Goal: Task Accomplishment & Management: Complete application form

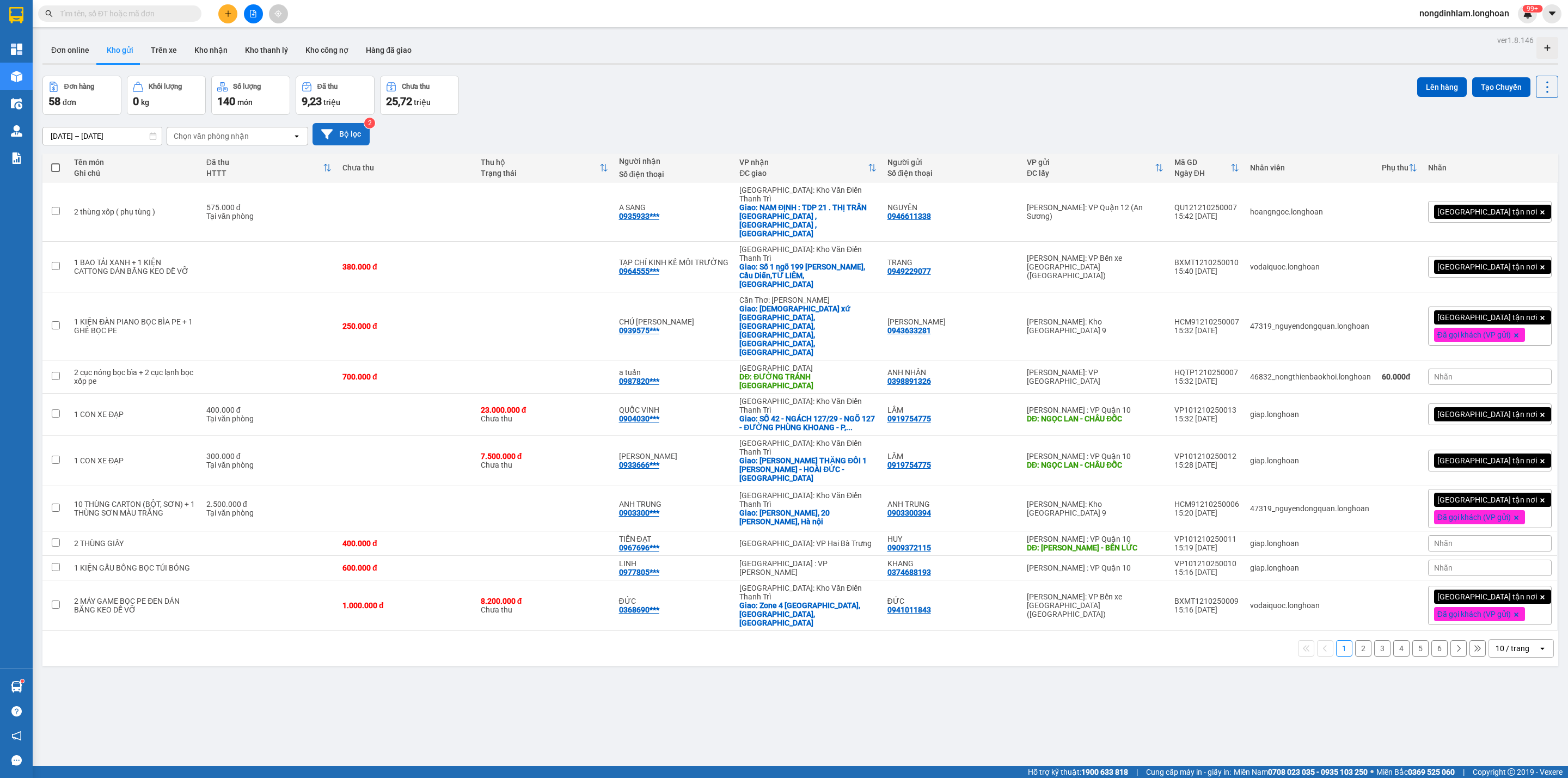
click at [336, 134] on button "Bộ lọc" at bounding box center [341, 134] width 57 height 22
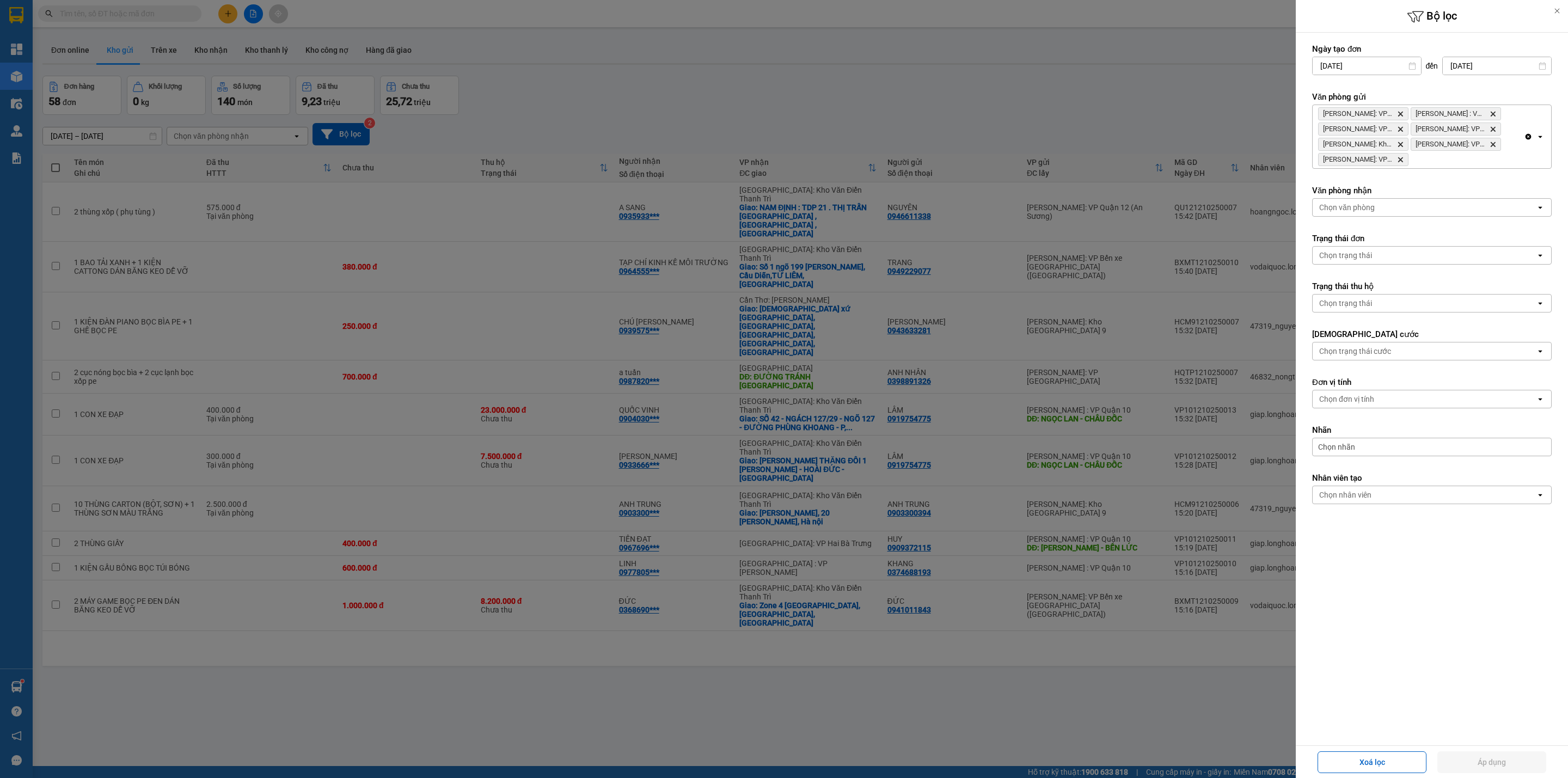
click at [650, 67] on div at bounding box center [784, 389] width 1568 height 778
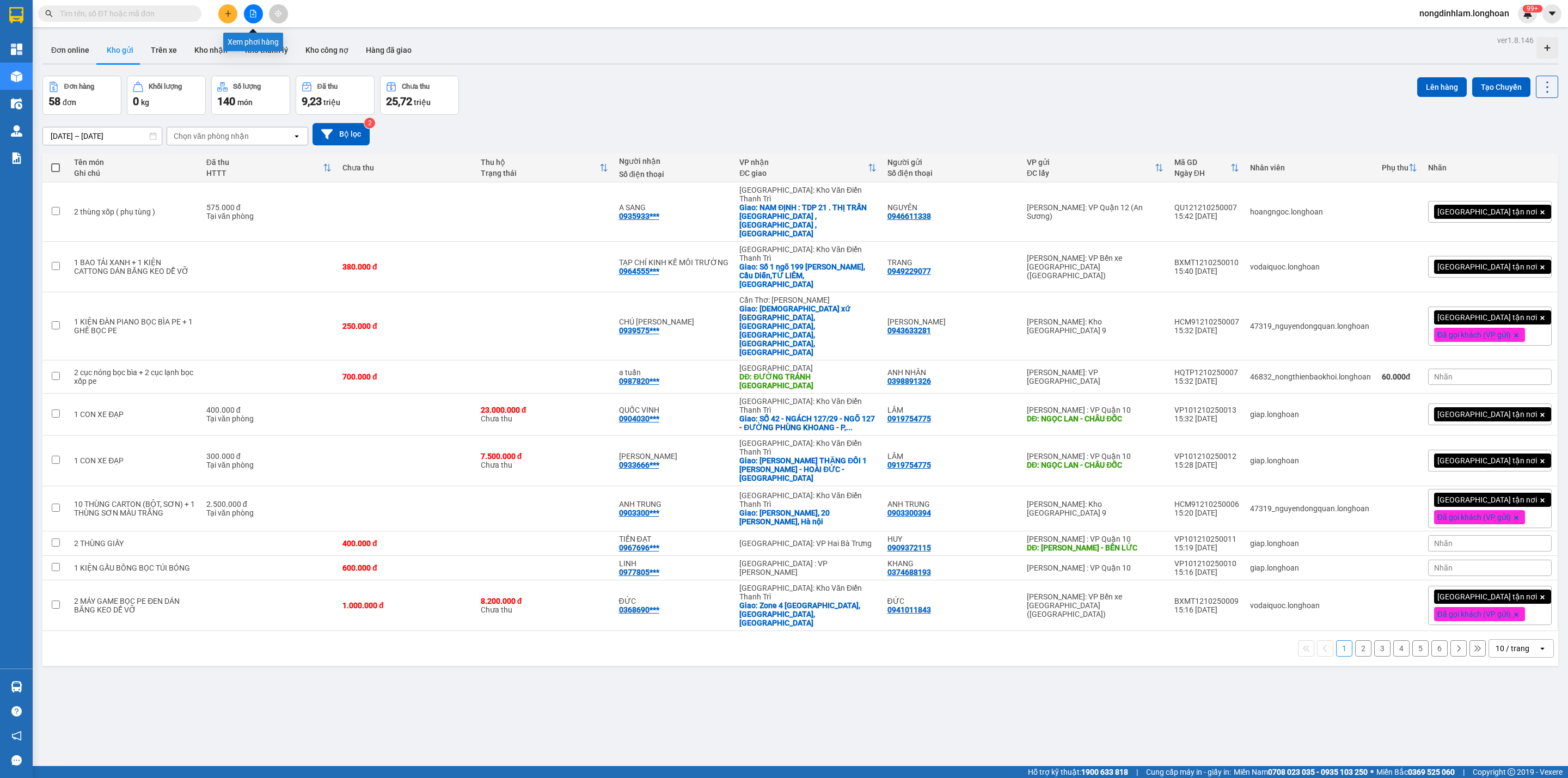
click at [247, 10] on button at bounding box center [254, 14] width 19 height 19
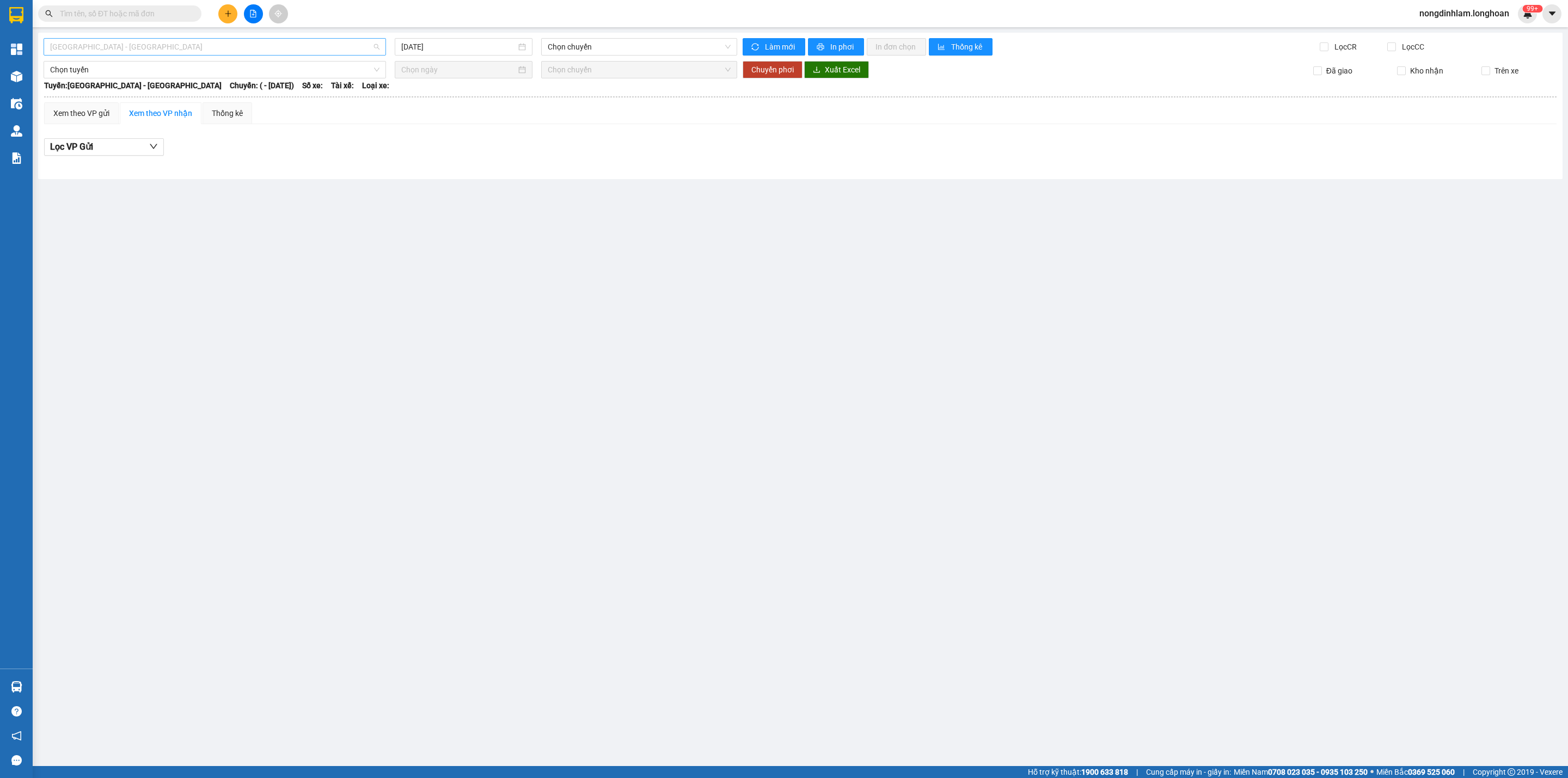
click at [278, 45] on span "[GEOGRAPHIC_DATA] - [GEOGRAPHIC_DATA]" at bounding box center [214, 46] width 329 height 16
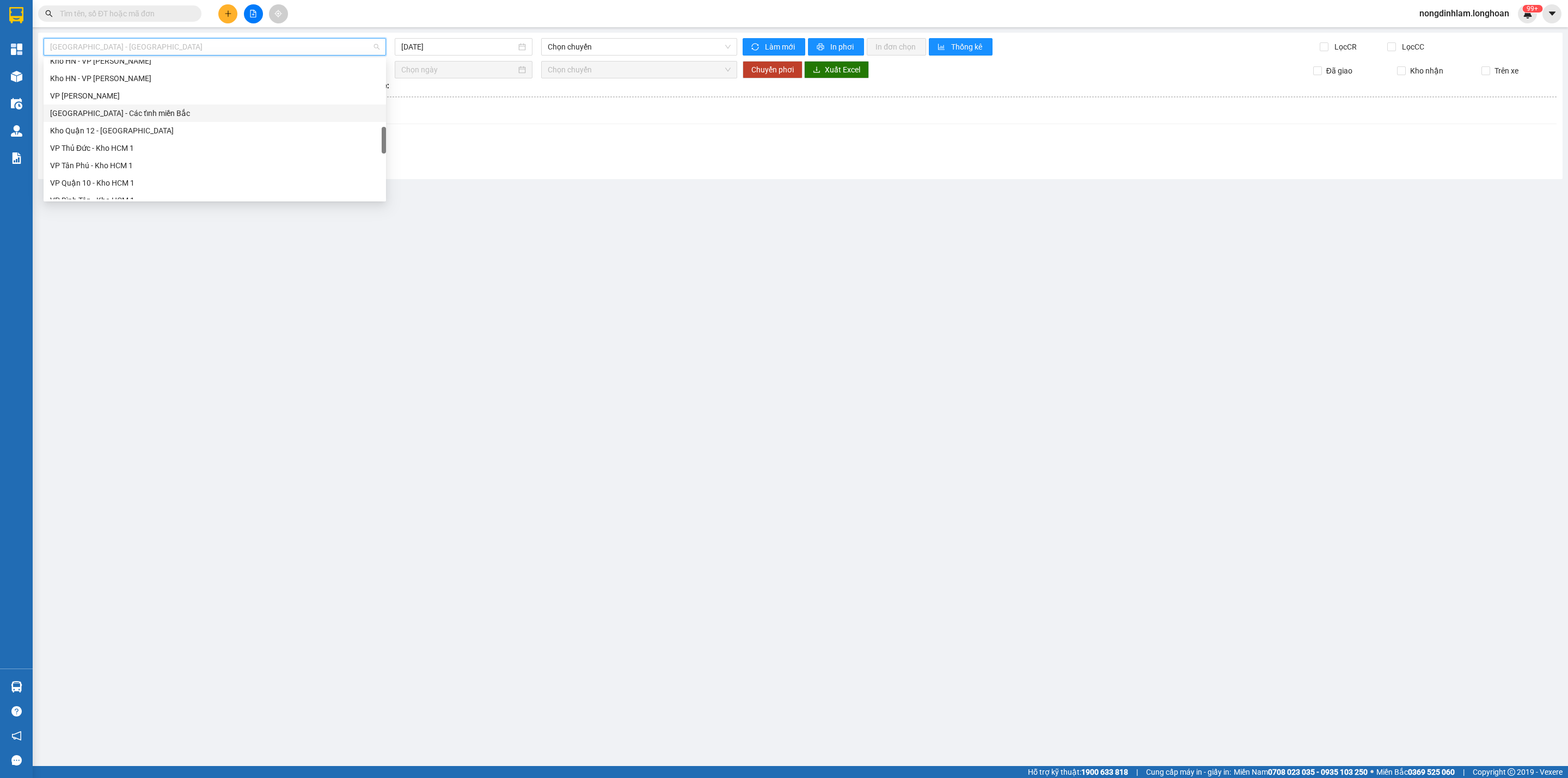
scroll to position [766, 0]
click at [117, 108] on div "Nam [GEOGRAPHIC_DATA]" at bounding box center [214, 104] width 329 height 12
type input "[DATE]"
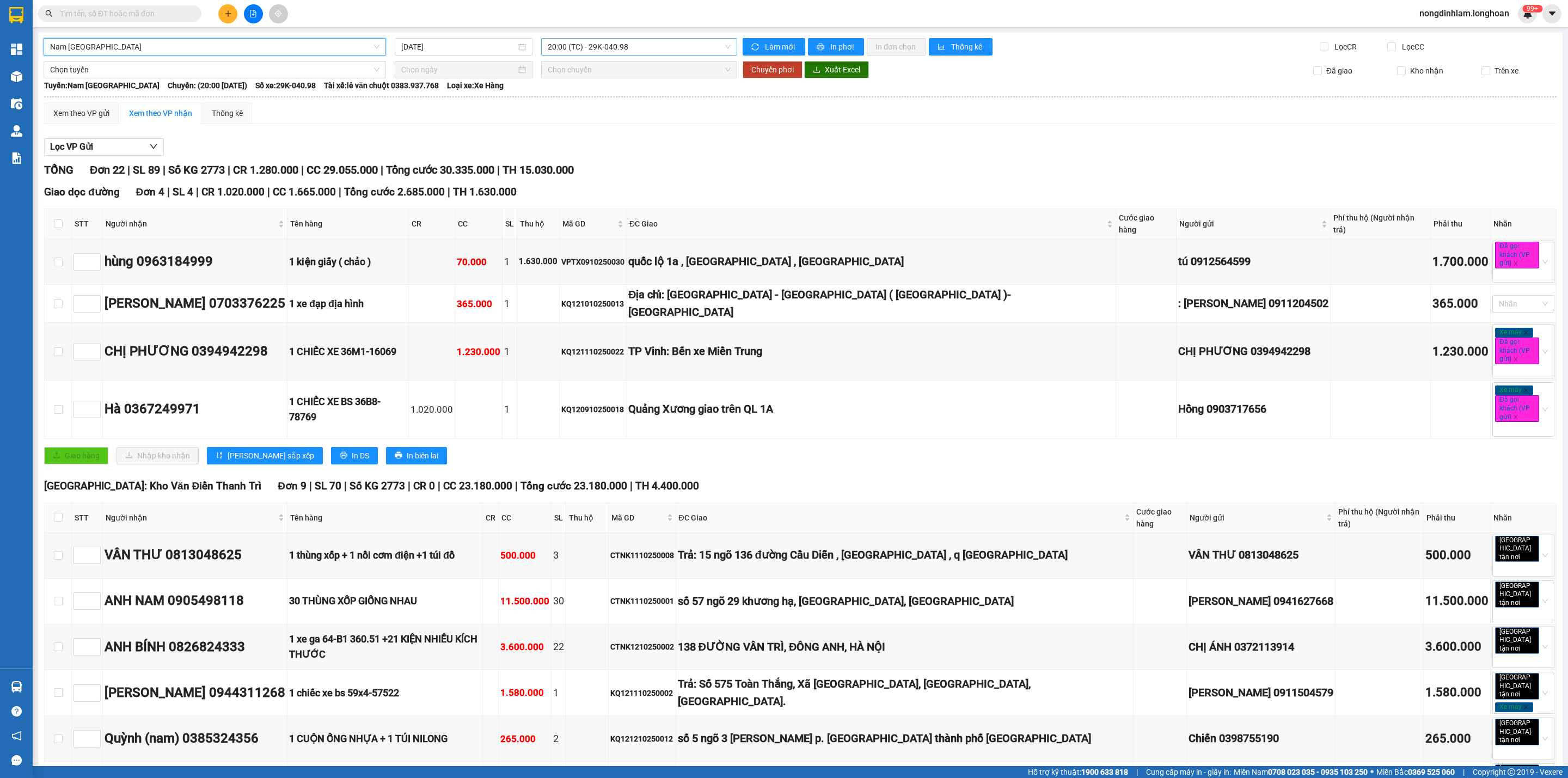
click at [631, 44] on span "20:00 (TC) - 29K-040.98" at bounding box center [639, 46] width 183 height 16
click at [246, 44] on span "Nam [GEOGRAPHIC_DATA]" at bounding box center [214, 46] width 329 height 16
type input "cần"
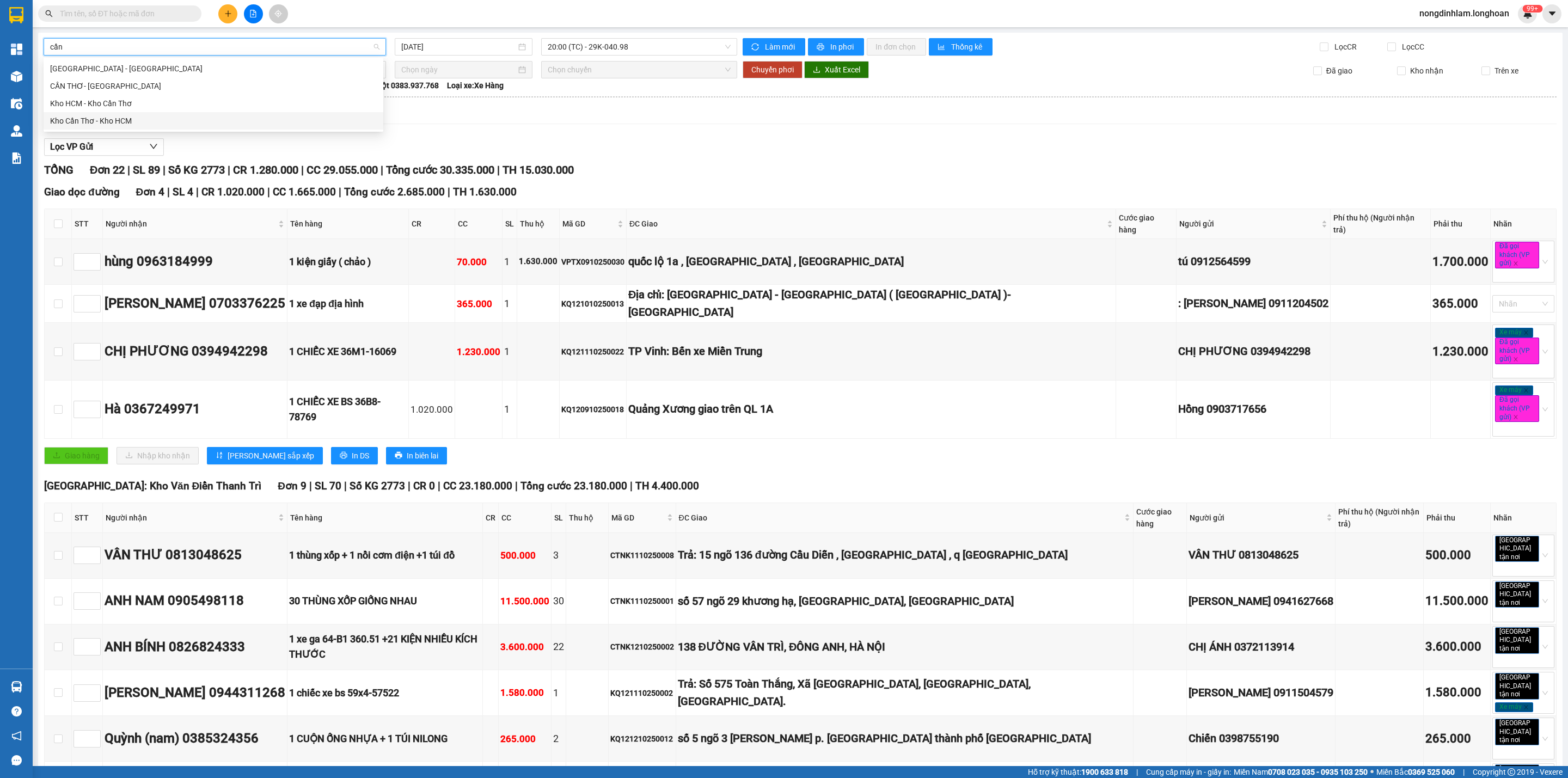
click at [117, 121] on div "Kho Cần Thơ - Kho HCM" at bounding box center [213, 121] width 327 height 12
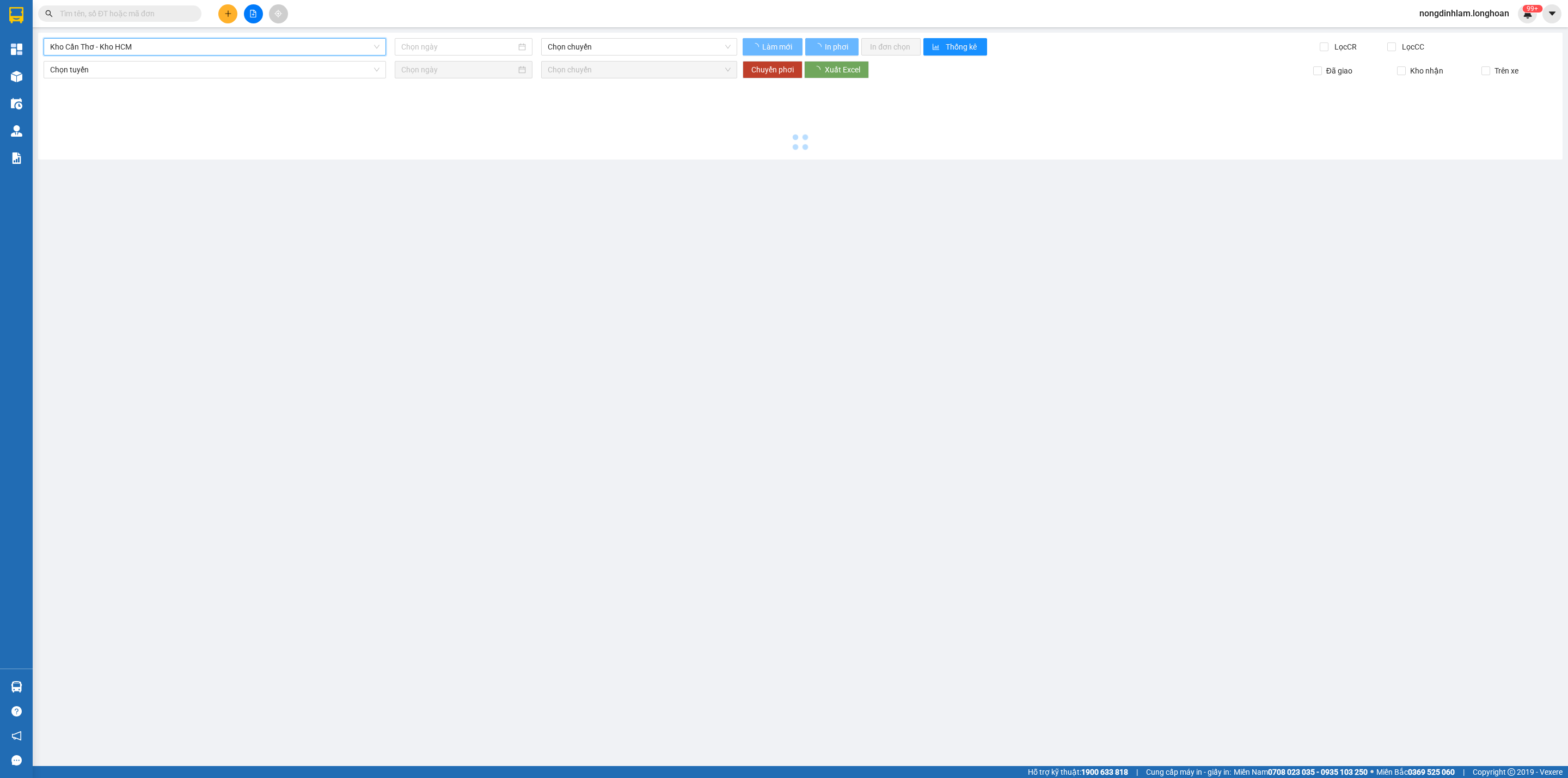
type input "[DATE]"
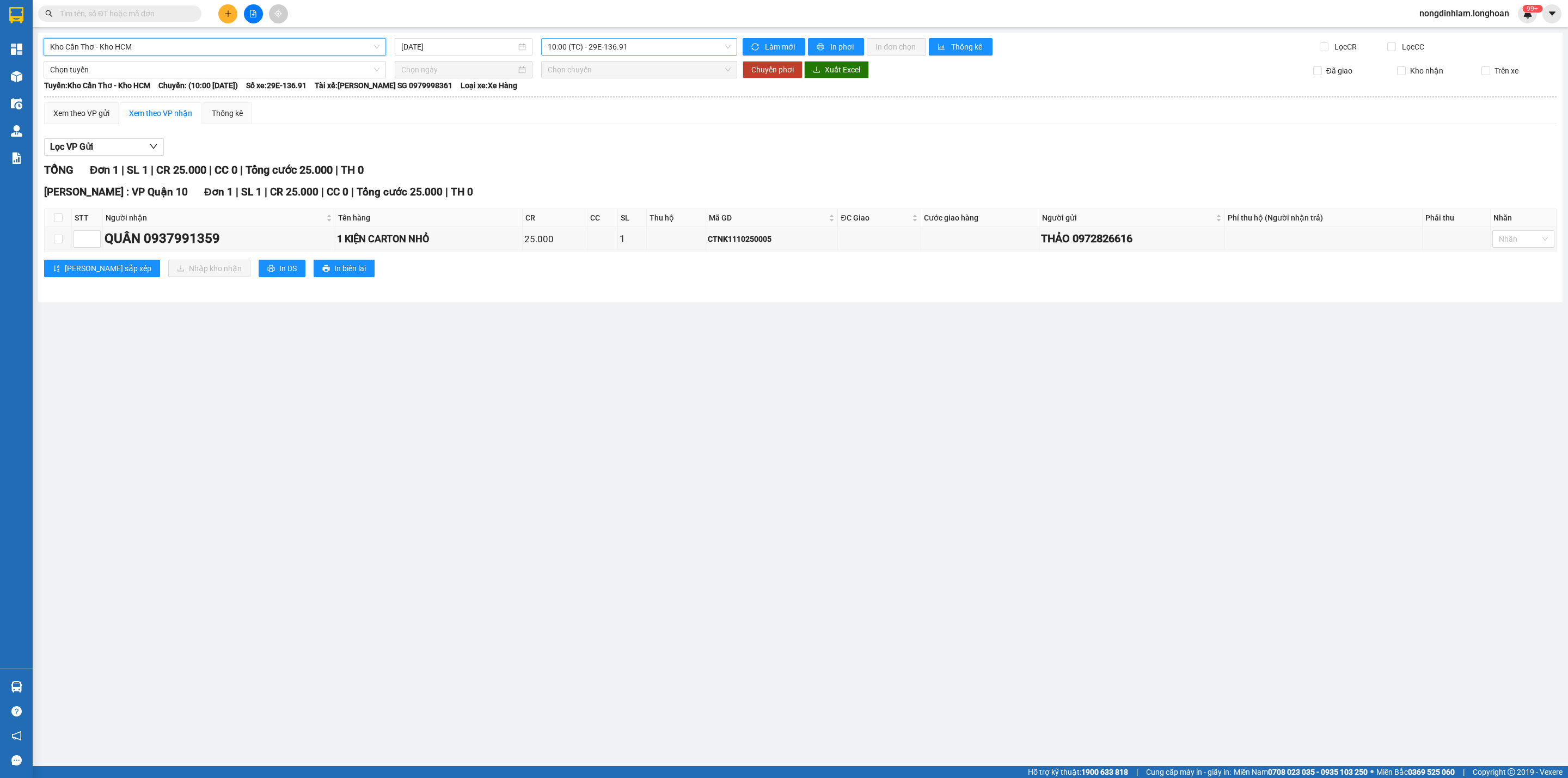
click at [599, 49] on span "10:00 (TC) - 29E-136.91" at bounding box center [639, 46] width 183 height 16
click at [621, 103] on div "15:00 (TC) - 29E-376.94" at bounding box center [590, 103] width 85 height 12
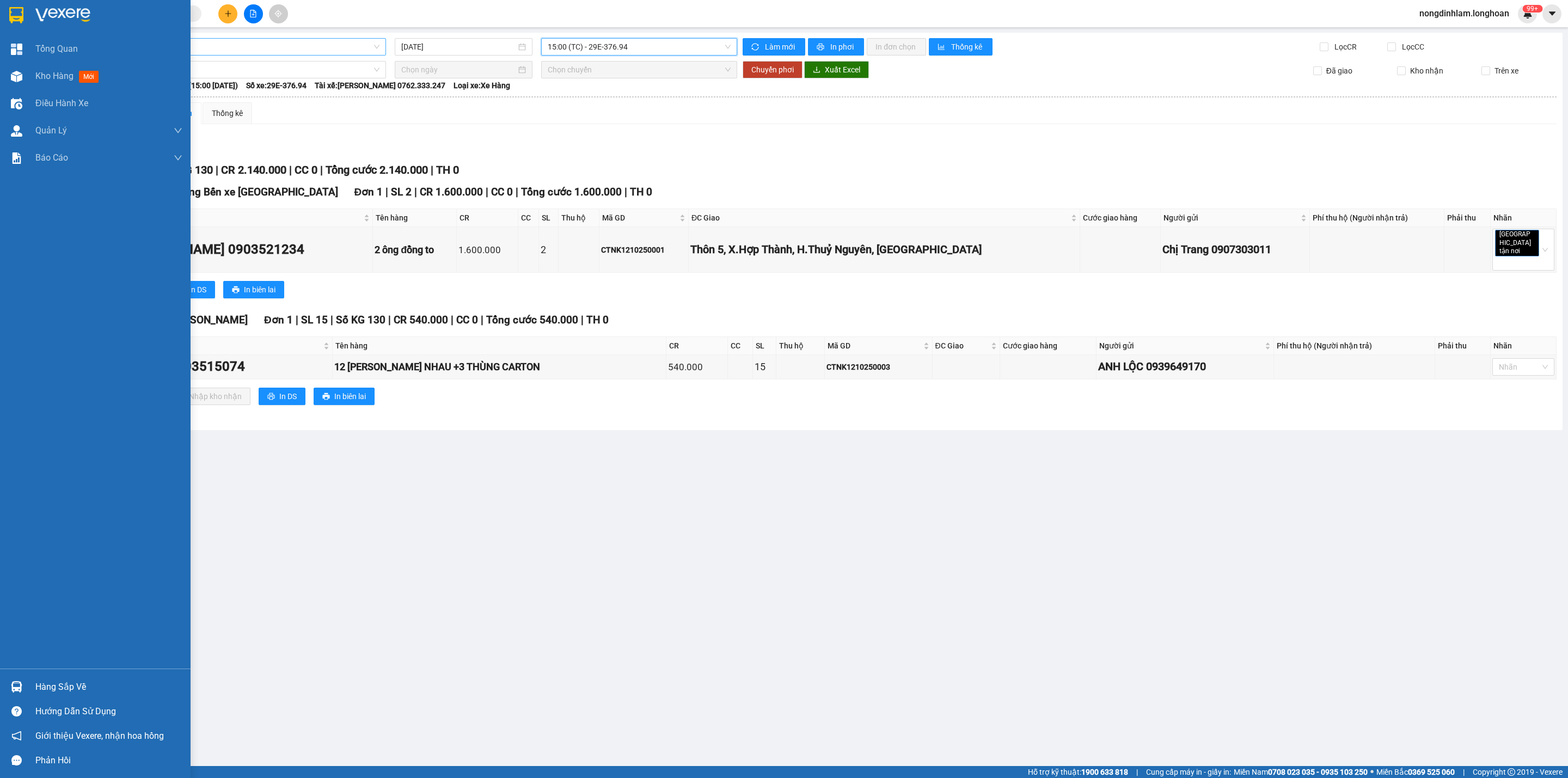
click at [0, 6] on div at bounding box center [95, 17] width 191 height 35
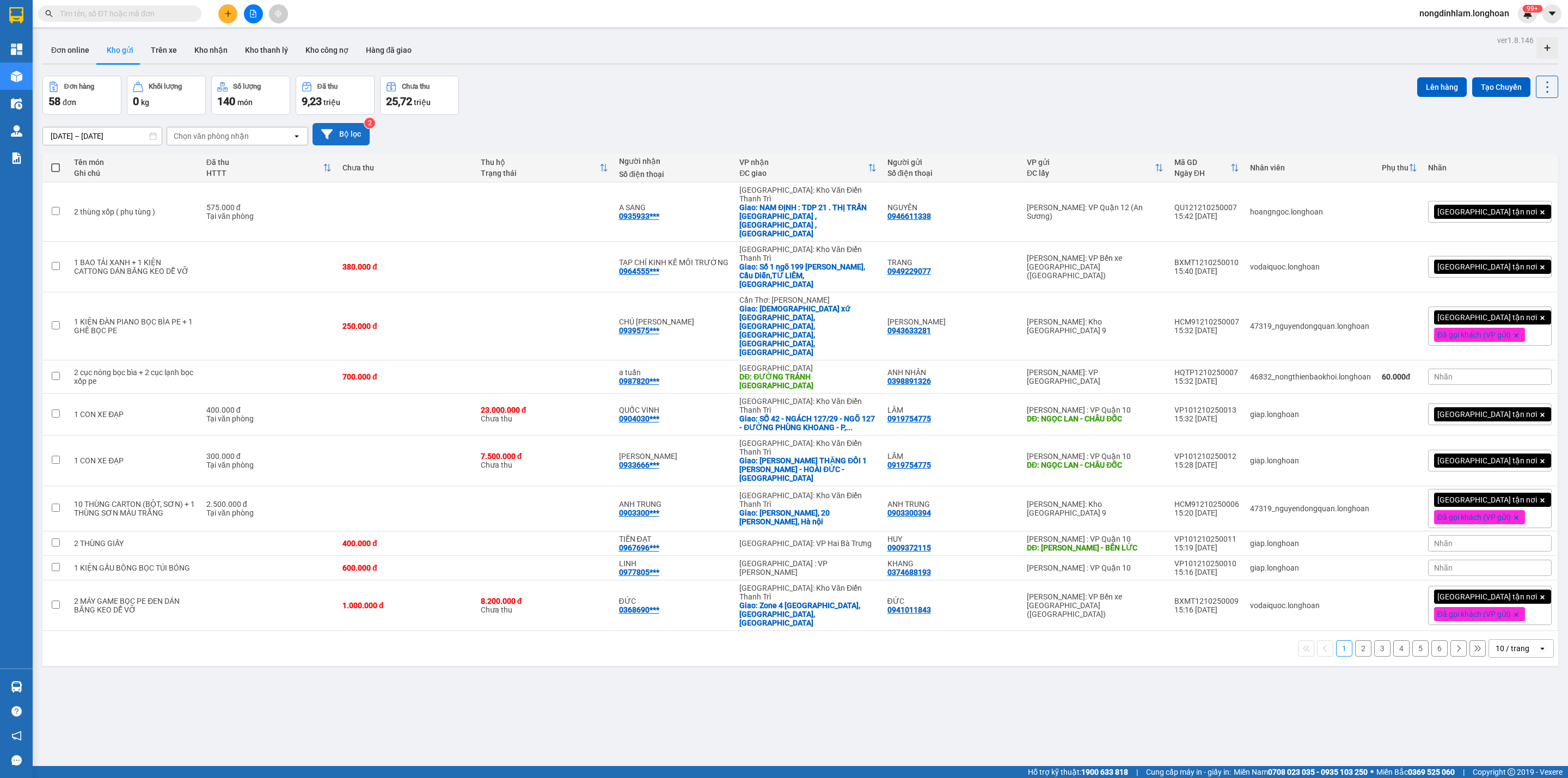
click at [356, 131] on button "Bộ lọc" at bounding box center [341, 134] width 57 height 22
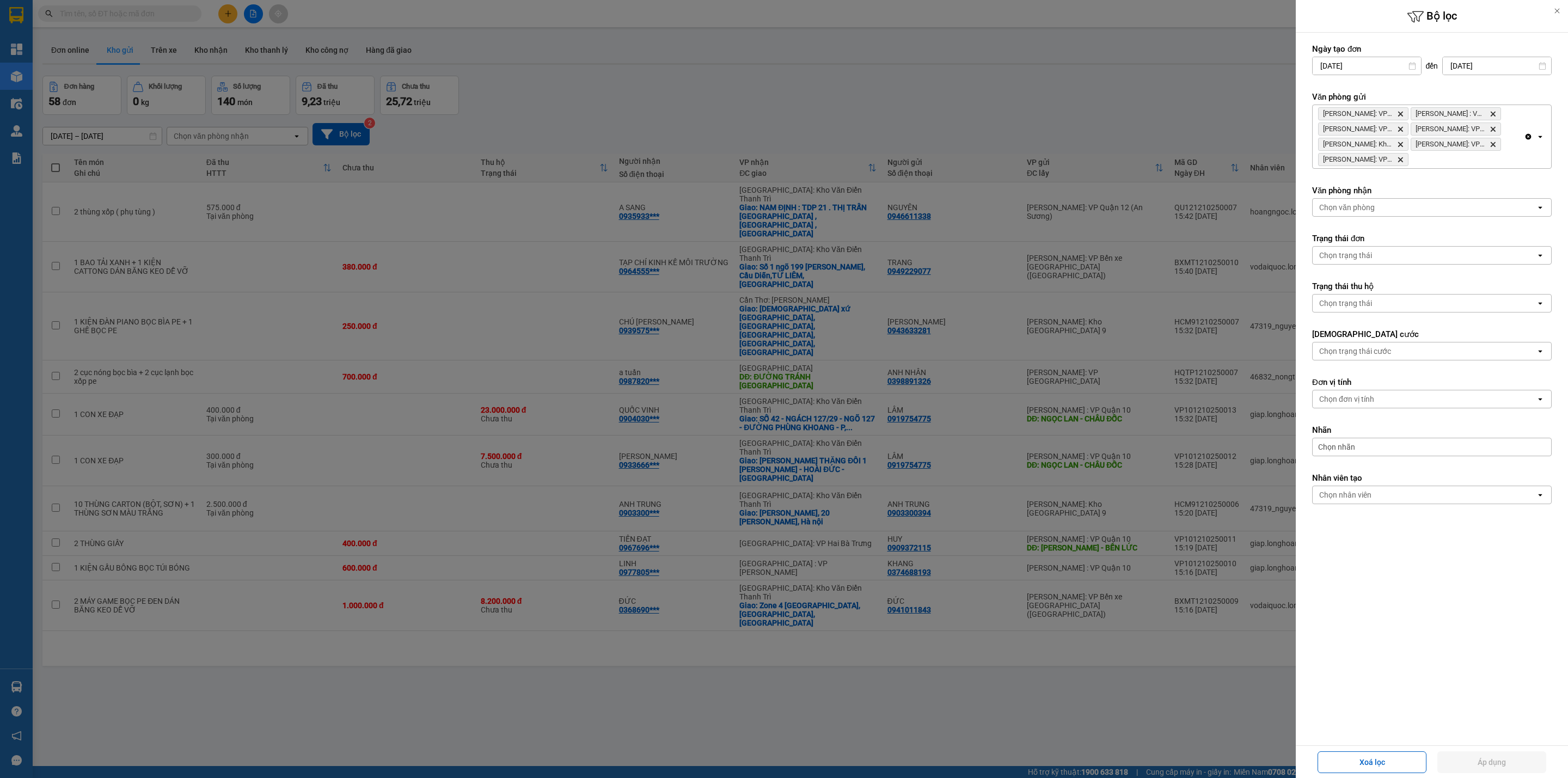
click at [1403, 112] on icon "Delete" at bounding box center [1400, 114] width 6 height 6
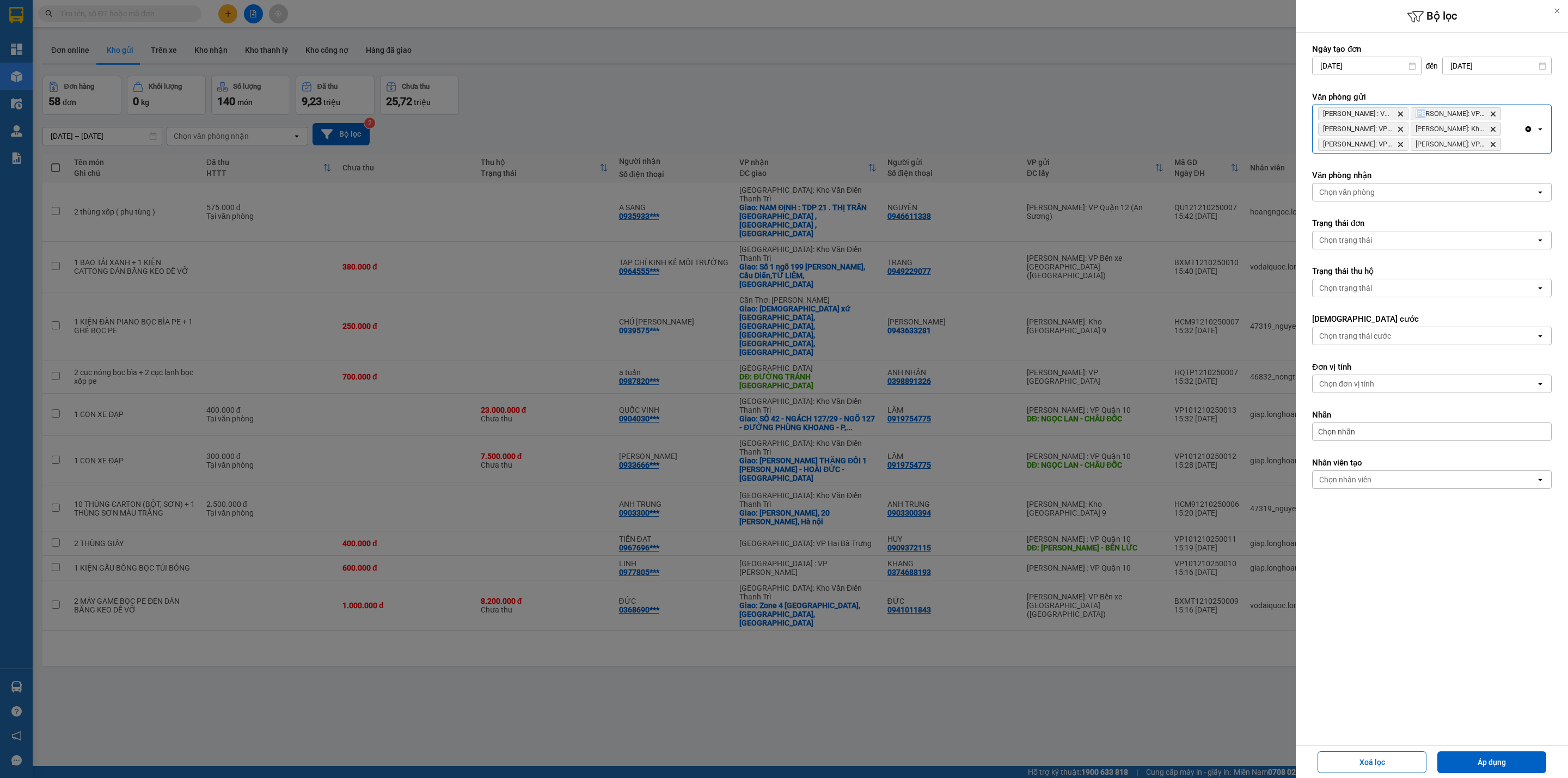
click at [1403, 112] on icon "Delete" at bounding box center [1400, 114] width 6 height 6
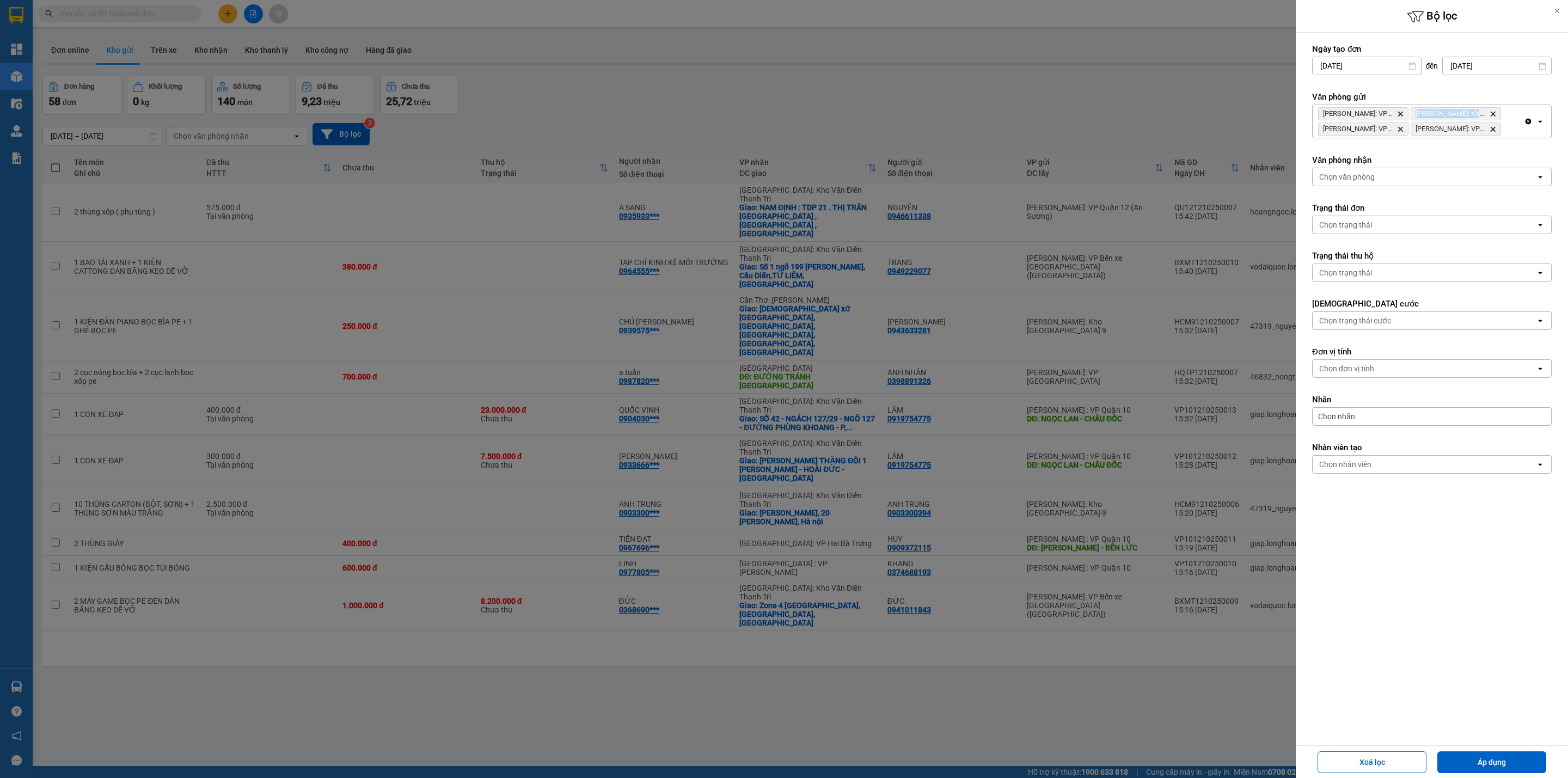
click at [1403, 112] on icon "Delete" at bounding box center [1400, 114] width 6 height 6
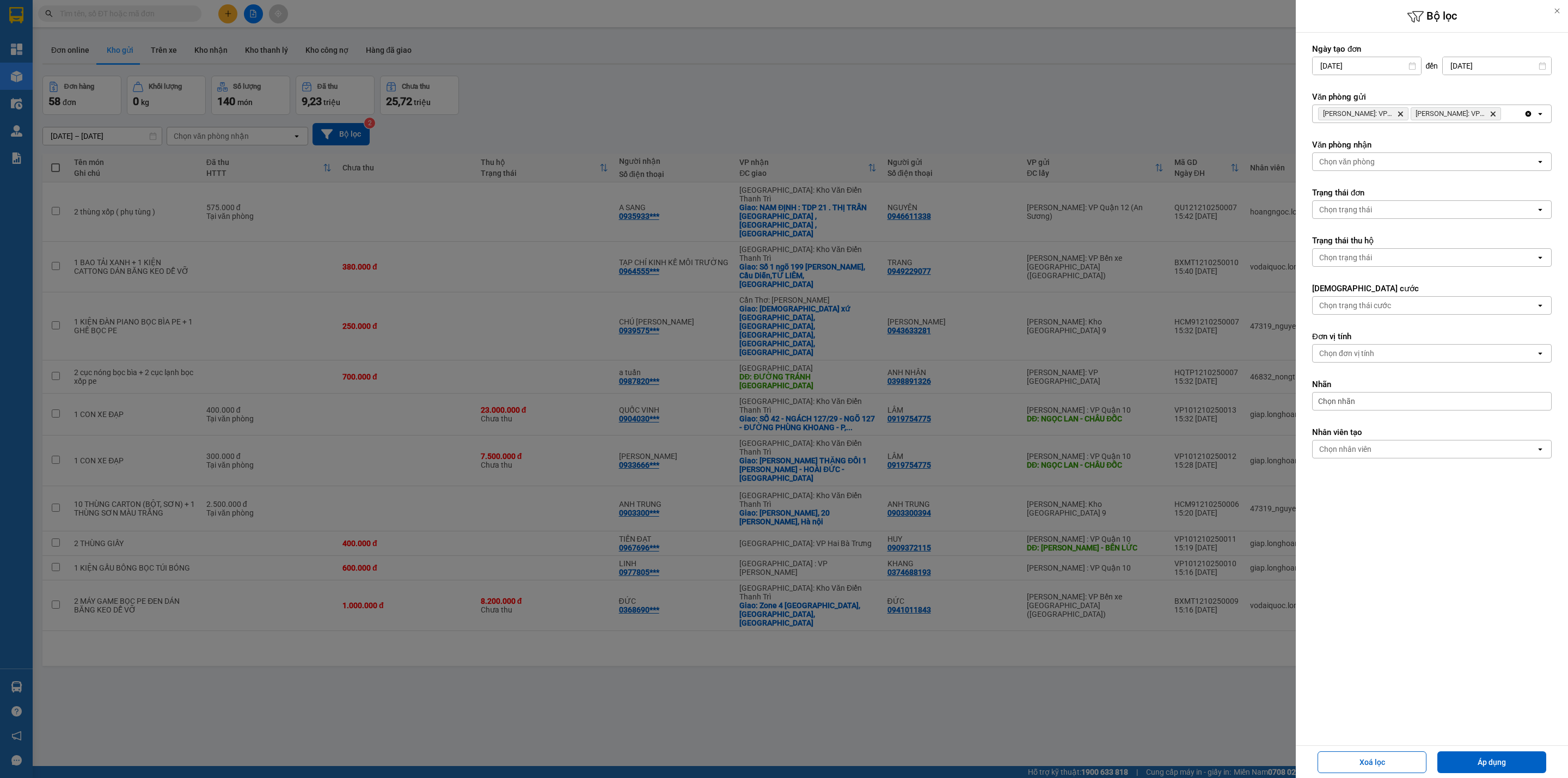
click at [1403, 112] on icon "Delete" at bounding box center [1400, 114] width 6 height 6
click at [1403, 112] on div "Chọn văn phòng" at bounding box center [1424, 114] width 223 height 17
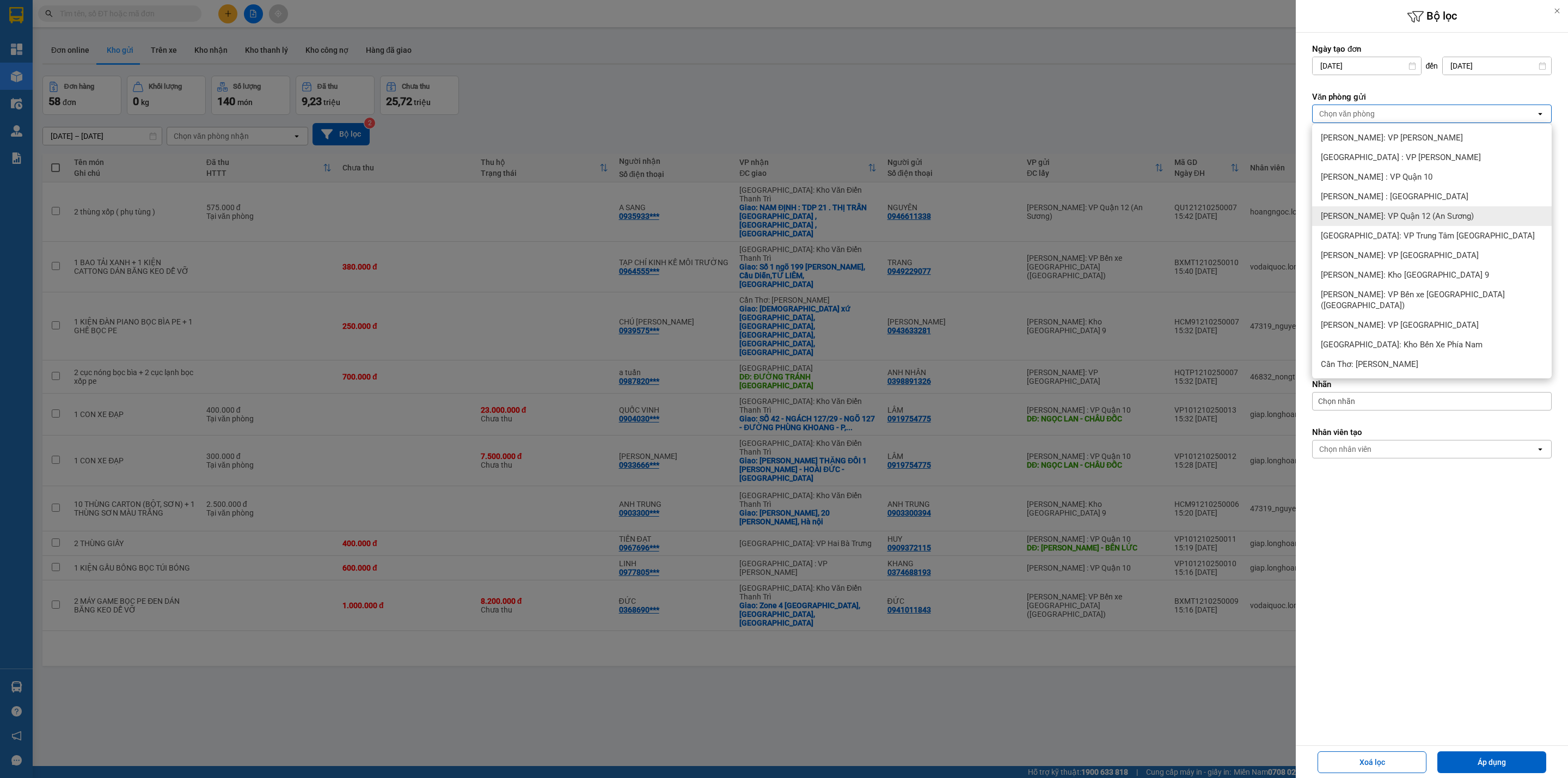
drag, startPoint x: 1431, startPoint y: 210, endPoint x: 1433, endPoint y: 201, distance: 9.2
click at [1433, 205] on ul "[GEOGRAPHIC_DATA]: VP [GEOGRAPHIC_DATA] : VP [GEOGRAPHIC_DATA] : VP Quận [GEOGR…" at bounding box center [1431, 251] width 239 height 255
click at [1389, 221] on span "[PERSON_NAME]: VP Quận 12 (An Sương)" at bounding box center [1397, 216] width 153 height 11
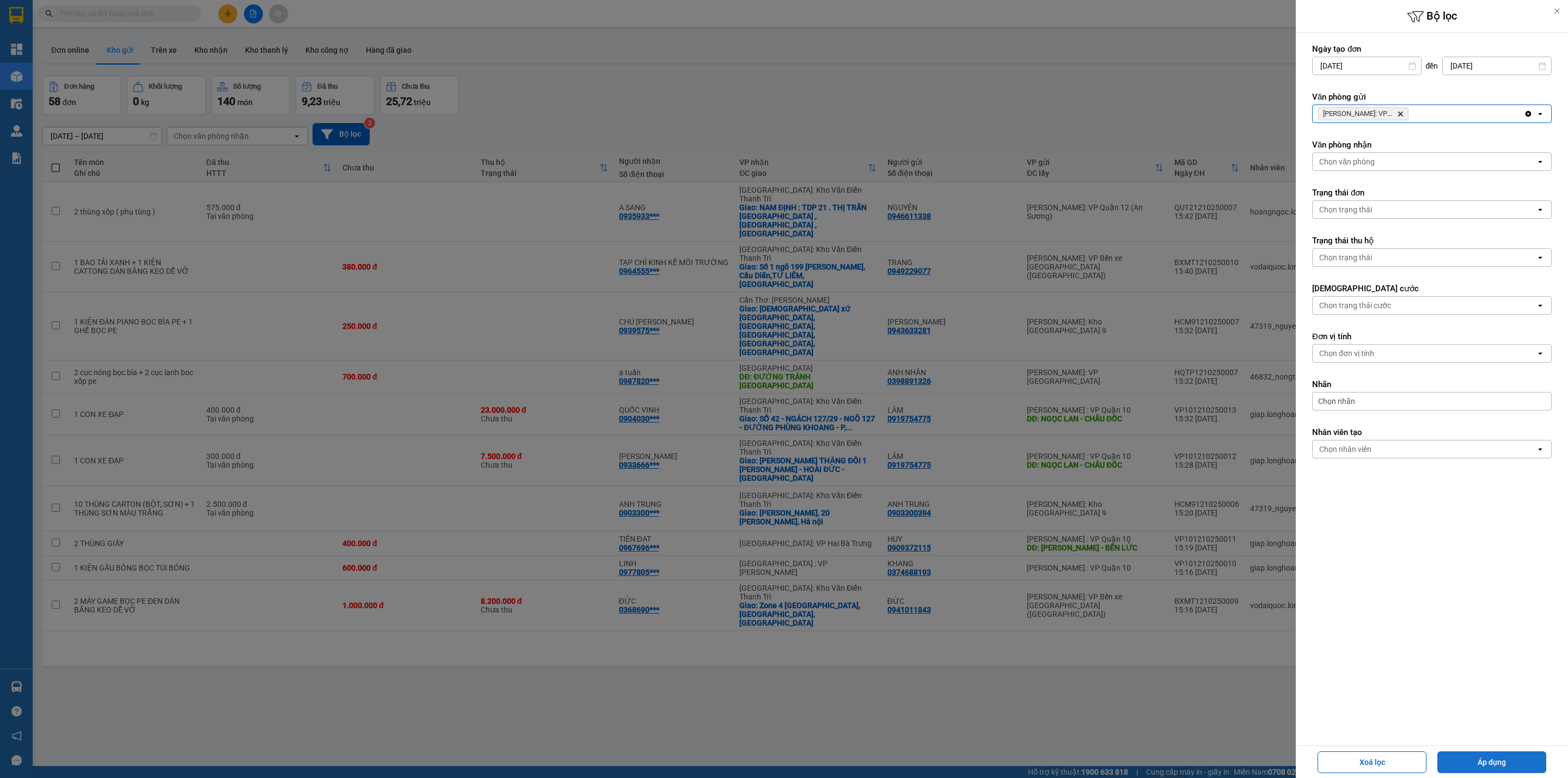
click at [1485, 755] on button "Áp dụng" at bounding box center [1492, 763] width 109 height 22
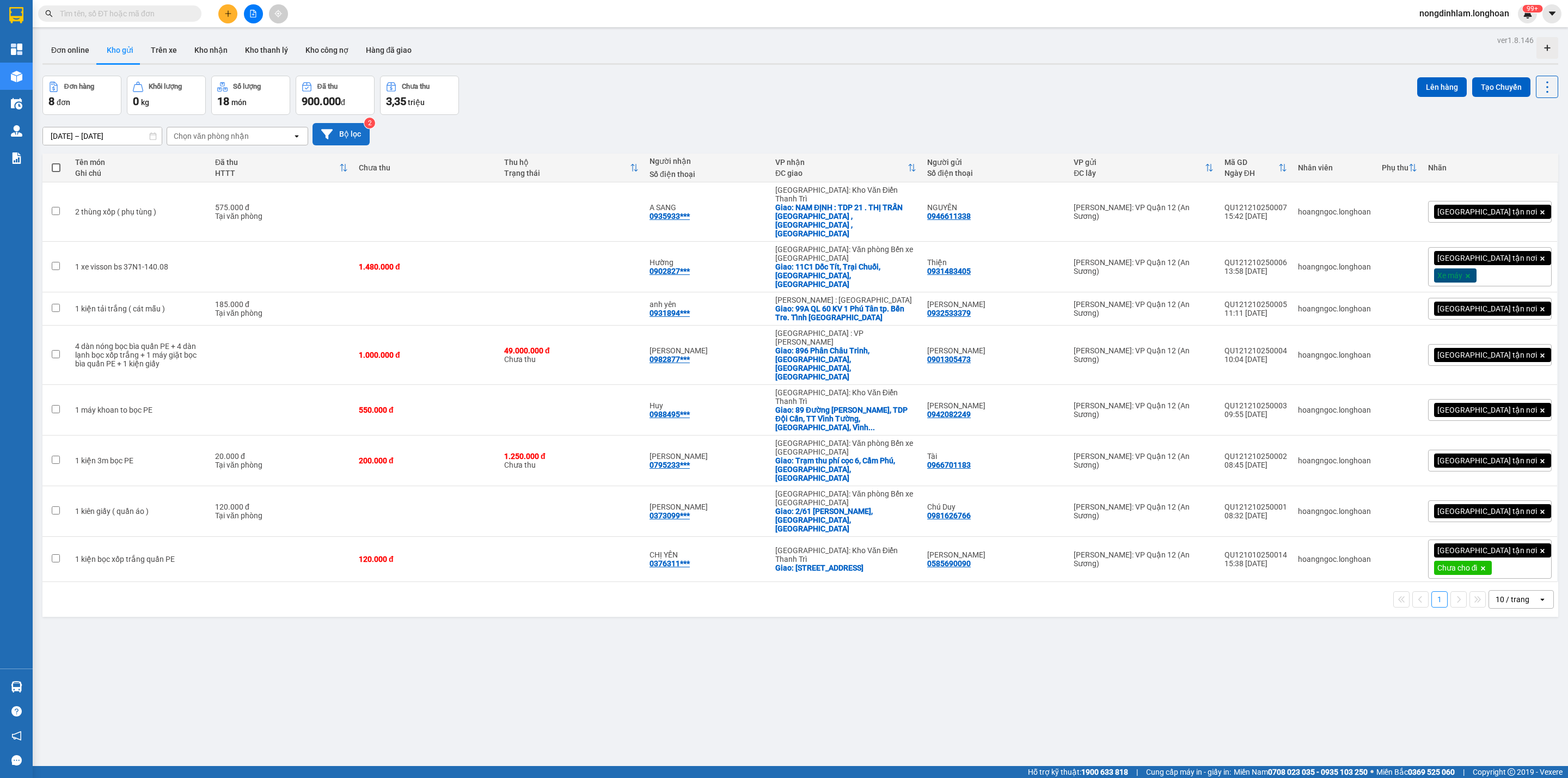
click at [358, 135] on button "Bộ lọc" at bounding box center [341, 134] width 57 height 22
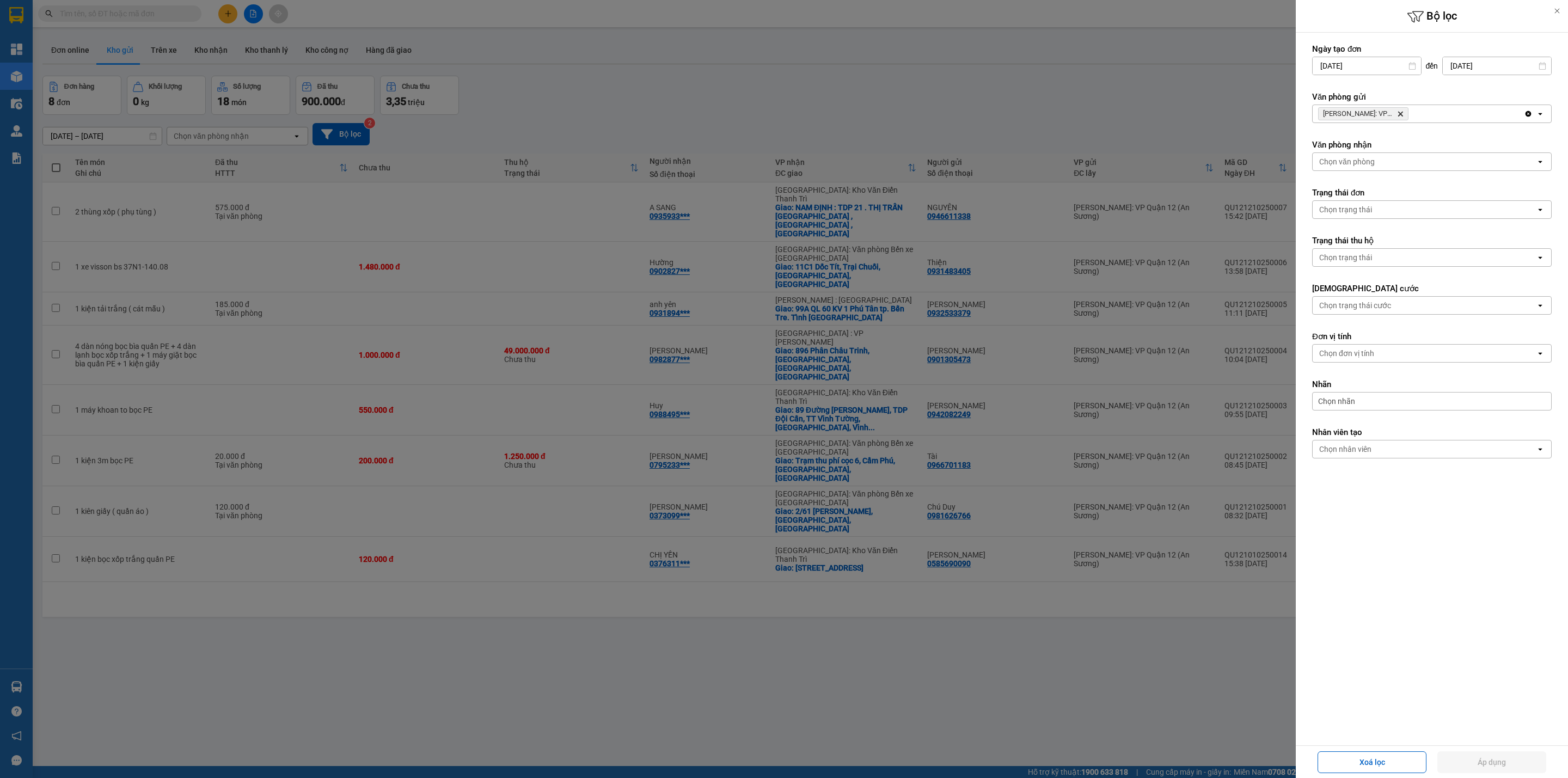
click at [1397, 112] on icon "Delete" at bounding box center [1400, 114] width 6 height 6
click at [1397, 112] on div "Chọn văn phòng" at bounding box center [1424, 114] width 223 height 17
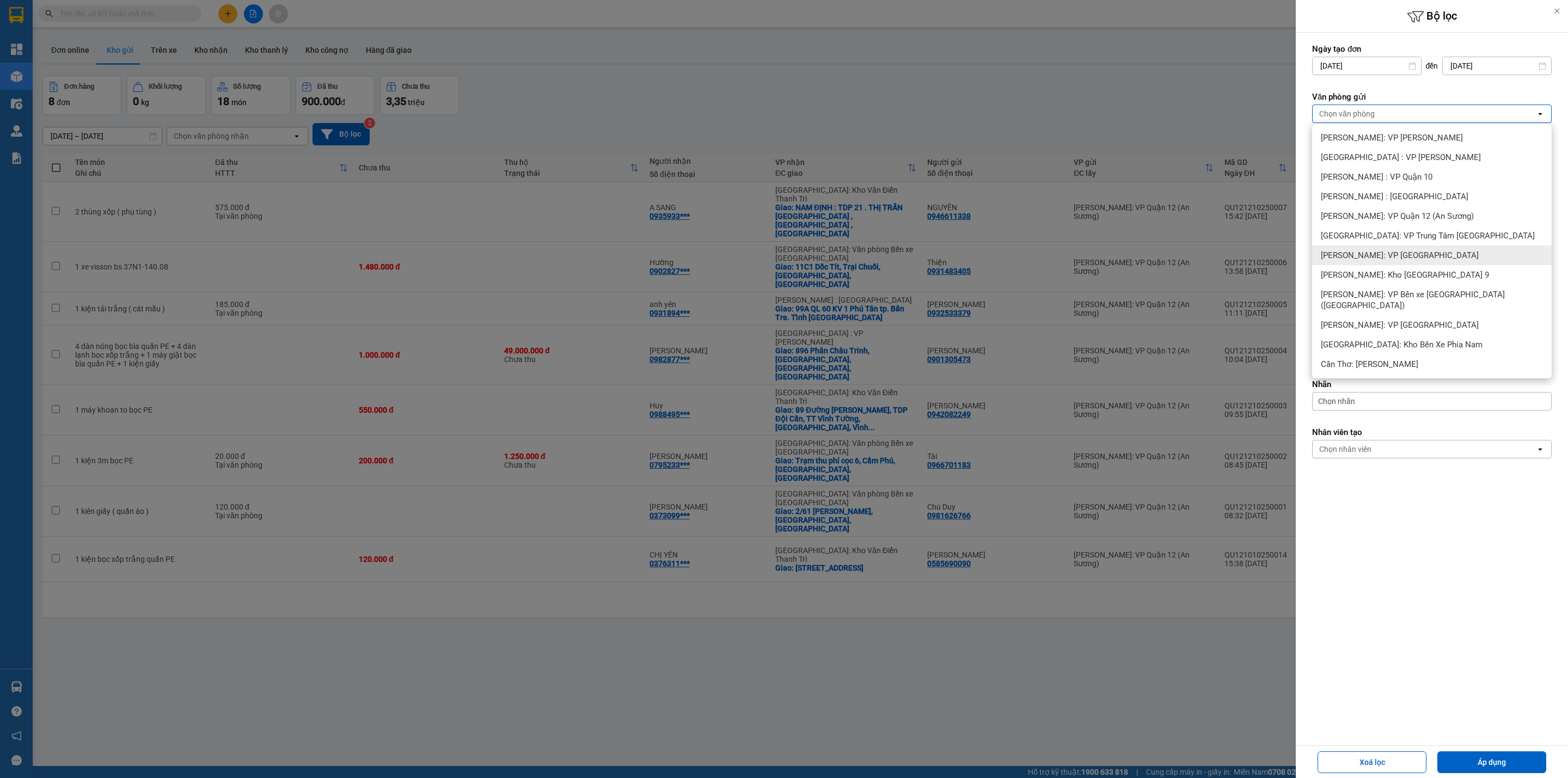
click at [1441, 249] on div "[PERSON_NAME]: VP [GEOGRAPHIC_DATA]" at bounding box center [1431, 255] width 239 height 20
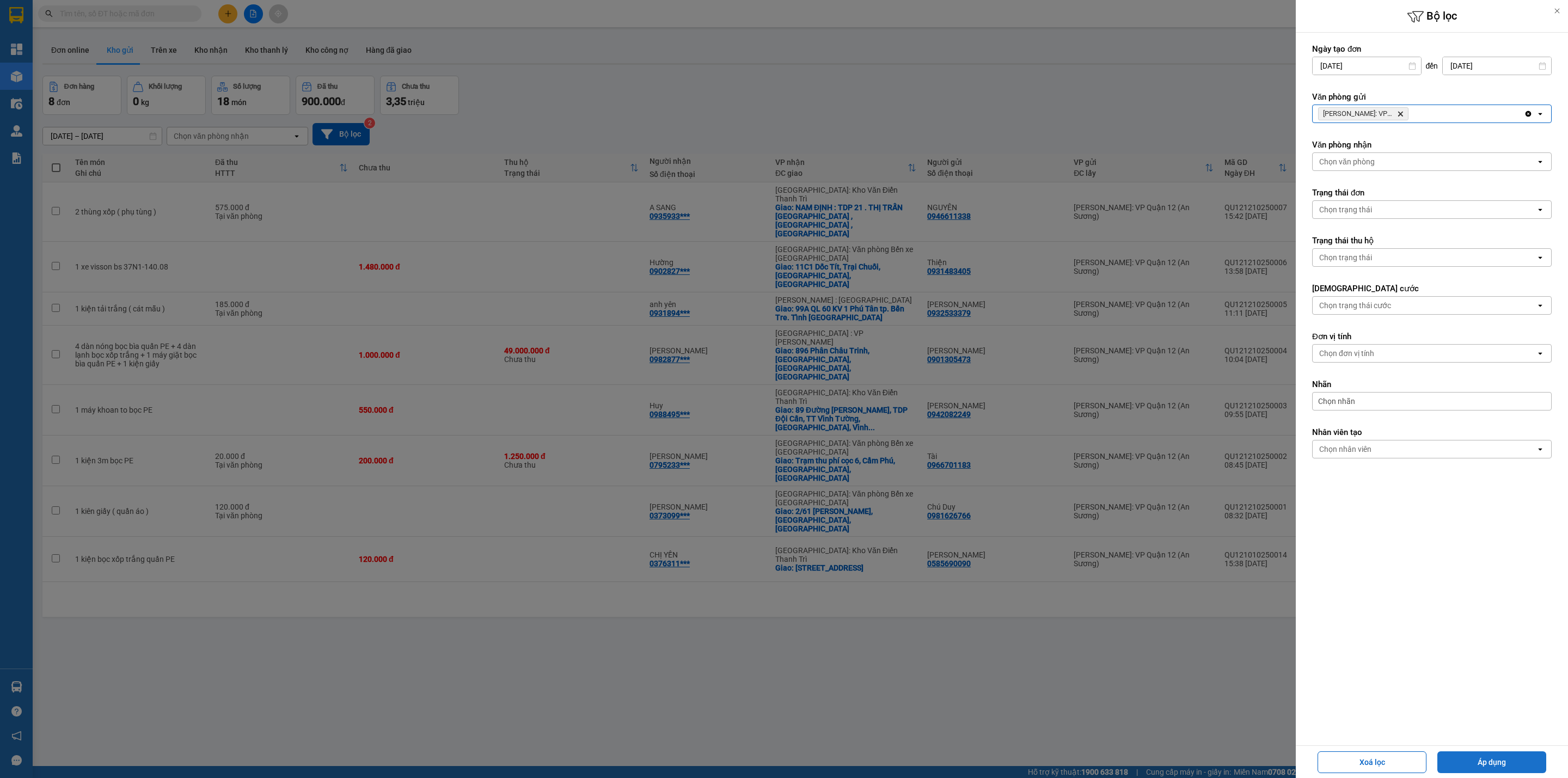
click at [1496, 765] on button "Áp dụng" at bounding box center [1492, 763] width 109 height 22
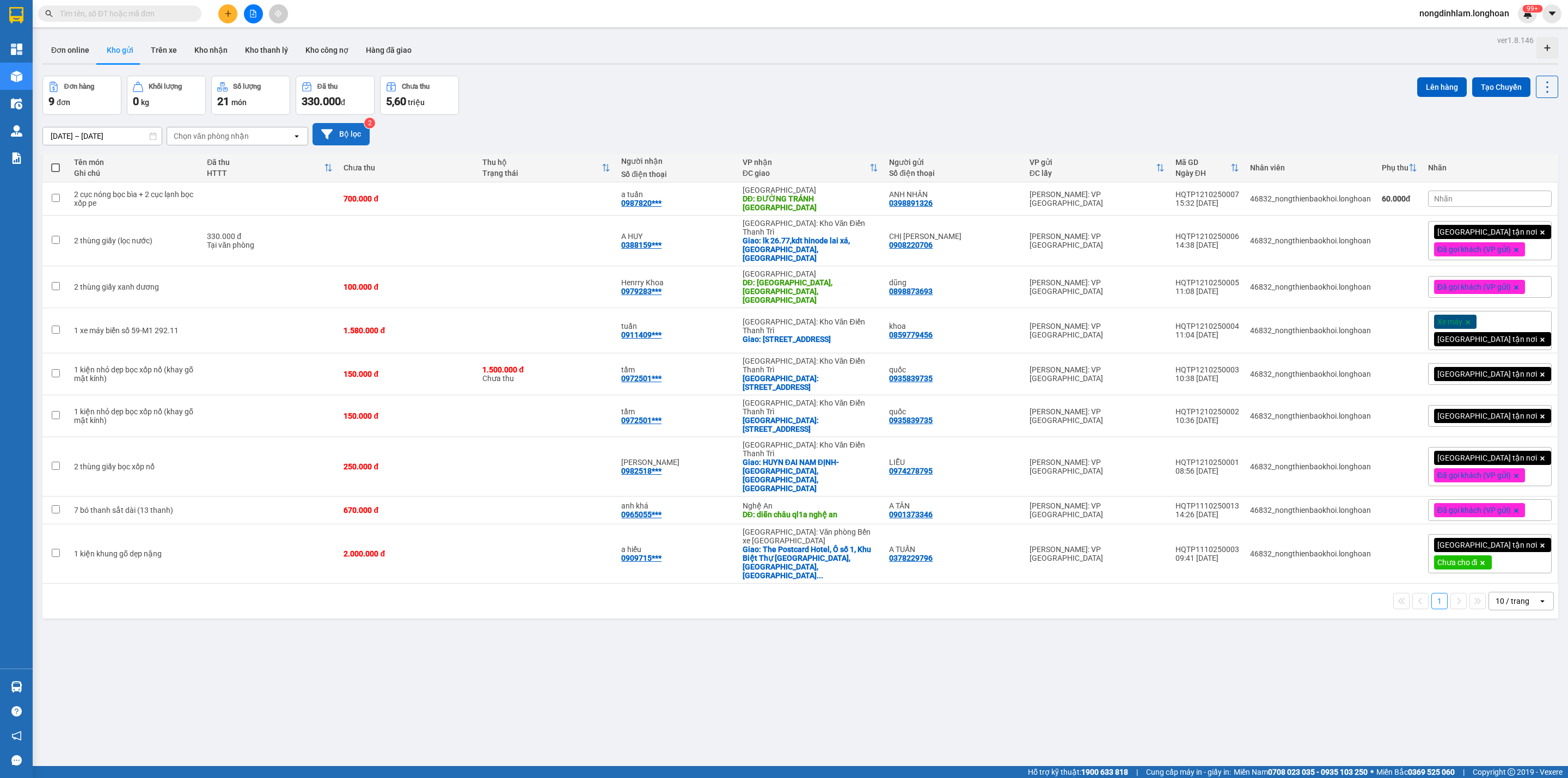
click at [359, 129] on button "Bộ lọc" at bounding box center [341, 134] width 57 height 22
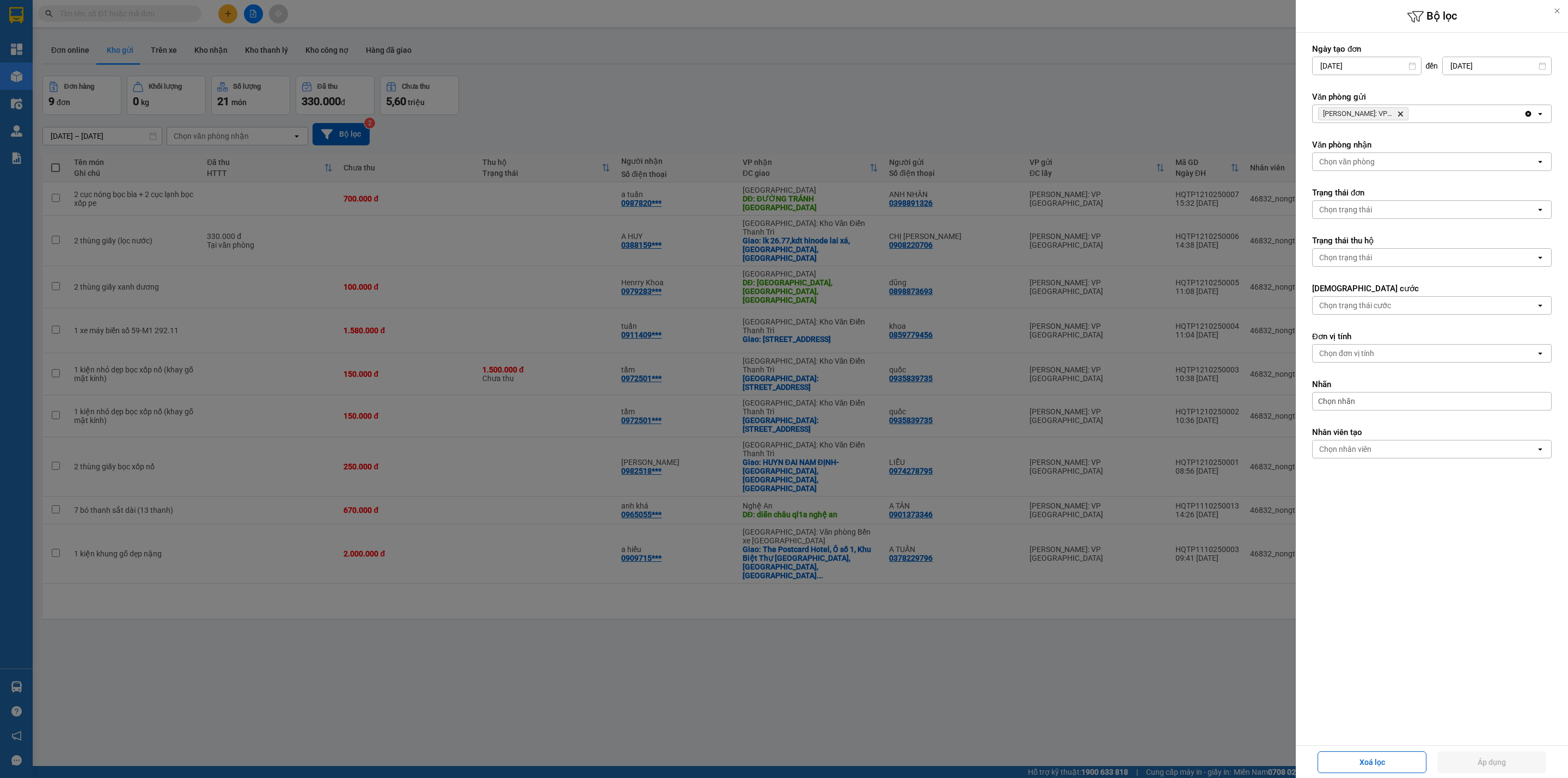
click at [1401, 114] on icon "Hồ Chí Minh: VP Quận Tân Phú, close by backspace" at bounding box center [1400, 114] width 5 height 5
click at [1401, 114] on div "Chọn văn phòng" at bounding box center [1424, 114] width 223 height 17
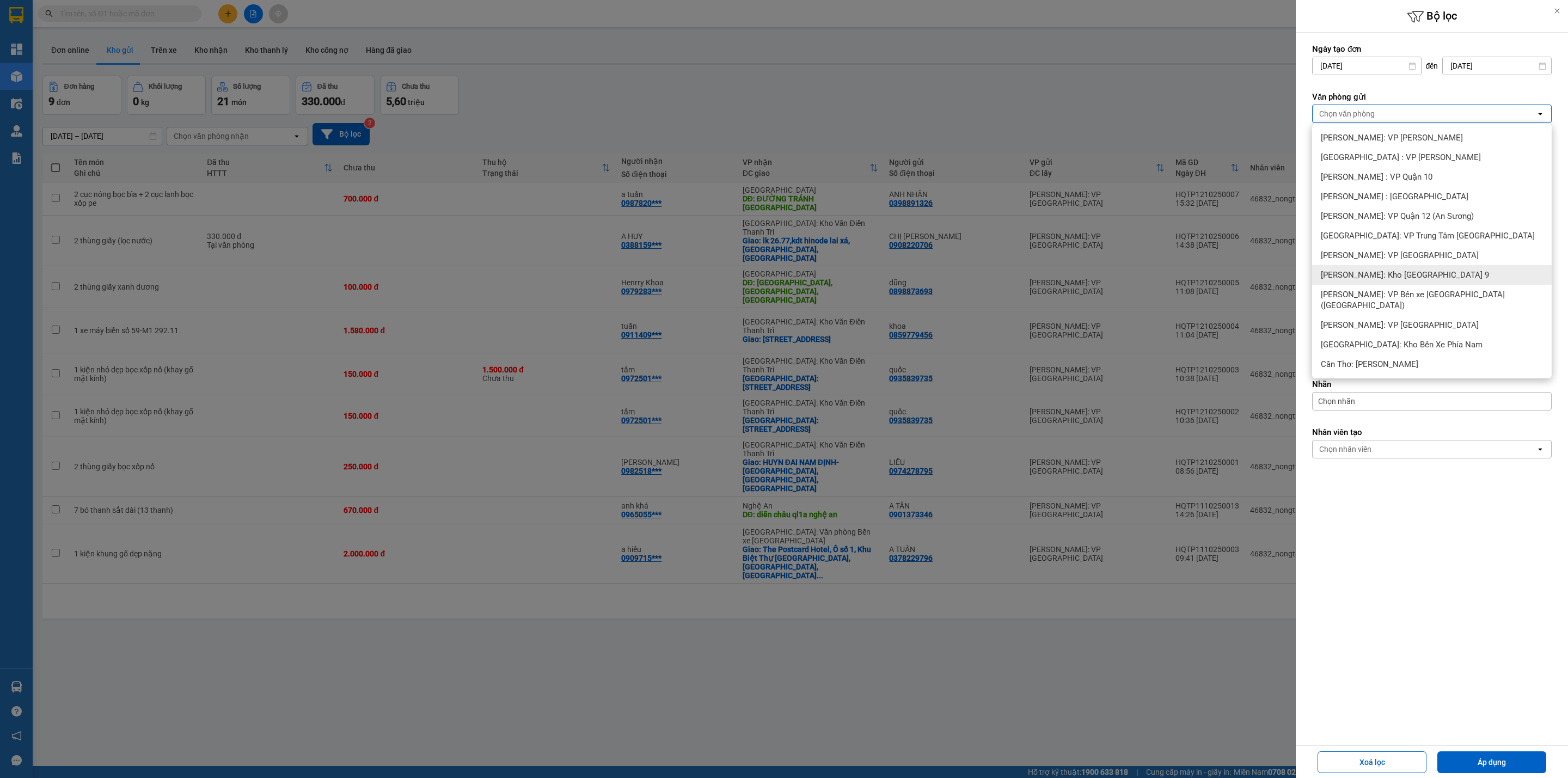
click at [1433, 278] on span "[PERSON_NAME]: Kho [GEOGRAPHIC_DATA] 9" at bounding box center [1405, 275] width 168 height 11
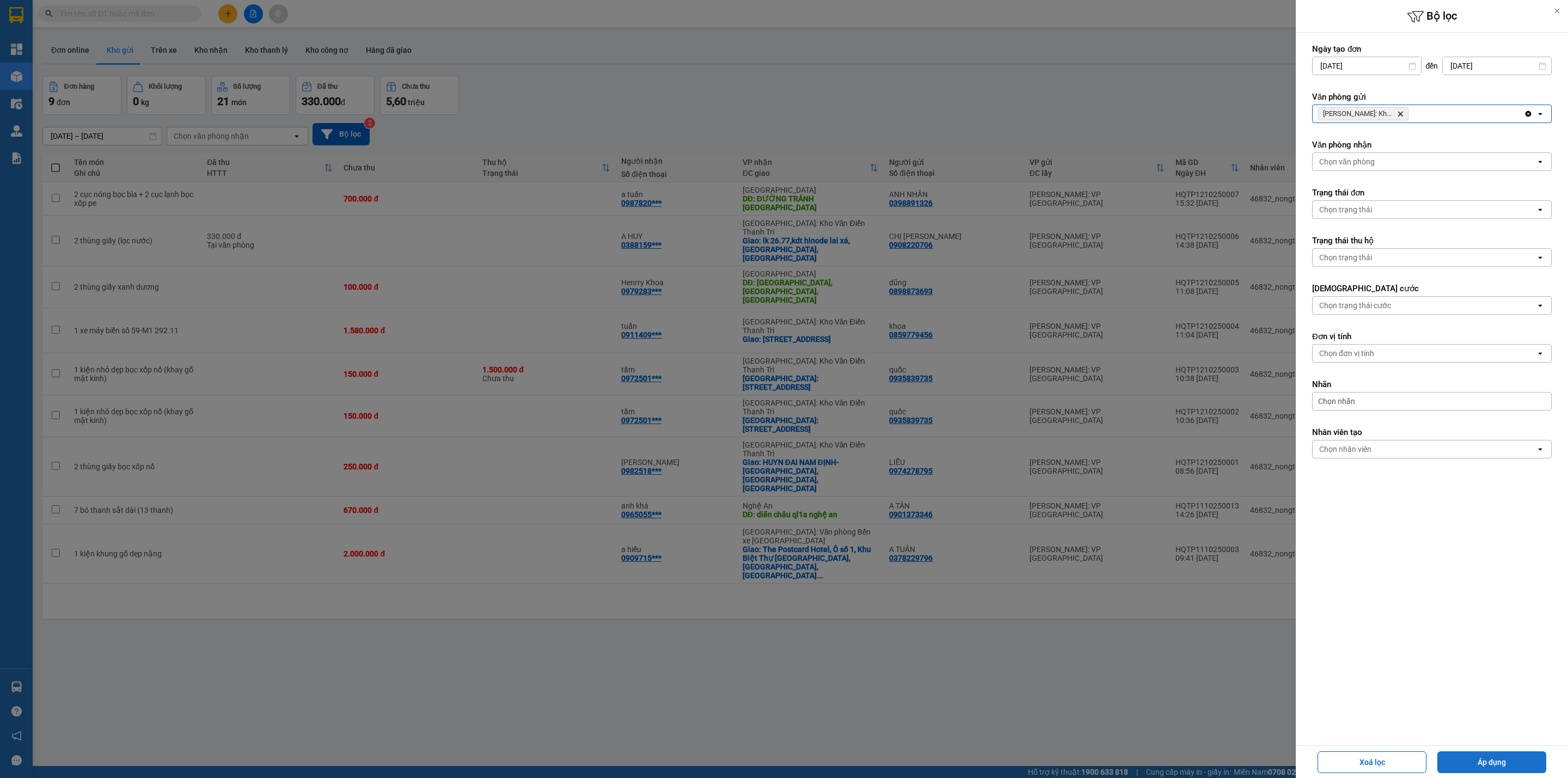
click at [1494, 757] on button "Áp dụng" at bounding box center [1492, 763] width 109 height 22
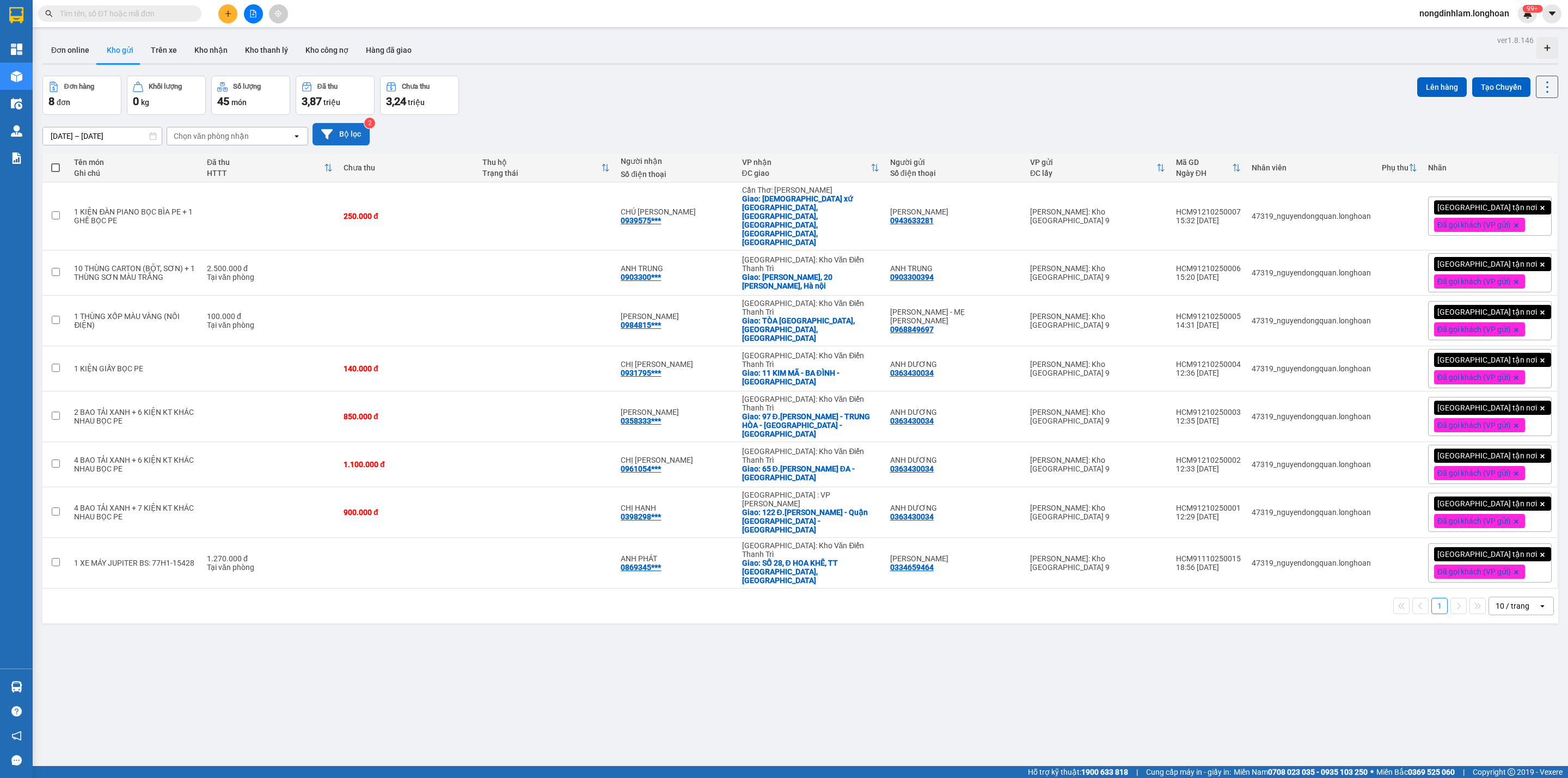
click at [358, 131] on button "Bộ lọc" at bounding box center [341, 134] width 57 height 22
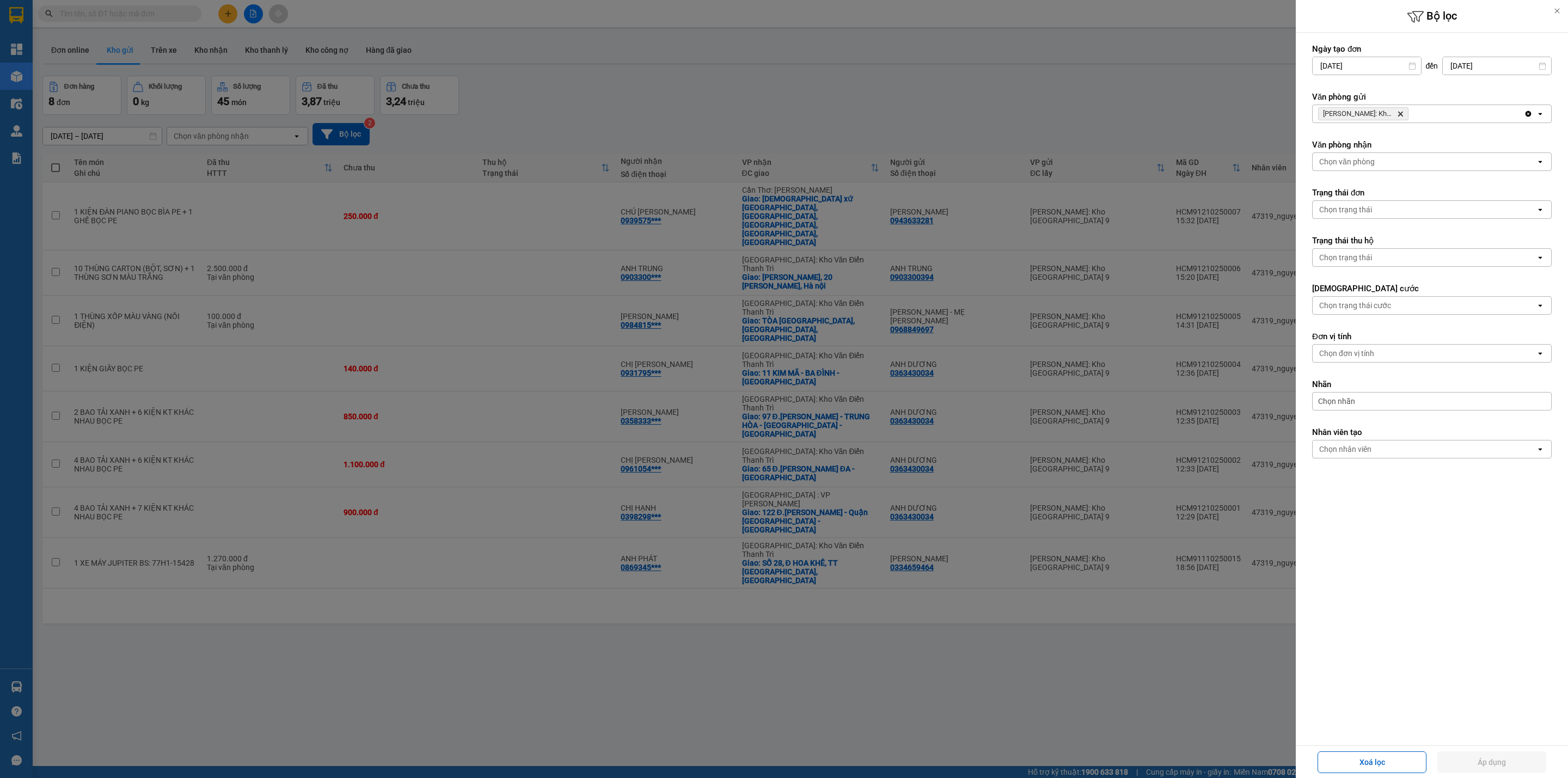
click at [1400, 117] on icon "Delete" at bounding box center [1400, 114] width 6 height 6
click at [1400, 117] on div "Chọn văn phòng" at bounding box center [1424, 114] width 223 height 17
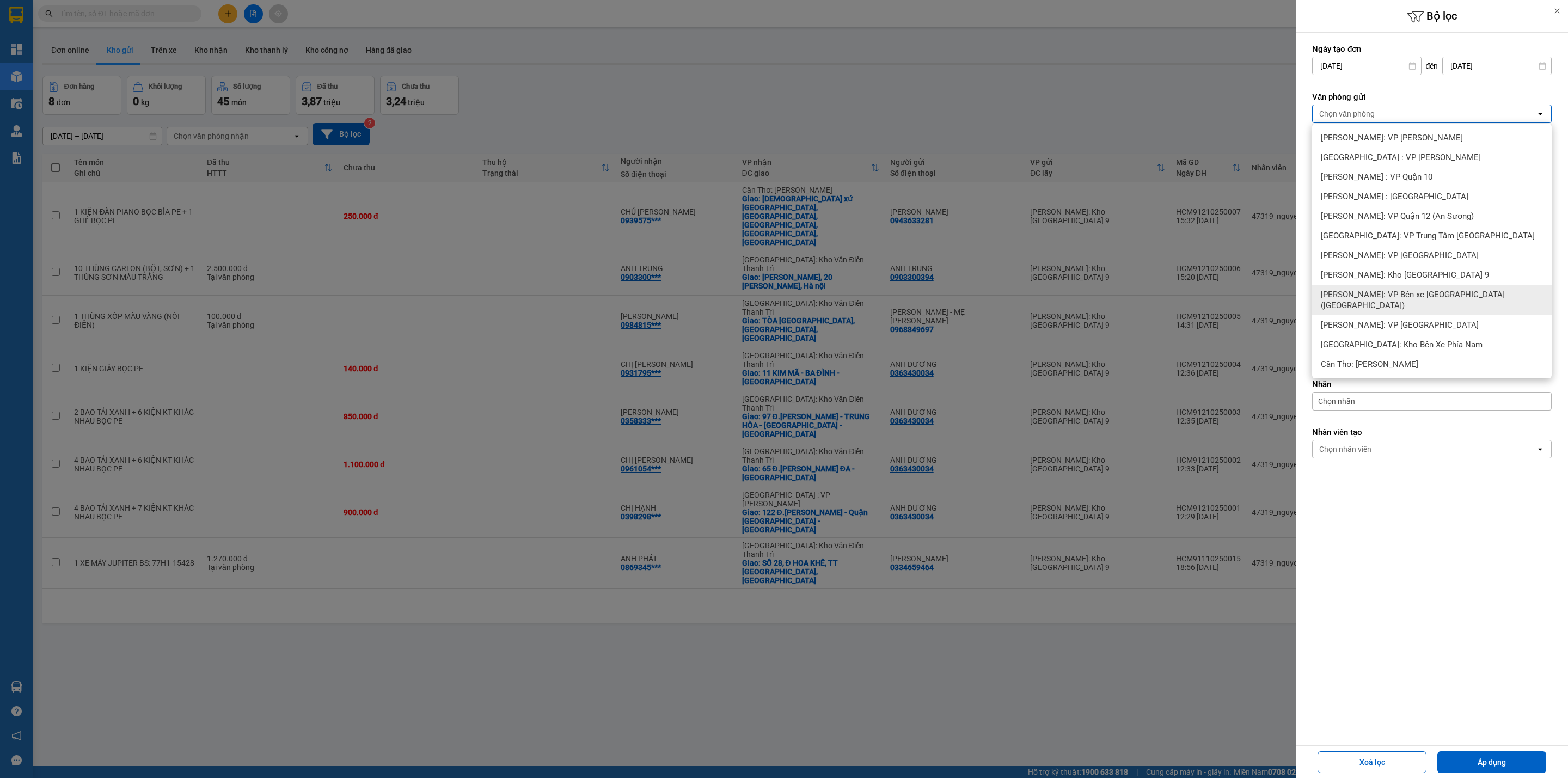
click at [1433, 293] on span "[PERSON_NAME]: VP Bến xe [GEOGRAPHIC_DATA] ([GEOGRAPHIC_DATA])" at bounding box center [1434, 300] width 227 height 22
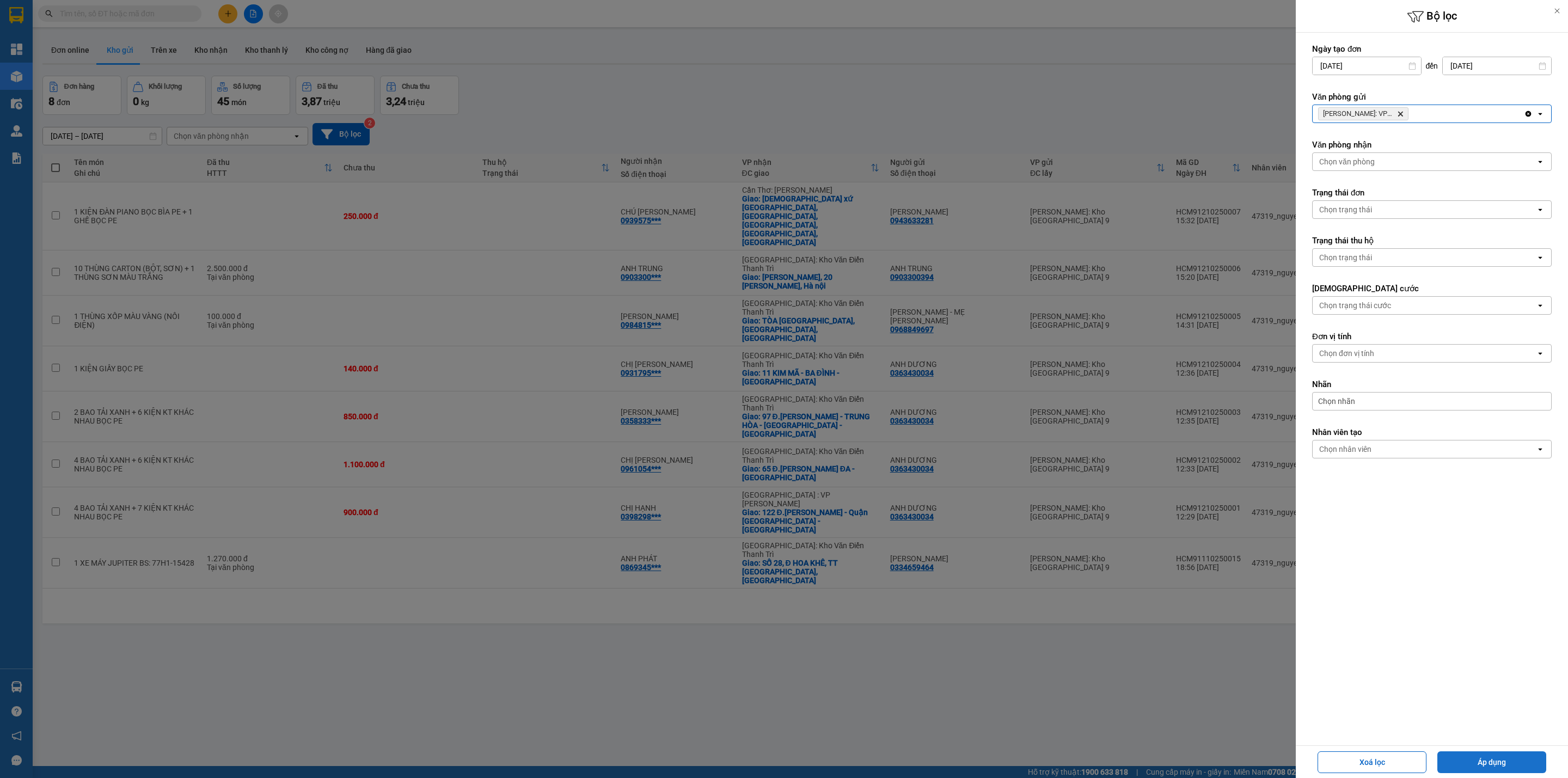
click at [1509, 761] on button "Áp dụng" at bounding box center [1492, 763] width 109 height 22
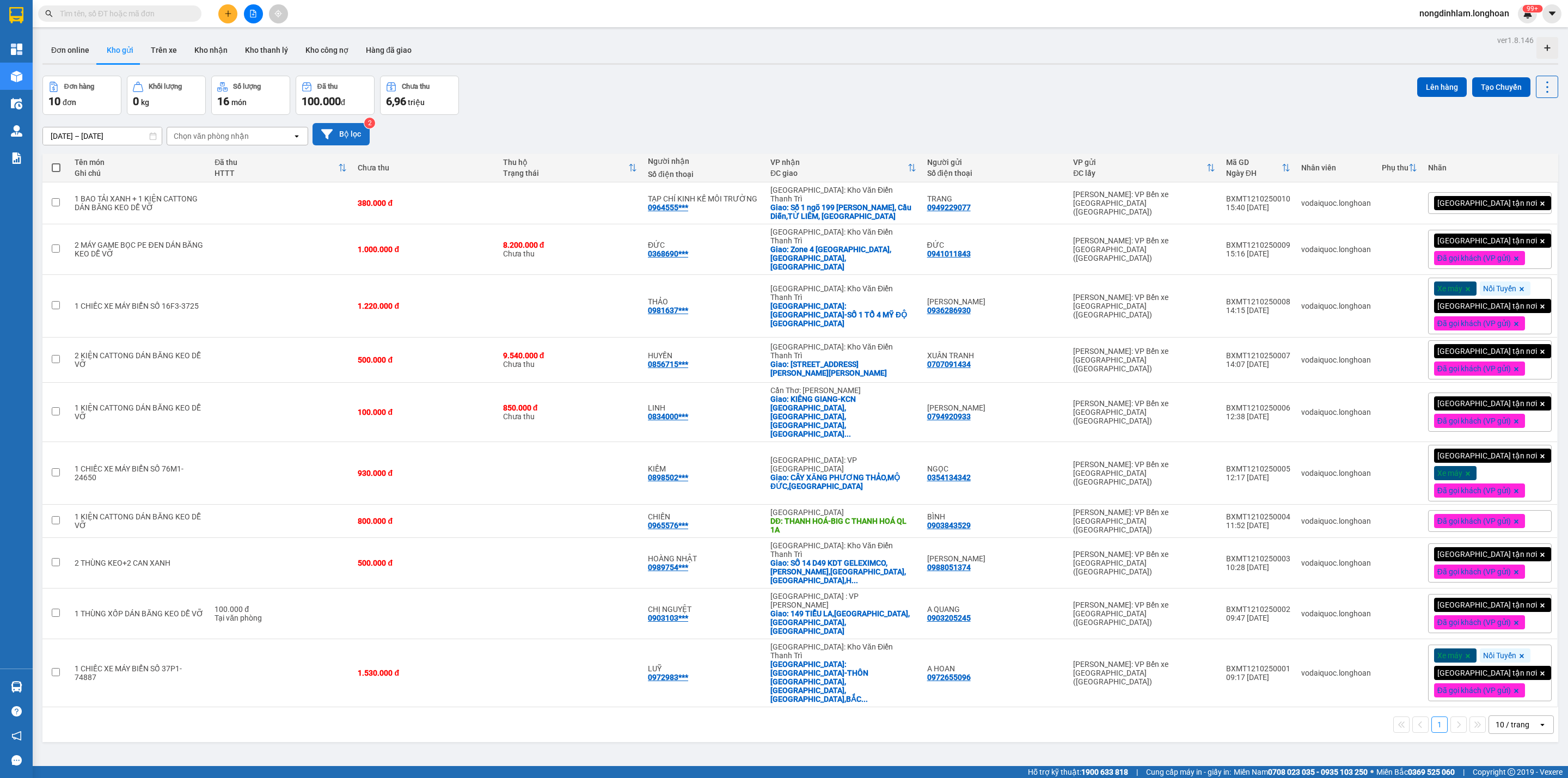
click at [350, 141] on button "Bộ lọc" at bounding box center [341, 134] width 57 height 22
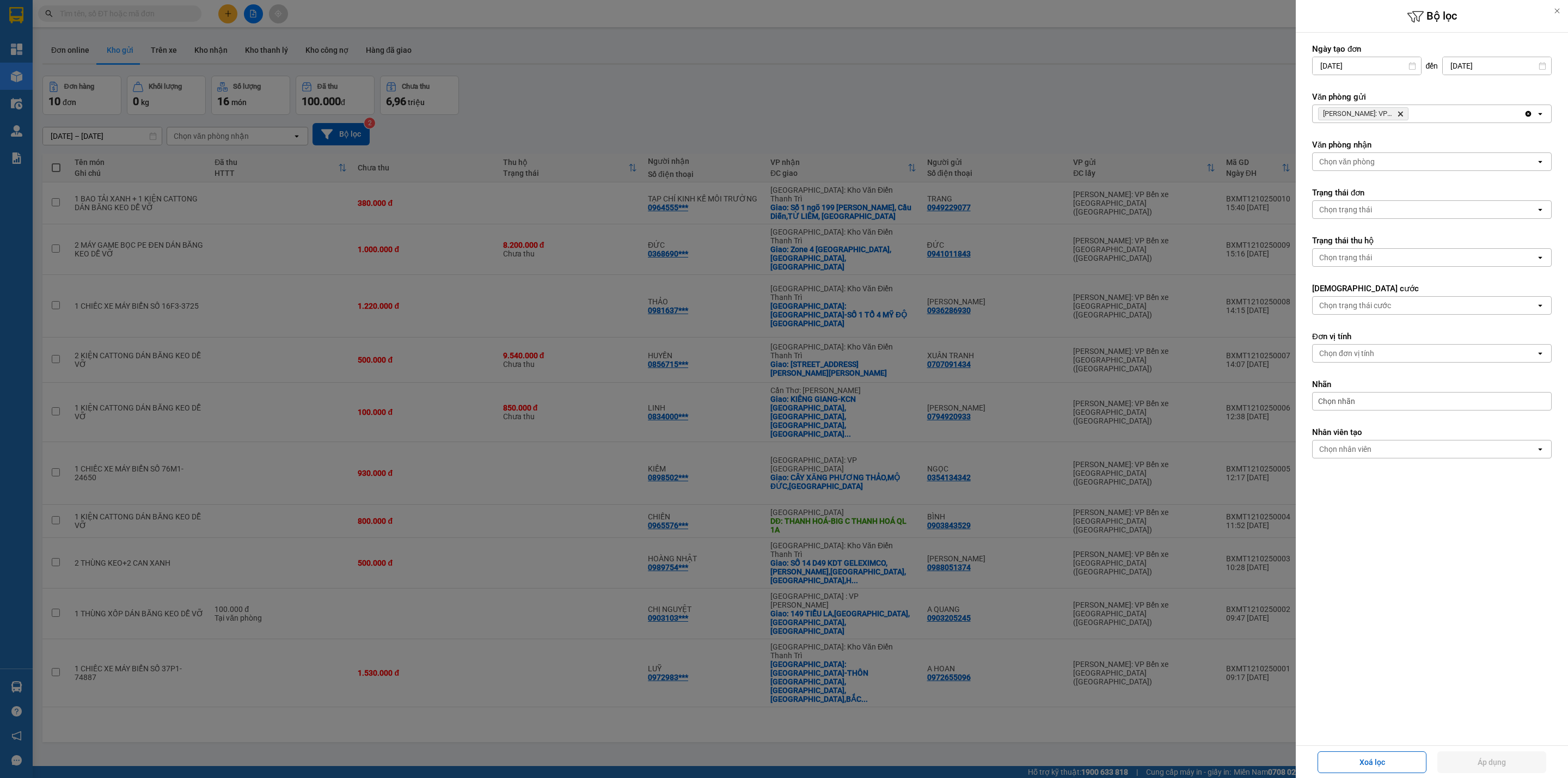
click at [1402, 117] on icon "Delete" at bounding box center [1400, 114] width 6 height 6
click at [1402, 117] on div "Chọn văn phòng" at bounding box center [1424, 114] width 223 height 17
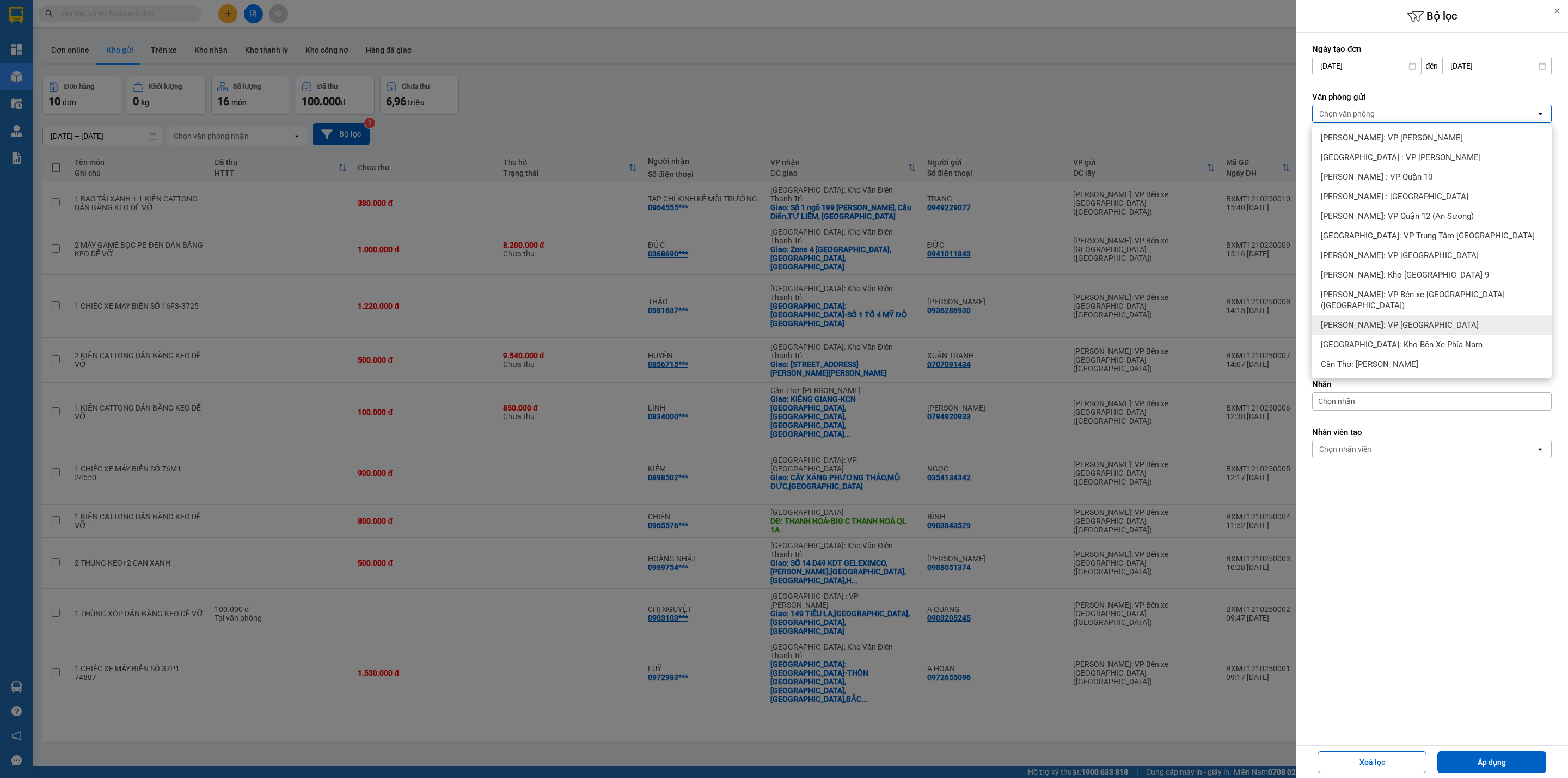
click at [1447, 318] on div "[PERSON_NAME]: VP [GEOGRAPHIC_DATA]" at bounding box center [1431, 325] width 239 height 20
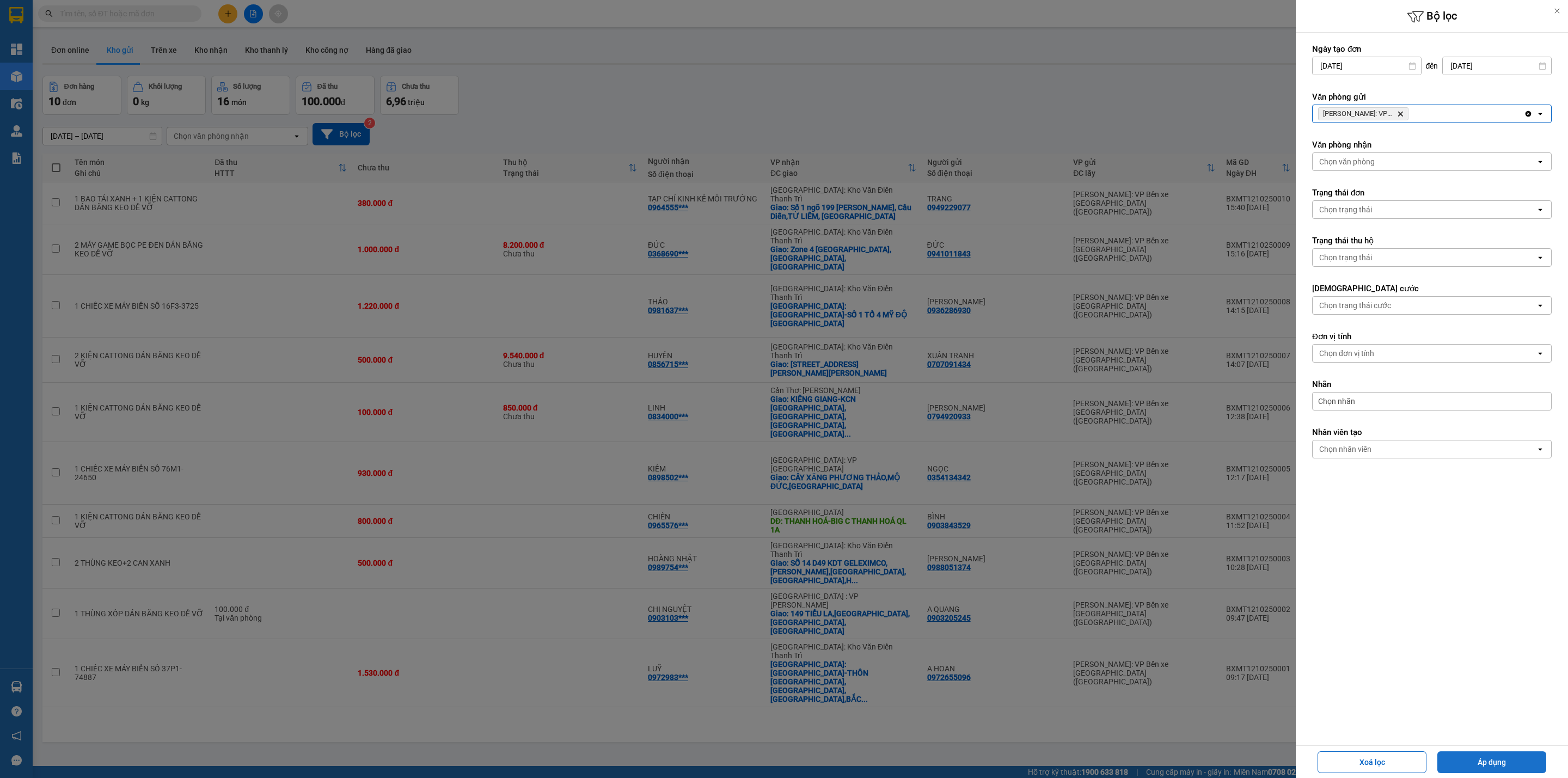
click at [1486, 761] on button "Áp dụng" at bounding box center [1492, 763] width 109 height 22
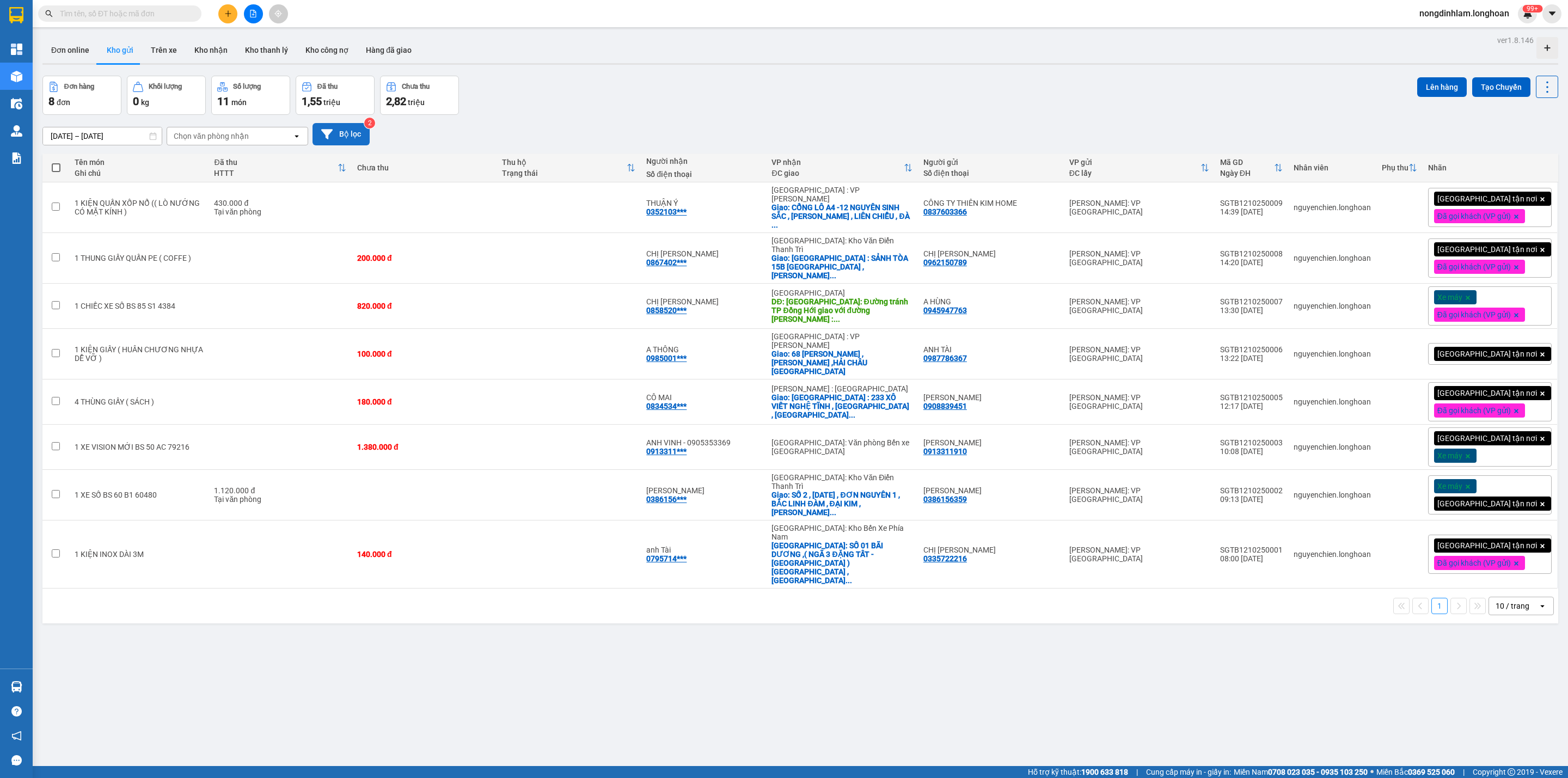
click at [355, 129] on button "Bộ lọc" at bounding box center [341, 134] width 57 height 22
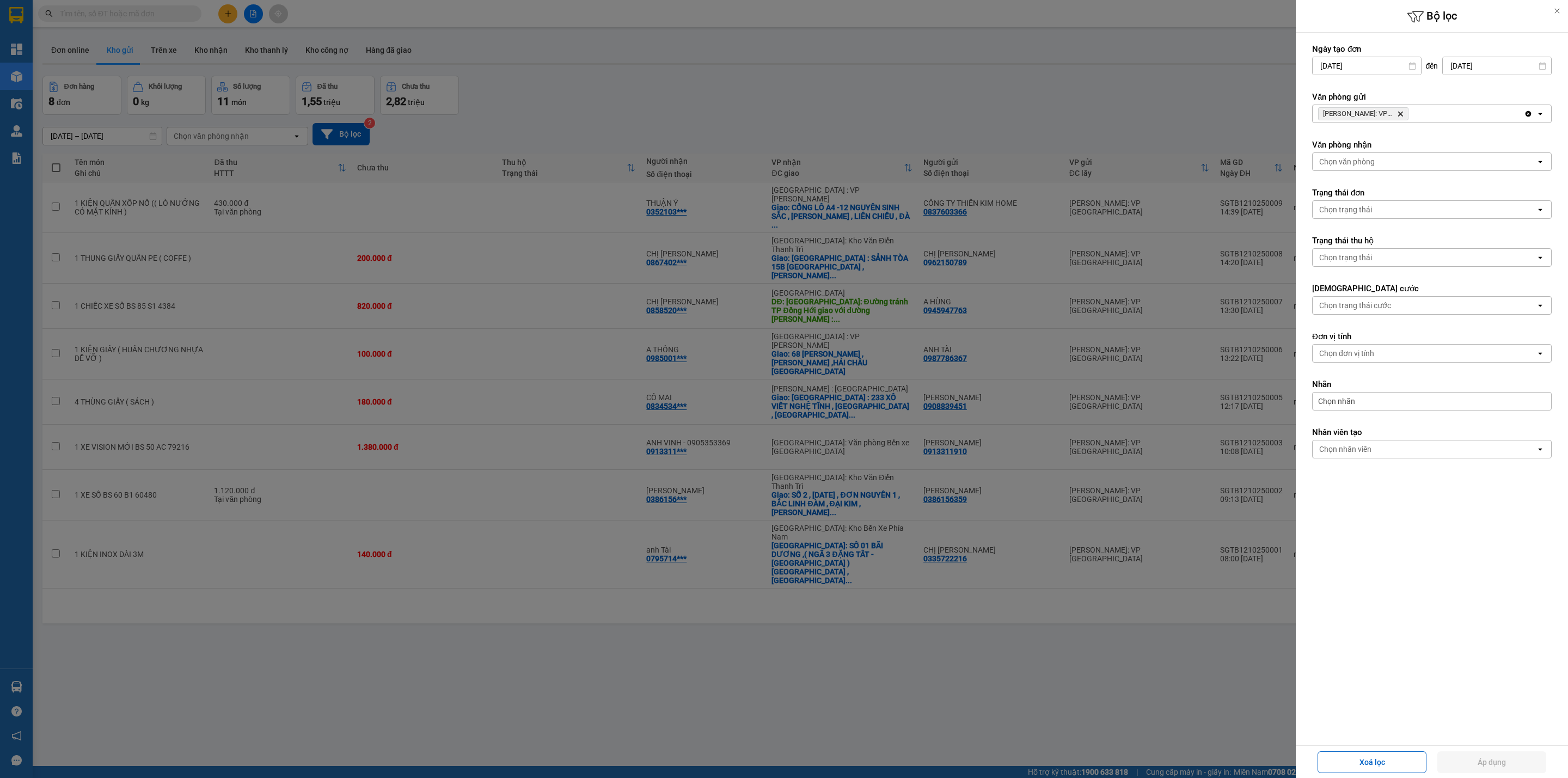
click at [1400, 116] on icon "Delete" at bounding box center [1400, 114] width 6 height 6
click at [1400, 116] on div "Chọn văn phòng" at bounding box center [1424, 114] width 223 height 17
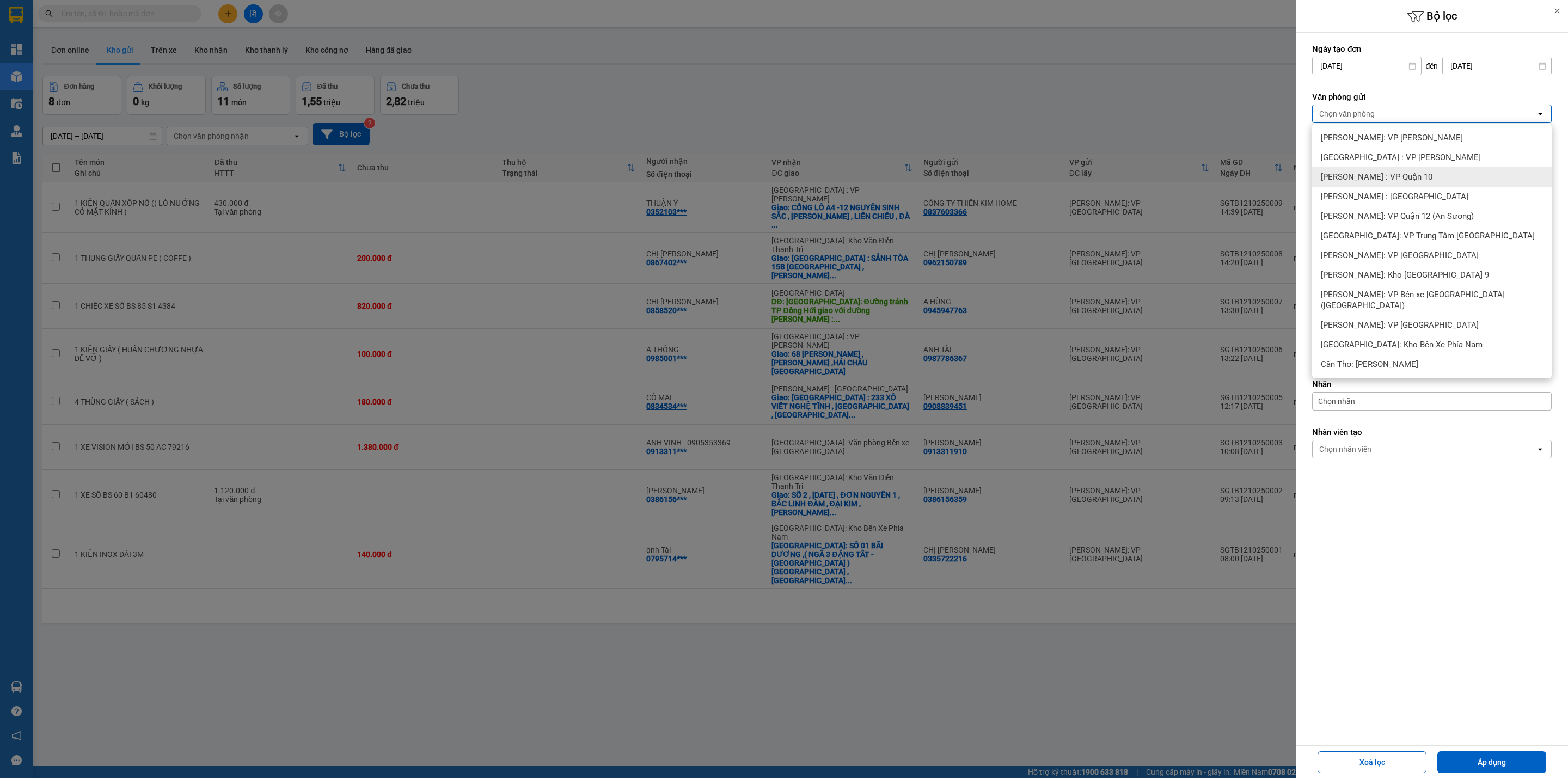
click at [1427, 177] on div "[PERSON_NAME] : VP Quận 10" at bounding box center [1431, 177] width 239 height 20
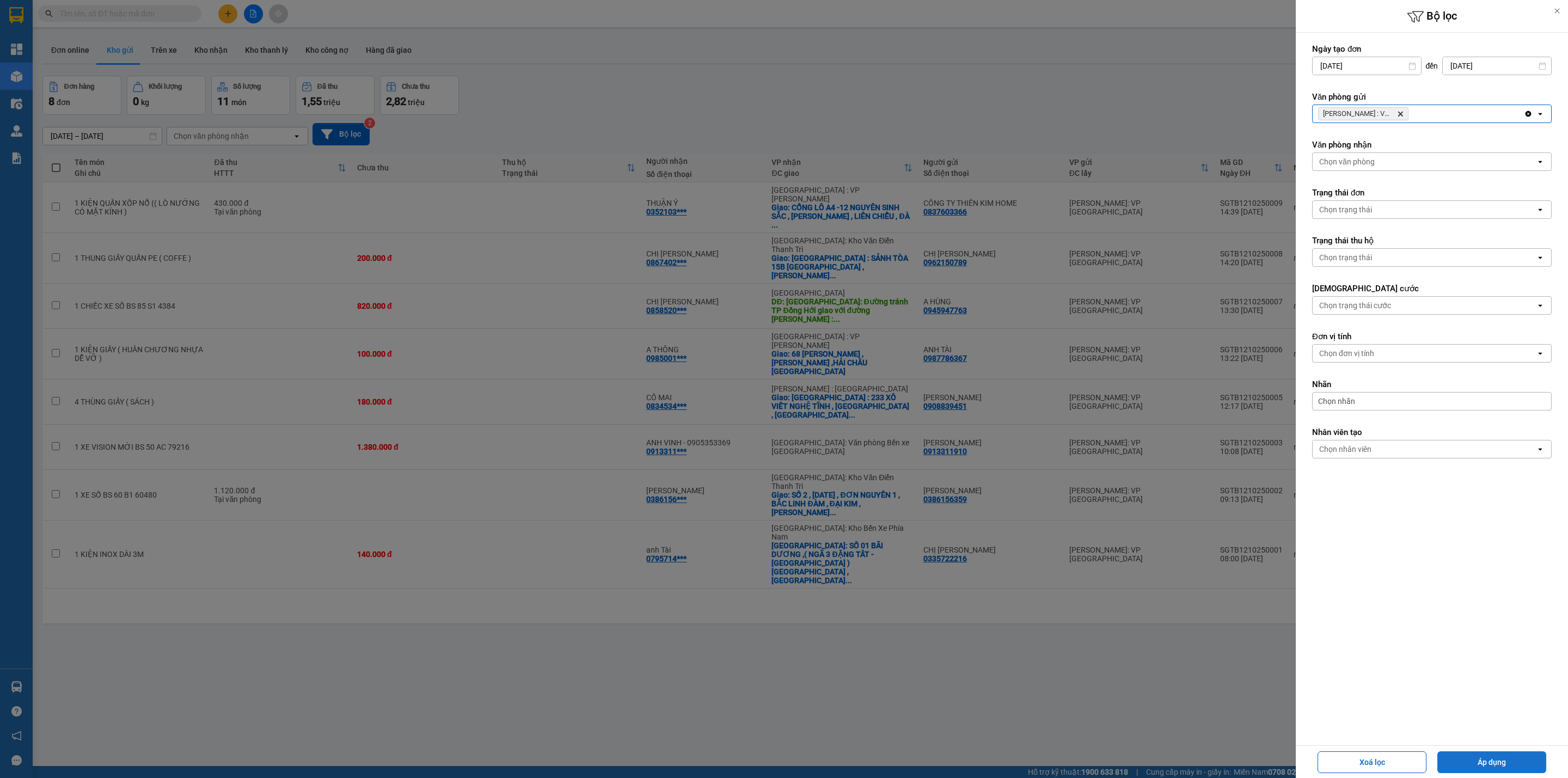
click at [1469, 755] on button "Áp dụng" at bounding box center [1492, 763] width 109 height 22
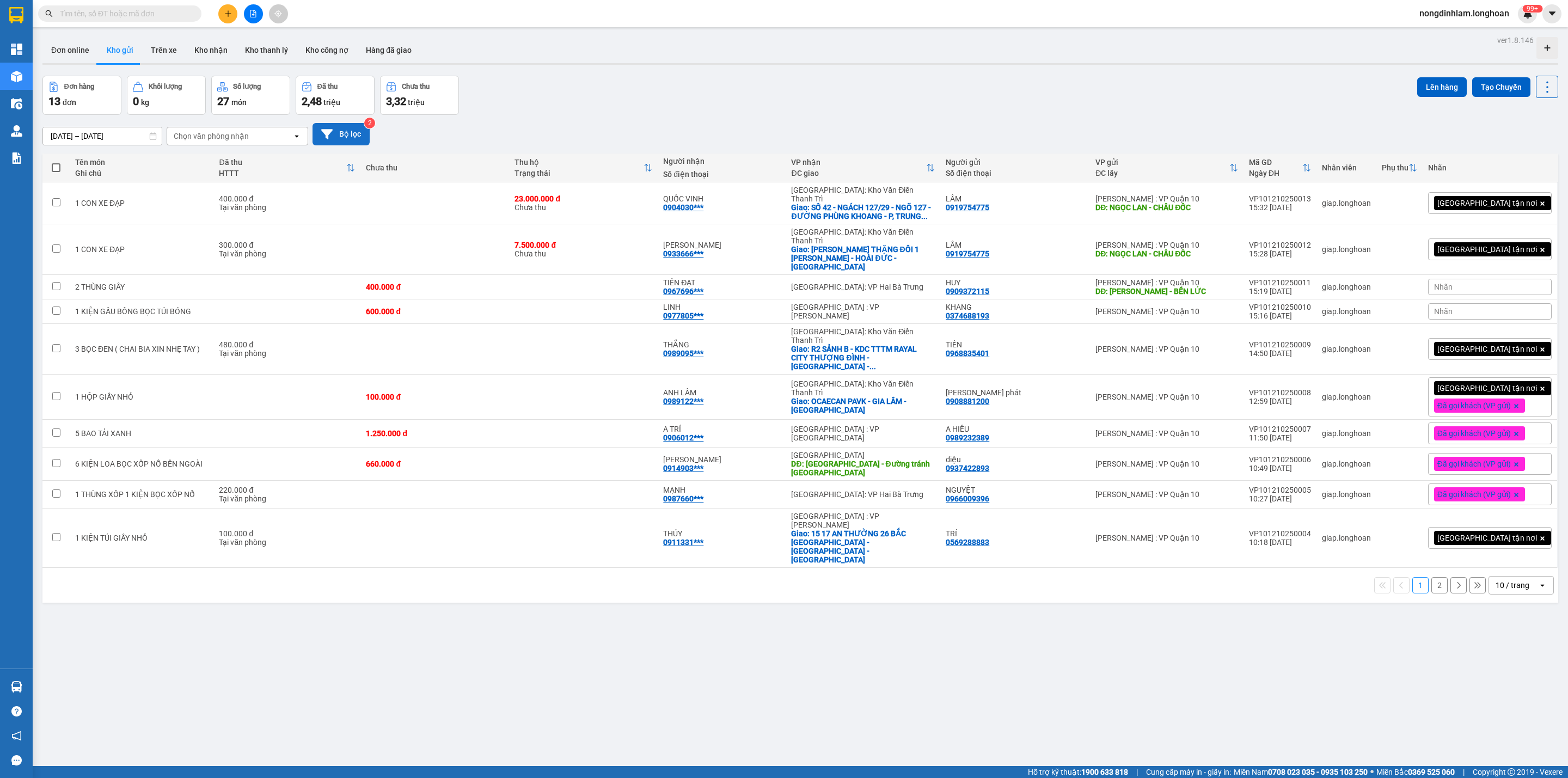
click at [358, 132] on button "Bộ lọc" at bounding box center [341, 134] width 57 height 22
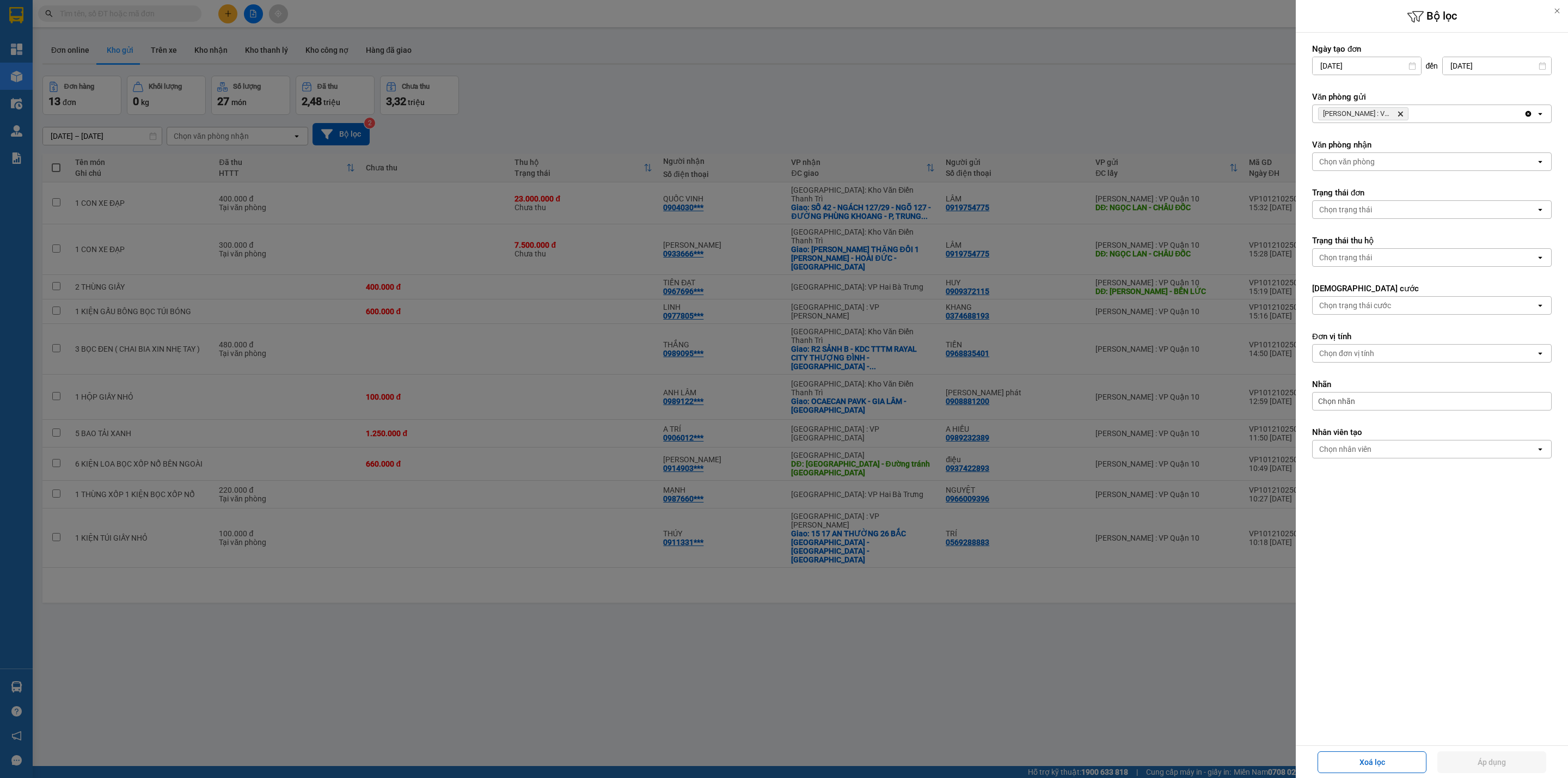
click at [1402, 111] on icon "Delete" at bounding box center [1400, 114] width 6 height 6
click at [1402, 111] on div "Chọn văn phòng" at bounding box center [1424, 114] width 223 height 17
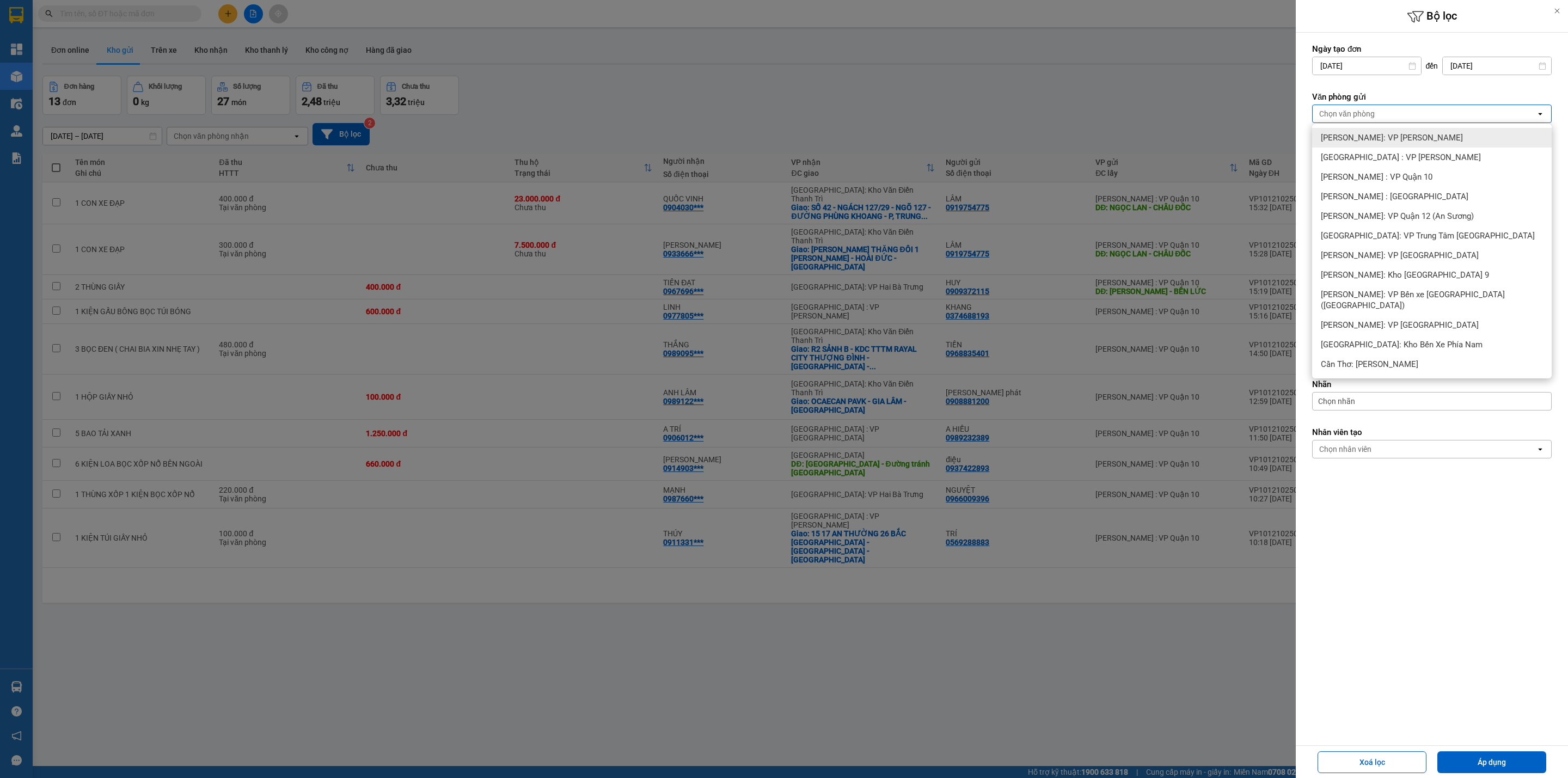
click at [1429, 142] on div "[PERSON_NAME]: VP [PERSON_NAME]" at bounding box center [1431, 137] width 239 height 20
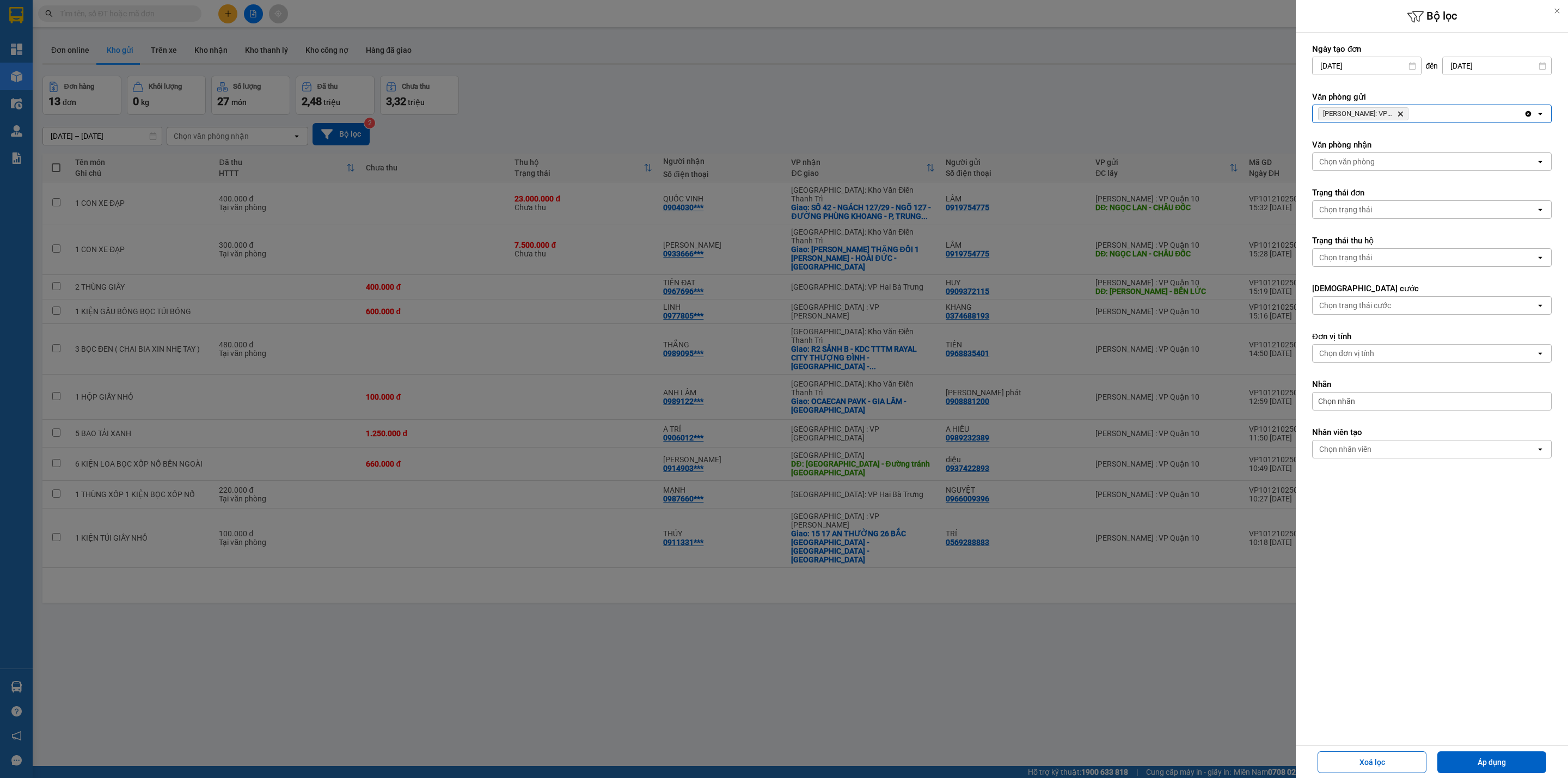
click at [1522, 763] on button "Áp dụng" at bounding box center [1492, 763] width 109 height 22
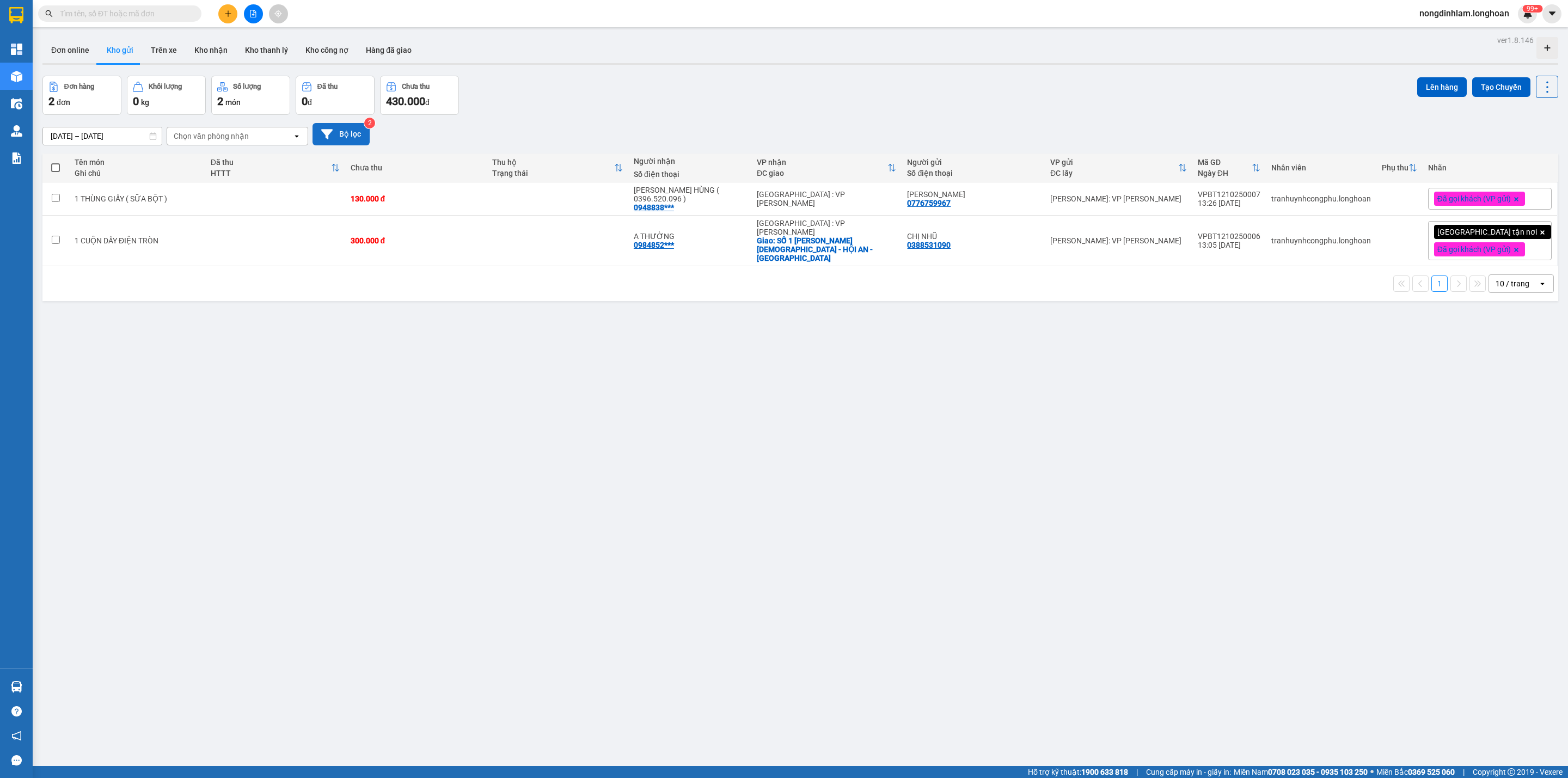
click at [350, 136] on button "Bộ lọc" at bounding box center [341, 134] width 57 height 22
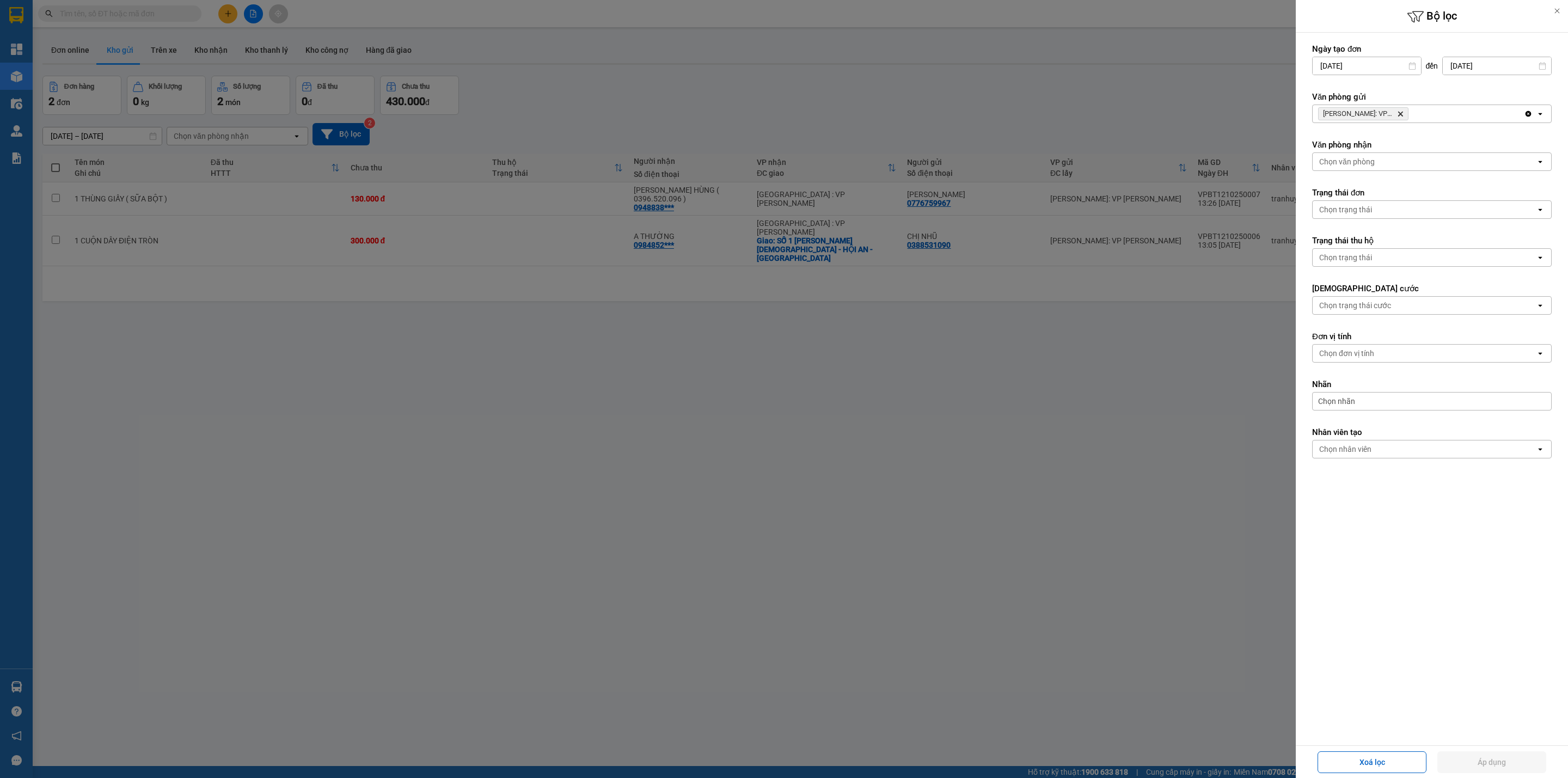
click at [1403, 112] on icon "Delete" at bounding box center [1400, 114] width 6 height 6
click at [1403, 112] on div "Chọn văn phòng" at bounding box center [1424, 114] width 223 height 17
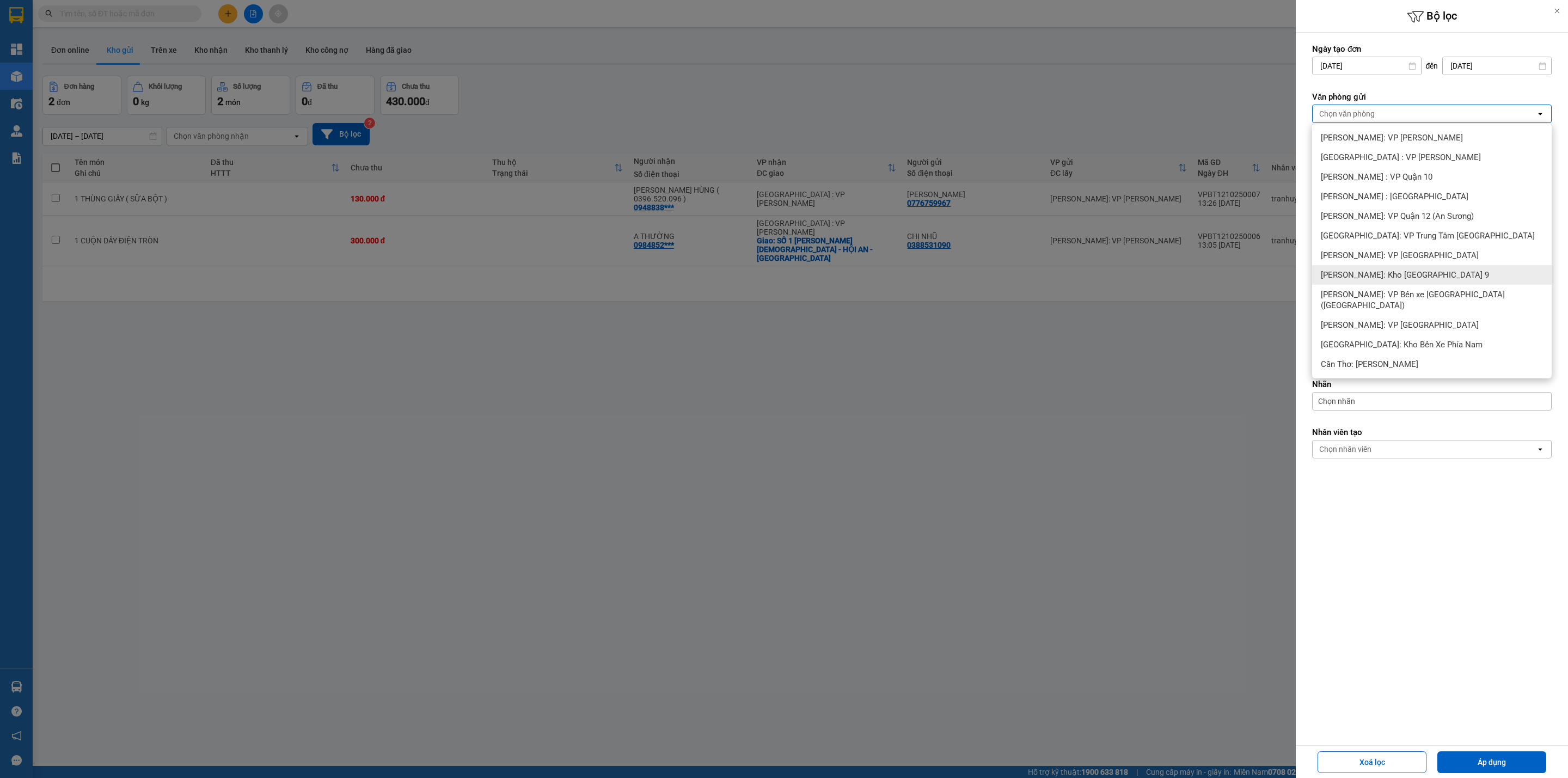
click at [1425, 272] on span "[PERSON_NAME]: Kho [GEOGRAPHIC_DATA] 9" at bounding box center [1405, 275] width 168 height 11
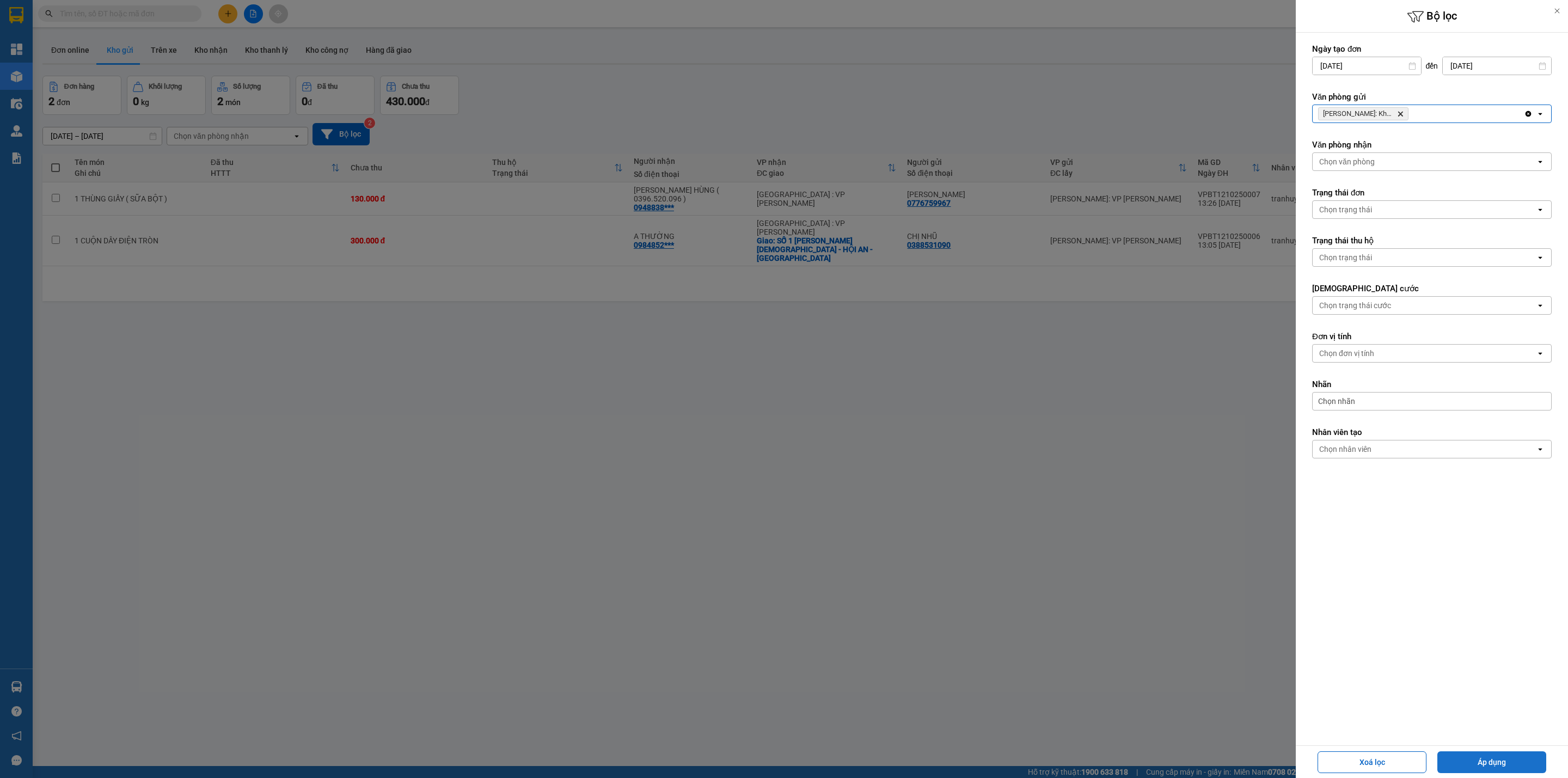
click at [1497, 759] on button "Áp dụng" at bounding box center [1492, 763] width 109 height 22
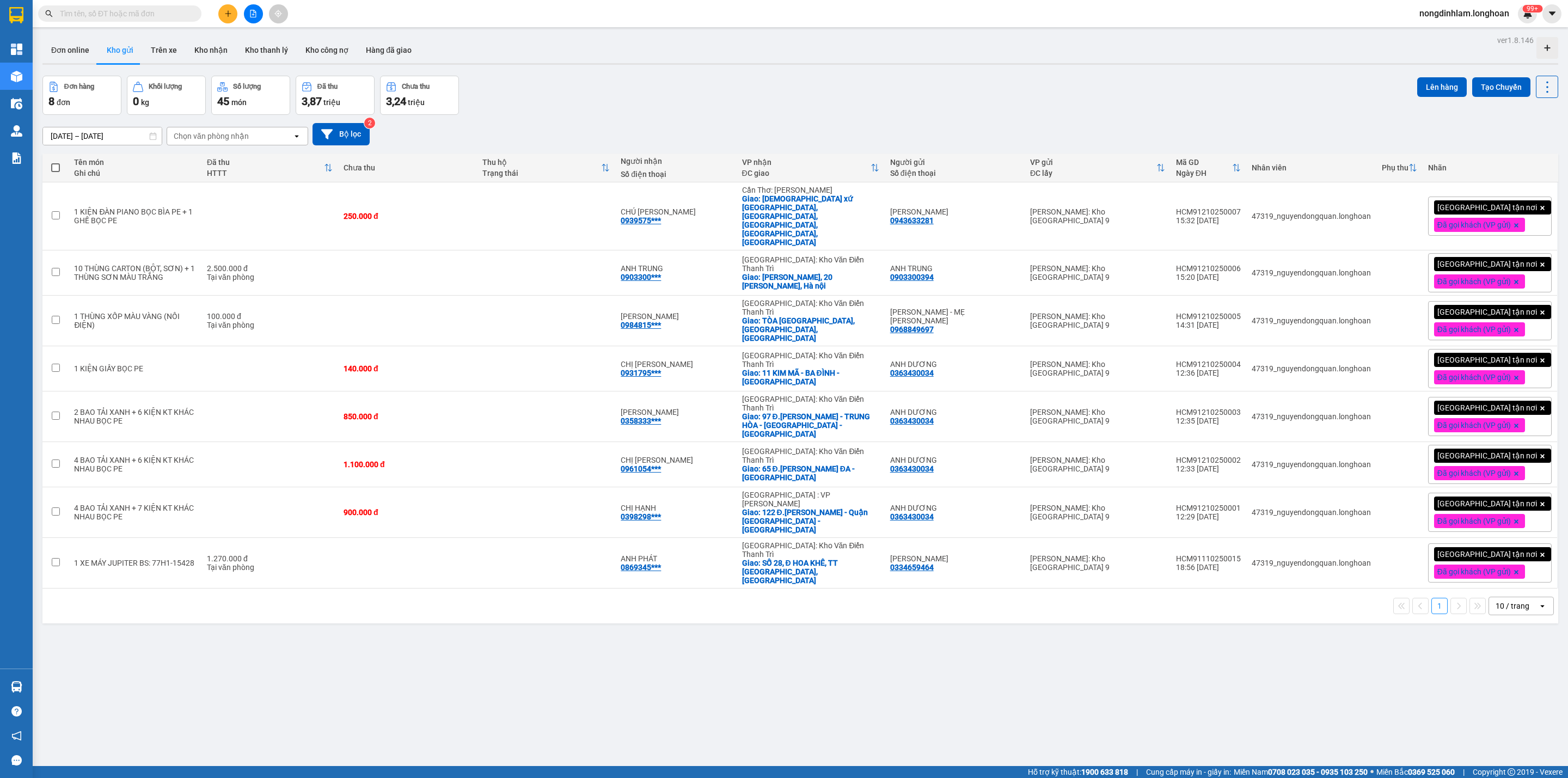
scroll to position [51, 0]
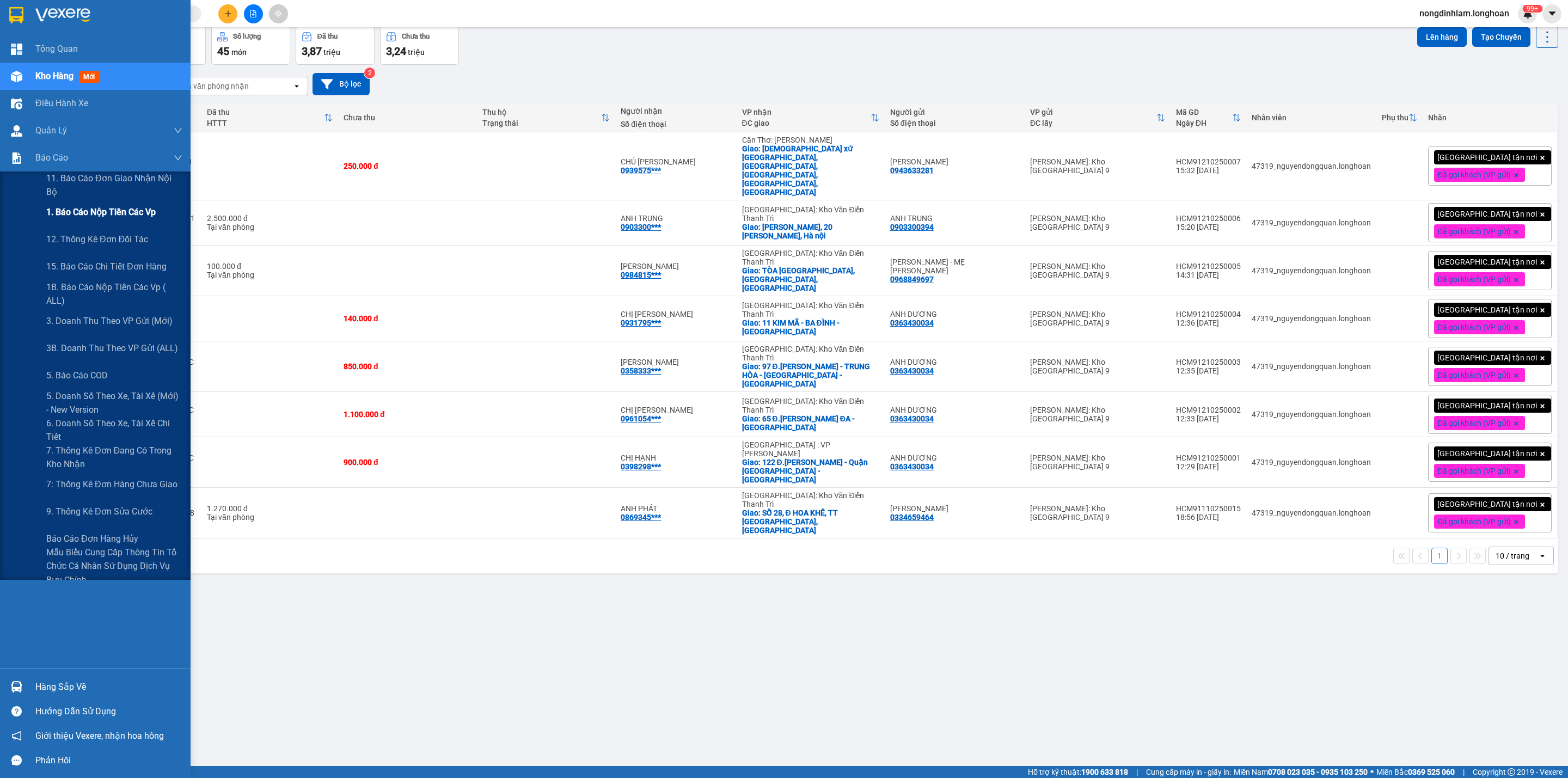
click at [63, 213] on span "1. Báo cáo nộp tiền các vp" at bounding box center [101, 212] width 109 height 13
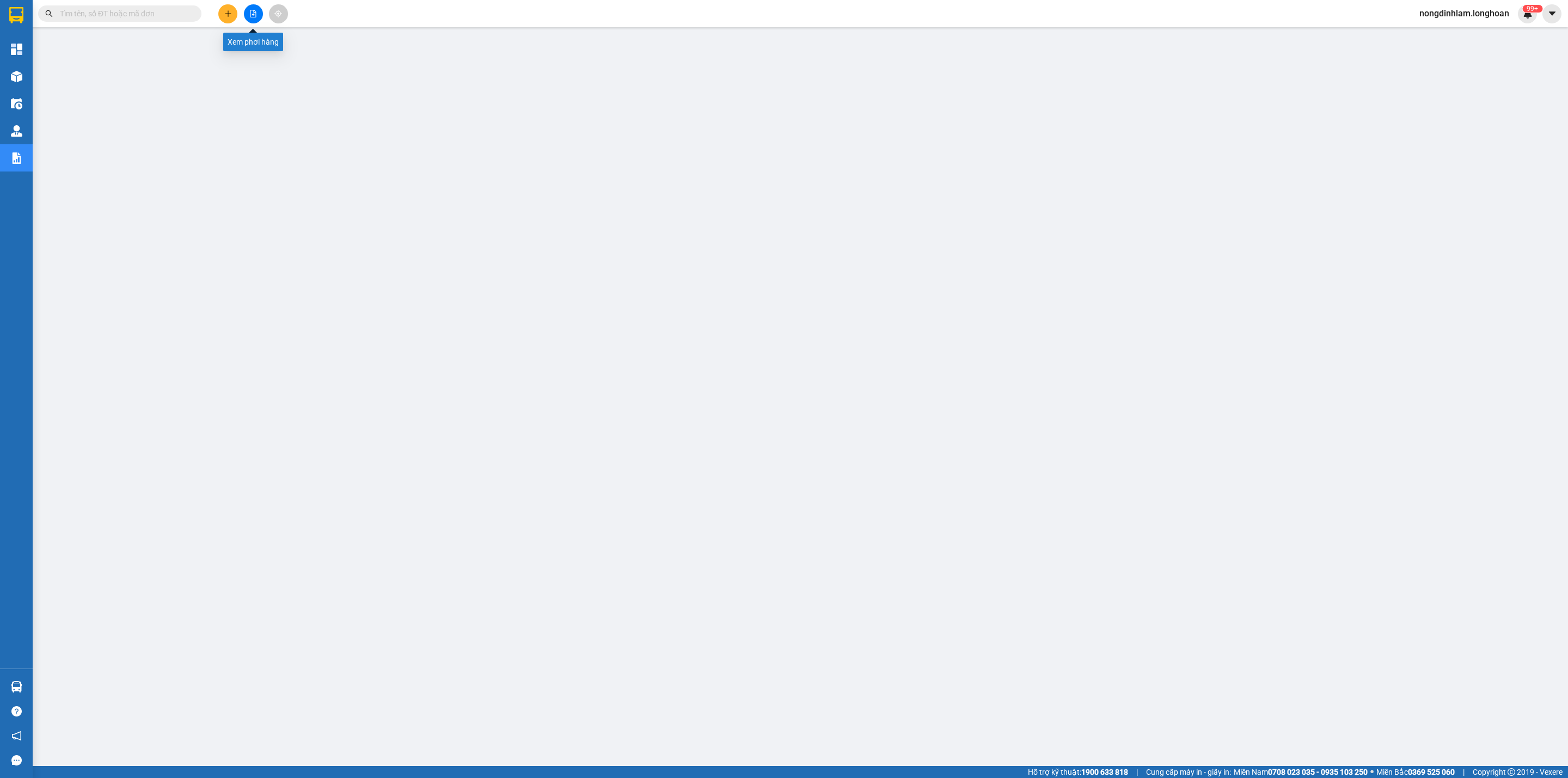
click at [252, 13] on icon "file-add" at bounding box center [253, 13] width 8 height 8
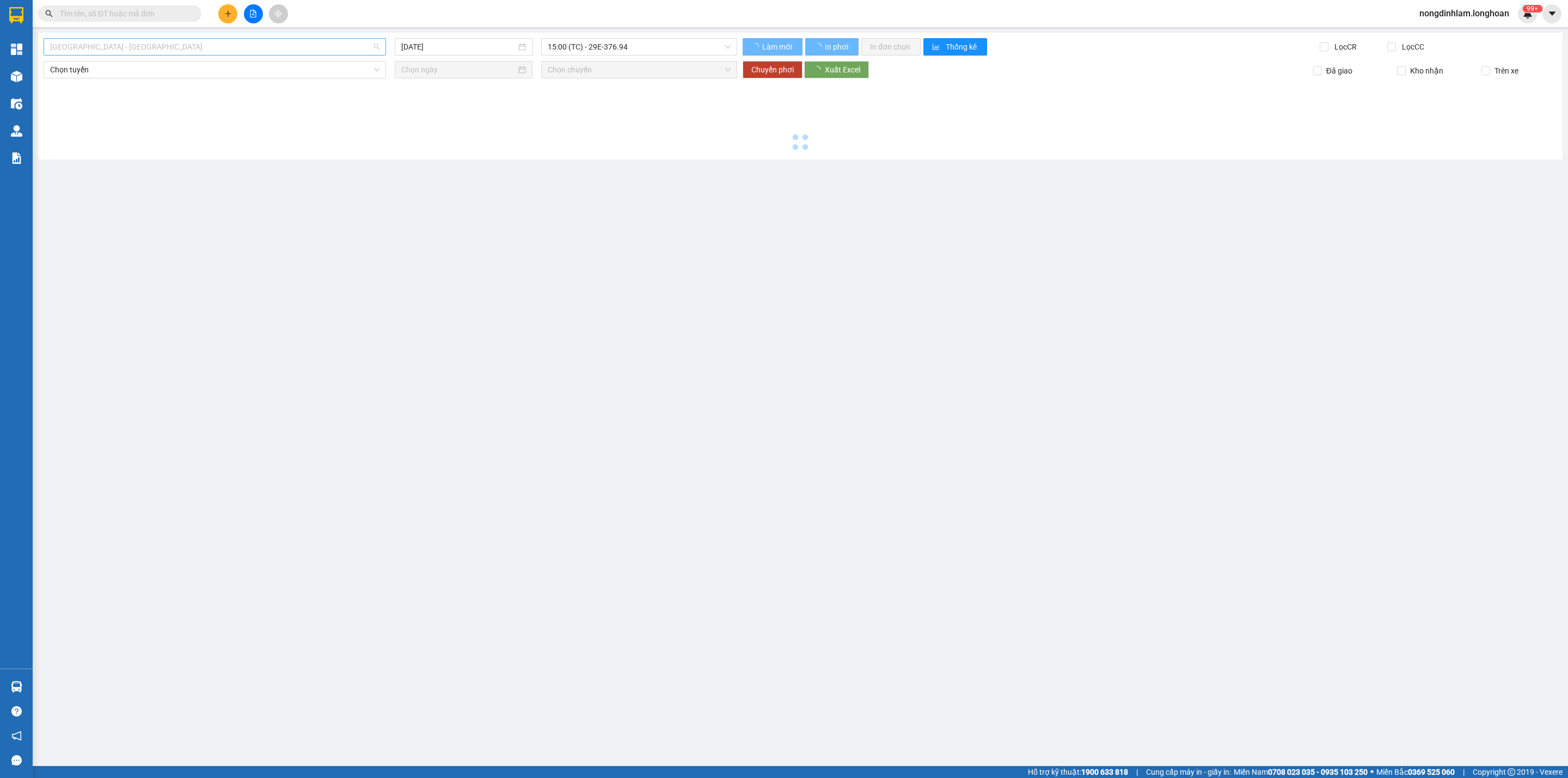
click at [297, 53] on span "[GEOGRAPHIC_DATA] - [GEOGRAPHIC_DATA]" at bounding box center [214, 46] width 329 height 16
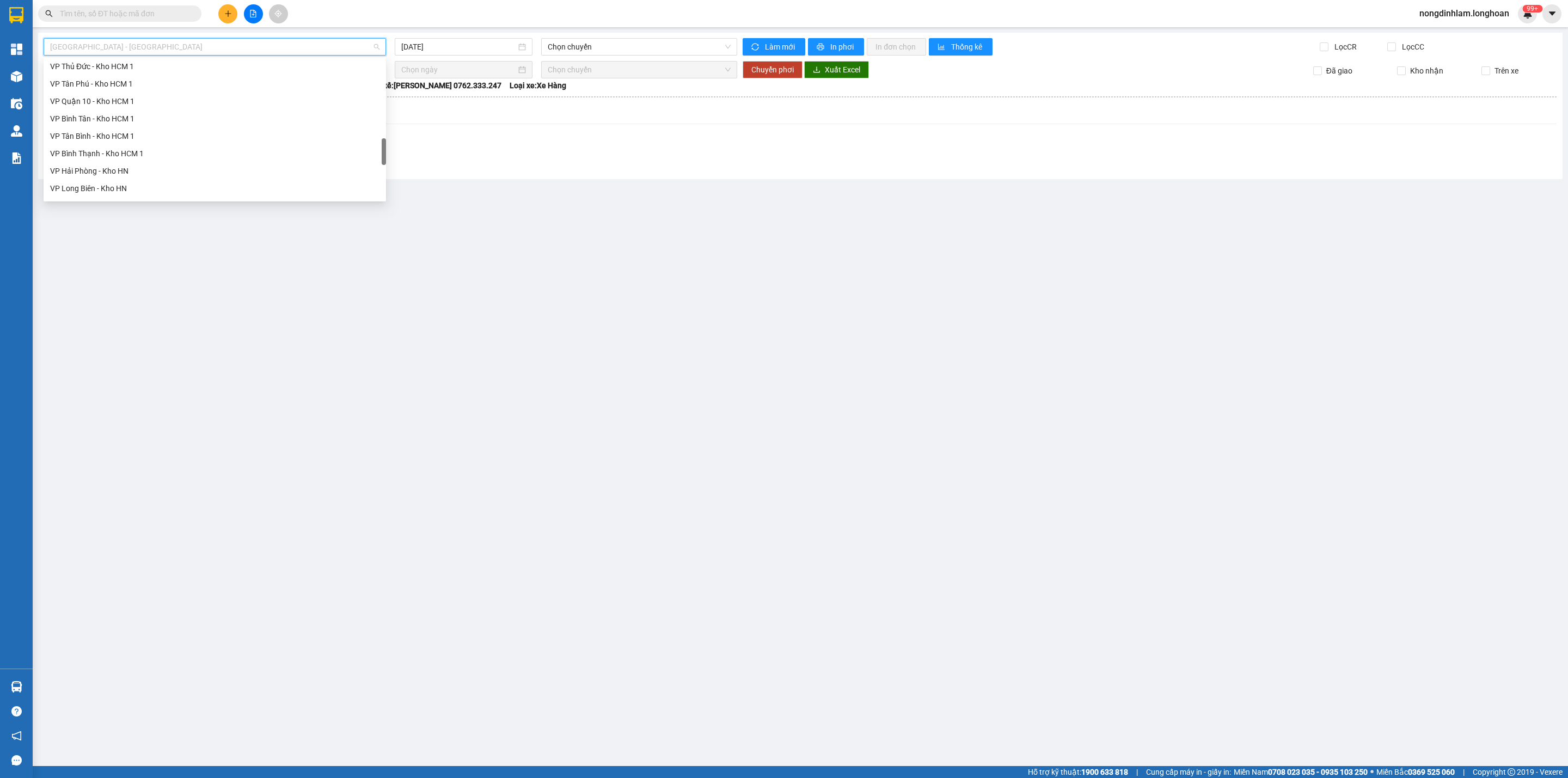
scroll to position [766, 0]
click at [144, 103] on div "Nam [GEOGRAPHIC_DATA]" at bounding box center [214, 104] width 329 height 12
type input "[DATE]"
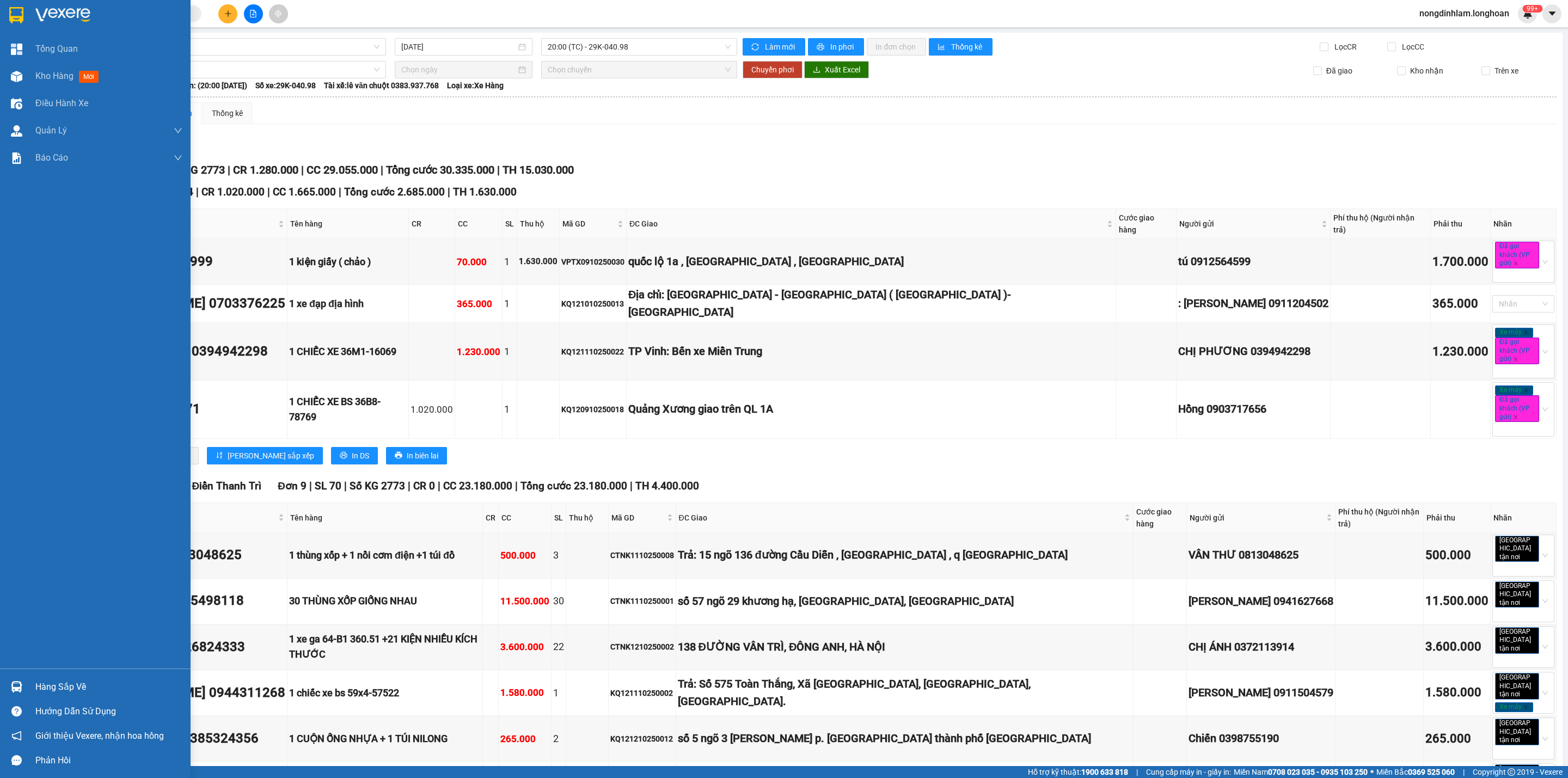
click at [0, 16] on div at bounding box center [95, 17] width 191 height 35
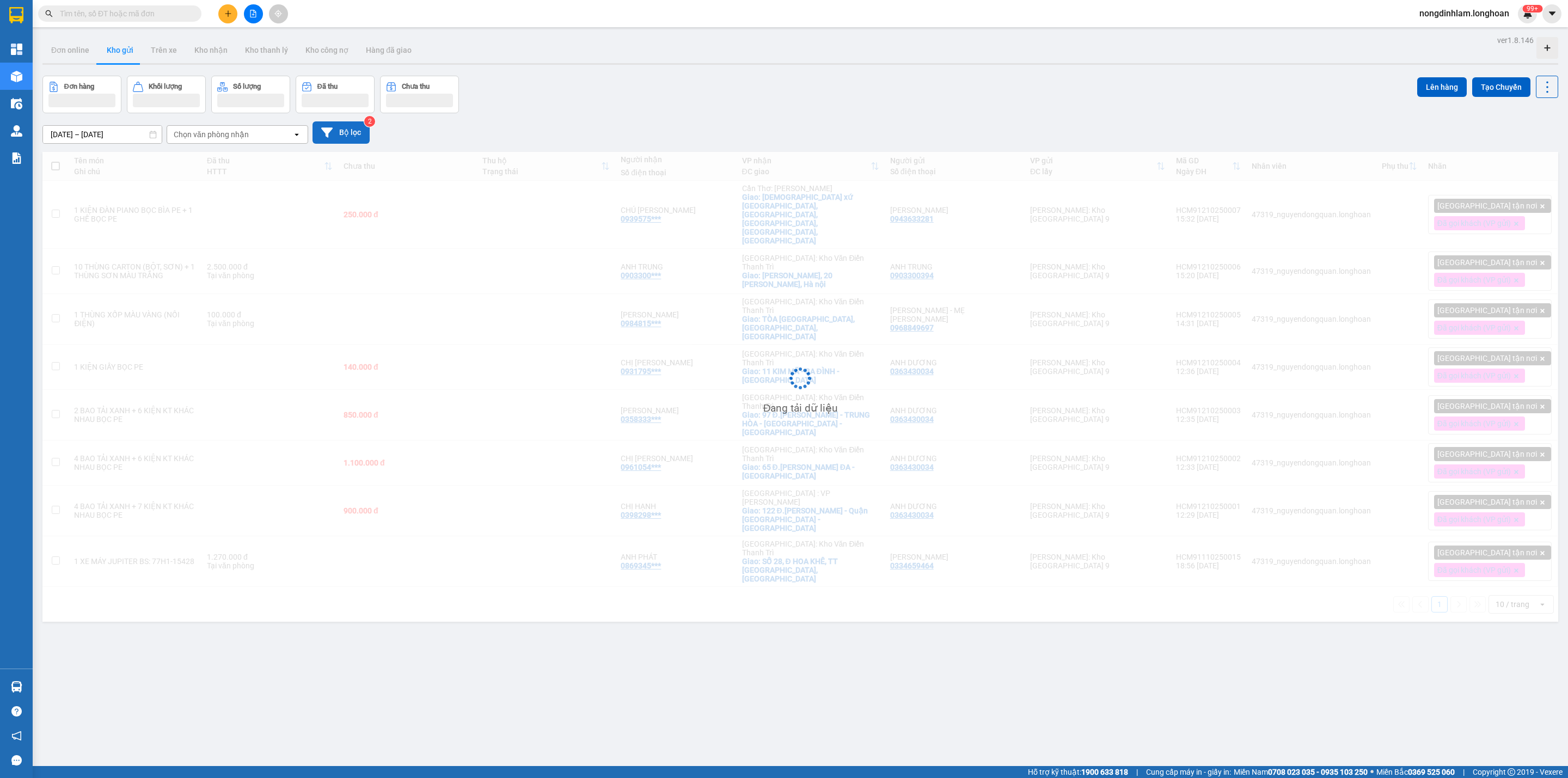
click at [353, 137] on button "Bộ lọc" at bounding box center [341, 132] width 57 height 22
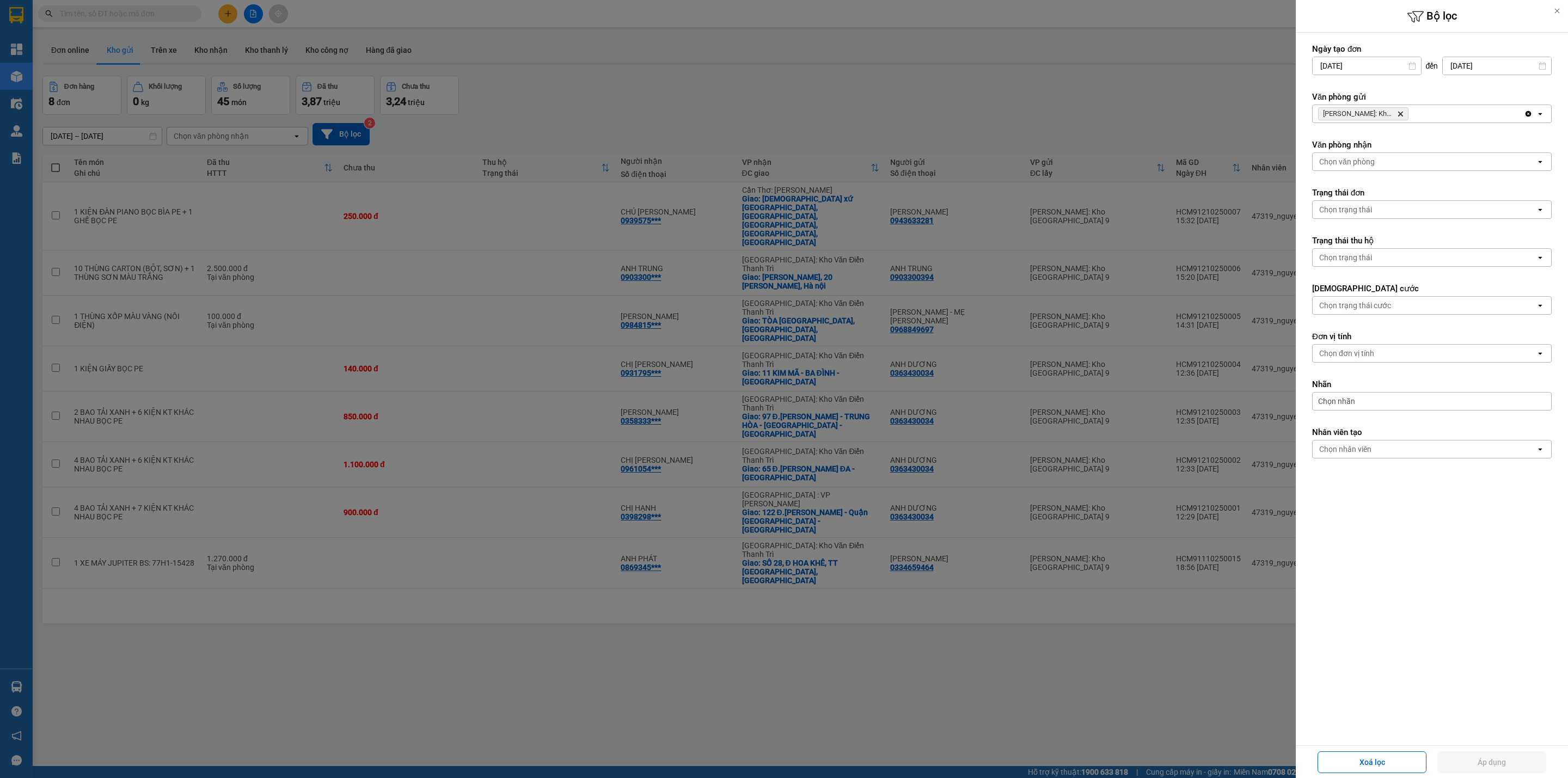
click at [1400, 111] on icon "Delete" at bounding box center [1400, 114] width 6 height 6
click at [1400, 111] on div "Chọn văn phòng" at bounding box center [1424, 114] width 223 height 17
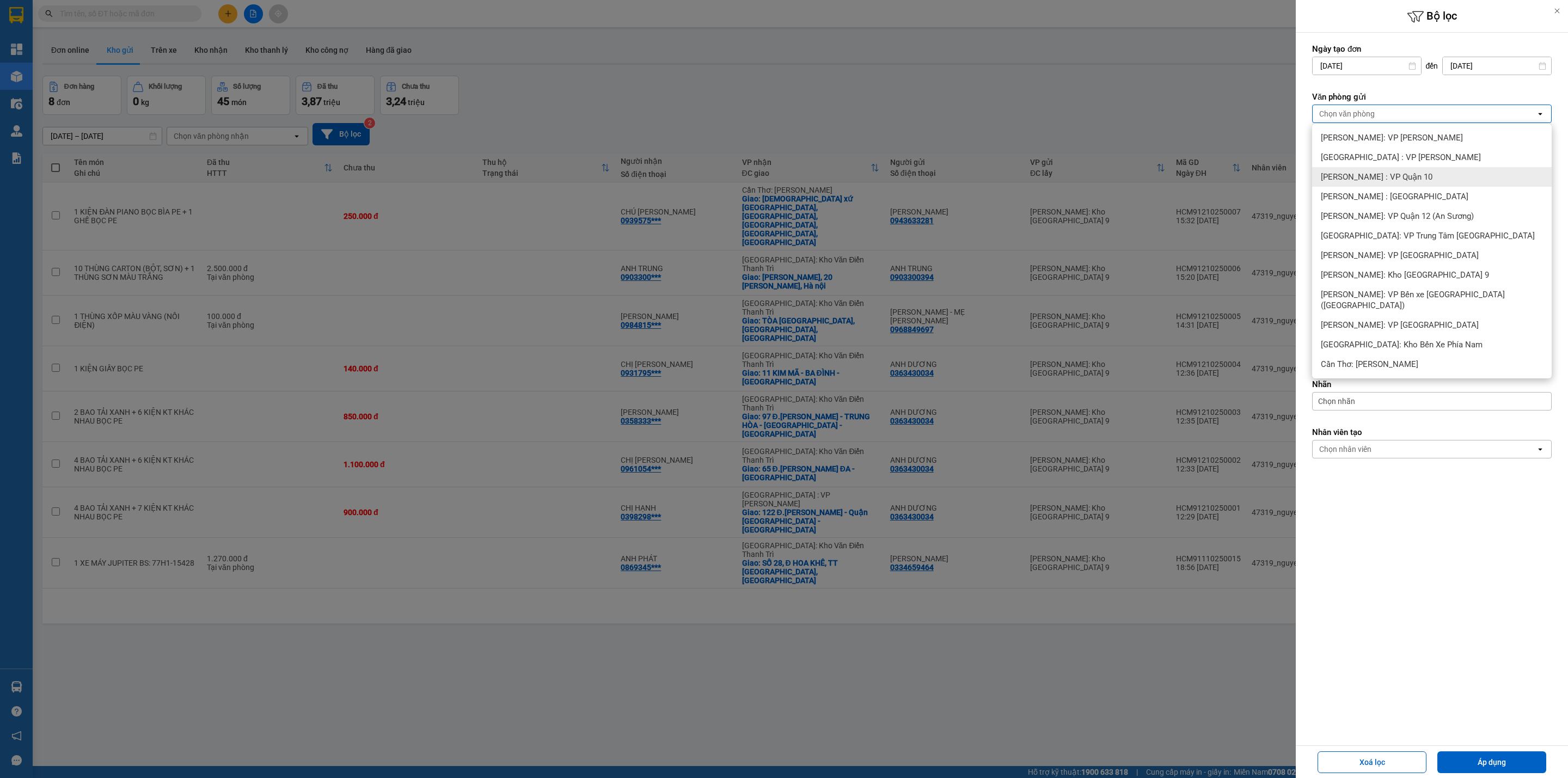
click at [1408, 175] on span "[PERSON_NAME] : VP Quận 10" at bounding box center [1377, 177] width 112 height 11
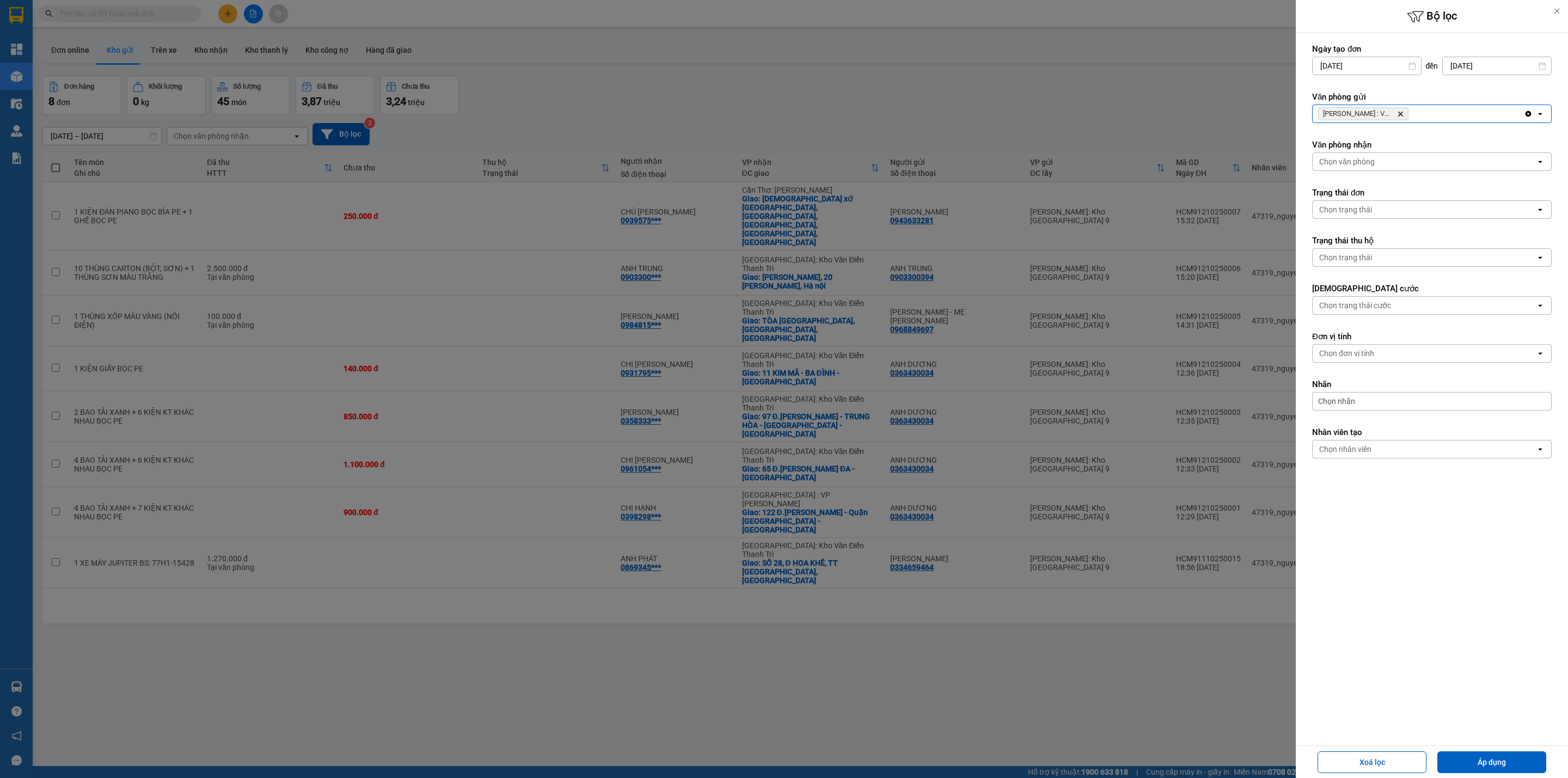
click at [1449, 110] on div "[GEOGRAPHIC_DATA] : VP Quận 10 Delete" at bounding box center [1418, 114] width 211 height 17
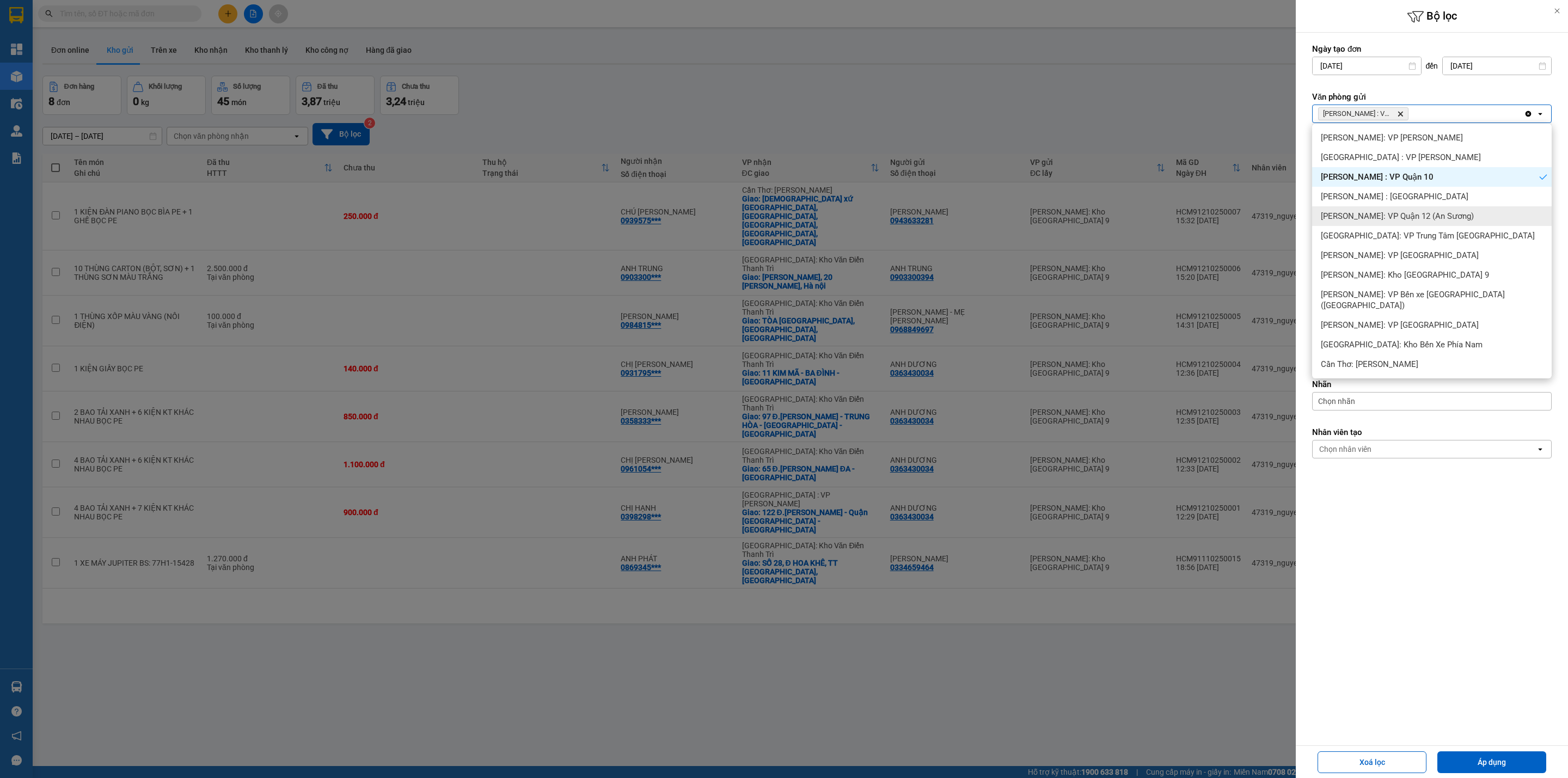
click at [1405, 213] on span "[PERSON_NAME]: VP Quận 12 (An Sương)" at bounding box center [1397, 216] width 153 height 11
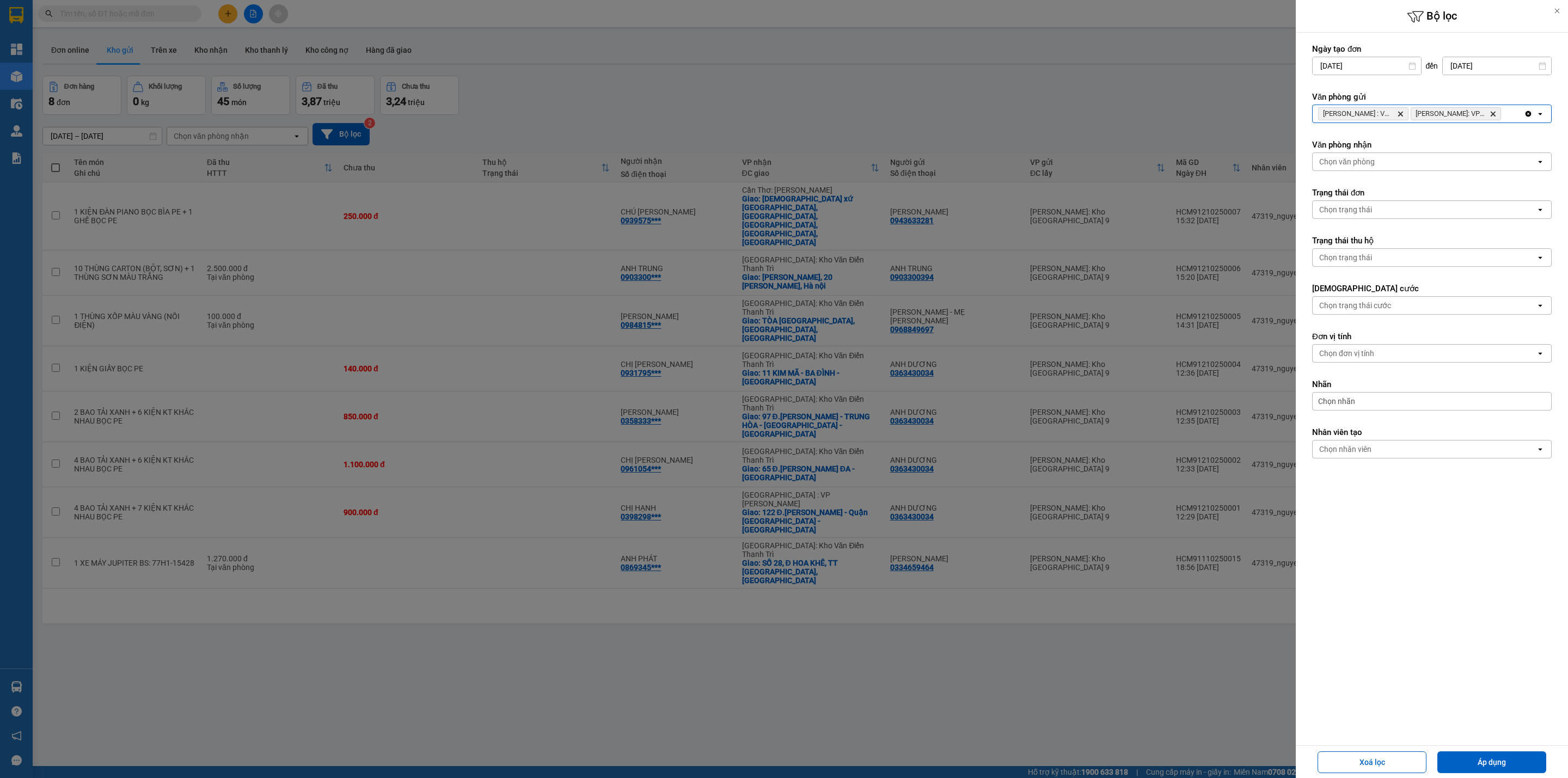
click at [1512, 115] on div "[PERSON_NAME] : VP [GEOGRAPHIC_DATA]: VP [GEOGRAPHIC_DATA] (An Sương) Delete" at bounding box center [1418, 114] width 211 height 17
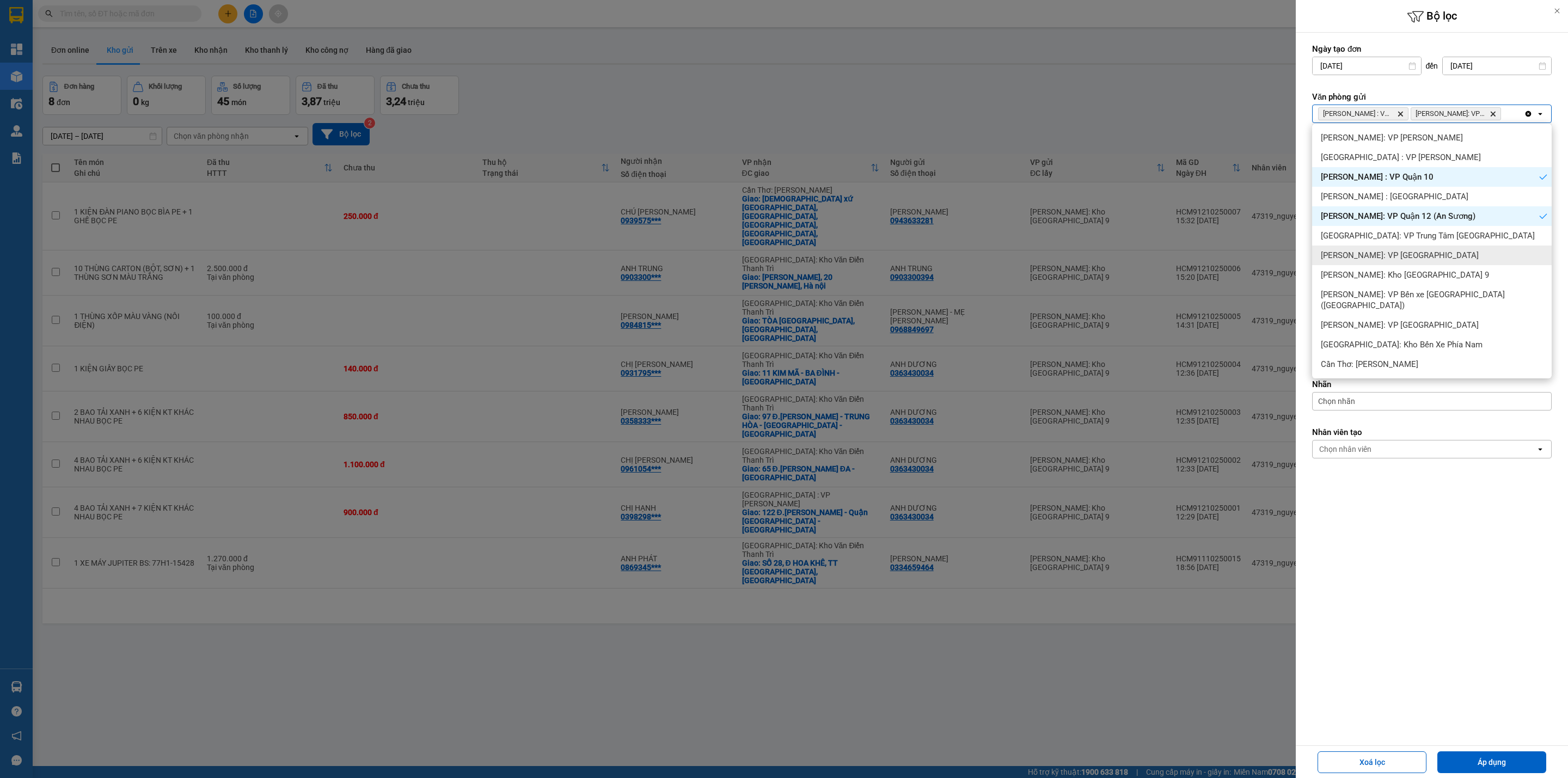
click at [1420, 254] on span "[PERSON_NAME]: VP [GEOGRAPHIC_DATA]" at bounding box center [1400, 255] width 158 height 11
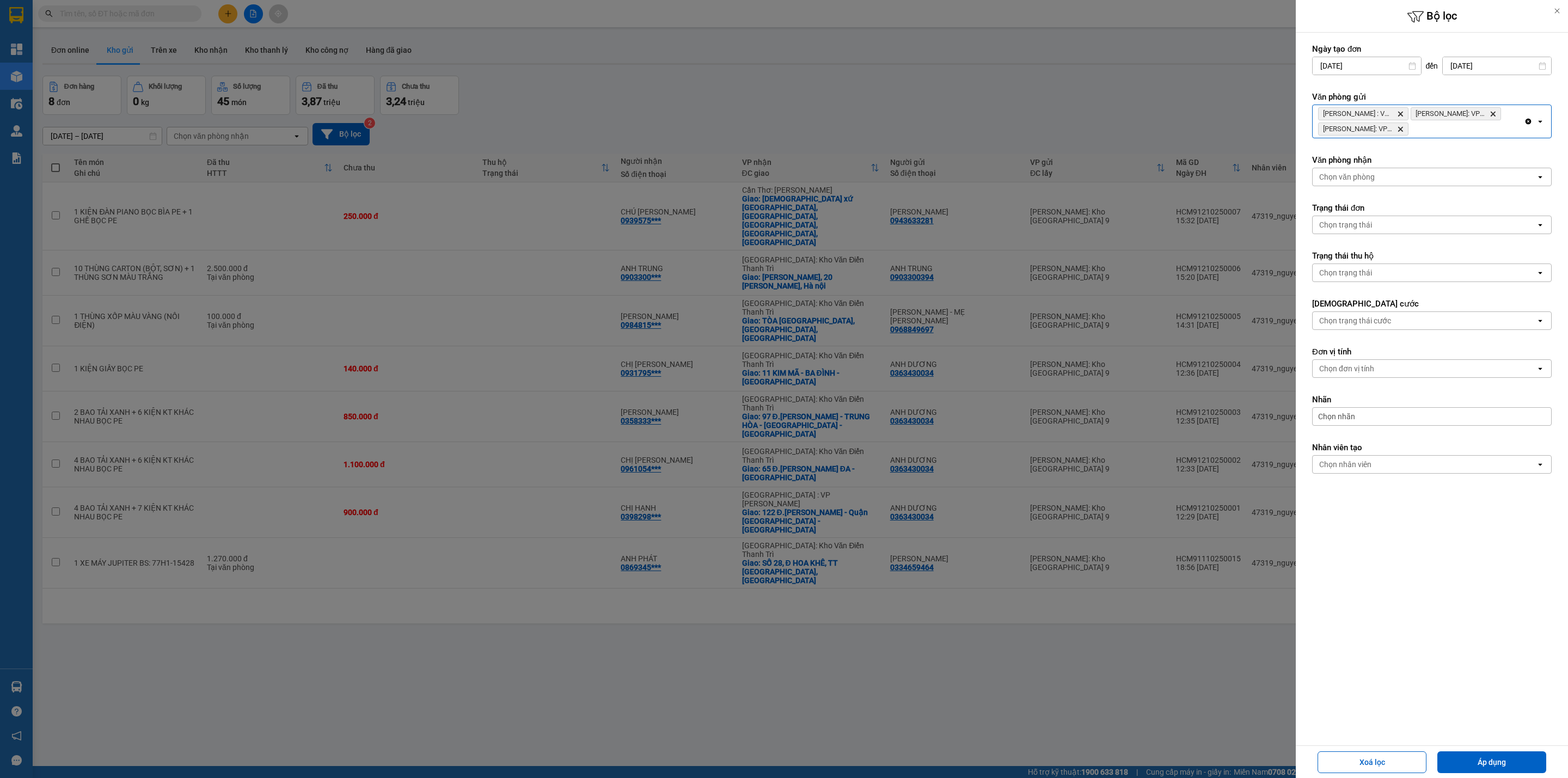
click at [1473, 133] on div "[GEOGRAPHIC_DATA] : VP [GEOGRAPHIC_DATA]: VP [GEOGRAPHIC_DATA] (An Sương) [GEOG…" at bounding box center [1418, 121] width 211 height 33
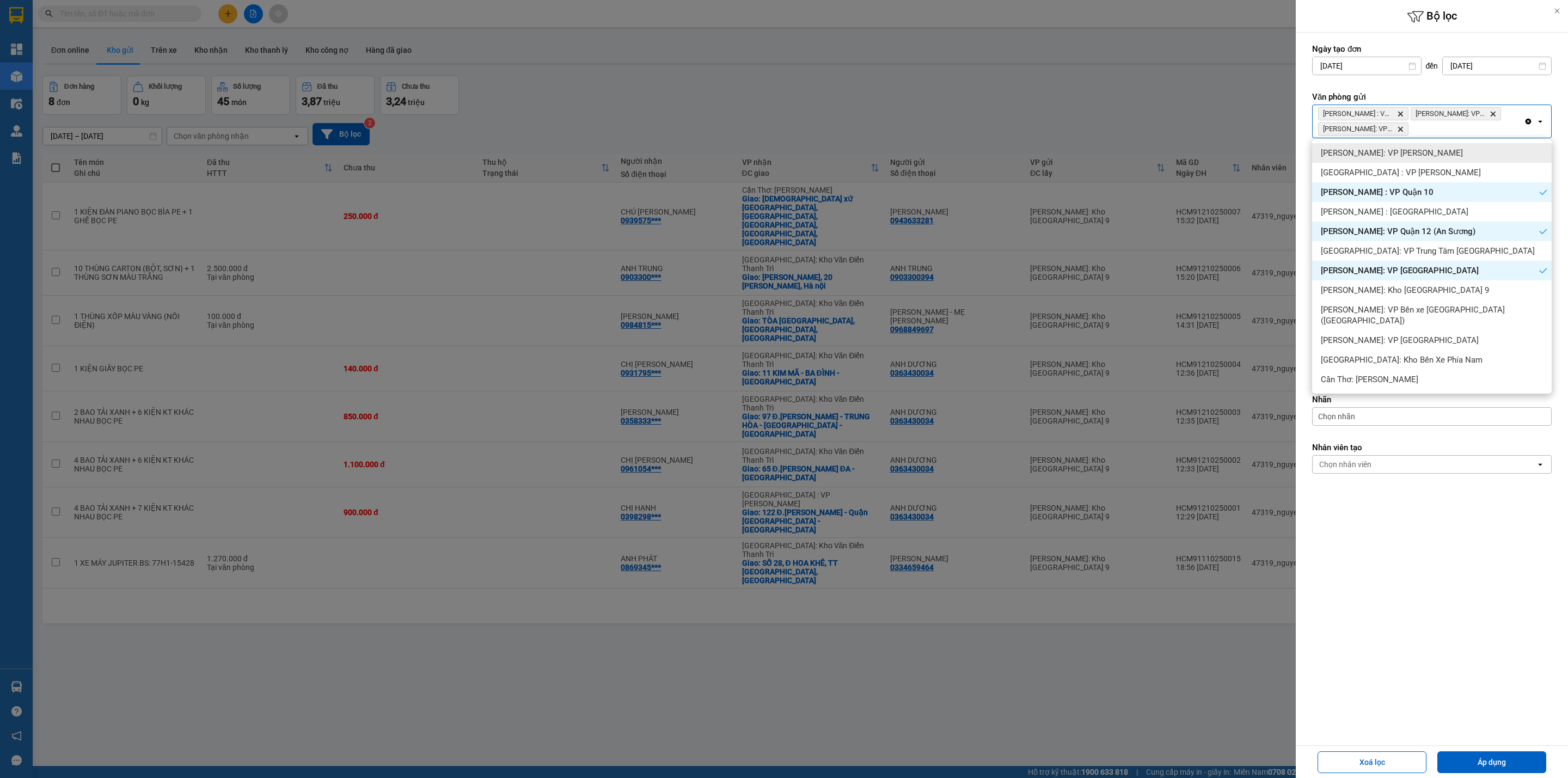
click at [1422, 155] on div "[PERSON_NAME]: VP [PERSON_NAME]" at bounding box center [1431, 153] width 239 height 20
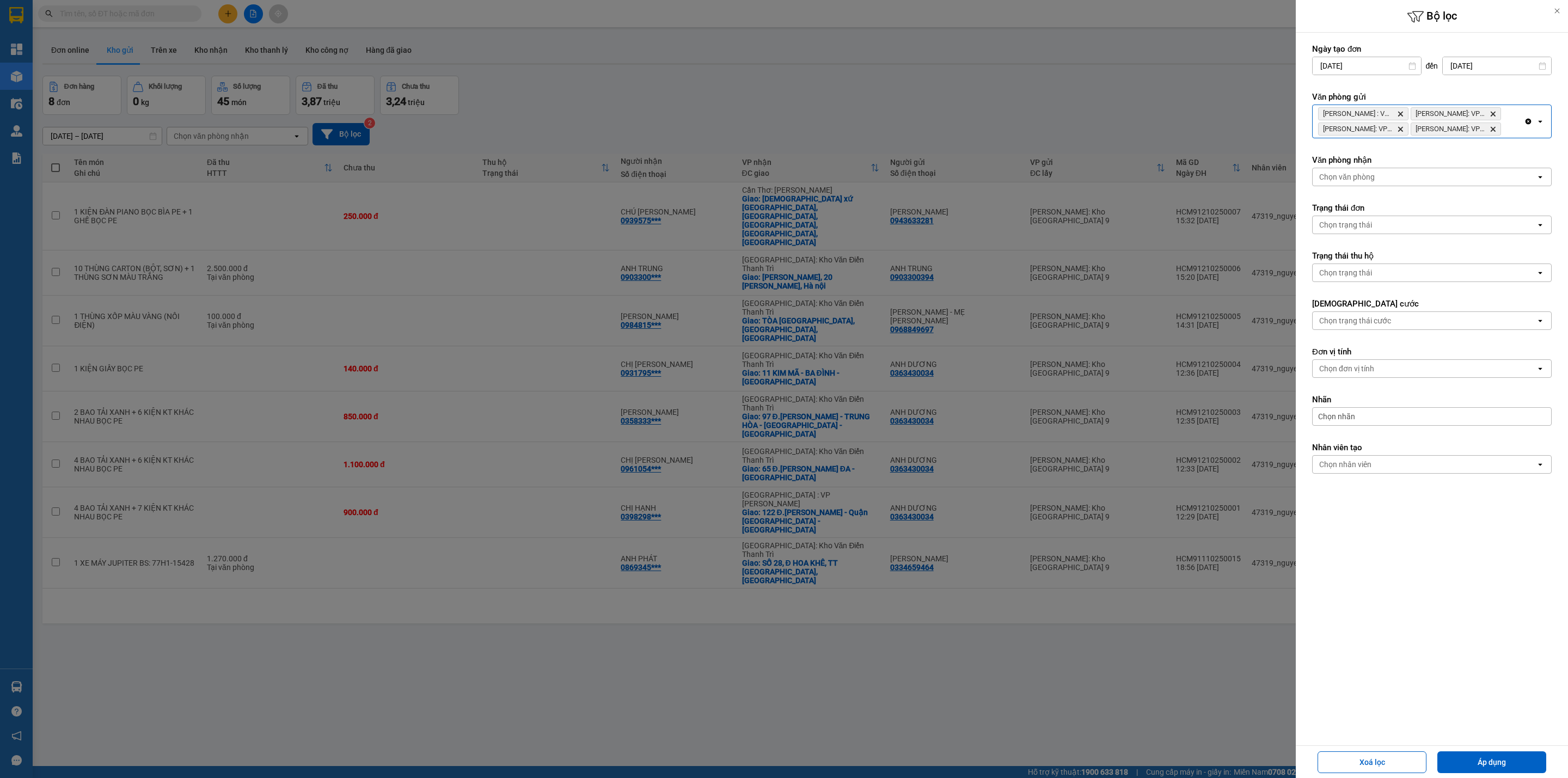
click at [1516, 138] on div "[GEOGRAPHIC_DATA] : VP [GEOGRAPHIC_DATA]: VP Quận 12 (An Sương) Delete Hồ Chí […" at bounding box center [1418, 121] width 211 height 33
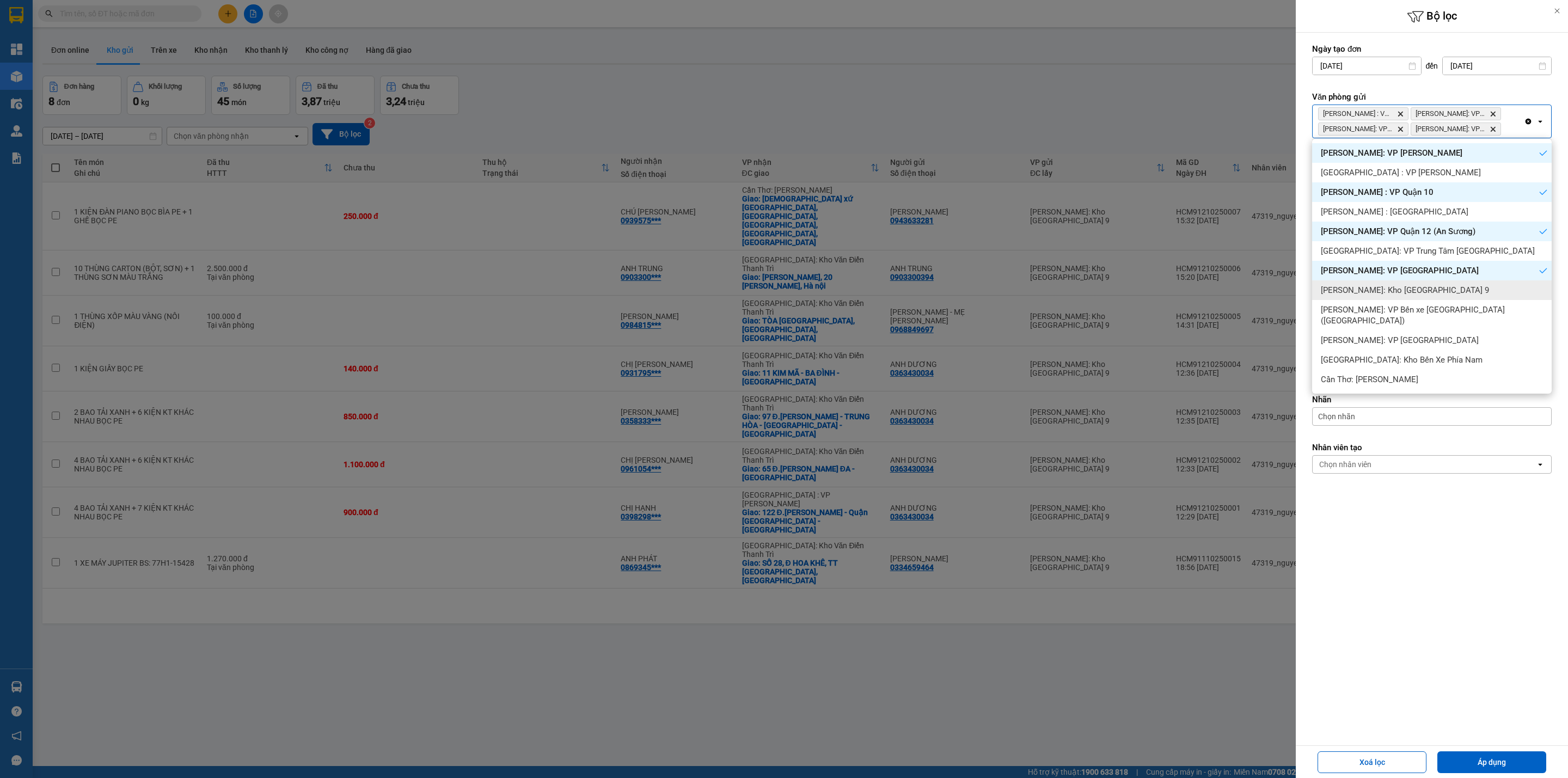
click at [1436, 296] on div "[PERSON_NAME]: Kho [GEOGRAPHIC_DATA] 9" at bounding box center [1431, 290] width 239 height 20
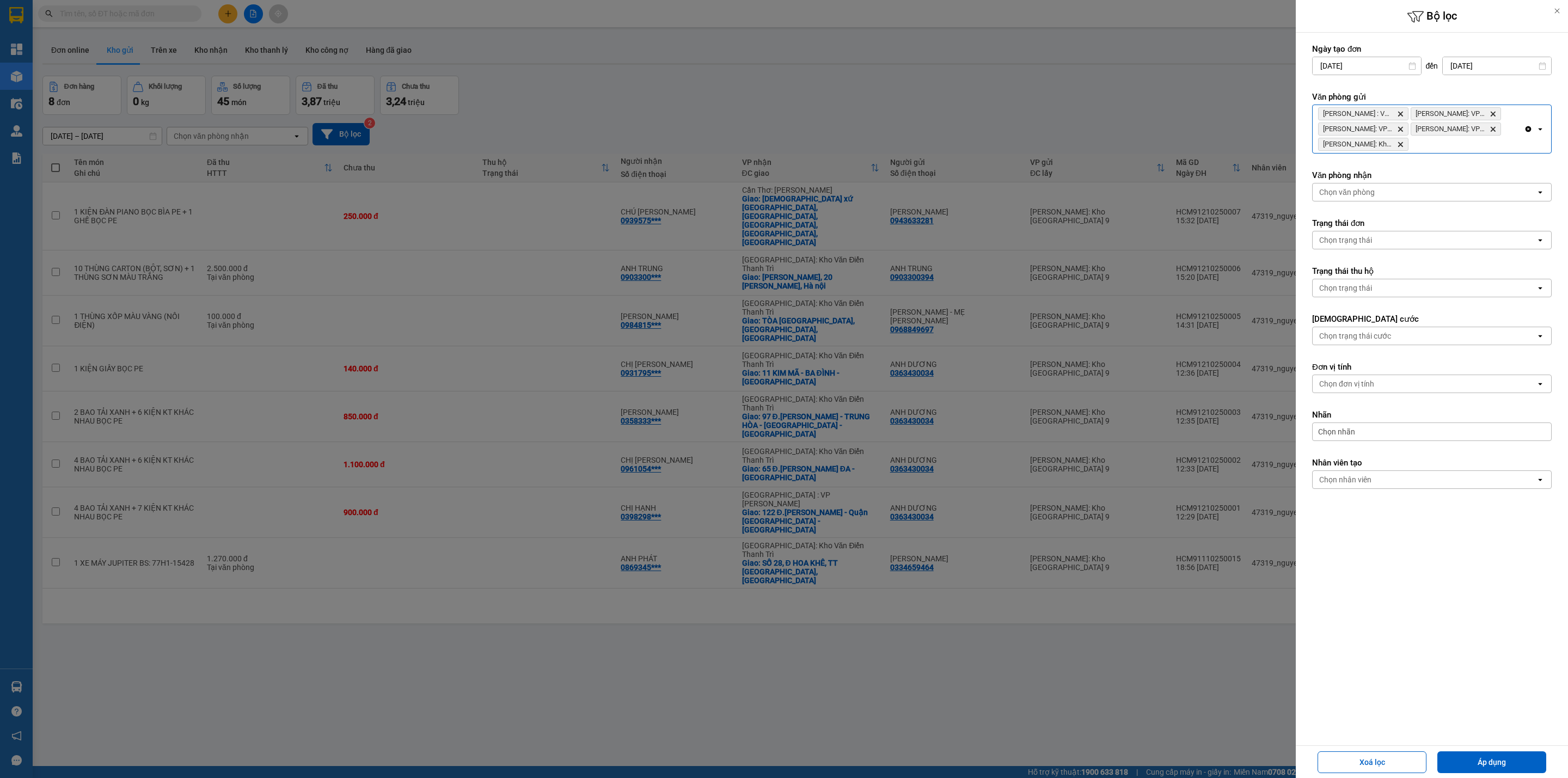
click at [1494, 139] on div "[GEOGRAPHIC_DATA] : VP [GEOGRAPHIC_DATA]: VP [GEOGRAPHIC_DATA] (An Sương) Delet…" at bounding box center [1418, 129] width 211 height 48
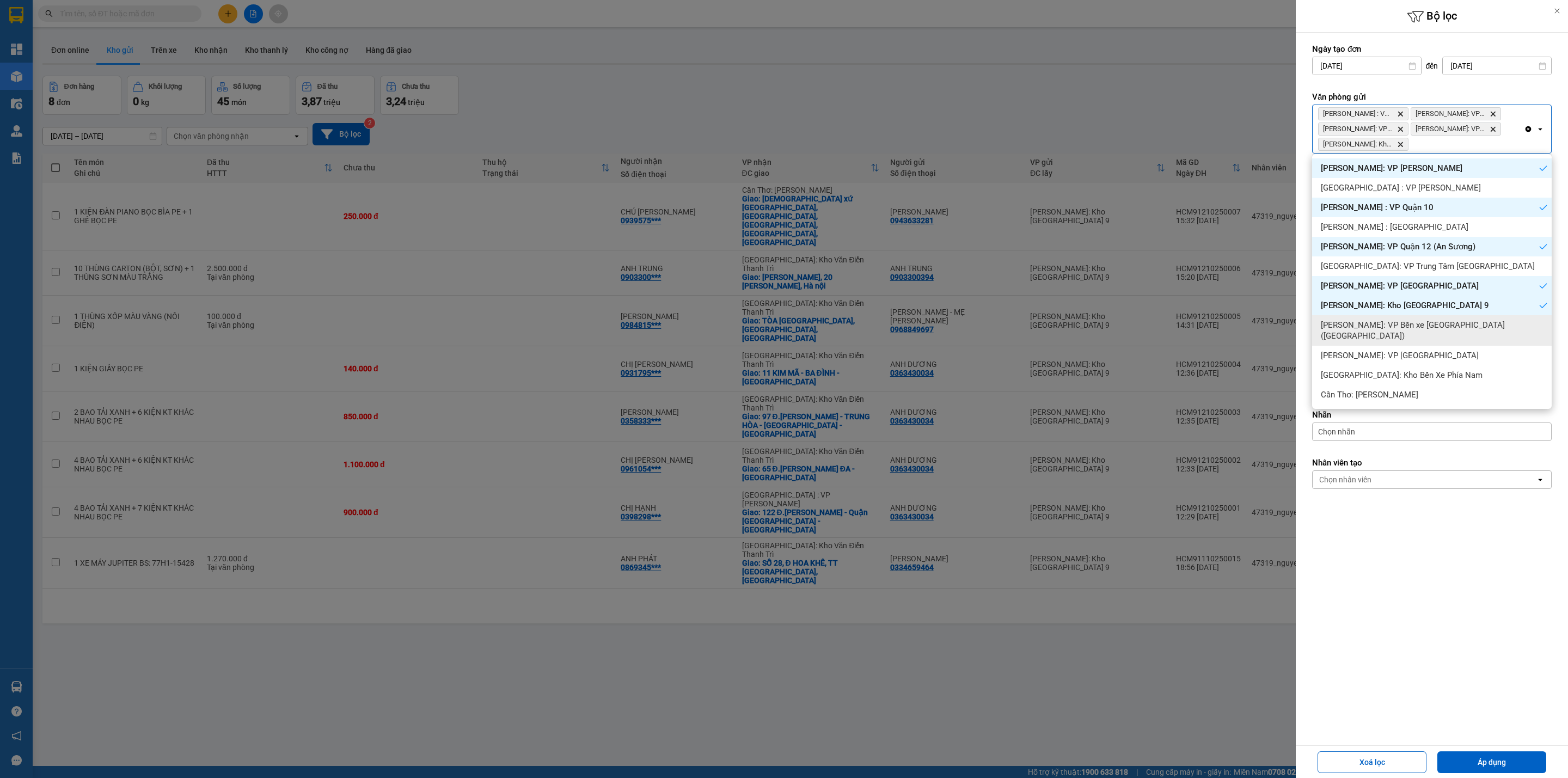
click at [1469, 328] on span "[PERSON_NAME]: VP Bến xe [GEOGRAPHIC_DATA] ([GEOGRAPHIC_DATA])" at bounding box center [1434, 331] width 227 height 22
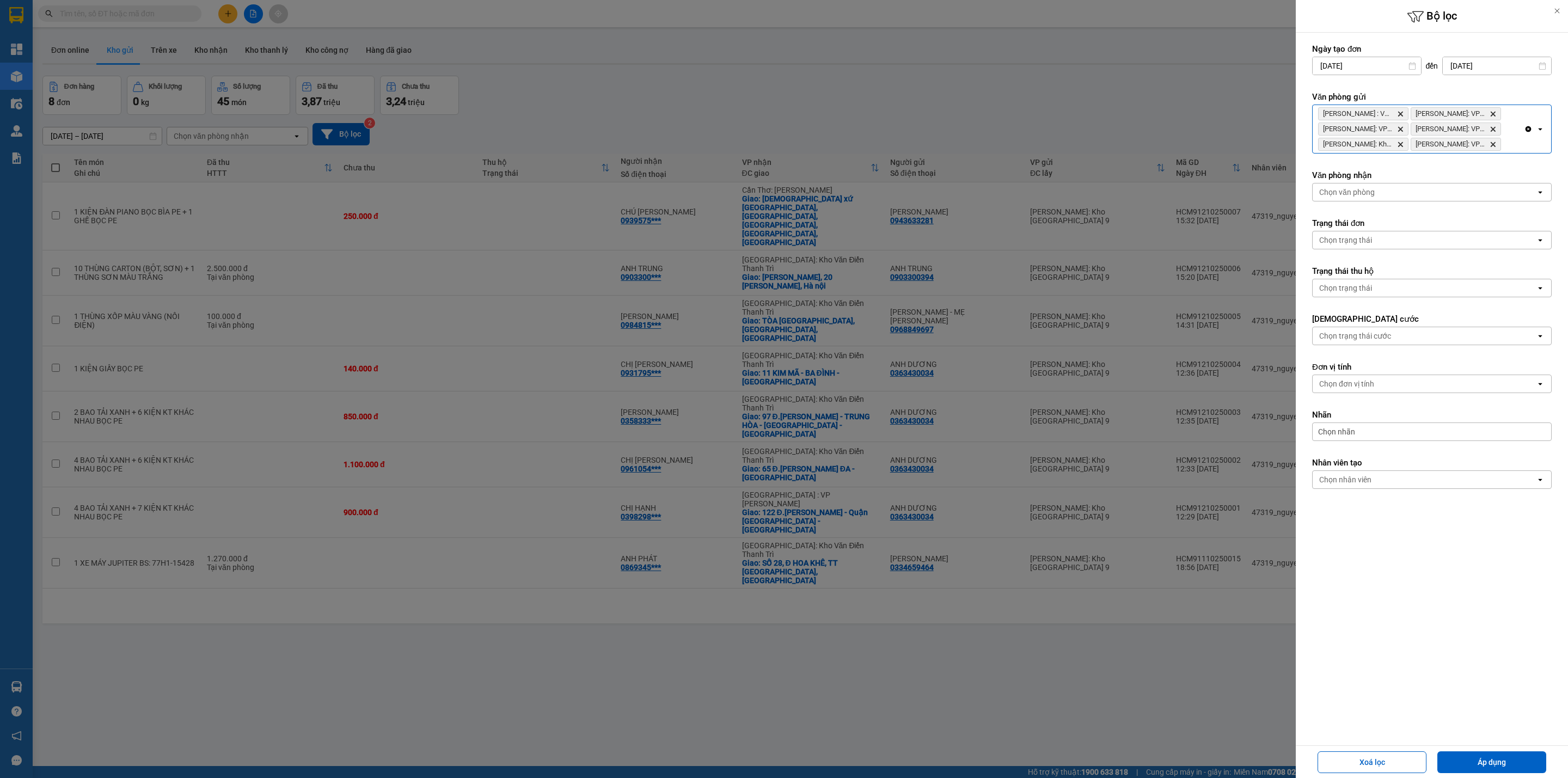
click at [1515, 151] on div "[GEOGRAPHIC_DATA] : VP [GEOGRAPHIC_DATA]: VP Quận 12 (An Sương) Delete Hồ Chí […" at bounding box center [1418, 129] width 211 height 48
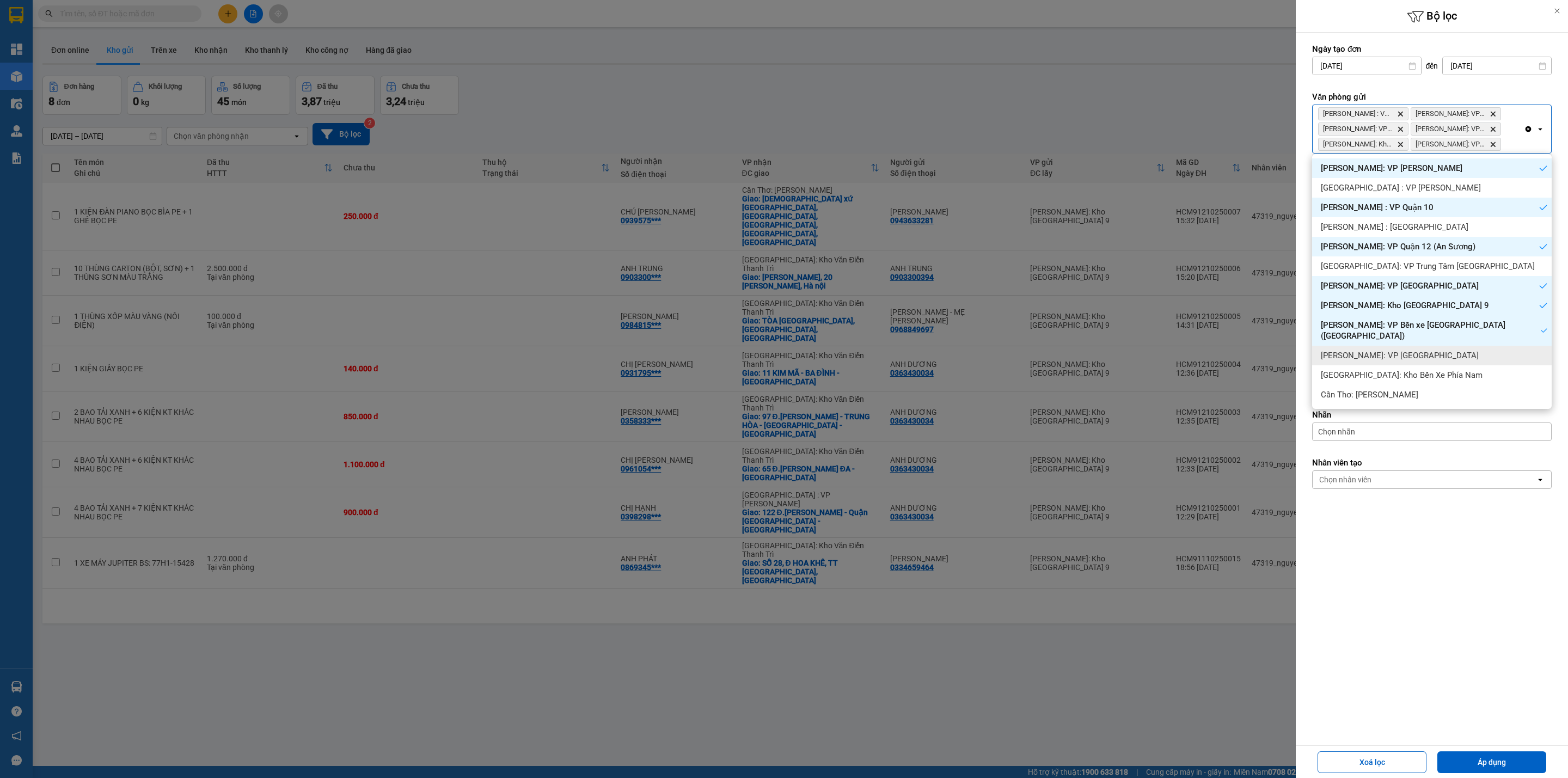
click at [1440, 350] on div "[PERSON_NAME]: VP [GEOGRAPHIC_DATA]" at bounding box center [1431, 356] width 239 height 20
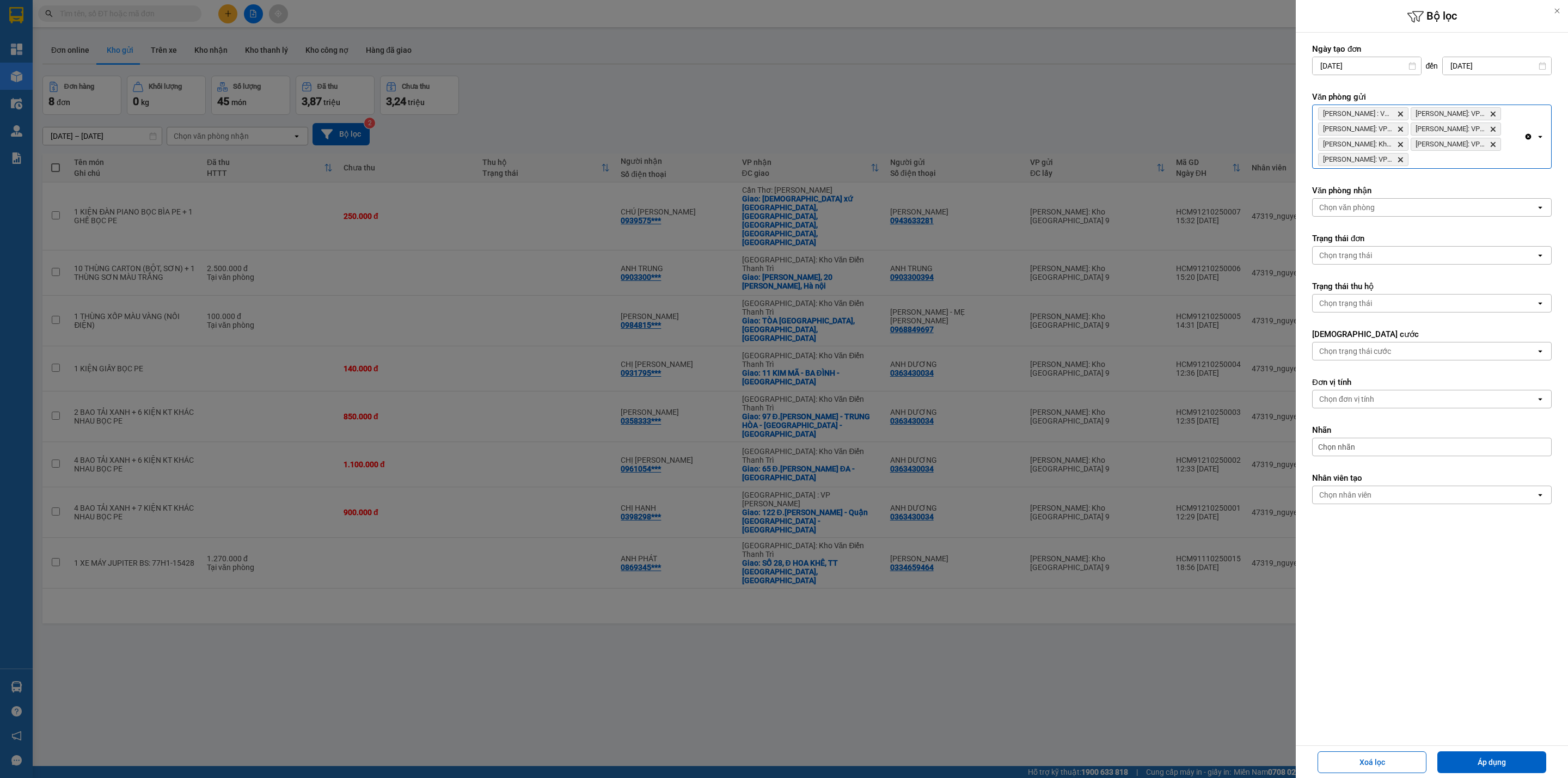
click at [1446, 160] on div "[GEOGRAPHIC_DATA] : VP [GEOGRAPHIC_DATA]: VP Quận 12 (An Sương) [GEOGRAPHIC_DAT…" at bounding box center [1418, 137] width 211 height 63
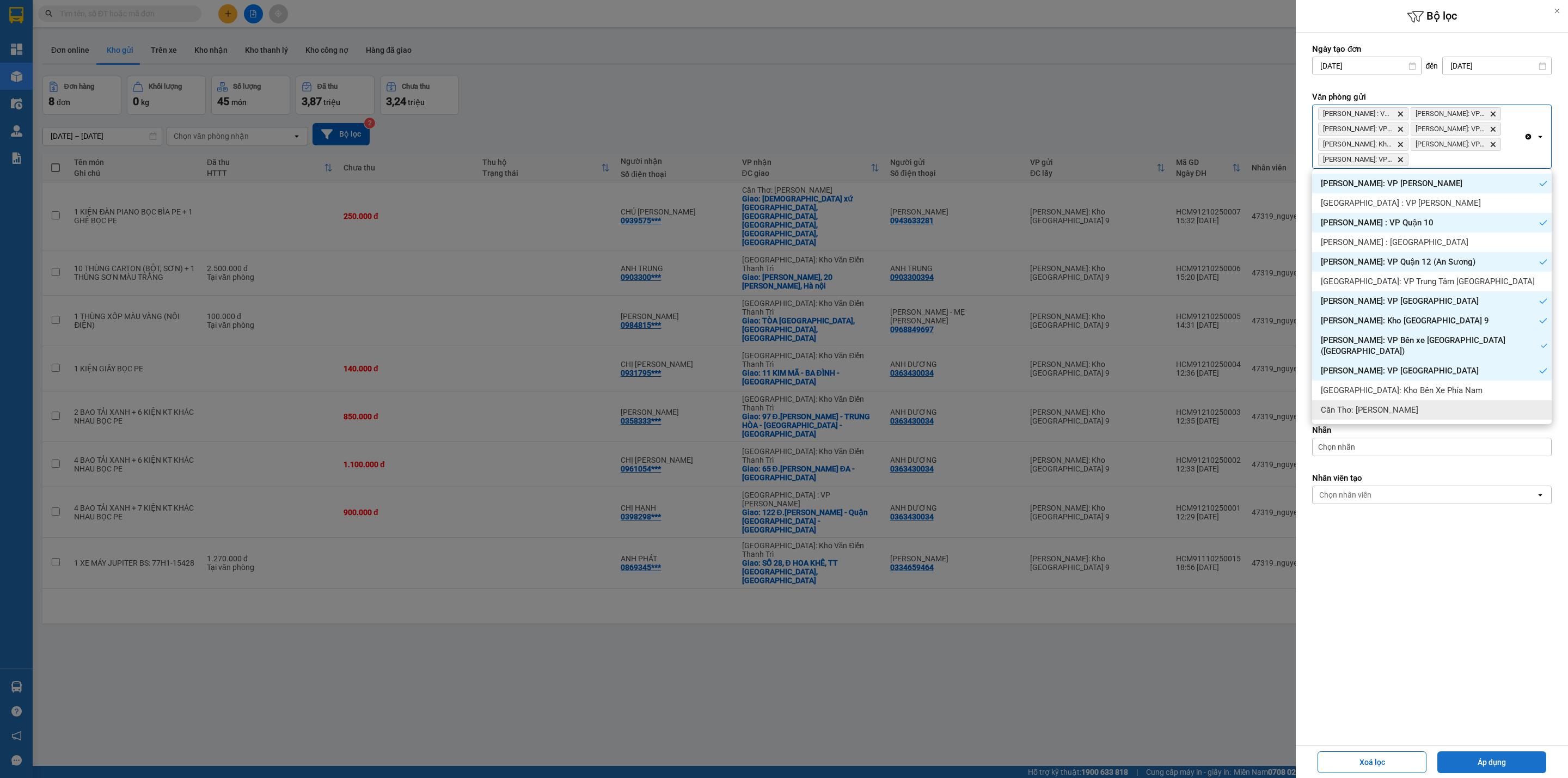
click at [1506, 763] on button "Áp dụng" at bounding box center [1492, 763] width 109 height 22
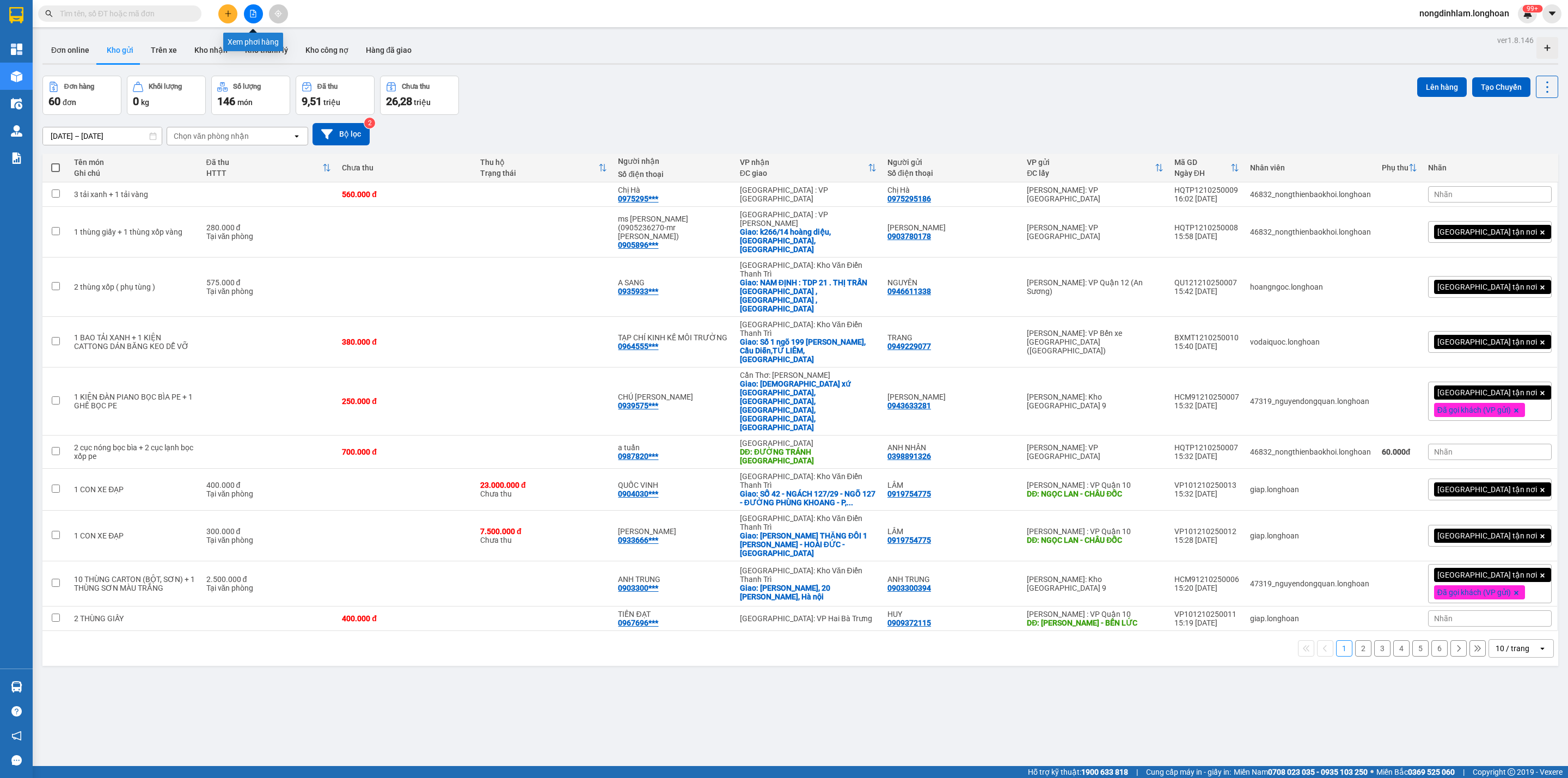
click at [254, 15] on button at bounding box center [254, 14] width 19 height 19
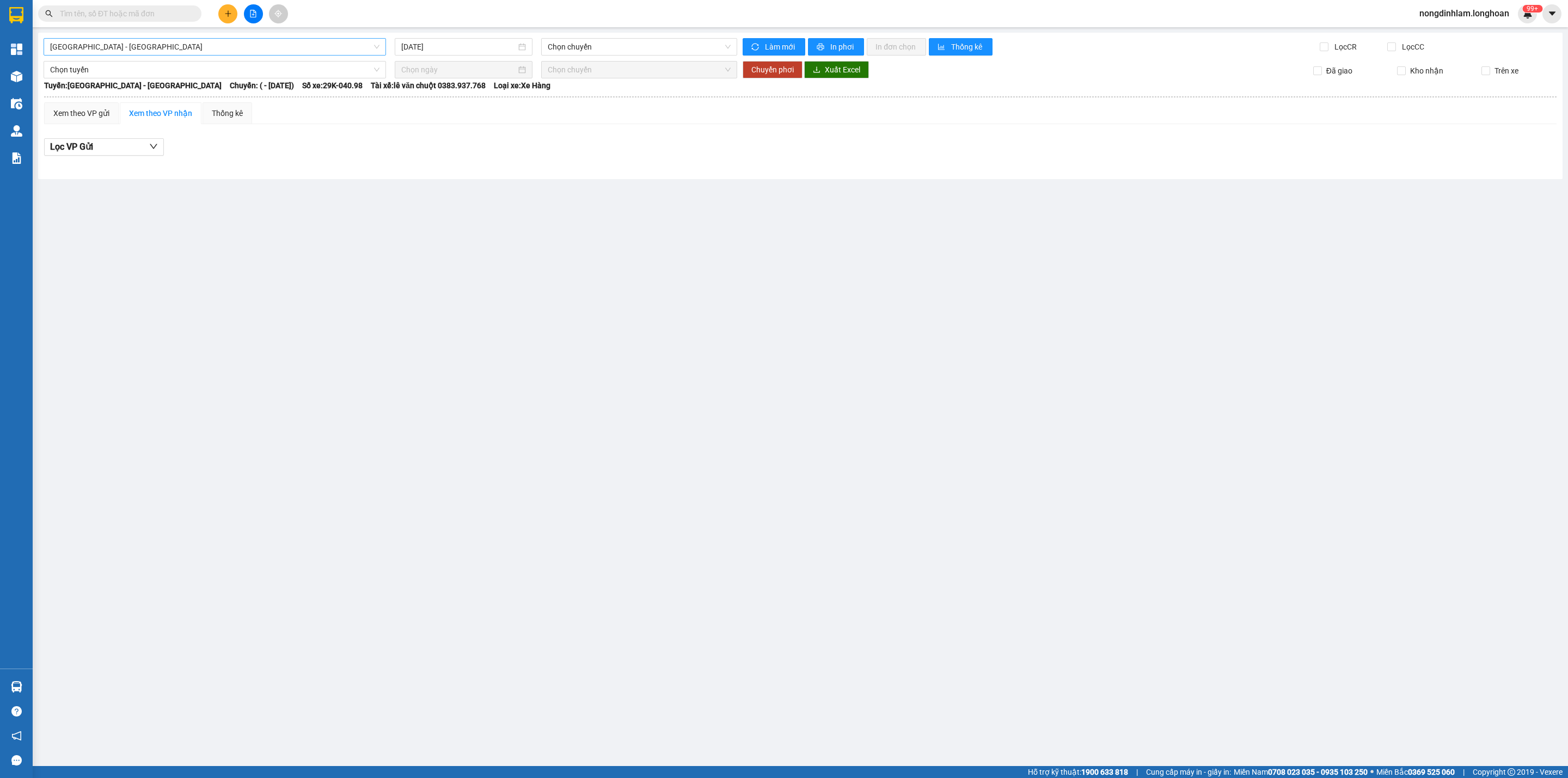
click at [240, 51] on span "[GEOGRAPHIC_DATA] - [GEOGRAPHIC_DATA]" at bounding box center [214, 46] width 329 height 16
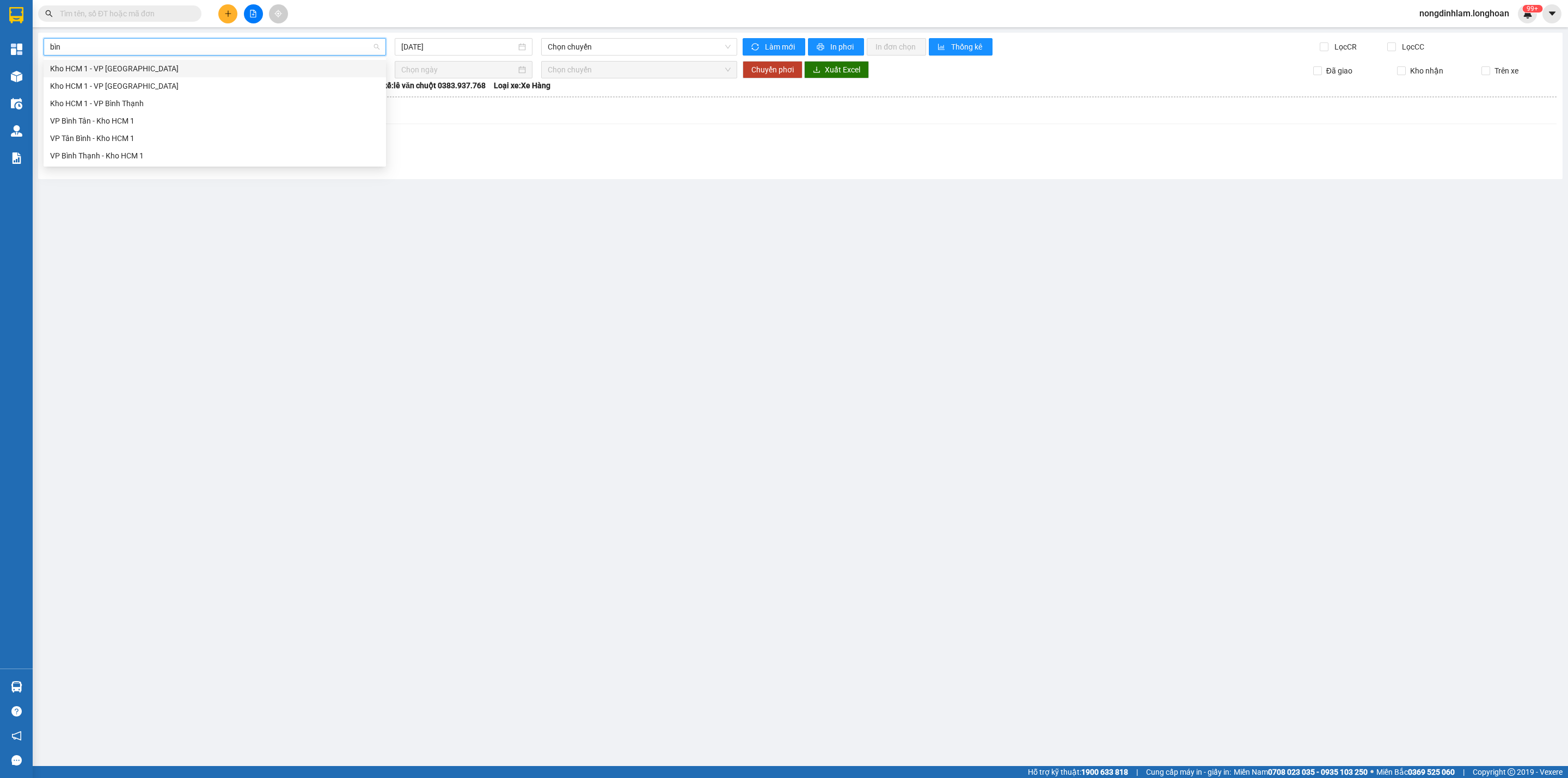
type input "bình"
click at [153, 157] on div "VP Bình Thạnh - Kho HCM 1" at bounding box center [214, 155] width 329 height 12
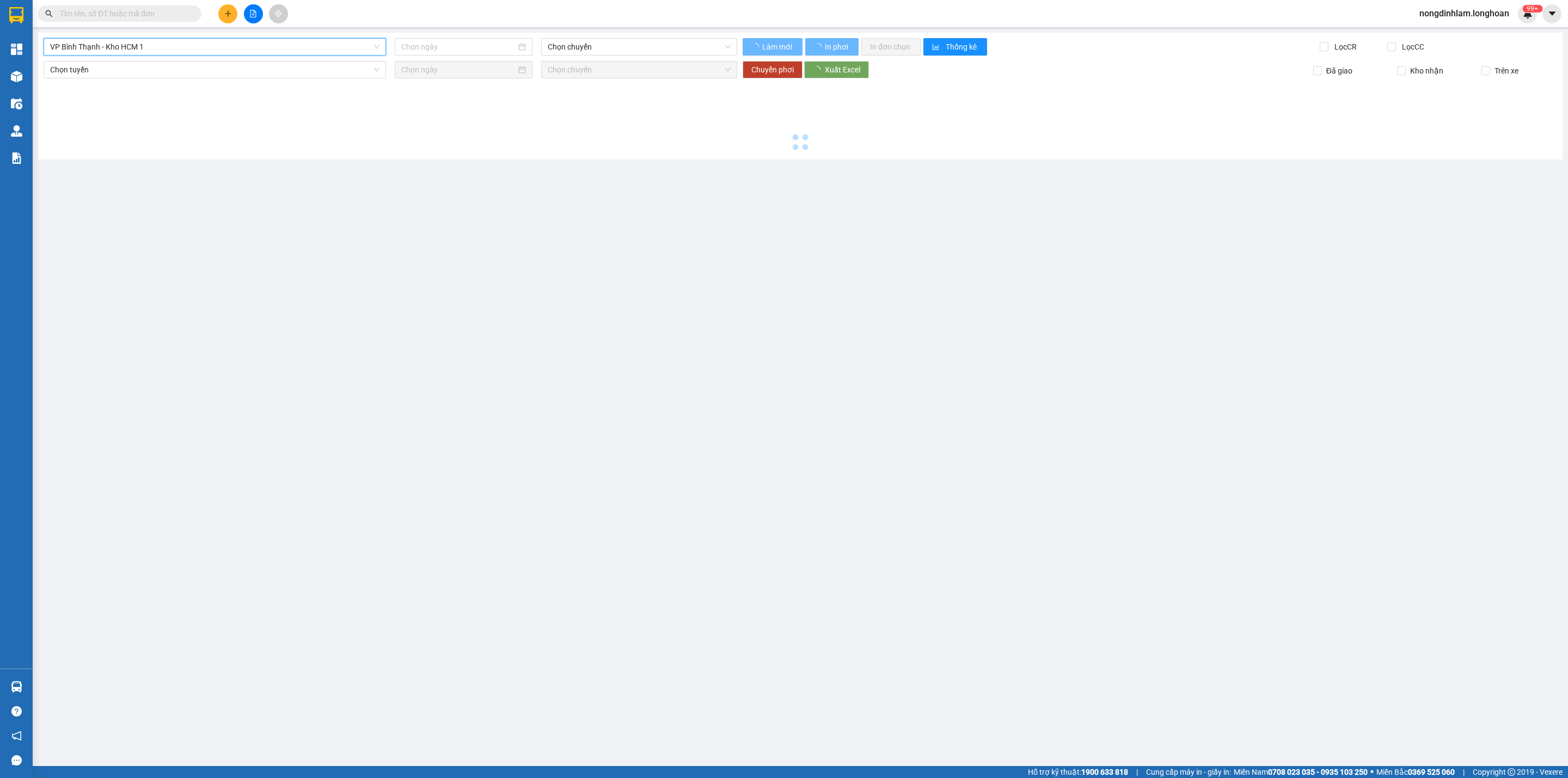
type input "[DATE]"
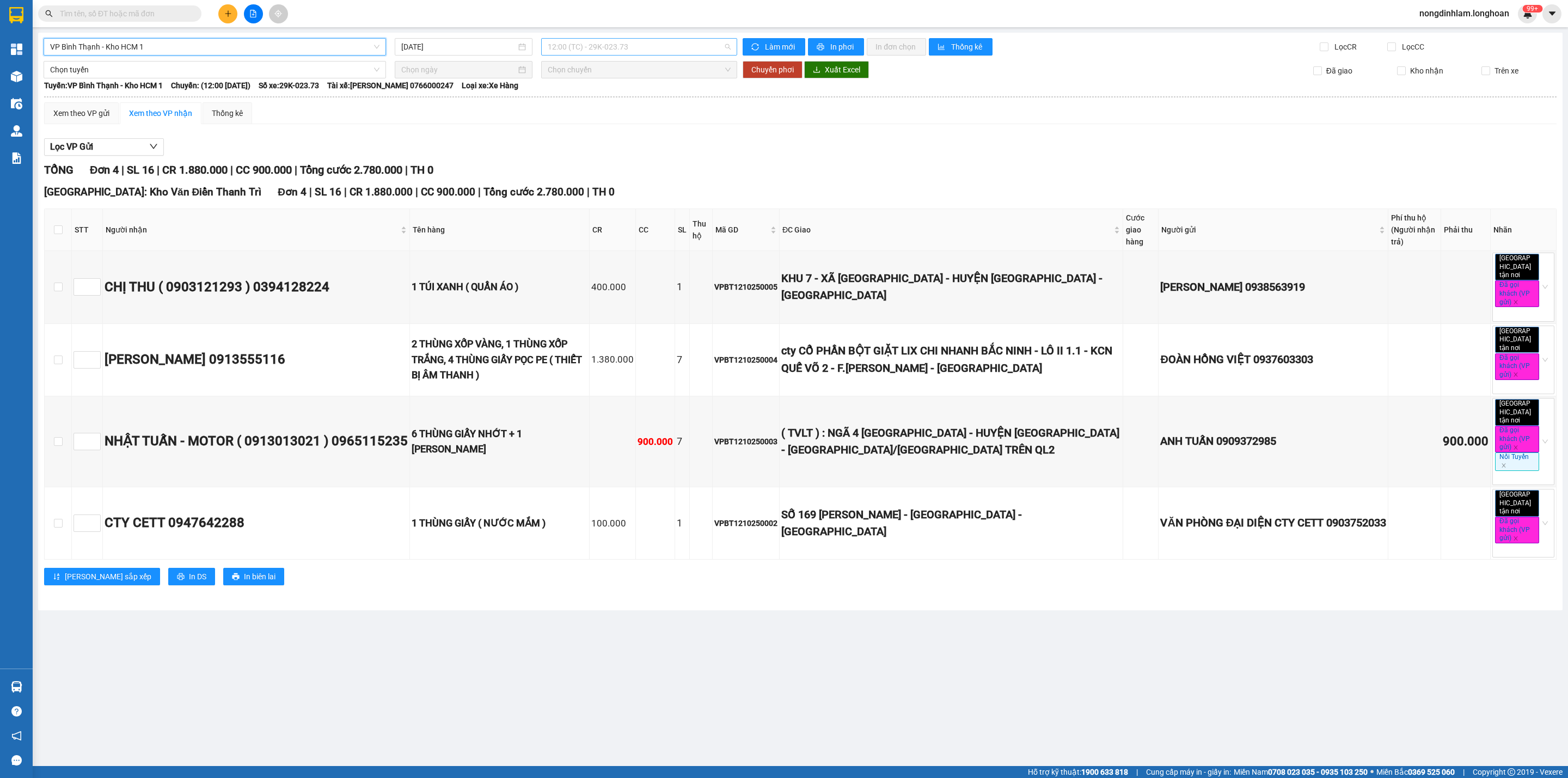
click at [644, 48] on span "12:00 (TC) - 29K-023.73" at bounding box center [639, 46] width 183 height 16
click at [218, 74] on span "Chọn tuyến" at bounding box center [214, 69] width 329 height 16
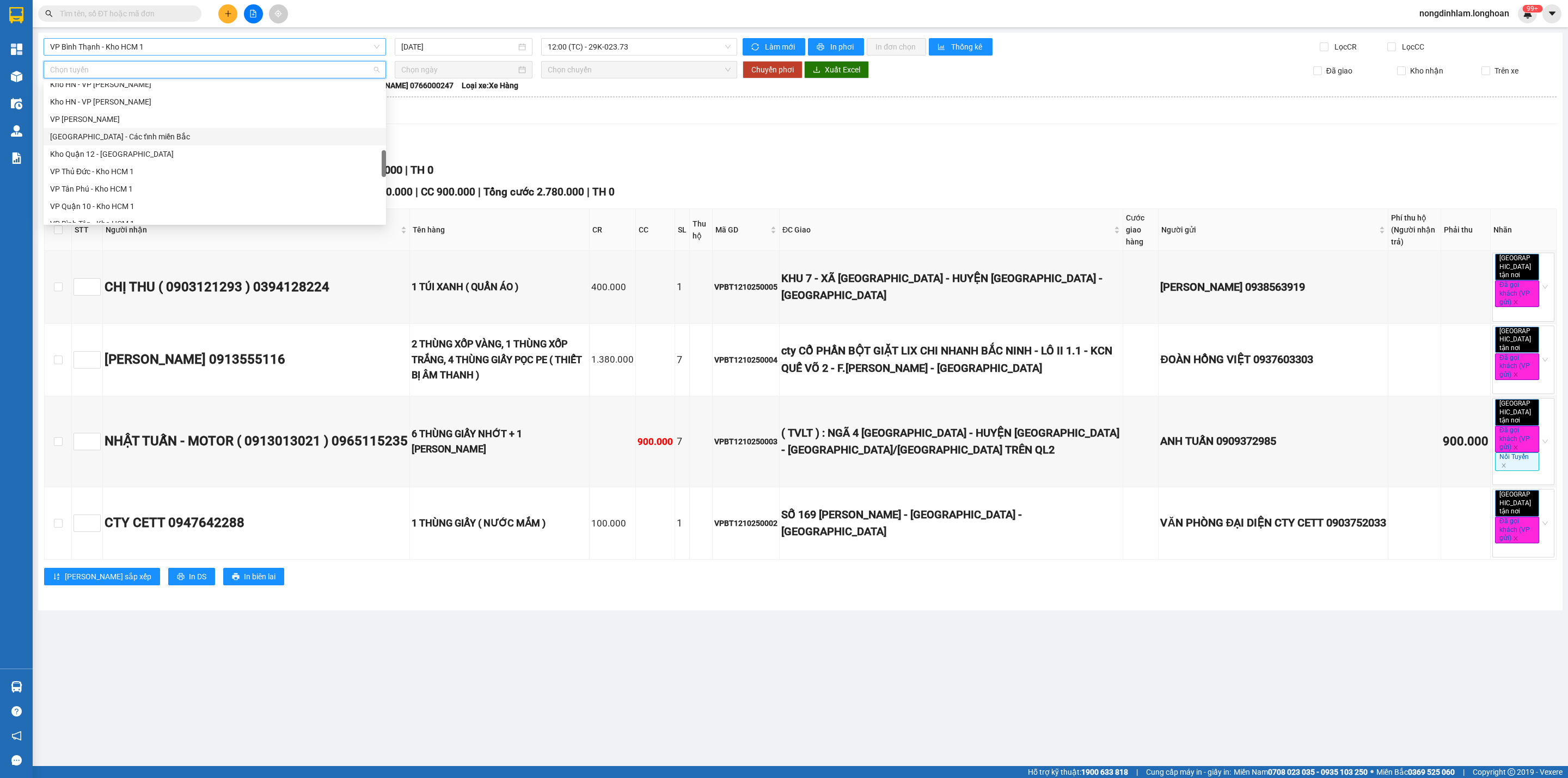
scroll to position [766, 0]
click at [139, 126] on div "Nam [GEOGRAPHIC_DATA]" at bounding box center [214, 127] width 329 height 12
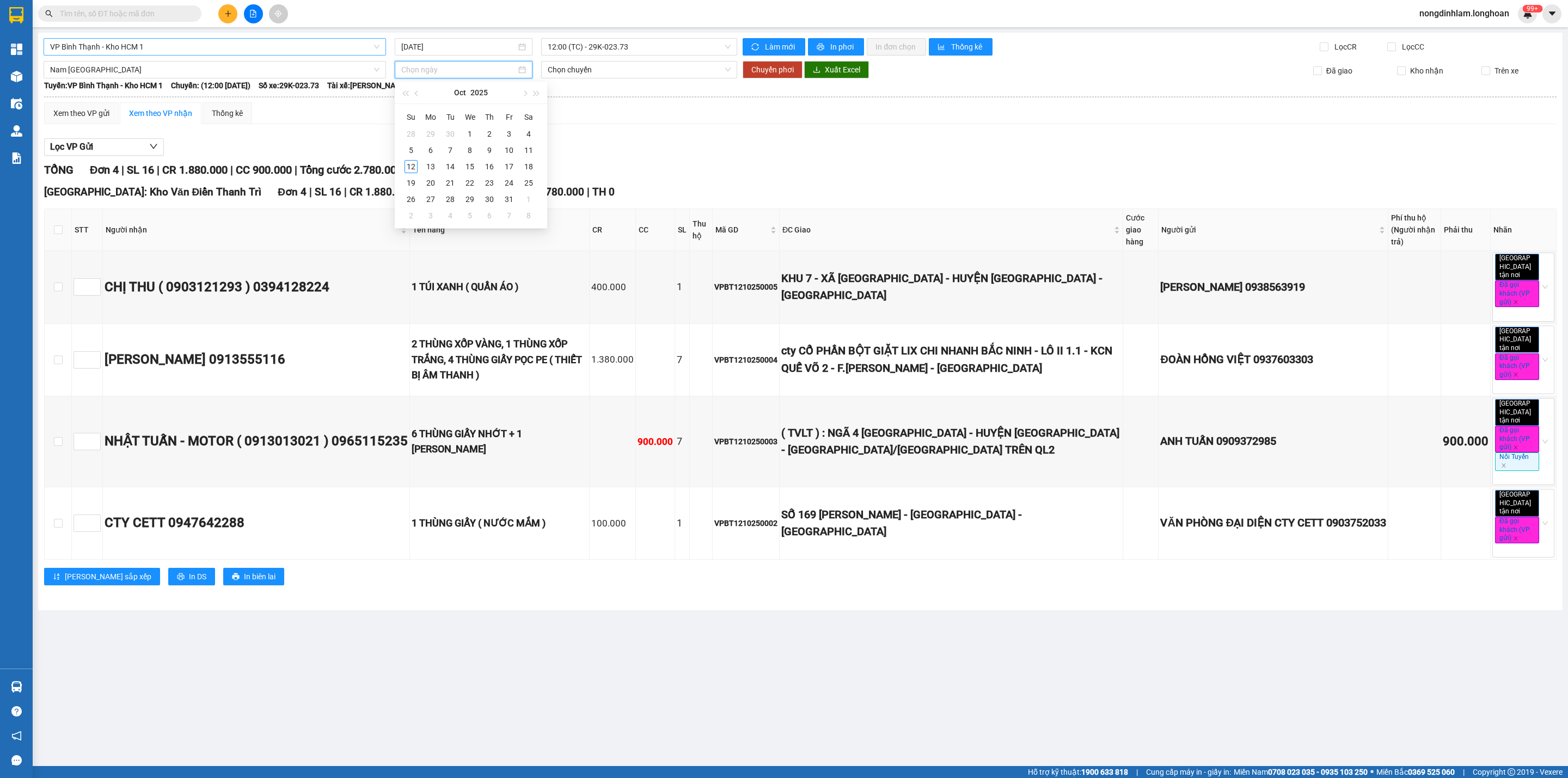
click at [452, 75] on input at bounding box center [458, 69] width 115 height 12
type input "[DATE]"
click at [414, 165] on div "12" at bounding box center [411, 166] width 13 height 13
type input "[DATE]"
click at [766, 65] on span "Chuyển phơi" at bounding box center [773, 69] width 42 height 12
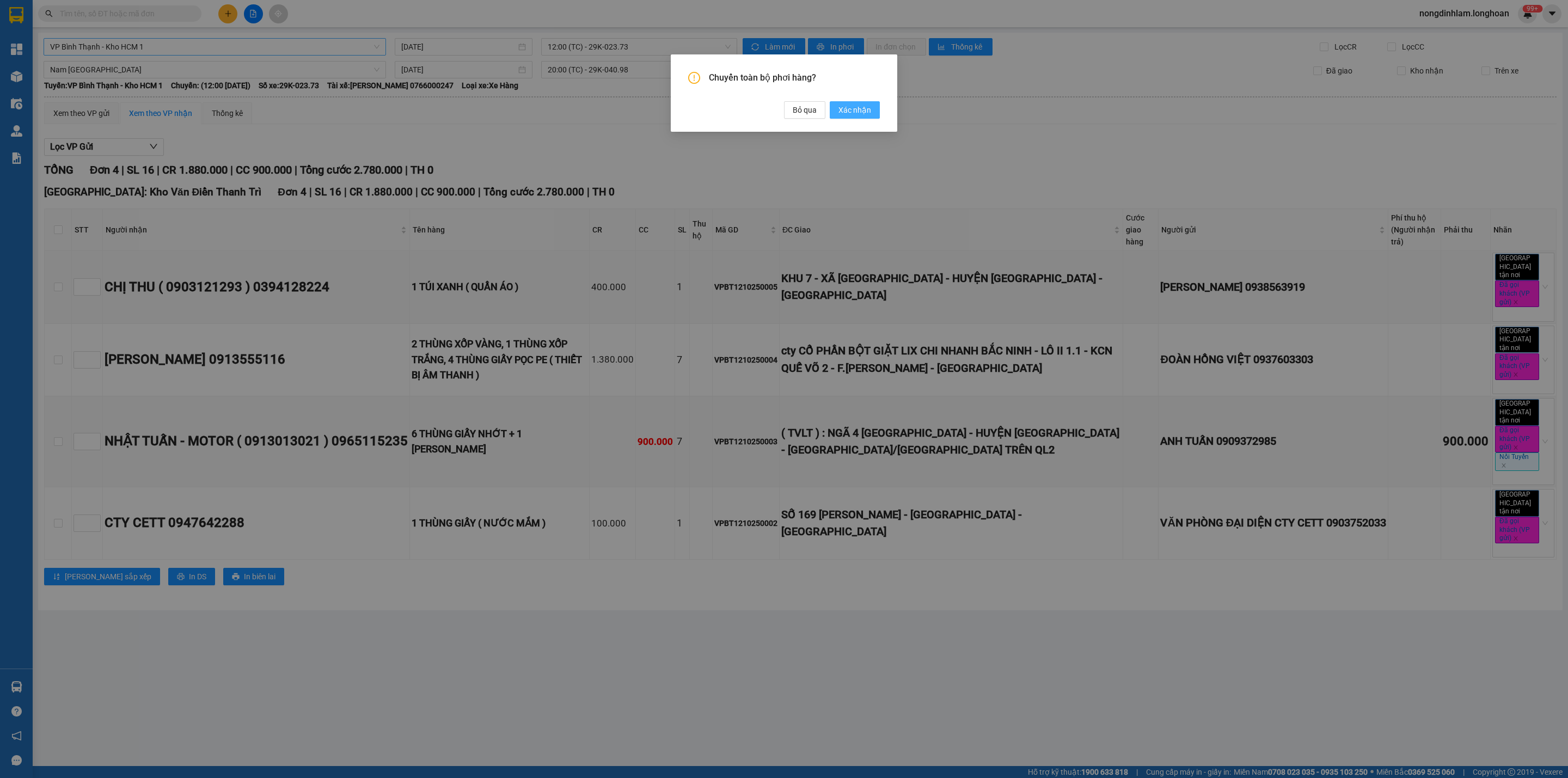
click at [852, 104] on span "Xác nhận" at bounding box center [854, 110] width 33 height 12
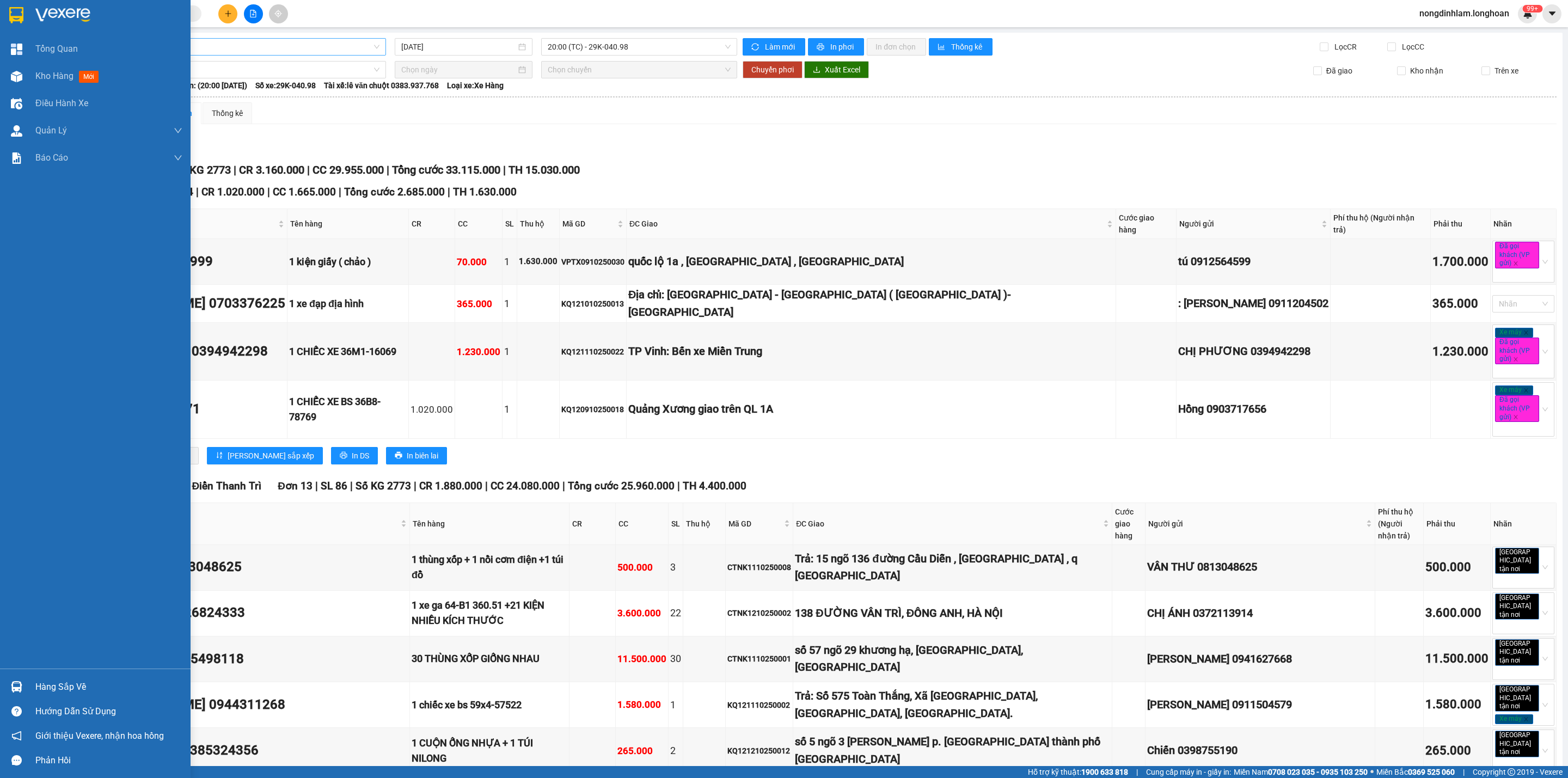
click at [23, 15] on img at bounding box center [16, 15] width 14 height 16
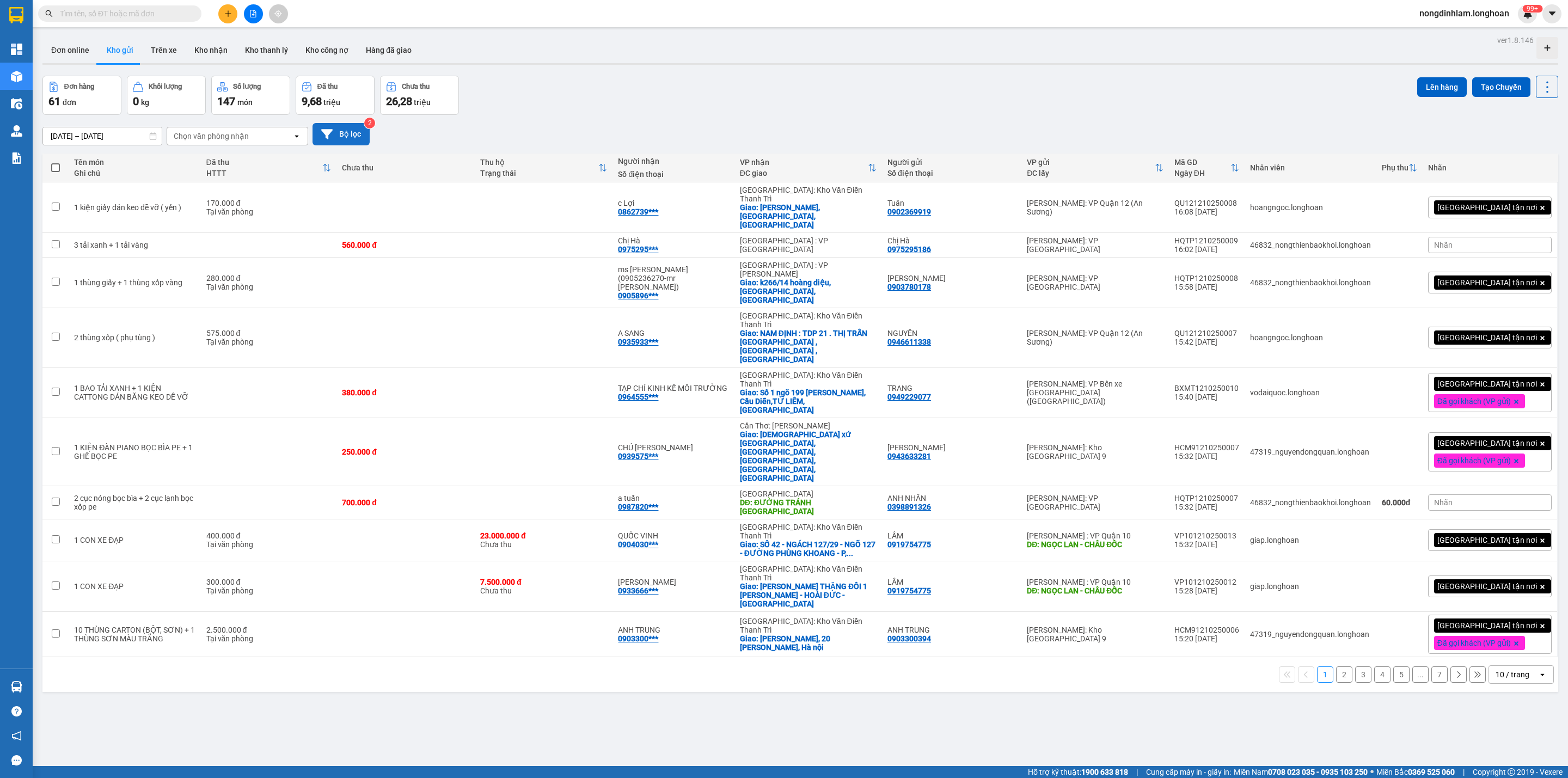
click at [360, 133] on button "Bộ lọc" at bounding box center [341, 134] width 57 height 22
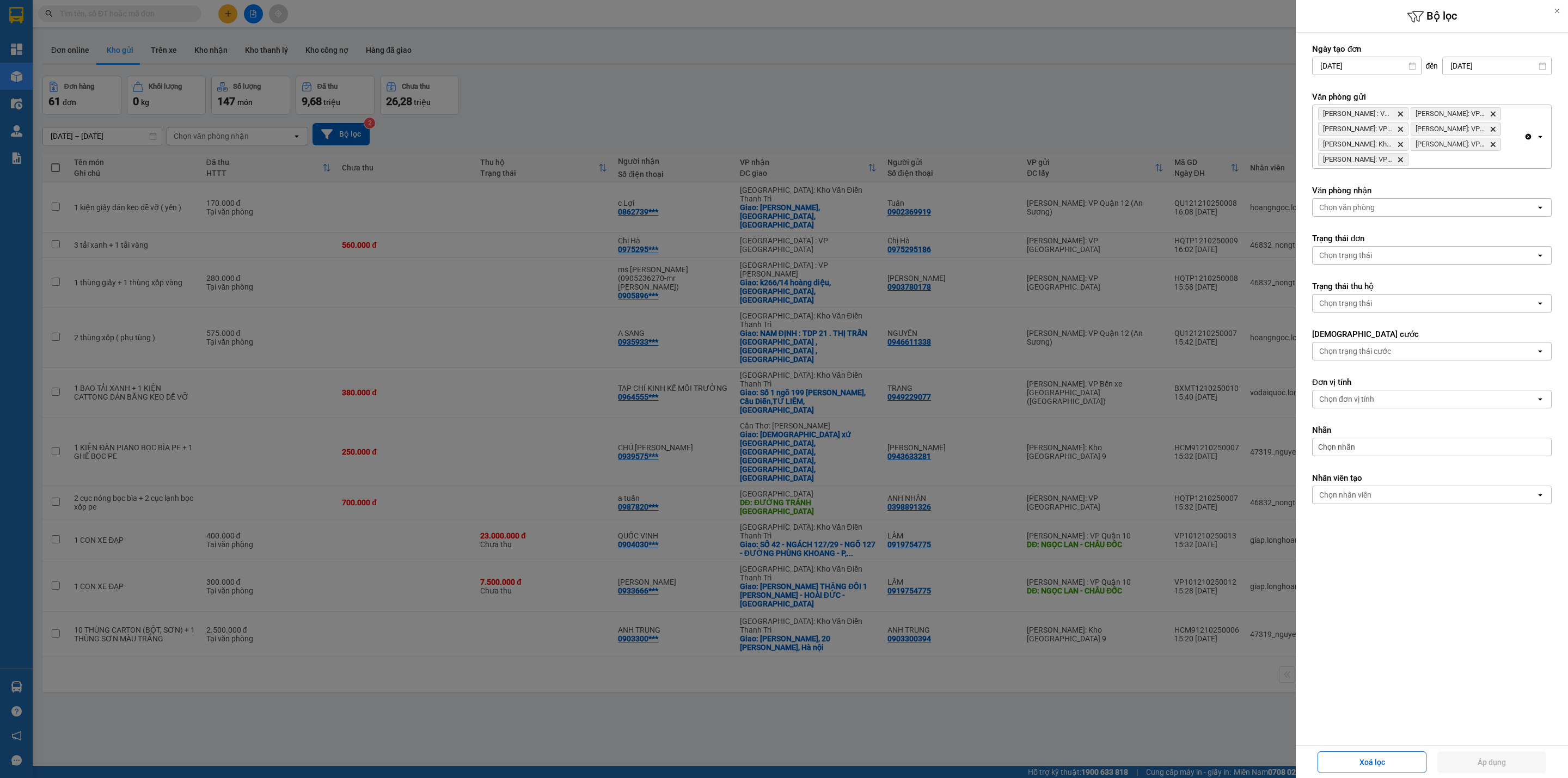
click at [1402, 109] on span "[GEOGRAPHIC_DATA] : VP Quận 10 Delete" at bounding box center [1363, 114] width 90 height 13
click at [1402, 116] on icon "Hồ Chí Minh : VP Quận 10, close by backspace" at bounding box center [1400, 114] width 5 height 5
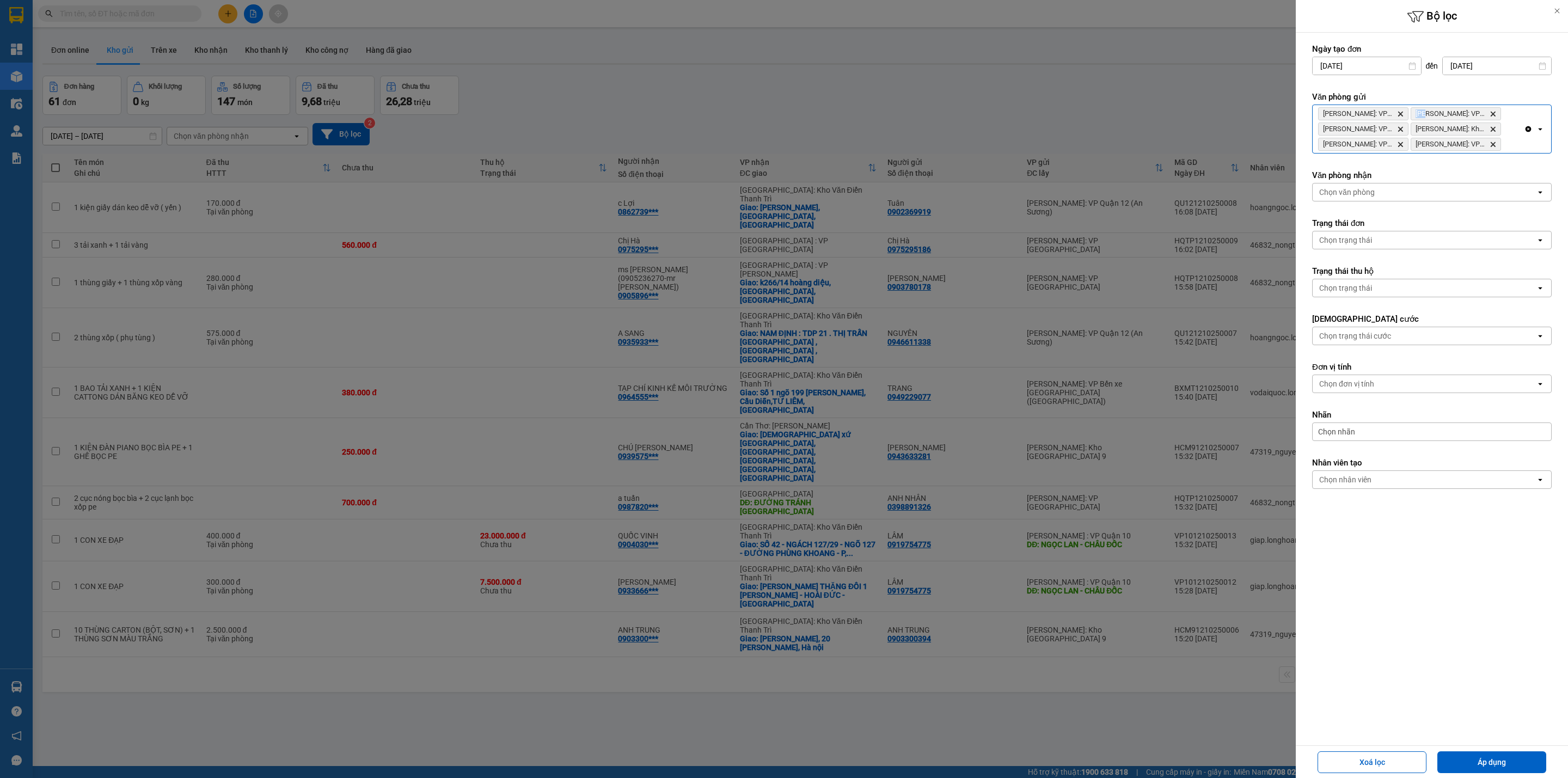
click at [1402, 117] on icon "Delete" at bounding box center [1400, 114] width 6 height 6
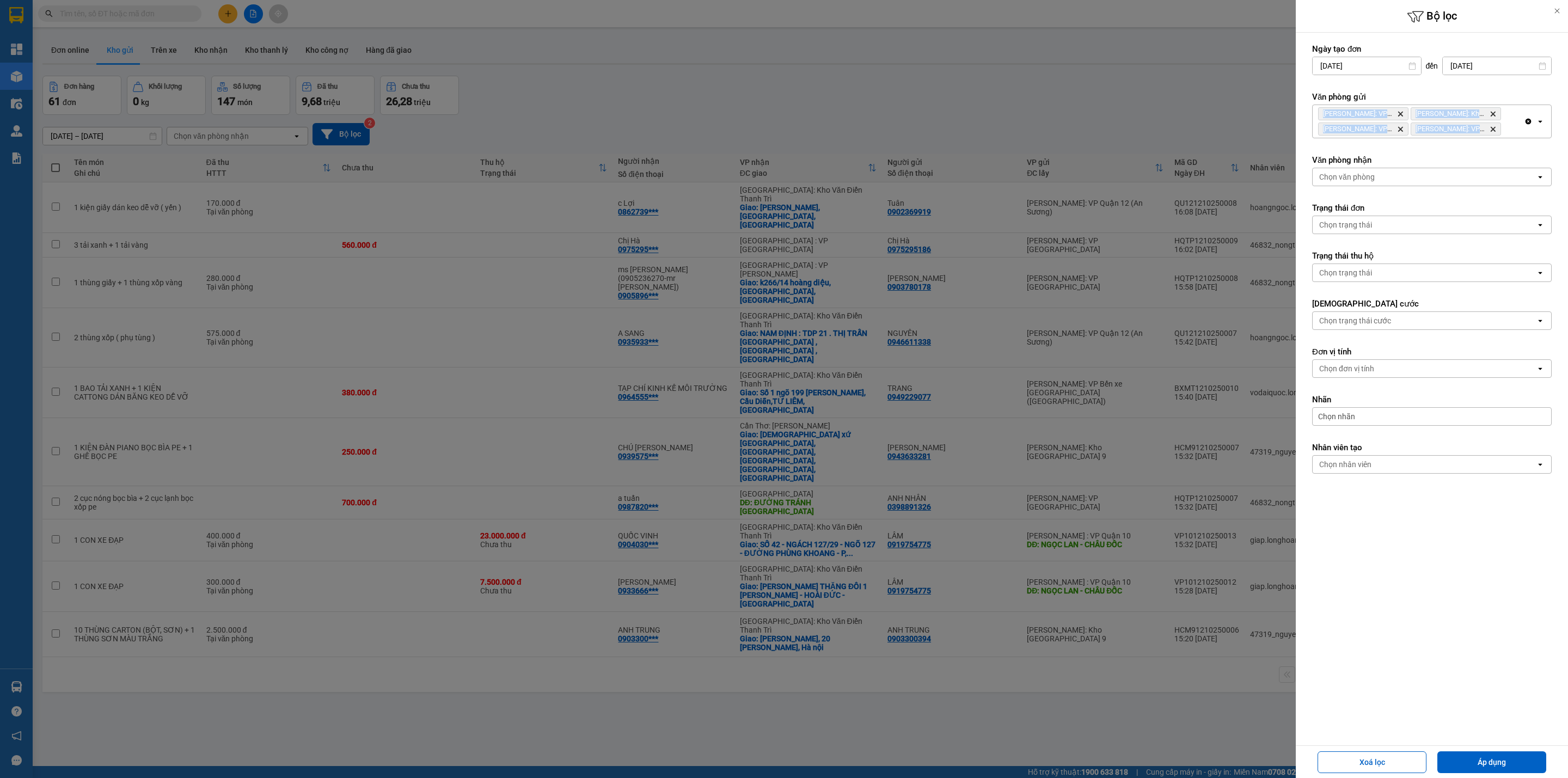
click at [1400, 117] on icon "Delete" at bounding box center [1400, 114] width 6 height 6
click at [1398, 115] on icon "Delete" at bounding box center [1400, 114] width 6 height 6
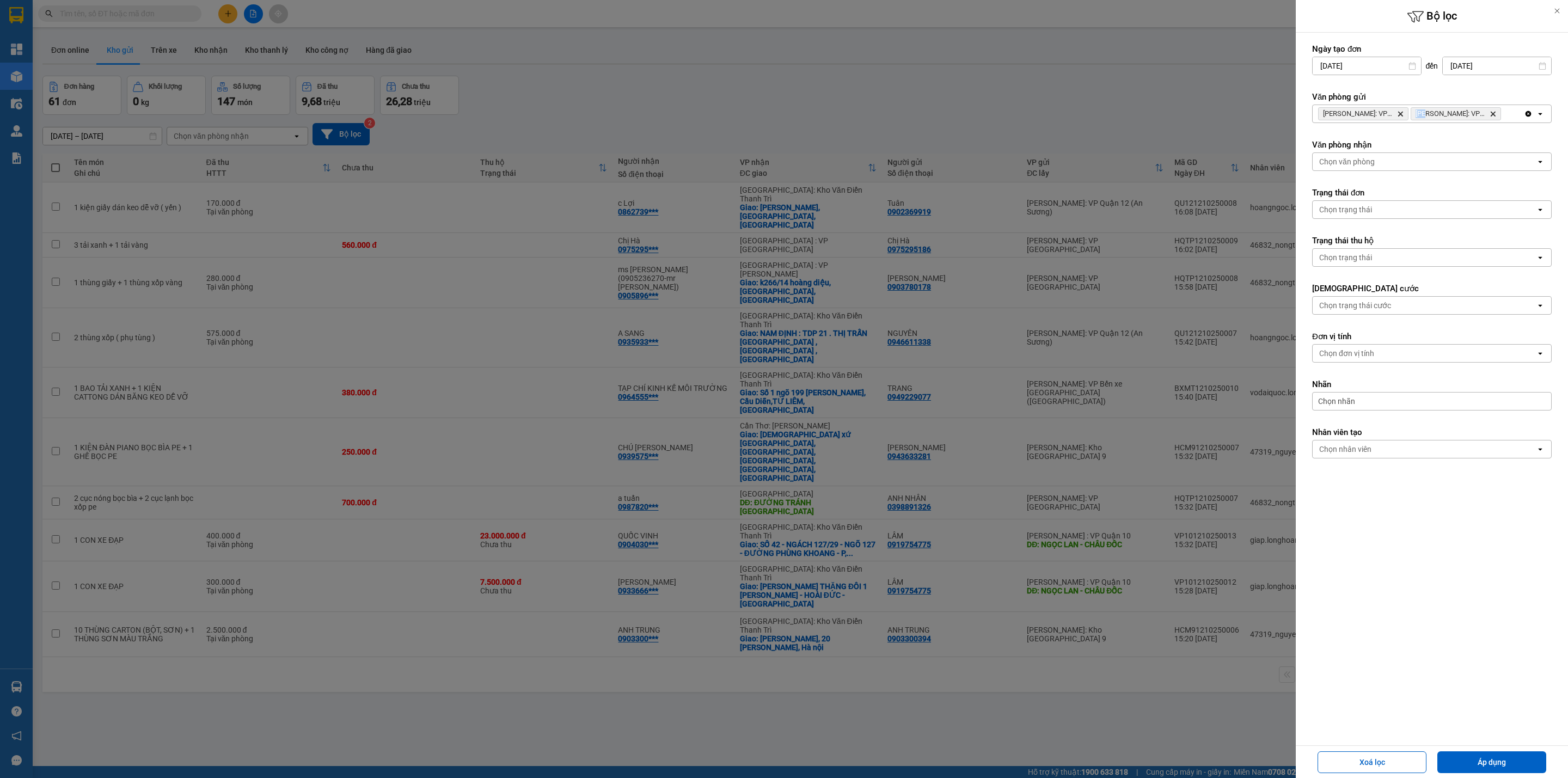
click at [1398, 115] on icon "Delete" at bounding box center [1400, 114] width 6 height 6
click at [1398, 115] on div "Chọn văn phòng" at bounding box center [1424, 114] width 223 height 17
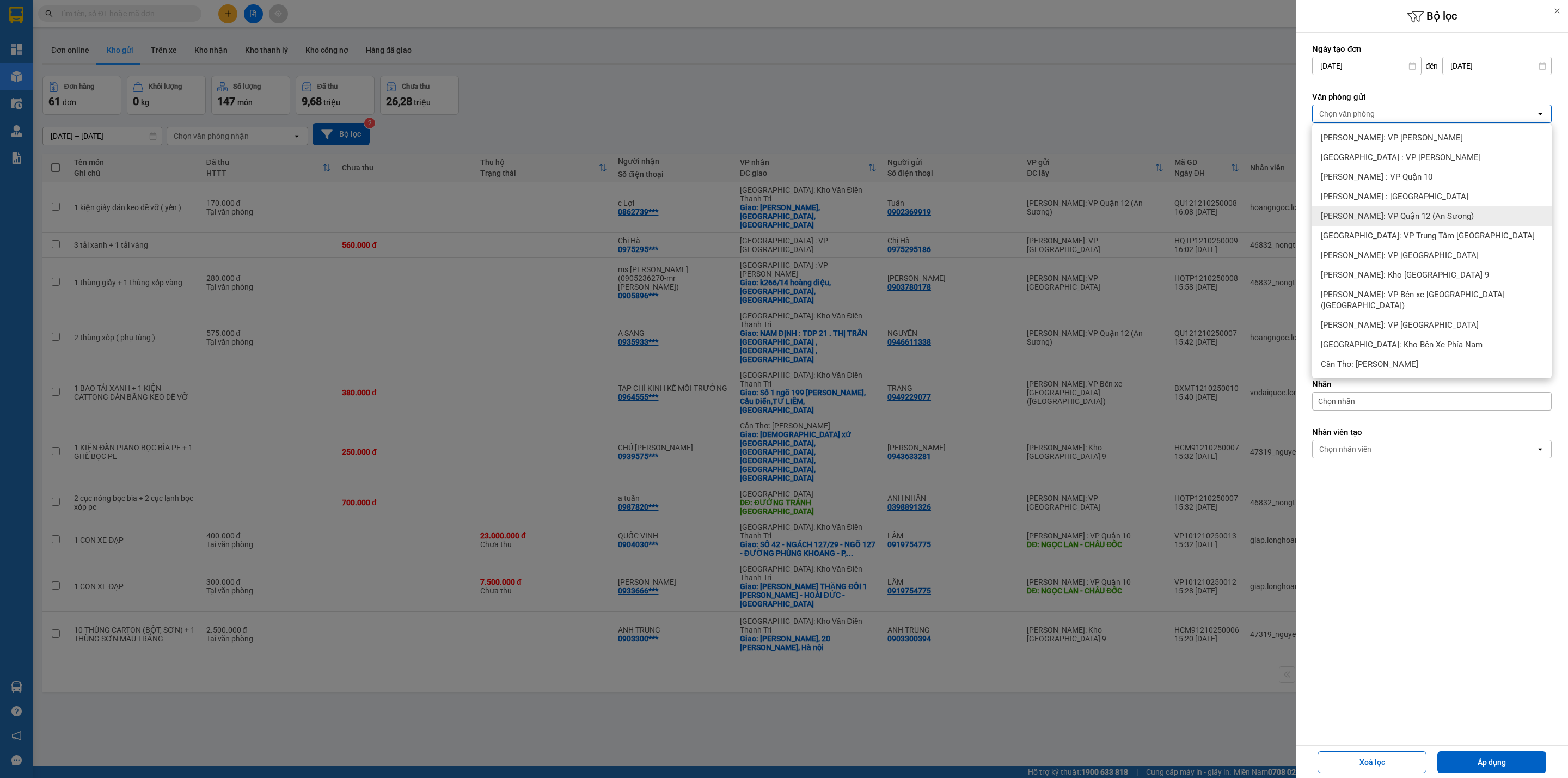
click at [1449, 213] on span "[PERSON_NAME]: VP Quận 12 (An Sương)" at bounding box center [1397, 216] width 153 height 11
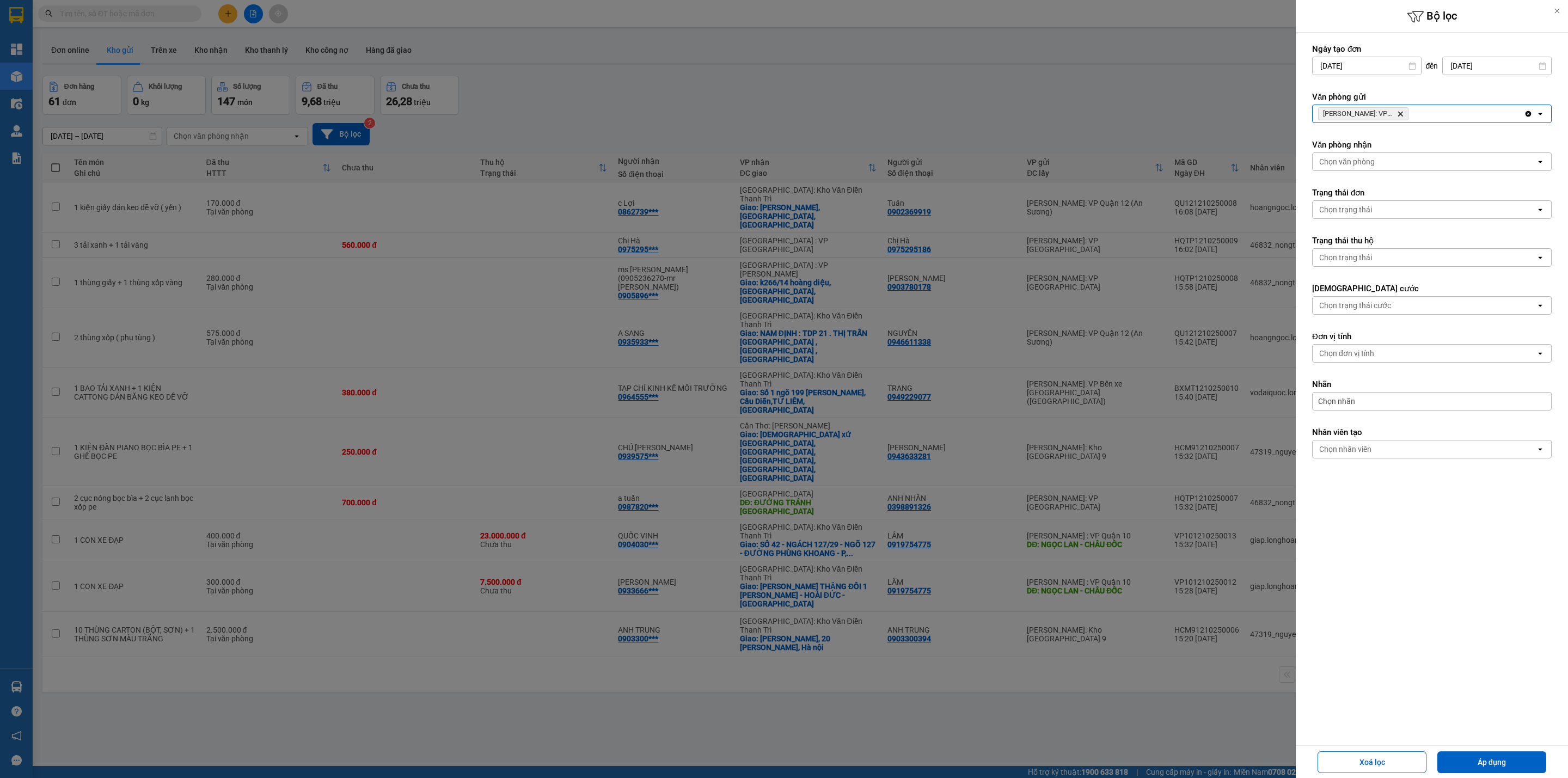
drag, startPoint x: 1479, startPoint y: 754, endPoint x: 1478, endPoint y: 747, distance: 7.1
click at [1480, 754] on button "Áp dụng" at bounding box center [1492, 763] width 109 height 22
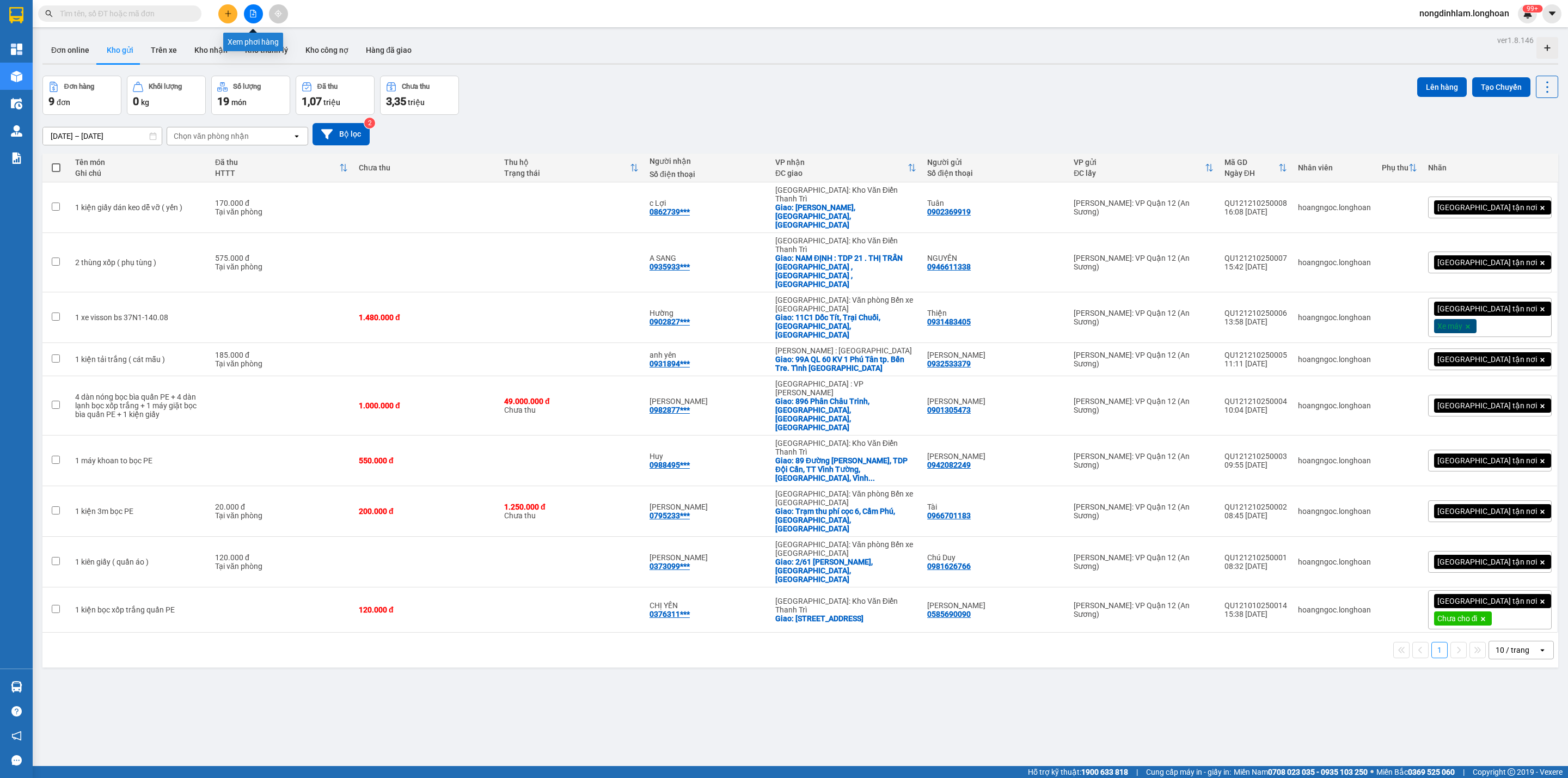
click at [248, 12] on button at bounding box center [254, 14] width 19 height 19
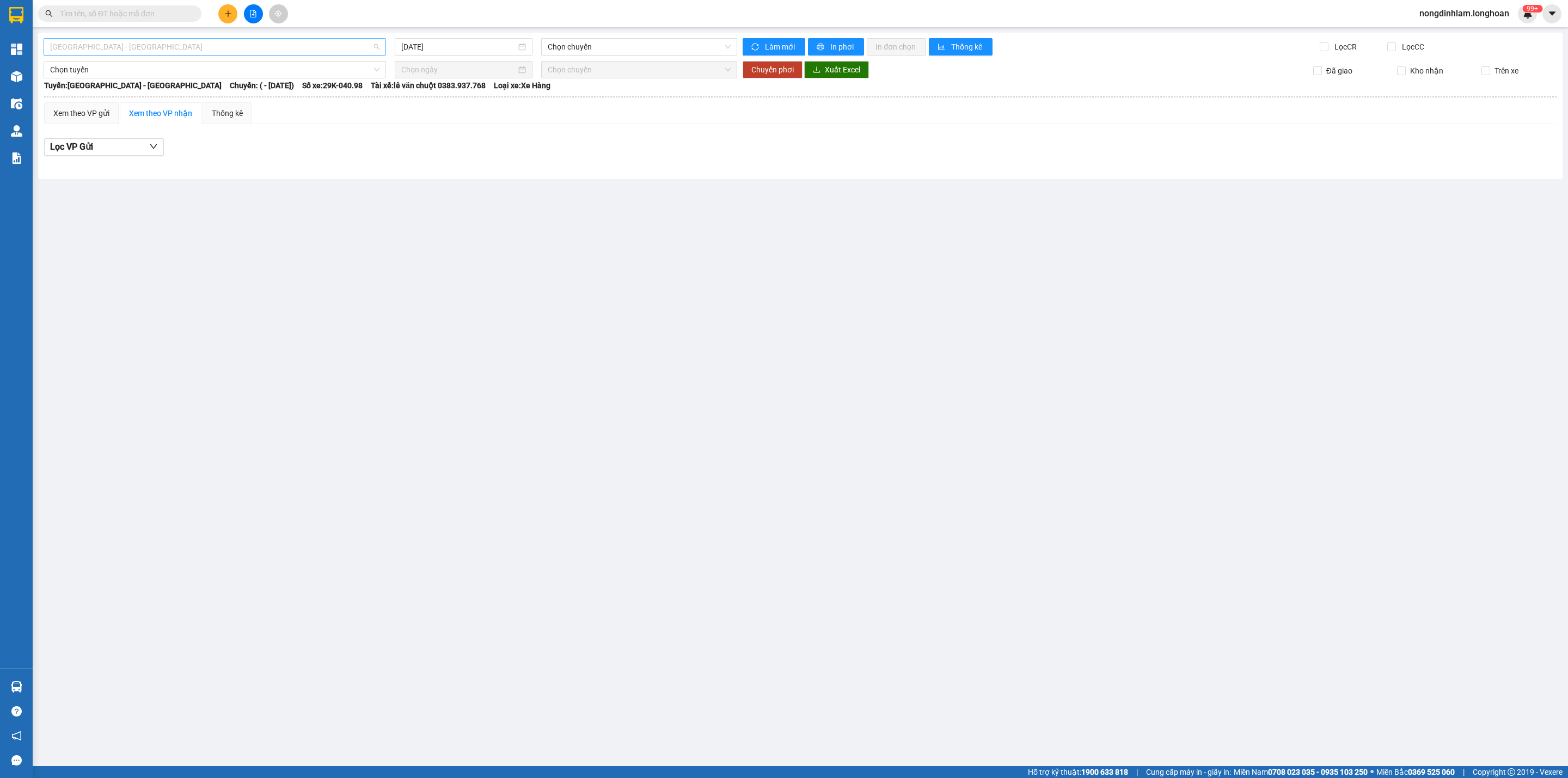
click at [304, 46] on span "[GEOGRAPHIC_DATA] - [GEOGRAPHIC_DATA]" at bounding box center [214, 46] width 329 height 16
type input "12"
click at [151, 87] on div "VP Quận 12 - Kho HCM 1" at bounding box center [214, 86] width 329 height 12
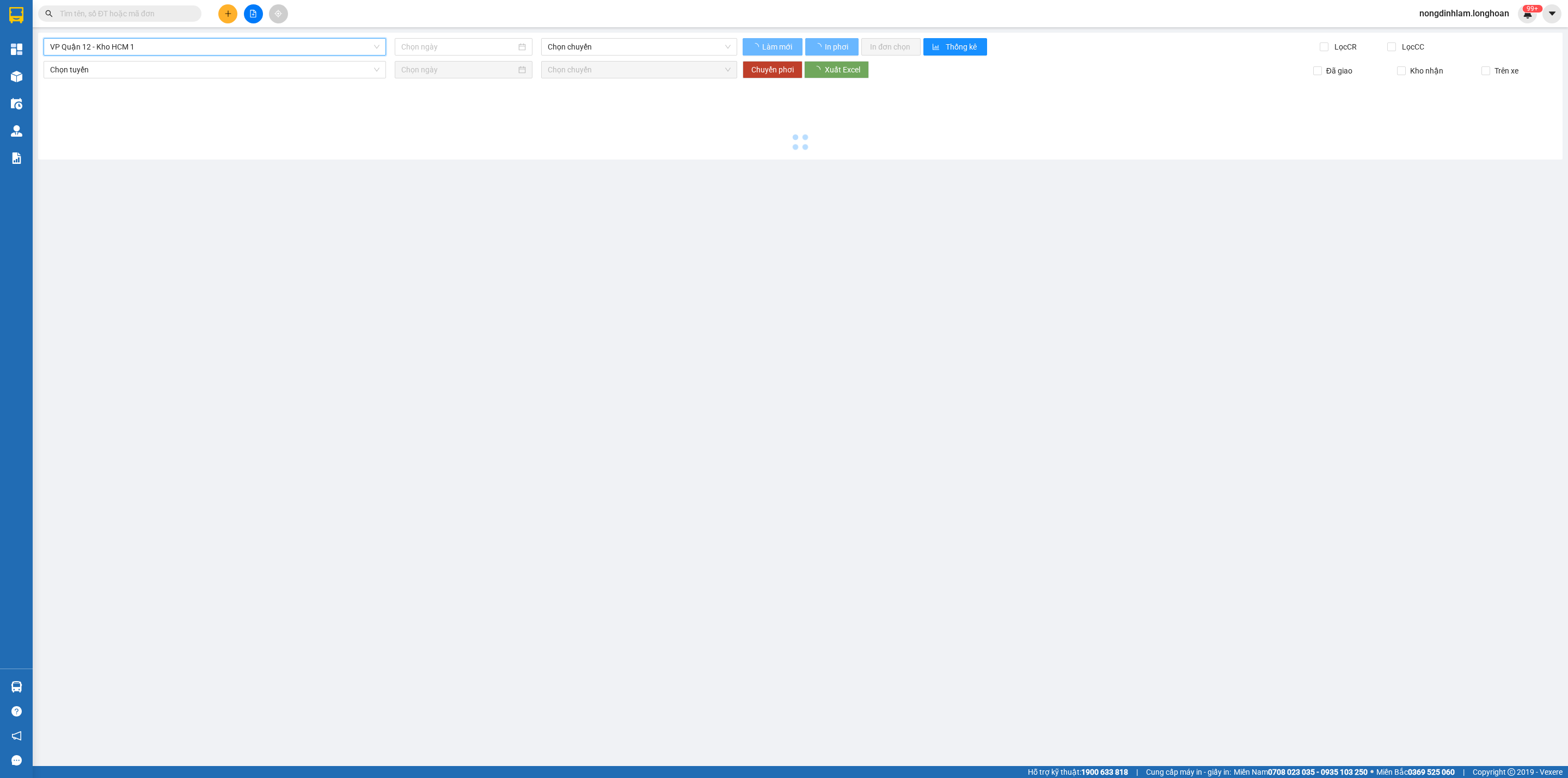
type input "[DATE]"
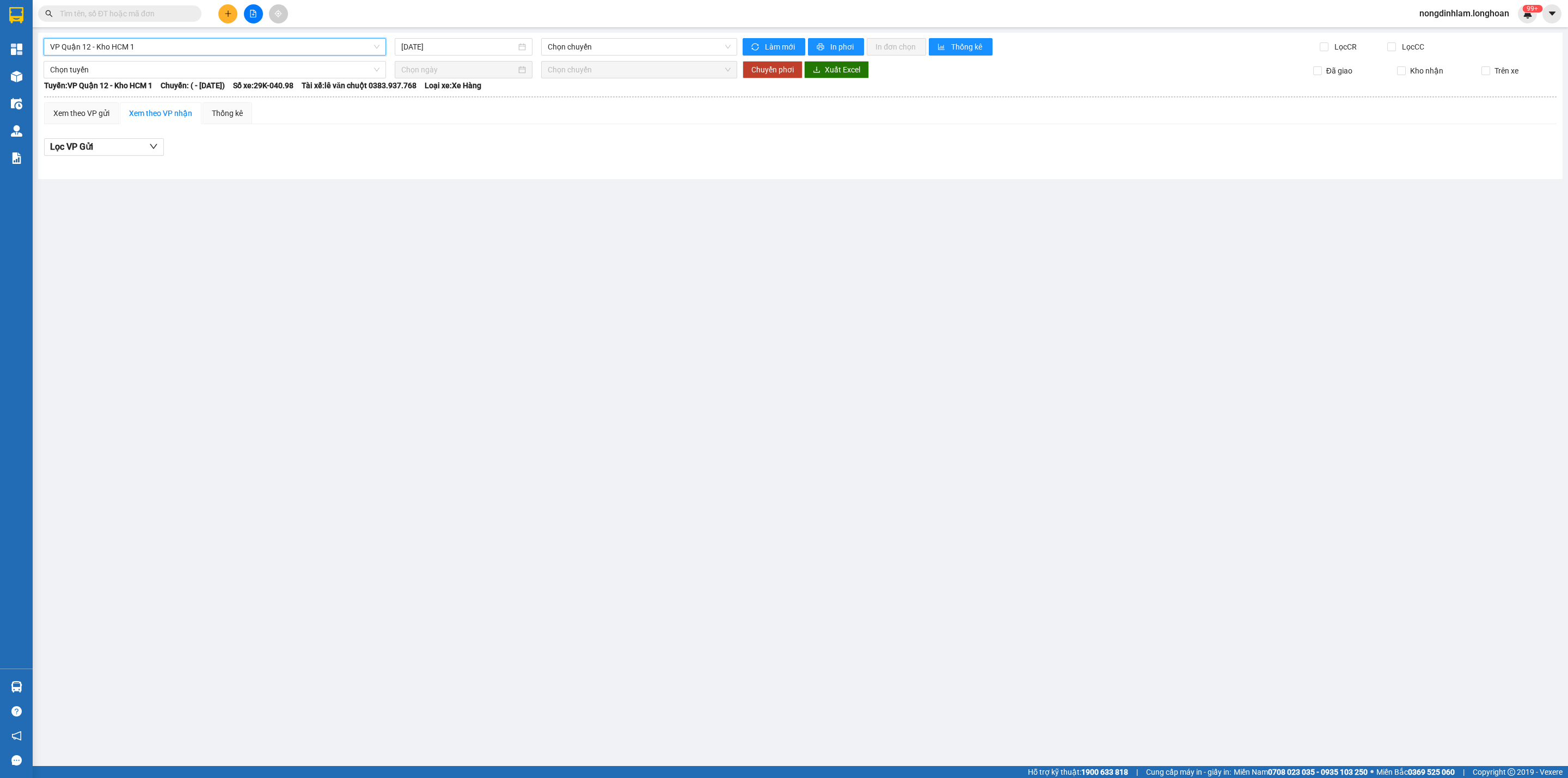
click at [126, 17] on input "text" at bounding box center [124, 13] width 128 height 12
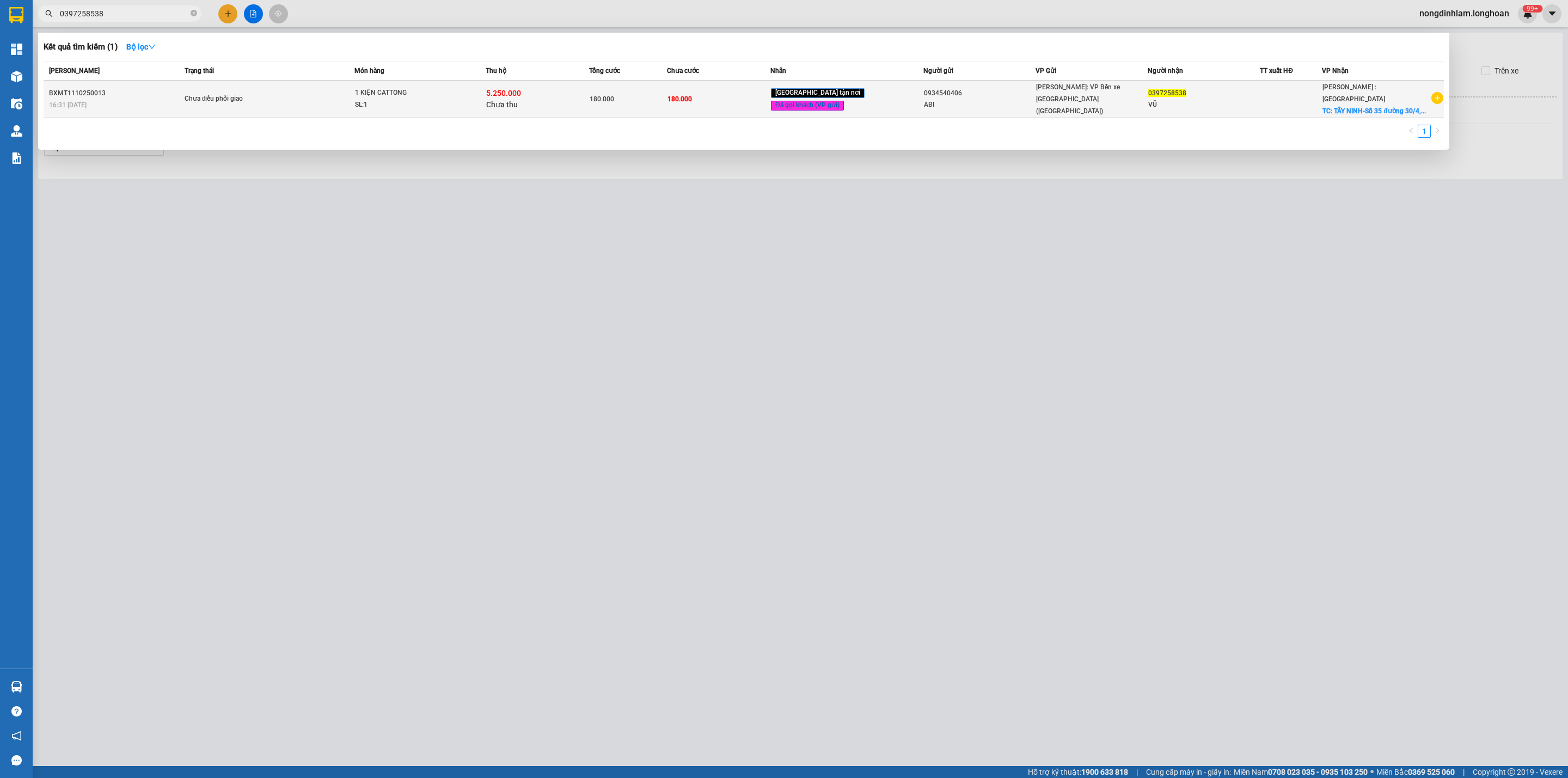
type input "0397258538"
click at [354, 83] on td "Chưa điều phối giao" at bounding box center [268, 99] width 173 height 38
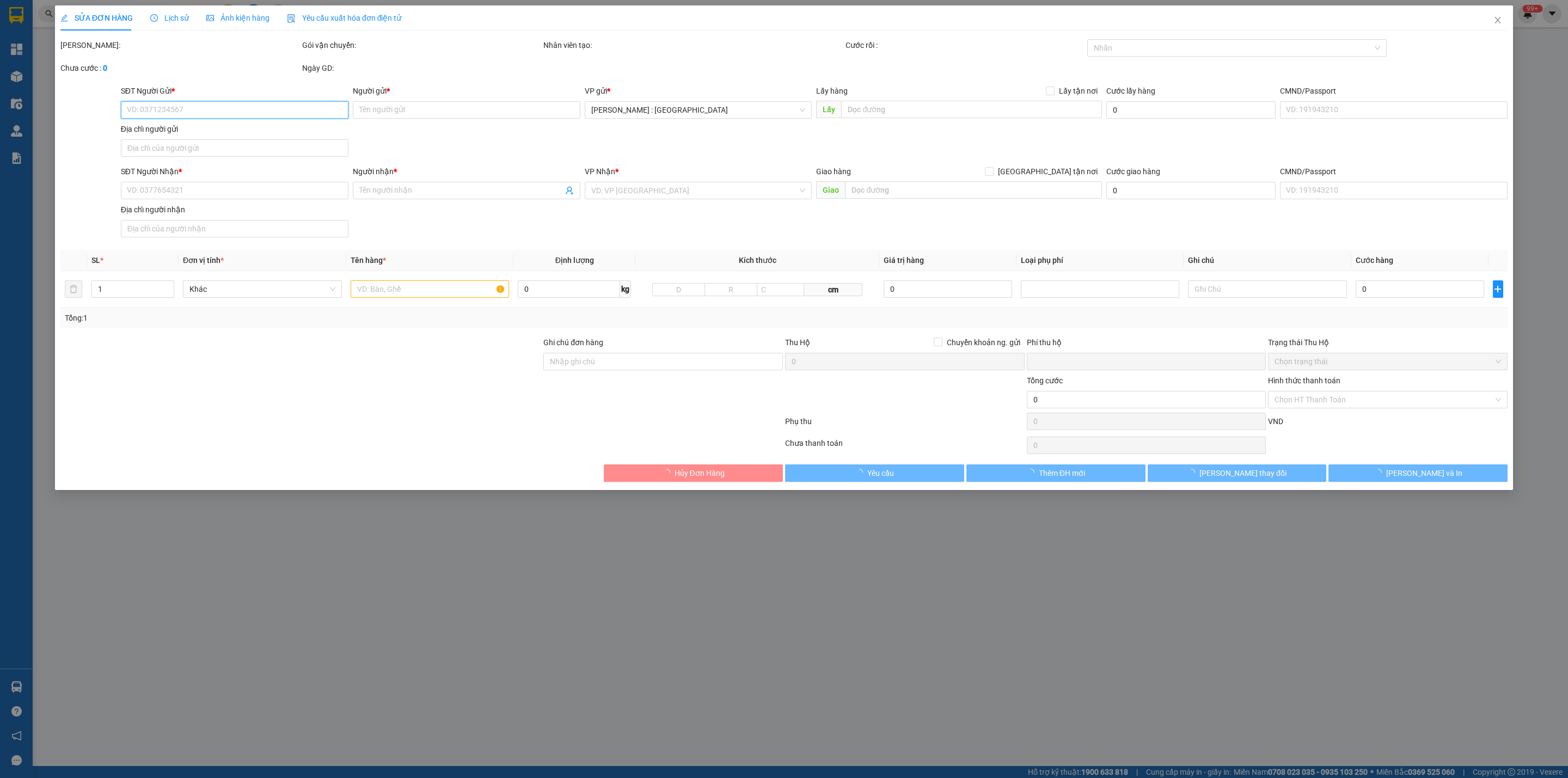
type input "0934540406"
type input "ABI"
type input "0397258538"
type input "VŨ"
checkbox input "true"
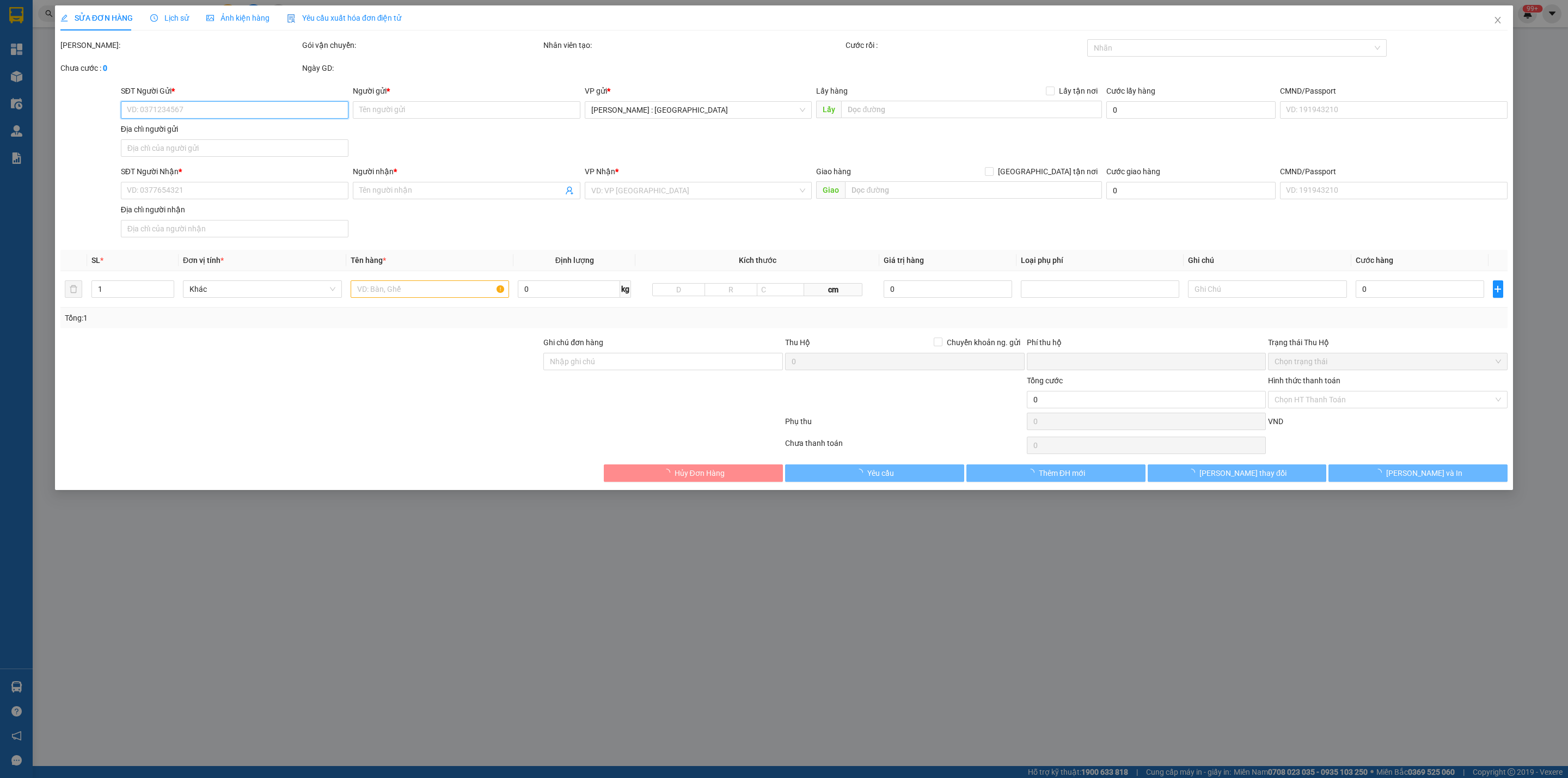
type input "TÂY NINH-Số 35 đường 30/4, KP 4, P3, [GEOGRAPHIC_DATA]"
type input "180.000"
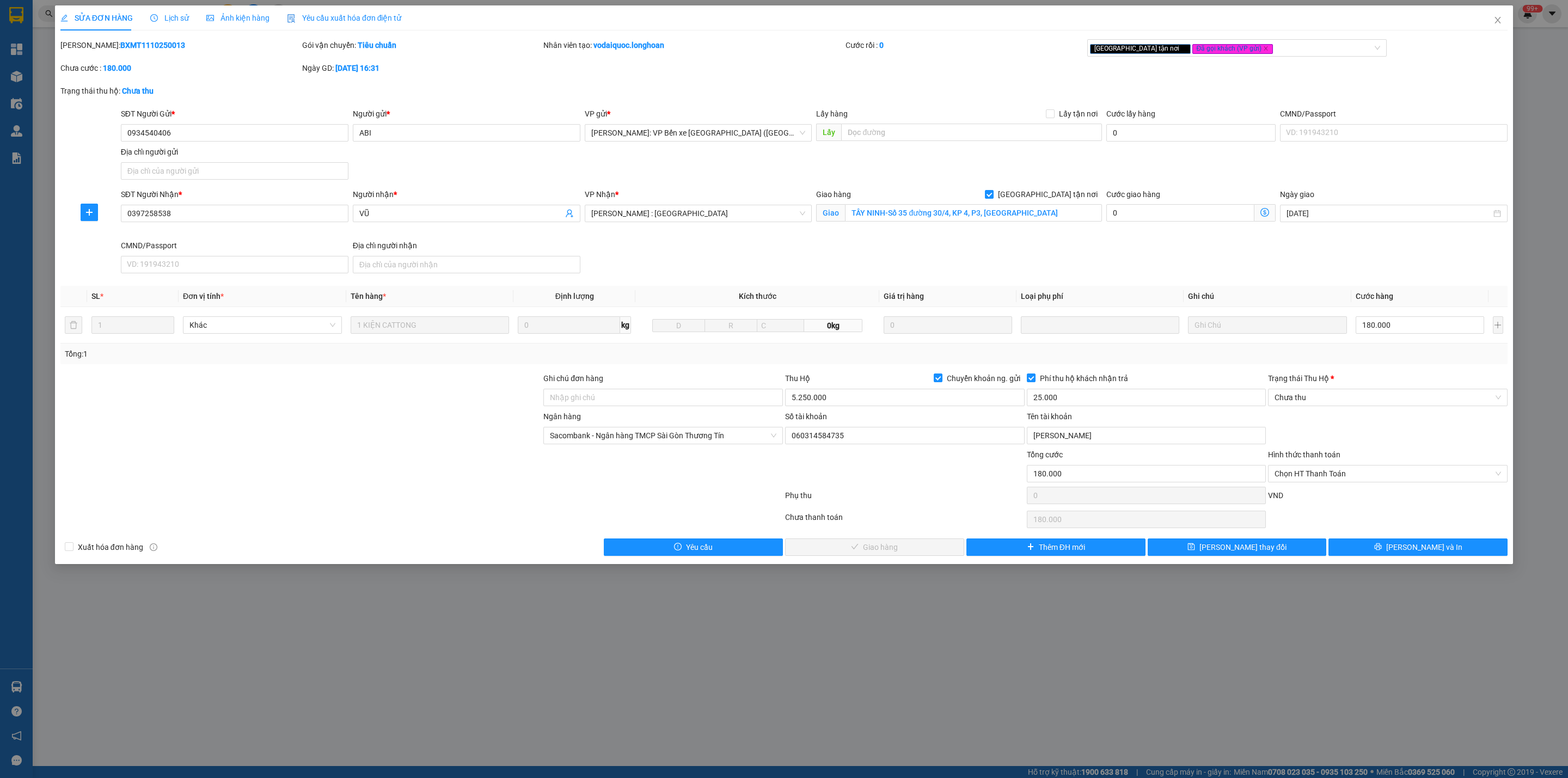
click at [178, 20] on span "Lịch sử" at bounding box center [169, 18] width 39 height 9
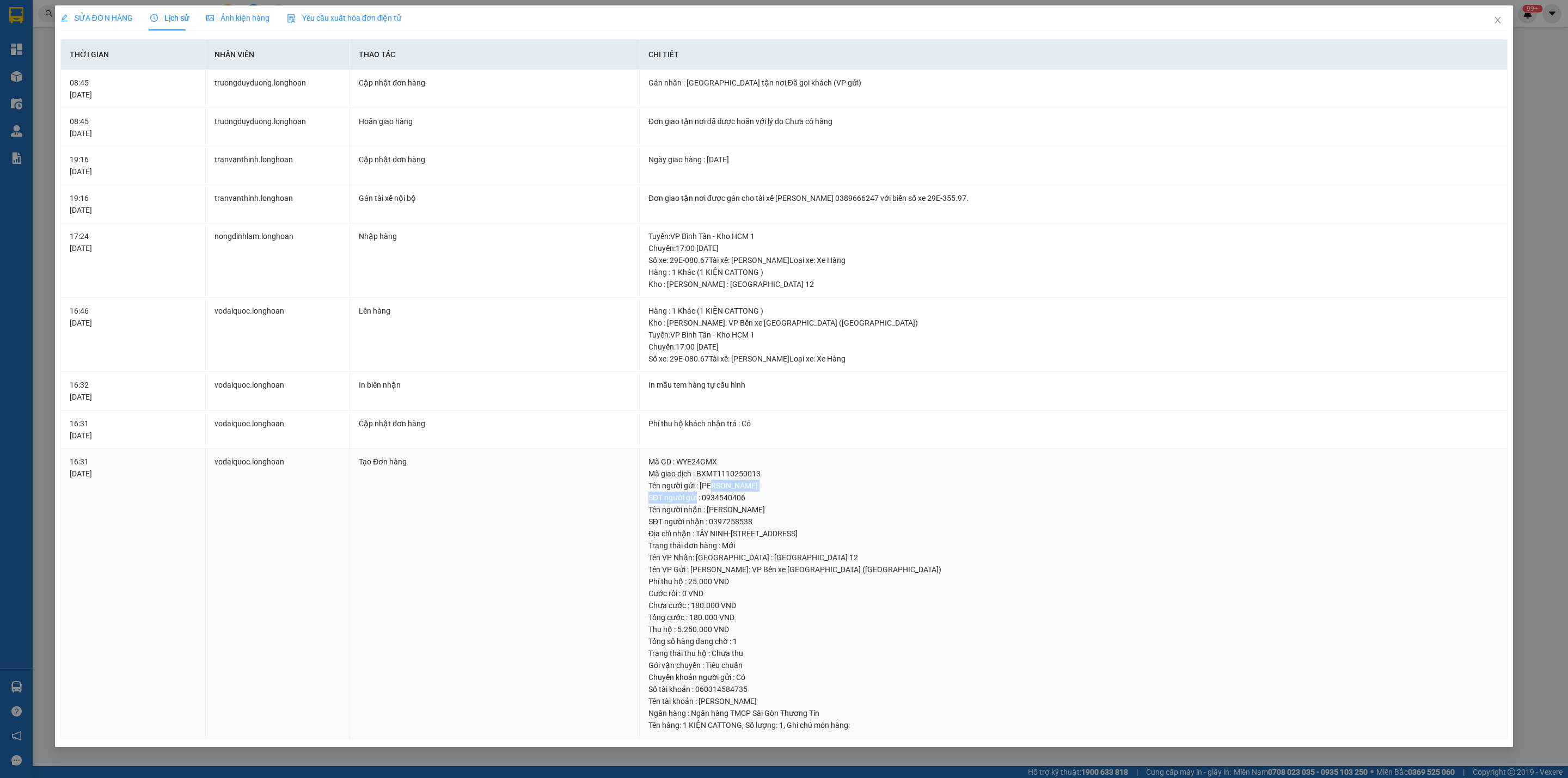
drag, startPoint x: 753, startPoint y: 492, endPoint x: 698, endPoint y: 499, distance: 55.4
click at [698, 499] on td "Mã GD : WYE24GMX Mã giao dịch : BXMT1110250013 Tên người gửi : [PERSON_NAME] ng…" at bounding box center [1074, 594] width 868 height 290
click at [748, 515] on div "Tên người nhận : [PERSON_NAME]" at bounding box center [1073, 510] width 850 height 12
click at [745, 528] on div "SĐT người nhận : 0397258538" at bounding box center [1073, 521] width 850 height 12
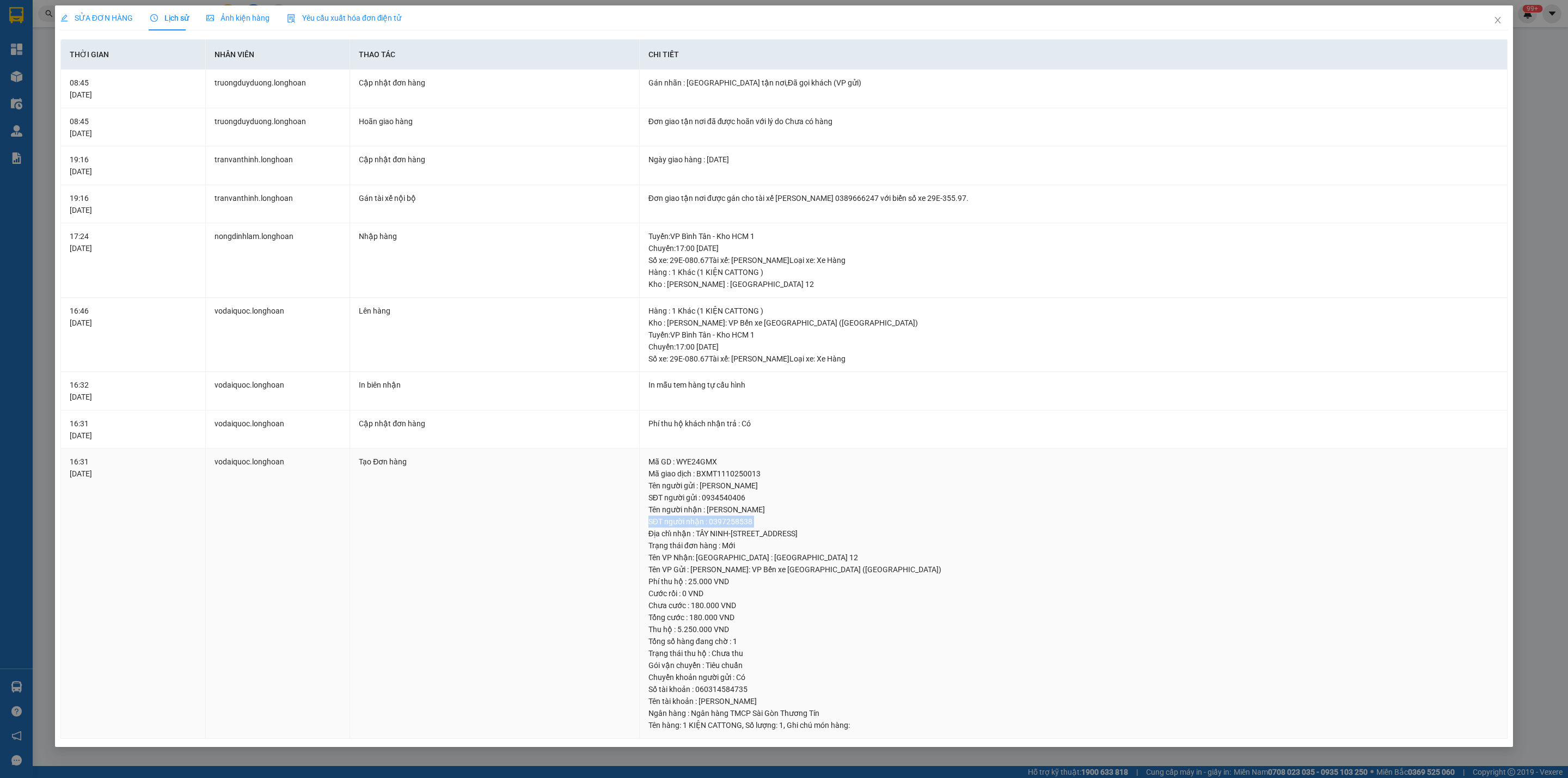
click at [745, 528] on div "SĐT người nhận : 0397258538" at bounding box center [1073, 521] width 850 height 12
drag, startPoint x: 77, startPoint y: 478, endPoint x: 134, endPoint y: 482, distance: 57.1
click at [134, 480] on div "16:31 [DATE]" at bounding box center [134, 467] width 127 height 24
drag, startPoint x: 262, startPoint y: 430, endPoint x: 332, endPoint y: 427, distance: 70.1
click at [332, 427] on td "vodaiquoc.longhoan" at bounding box center [279, 430] width 145 height 39
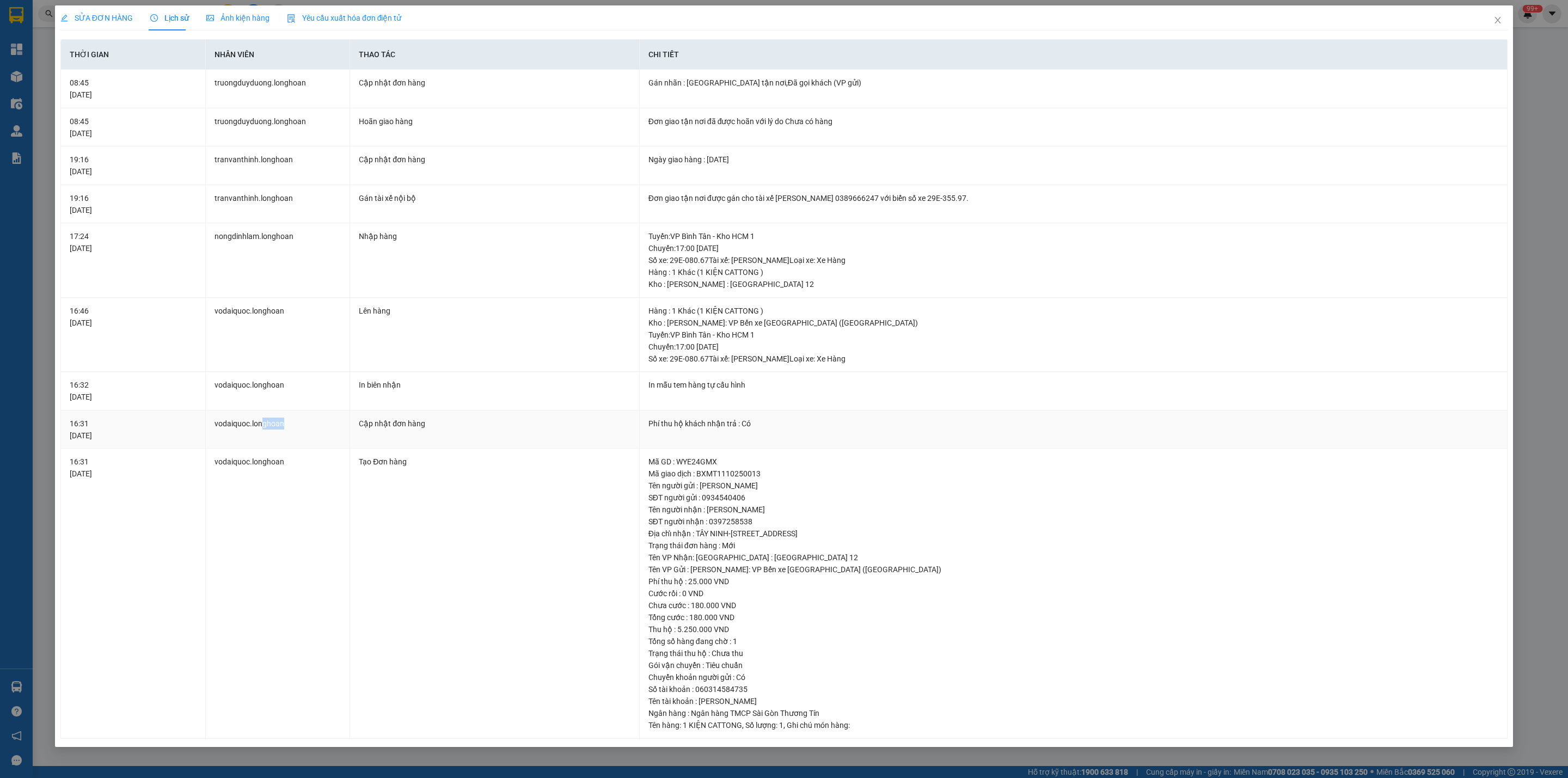
drag, startPoint x: 637, startPoint y: 424, endPoint x: 732, endPoint y: 425, distance: 95.0
click at [732, 425] on tr "16:31 [DATE] vodaiquoc.longhoan Cập nhật đơn hàng Phí thu hộ khách nhận trả : Có" at bounding box center [784, 430] width 1447 height 39
click at [784, 426] on div "Phí thu hộ khách nhận trả : Có" at bounding box center [1073, 424] width 850 height 12
drag, startPoint x: 712, startPoint y: 384, endPoint x: 669, endPoint y: 387, distance: 43.1
click at [669, 387] on div "In mẫu tem hàng tự cấu hình" at bounding box center [1073, 385] width 850 height 12
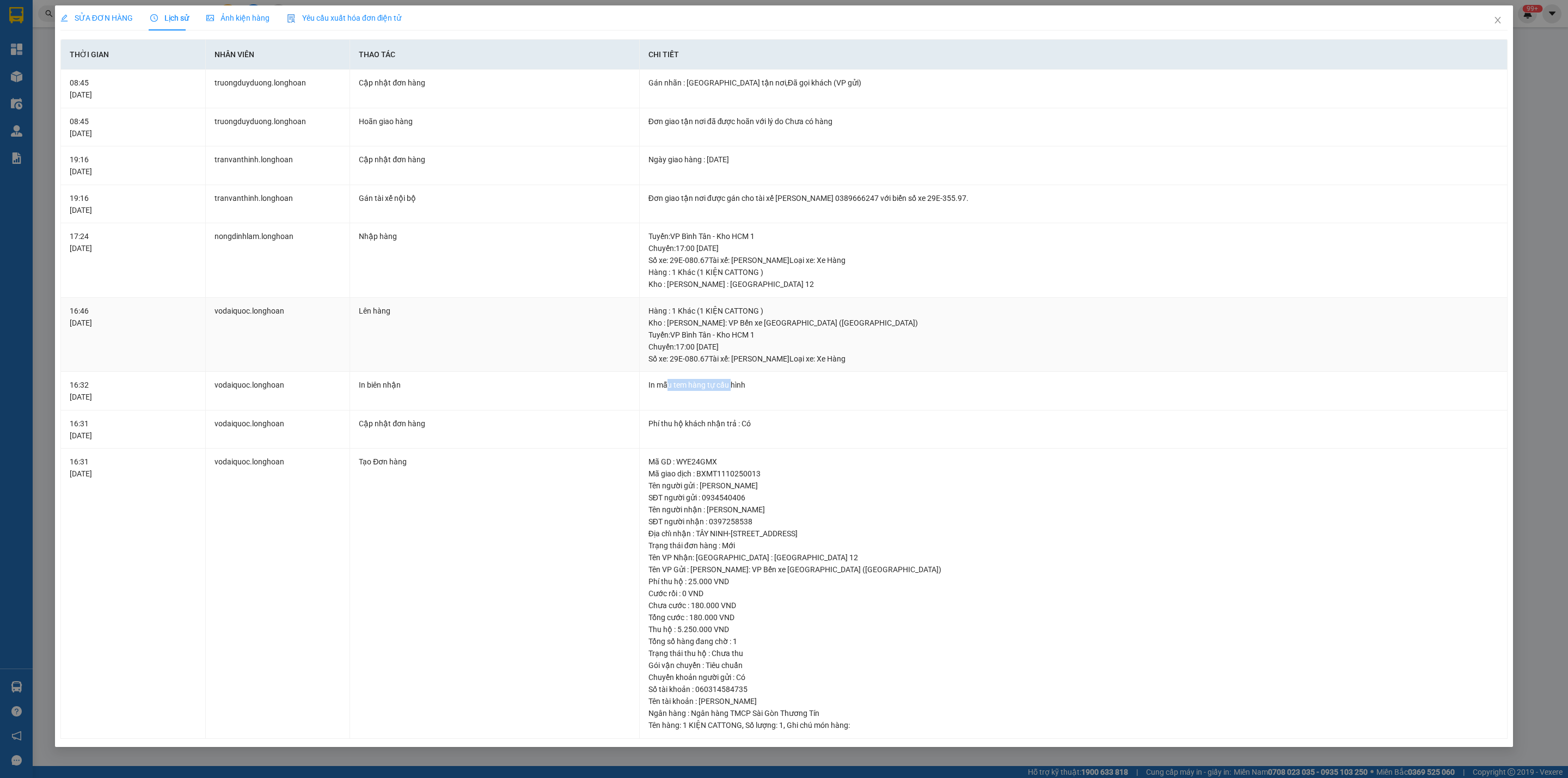
drag, startPoint x: 795, startPoint y: 357, endPoint x: 693, endPoint y: 354, distance: 102.0
click at [693, 354] on div "Tuyến : VP Bình Tân - Kho HCM 1 Chuyến: 17:00 [DATE] Số xe: 29E-080.67 Tài xế: …" at bounding box center [1073, 347] width 850 height 36
click at [763, 318] on div "Kho : [PERSON_NAME]: VP Bến xe [GEOGRAPHIC_DATA] ([GEOGRAPHIC_DATA])" at bounding box center [1073, 323] width 850 height 12
click at [747, 324] on div "Kho : [PERSON_NAME]: VP Bến xe [GEOGRAPHIC_DATA] ([GEOGRAPHIC_DATA])" at bounding box center [1073, 323] width 850 height 12
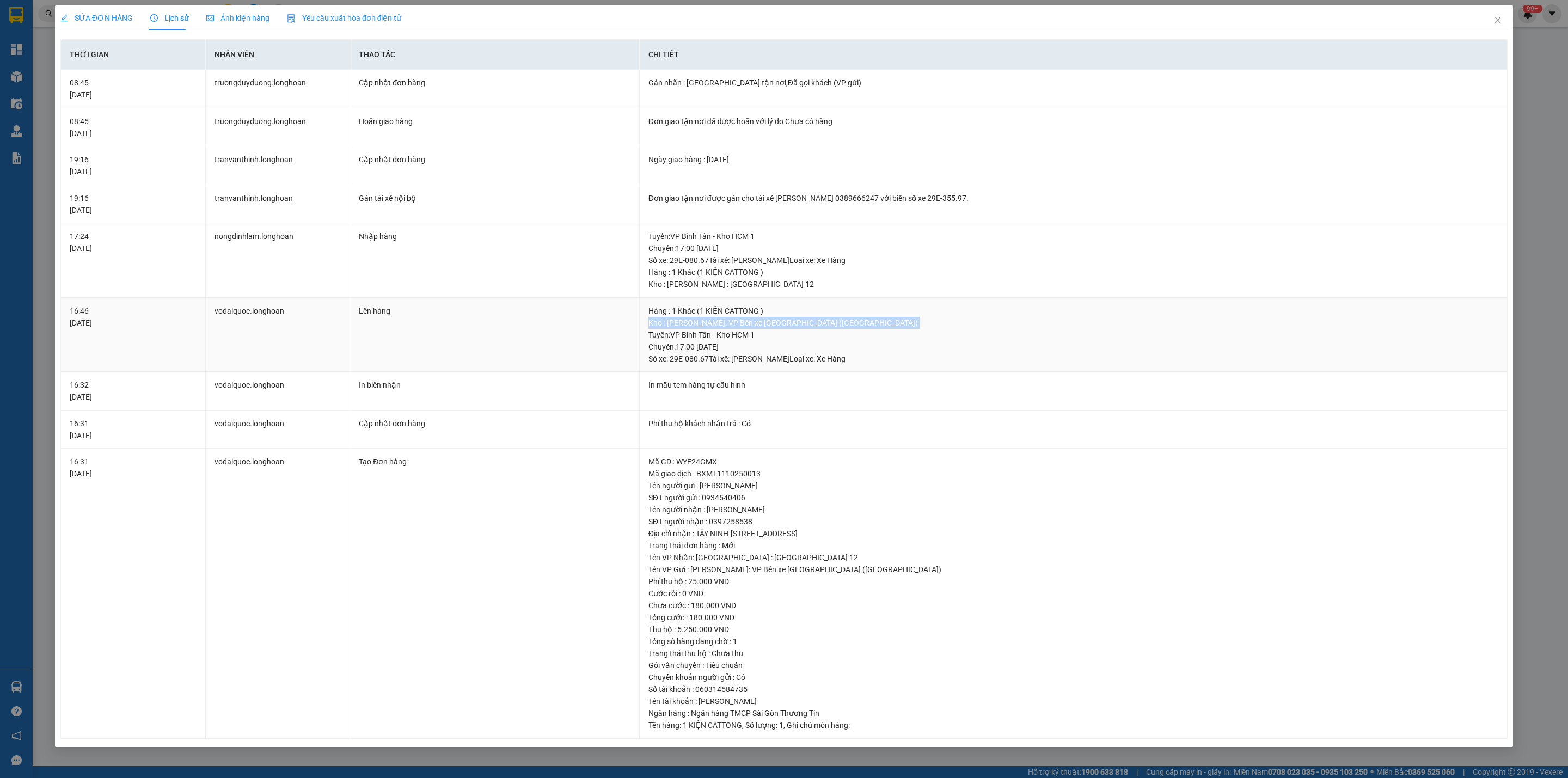
click at [747, 324] on div "Kho : [PERSON_NAME]: VP Bến xe [GEOGRAPHIC_DATA] ([GEOGRAPHIC_DATA])" at bounding box center [1073, 323] width 850 height 12
click at [737, 363] on div "Tuyến : VP Bình Tân - Kho HCM 1 Chuyến: 17:00 [DATE] Số xe: 29E-080.67 Tài xế: …" at bounding box center [1073, 347] width 850 height 36
click at [734, 350] on div "Tuyến : VP Bình Tân - Kho HCM 1 Chuyến: 17:00 [DATE] Số xe: 29E-080.67 Tài xế: …" at bounding box center [1073, 347] width 850 height 36
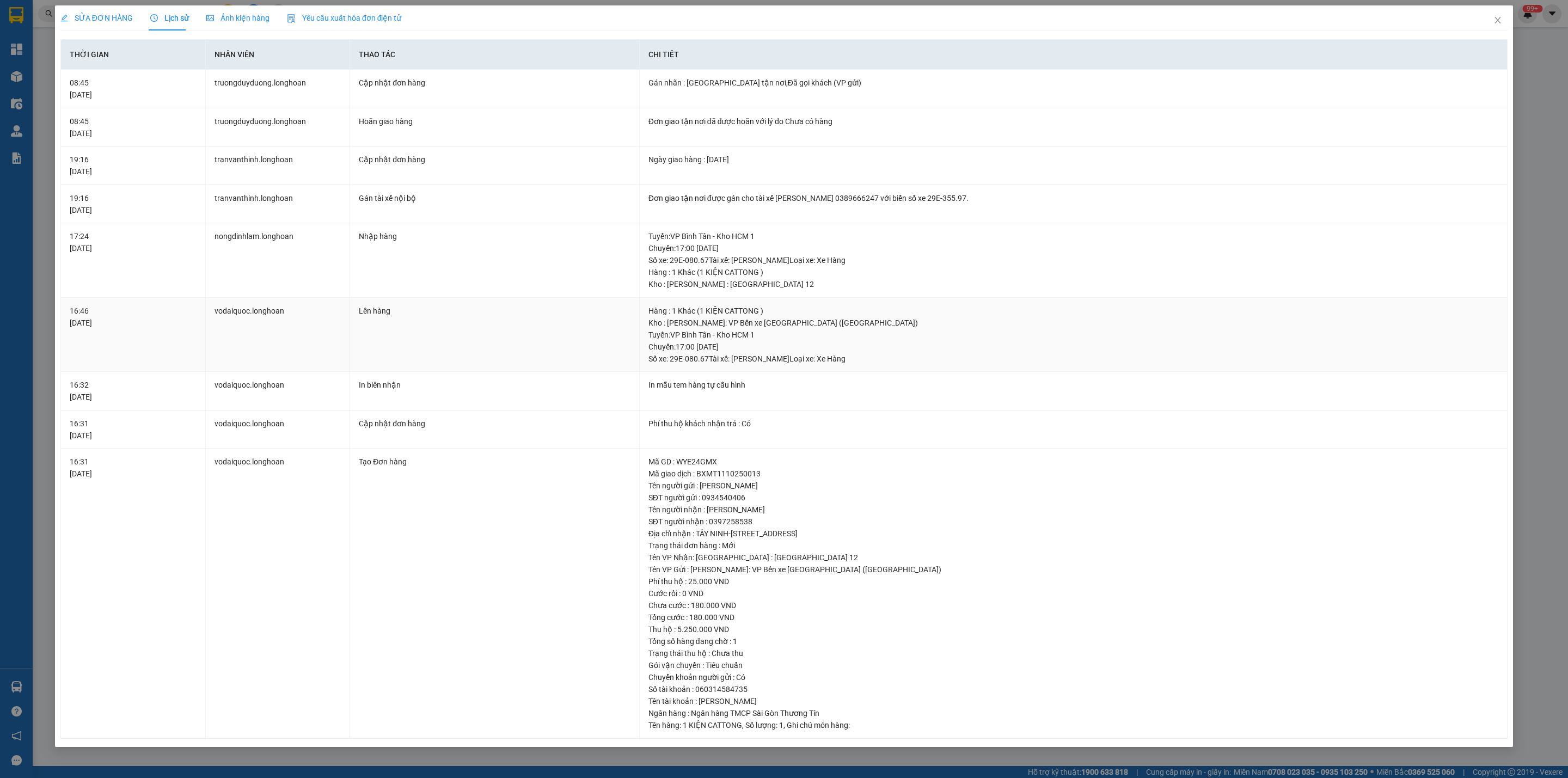
click at [734, 350] on div "Tuyến : VP Bình Tân - Kho HCM 1 Chuyến: 17:00 [DATE] Số xe: 29E-080.67 Tài xế: …" at bounding box center [1073, 347] width 850 height 36
drag, startPoint x: 696, startPoint y: 242, endPoint x: 797, endPoint y: 290, distance: 111.8
click at [797, 290] on div "Tuyến : VP Bình Tân - Kho HCM 1 Chuyến: 17:00 [DATE] Số xe: 29E-080.67 Tài xế: …" at bounding box center [1073, 260] width 850 height 60
drag, startPoint x: 813, startPoint y: 201, endPoint x: 872, endPoint y: 202, distance: 59.0
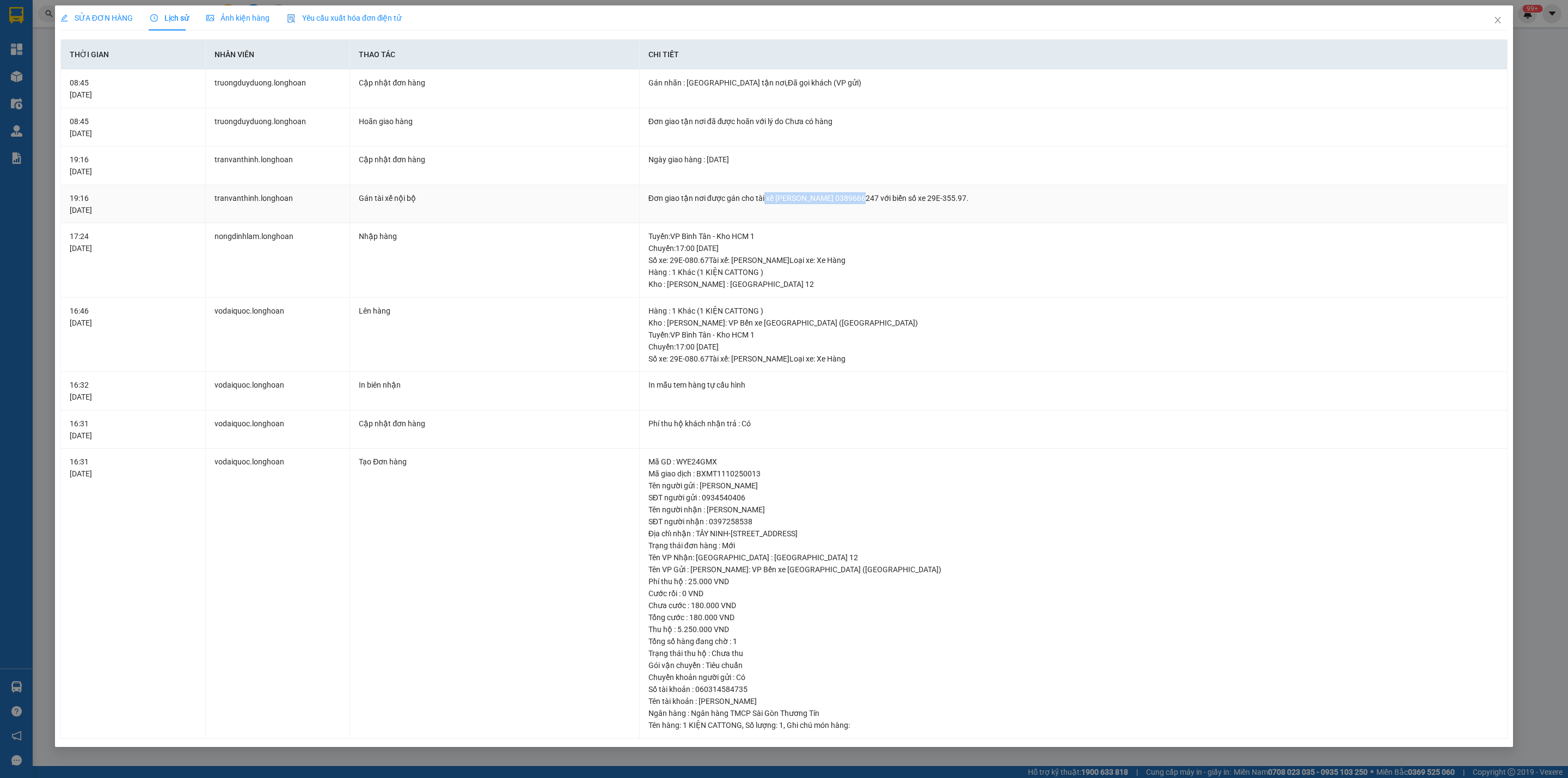
click at [872, 202] on div "Đơn giao tận nơi được gán cho tài xế [PERSON_NAME] 0389666247 với biển số xe 29…" at bounding box center [1073, 198] width 850 height 12
drag, startPoint x: 685, startPoint y: 169, endPoint x: 728, endPoint y: 167, distance: 43.0
click at [728, 167] on td "Ngày giao hàng : [DATE]" at bounding box center [1074, 166] width 868 height 39
drag, startPoint x: 727, startPoint y: 79, endPoint x: 807, endPoint y: 79, distance: 80.0
click at [807, 79] on div "Gán nhãn : [GEOGRAPHIC_DATA] tận nơi,Đã gọi khách (VP gửi)" at bounding box center [1073, 83] width 850 height 12
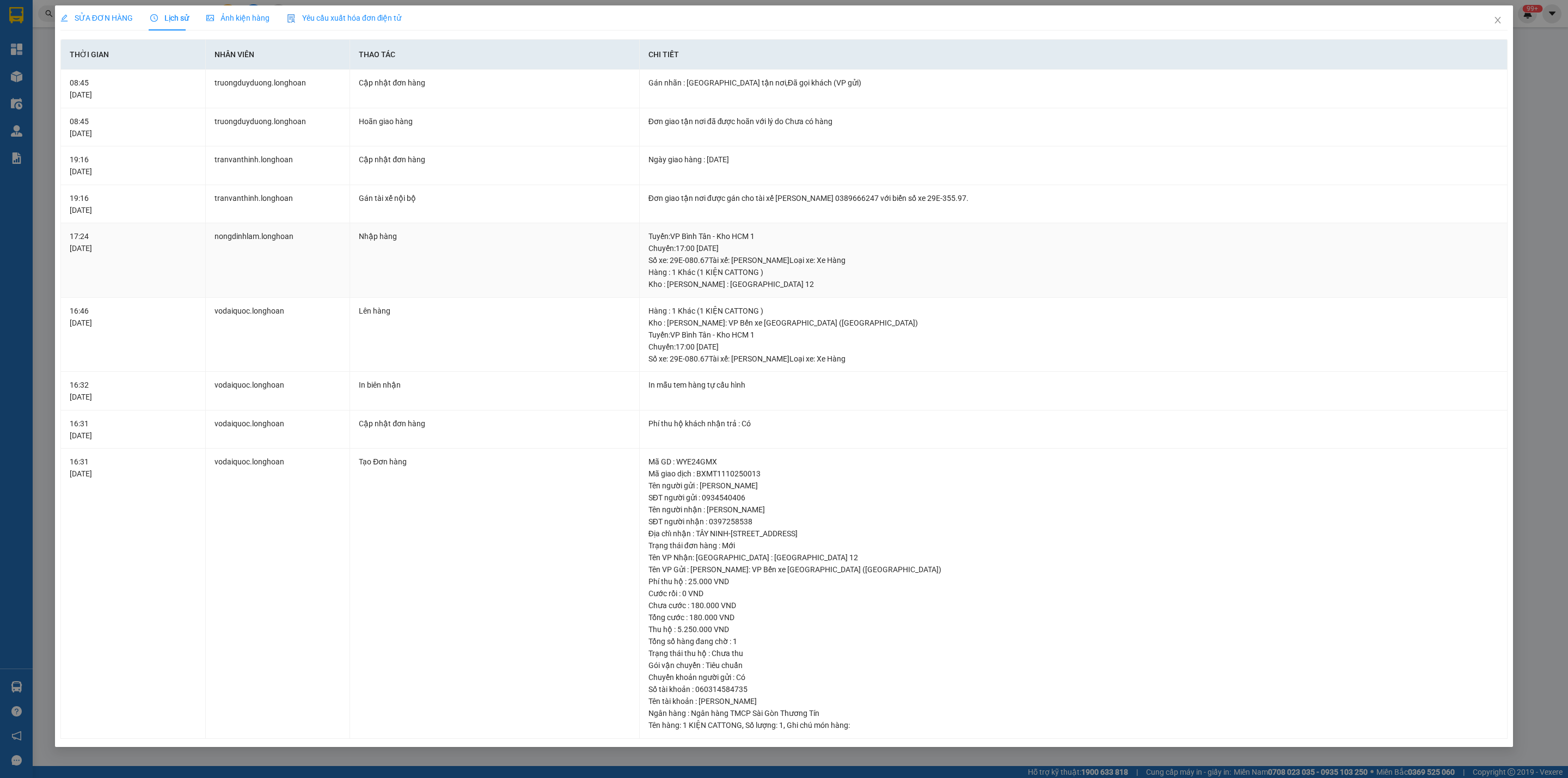
click at [736, 250] on div "Tuyến : VP Bình Tân - Kho HCM 1 Chuyến: 17:00 [DATE] Số xe: 29E-080.67 Tài xế: …" at bounding box center [1073, 248] width 850 height 36
click at [743, 270] on div "Hàng : 1 Khác (1 KIỆN CATTONG )" at bounding box center [1073, 272] width 850 height 12
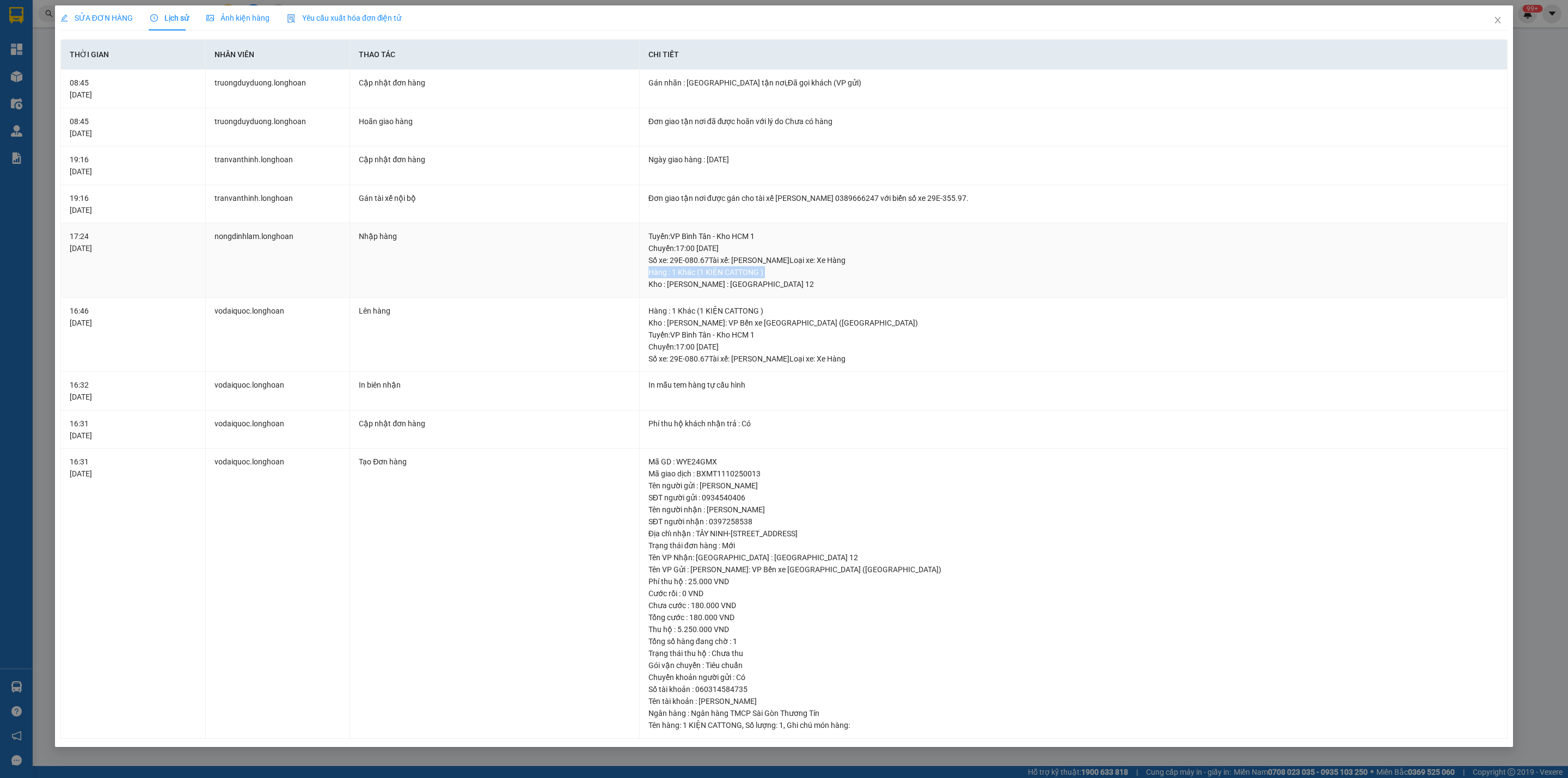
click at [743, 270] on div "Hàng : 1 Khác (1 KIỆN CATTONG )" at bounding box center [1073, 272] width 850 height 12
click at [750, 255] on div "Tuyến : VP Bình Tân - Kho HCM 1 Chuyến: 17:00 [DATE] Số xe: 29E-080.67 Tài xế: …" at bounding box center [1073, 248] width 850 height 36
click at [759, 259] on div "Tuyến : VP Bình Tân - Kho HCM 1 Chuyến: 17:00 [DATE] Số xe: 29E-080.67 Tài xế: …" at bounding box center [1073, 248] width 850 height 36
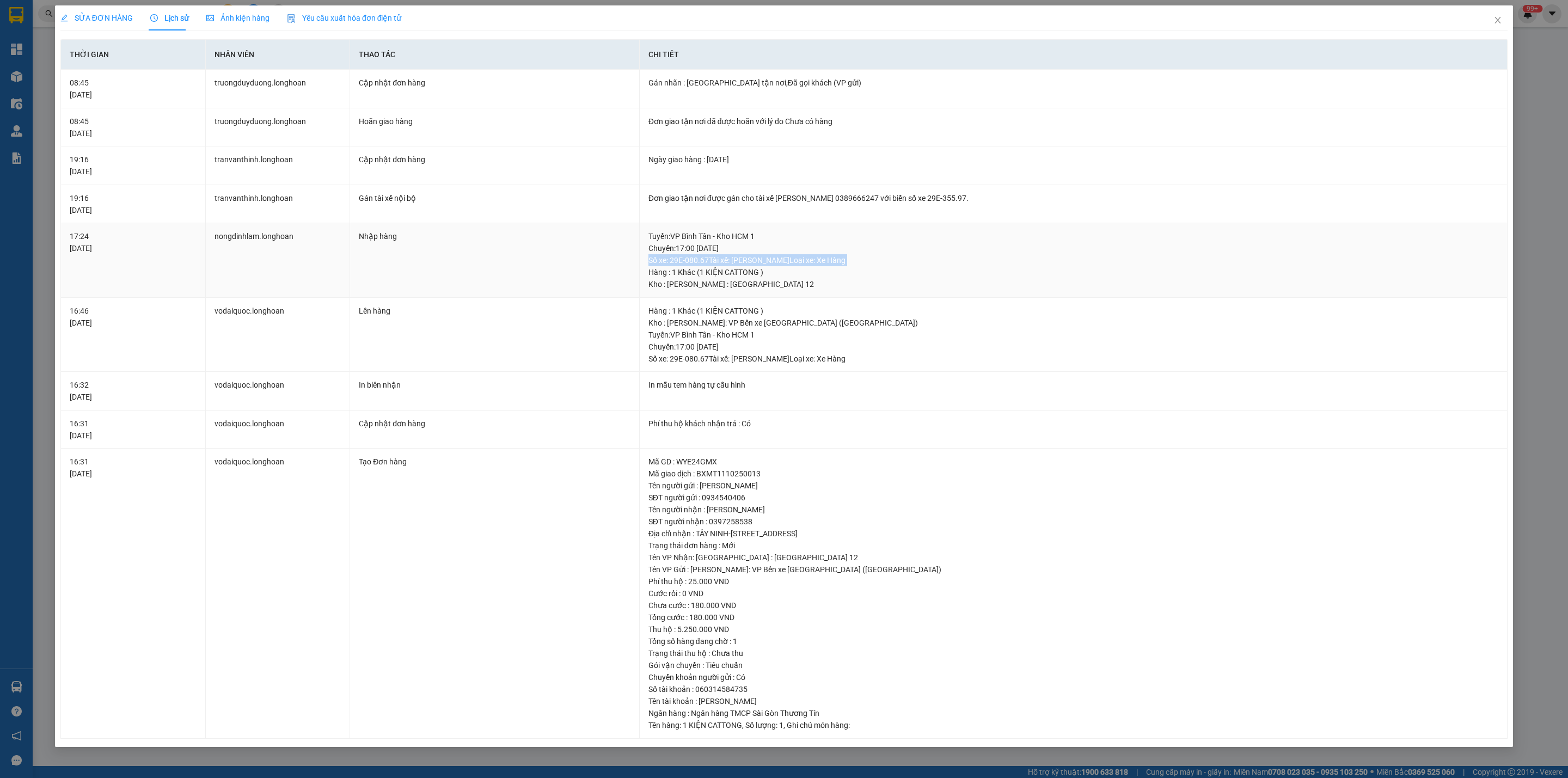
click at [759, 259] on div "Tuyến : VP Bình Tân - Kho HCM 1 Chuyến: 17:00 [DATE] Số xe: 29E-080.67 Tài xế: …" at bounding box center [1073, 248] width 850 height 36
drag, startPoint x: 699, startPoint y: 282, endPoint x: 755, endPoint y: 282, distance: 56.0
click at [755, 282] on div "Kho : [PERSON_NAME] : [GEOGRAPHIC_DATA] 12" at bounding box center [1073, 284] width 850 height 12
click at [1495, 16] on icon "close" at bounding box center [1498, 21] width 9 height 9
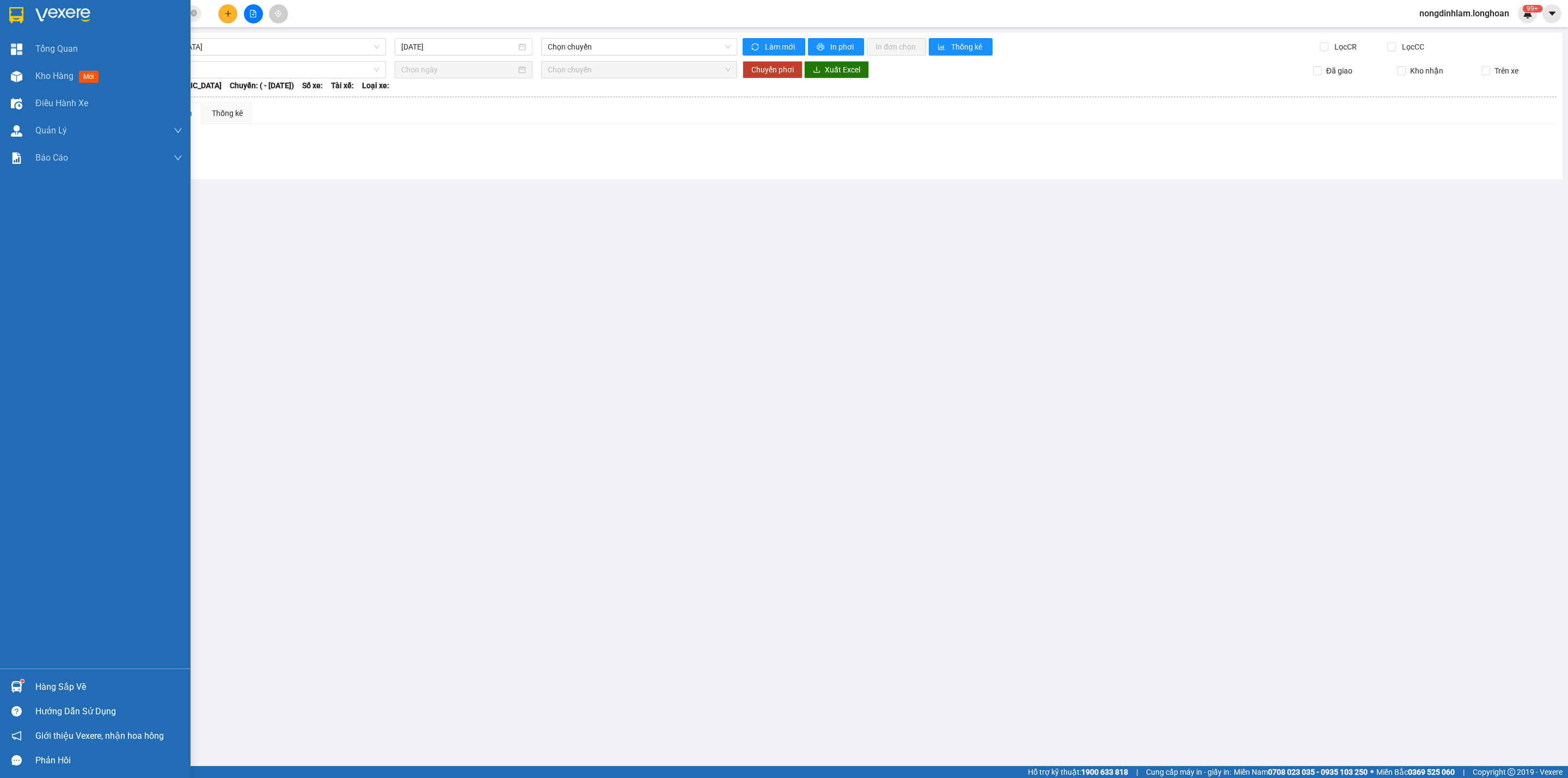
click at [16, 12] on img at bounding box center [16, 15] width 14 height 16
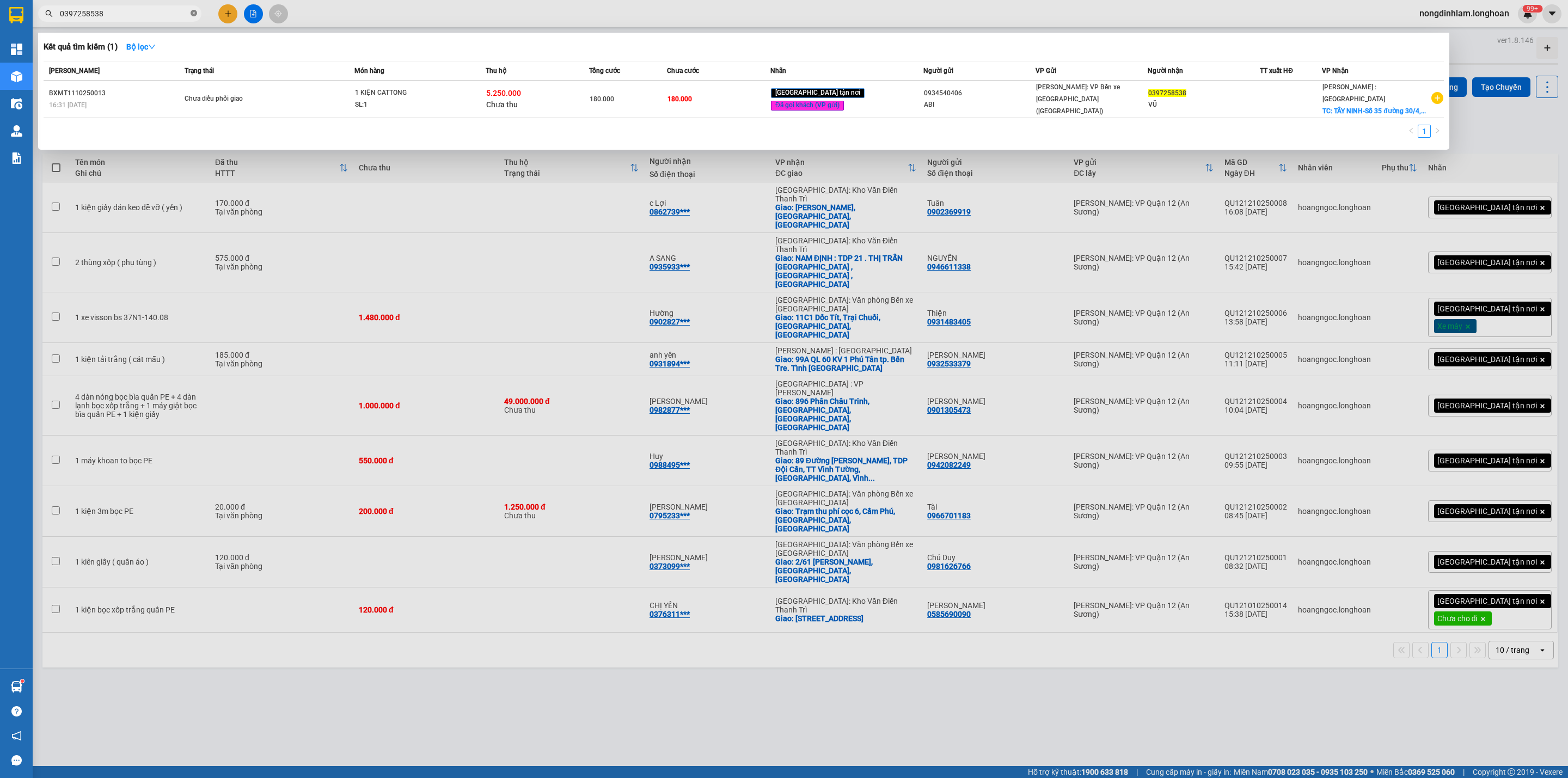
click at [193, 15] on icon "close-circle" at bounding box center [194, 13] width 6 height 6
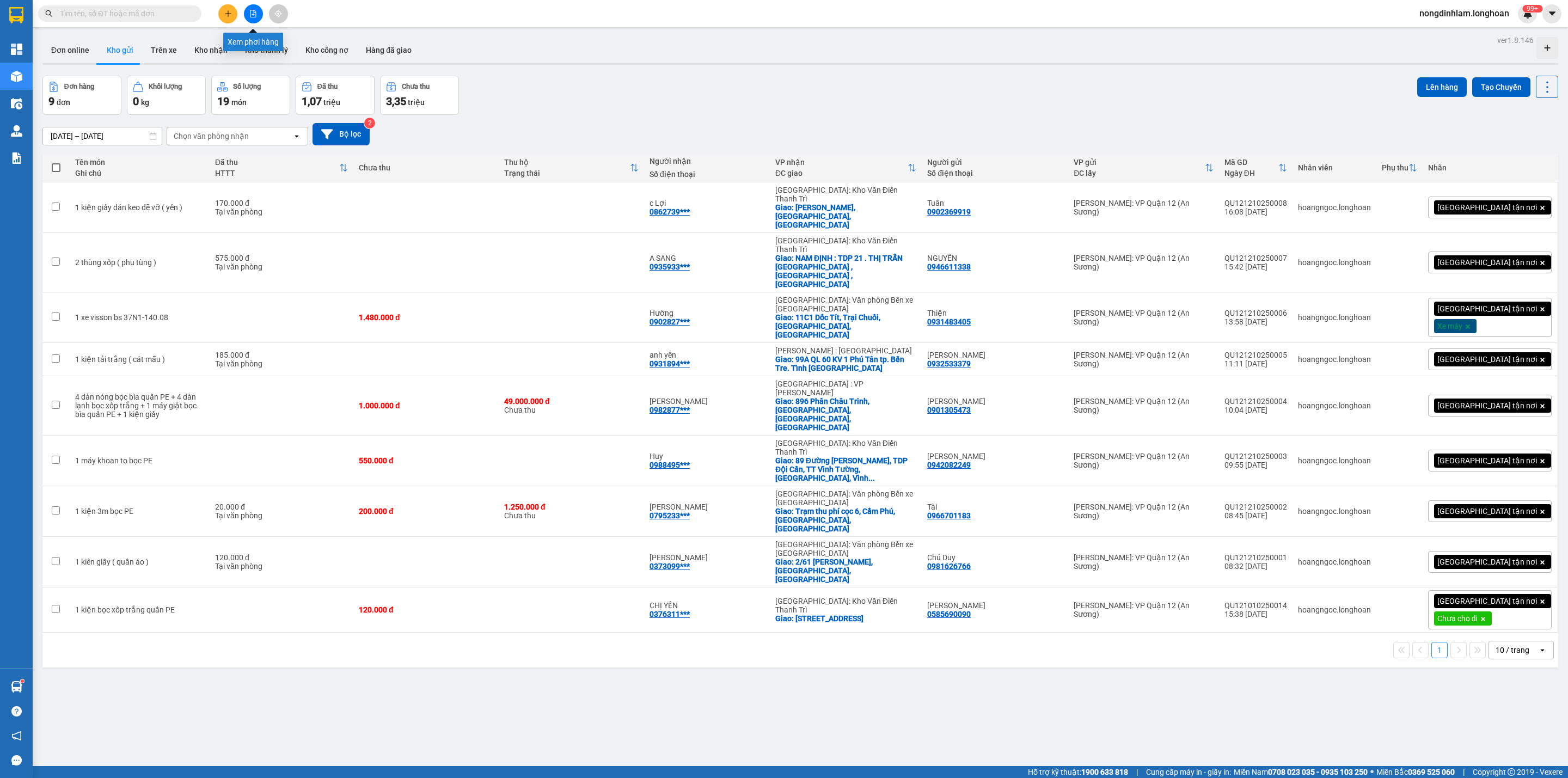
click at [255, 13] on icon "file-add" at bounding box center [253, 13] width 8 height 8
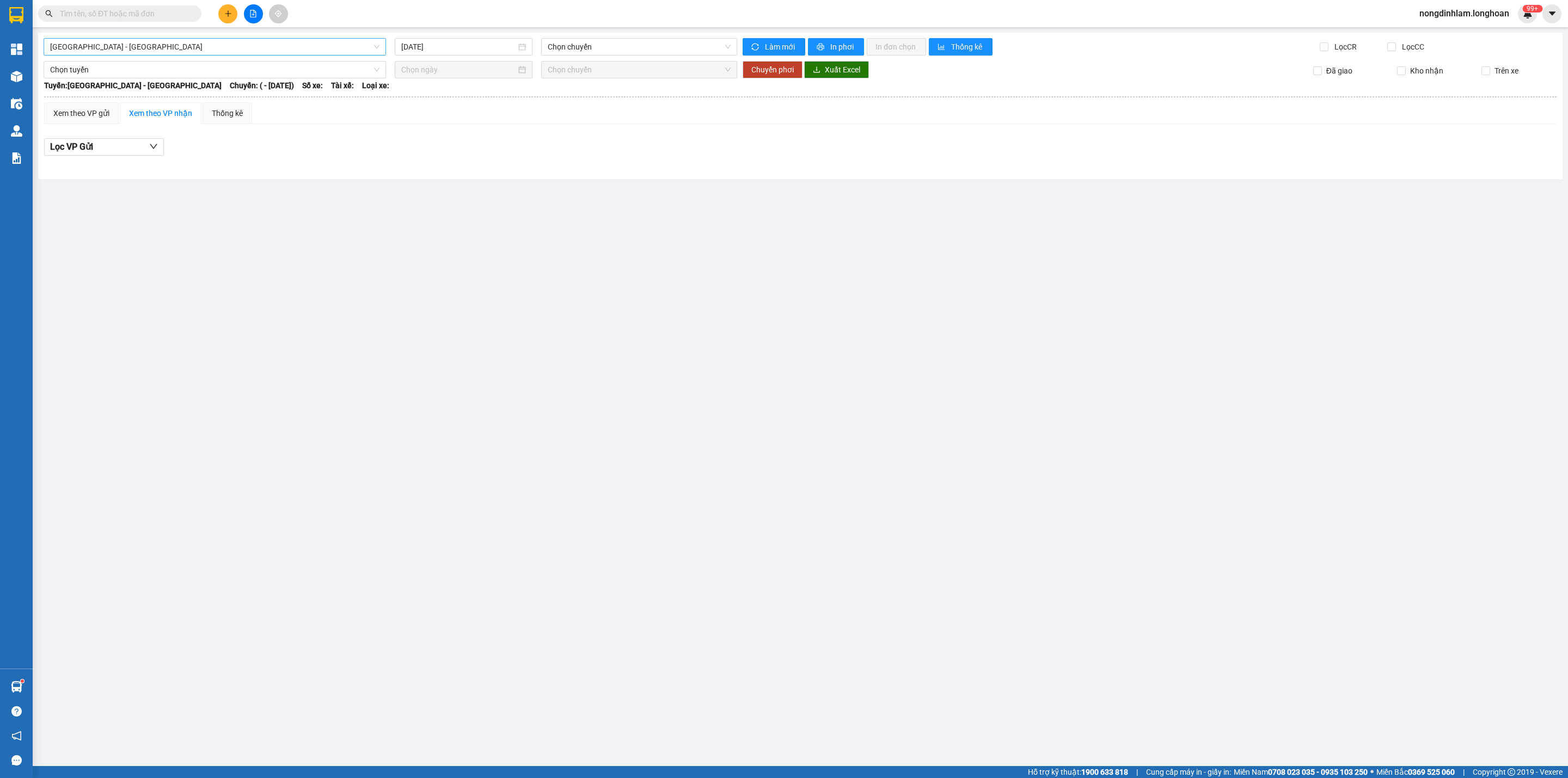
click at [252, 41] on span "[GEOGRAPHIC_DATA] - [GEOGRAPHIC_DATA]" at bounding box center [214, 46] width 329 height 16
type input "cân"
click at [117, 105] on div "Kho HCM - Kho Cần Thơ" at bounding box center [214, 103] width 329 height 12
type input "[DATE]"
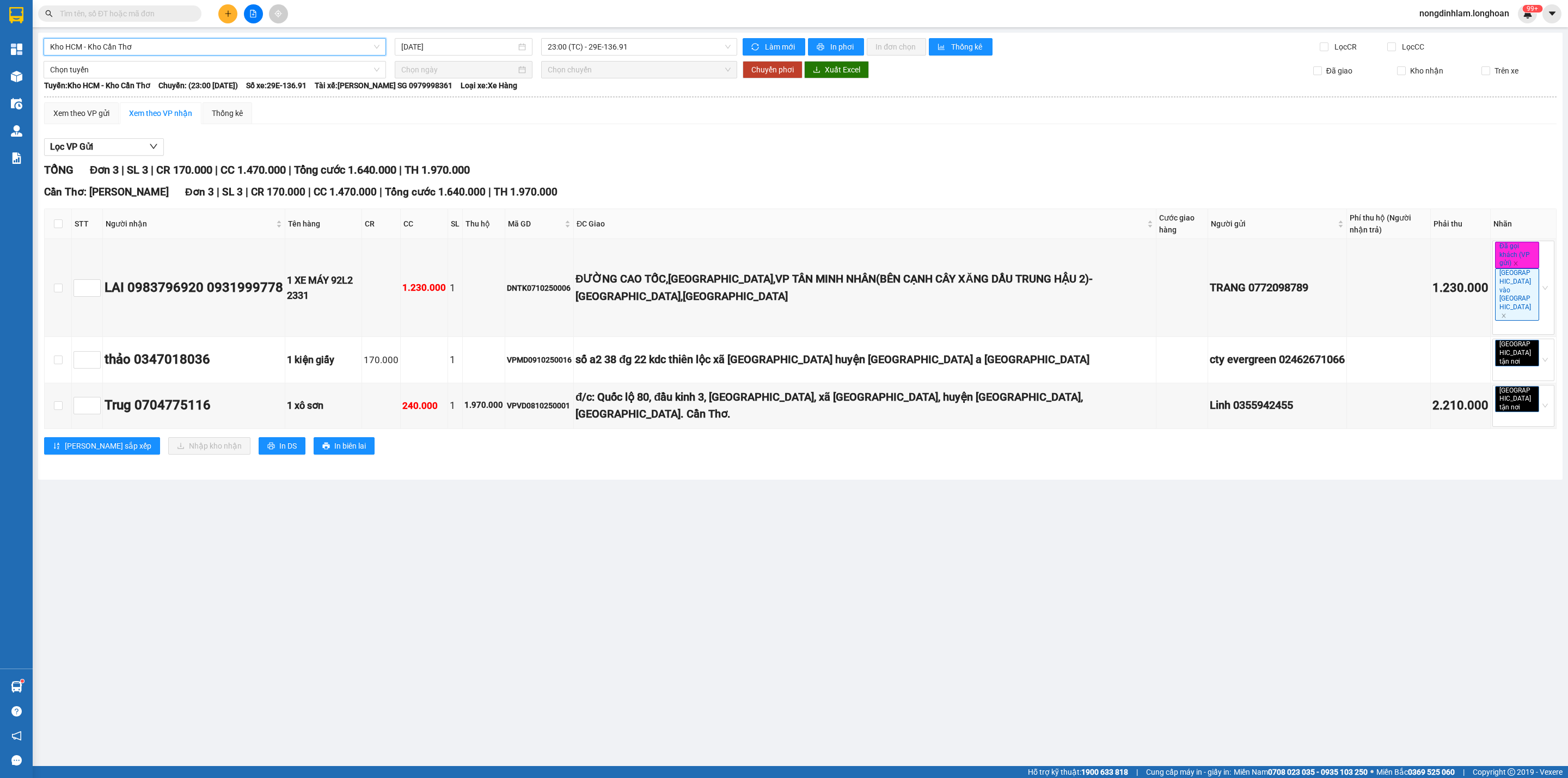
click at [135, 49] on span "Kho HCM - Kho Cần Thơ" at bounding box center [214, 46] width 329 height 16
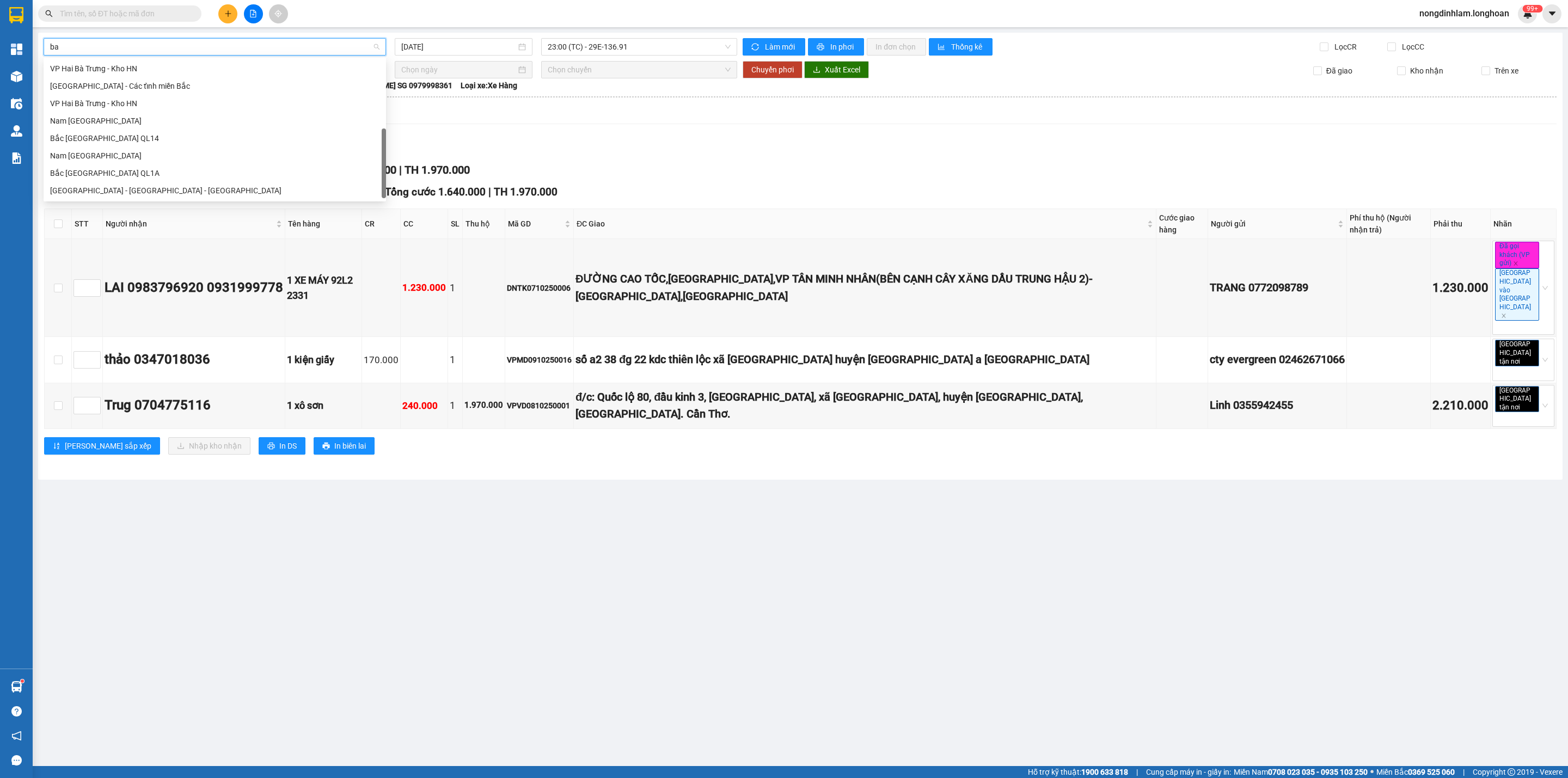
scroll to position [17, 0]
type input "bắc"
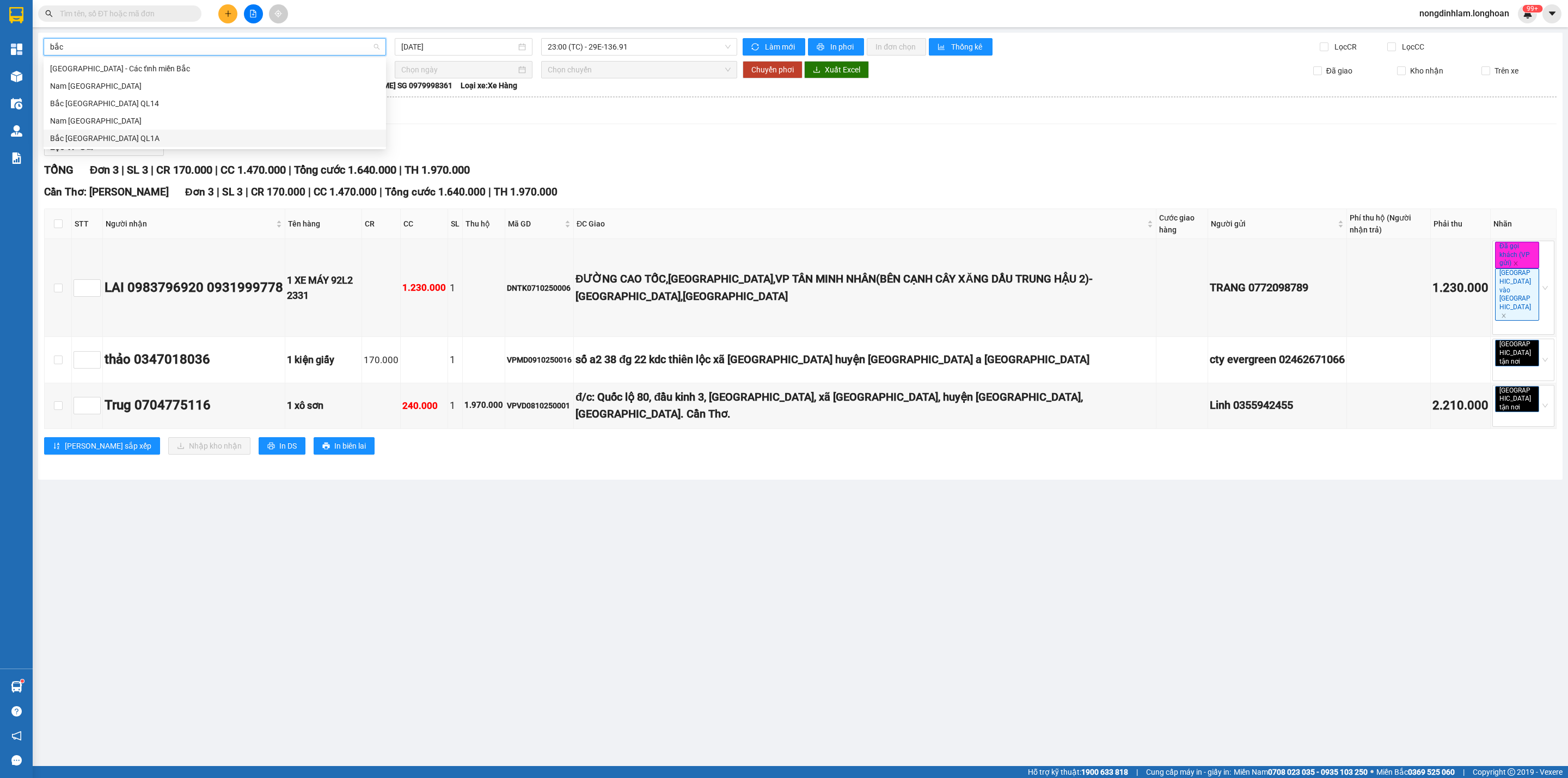
click at [142, 141] on div "Bắc [GEOGRAPHIC_DATA] QL1A" at bounding box center [214, 138] width 329 height 12
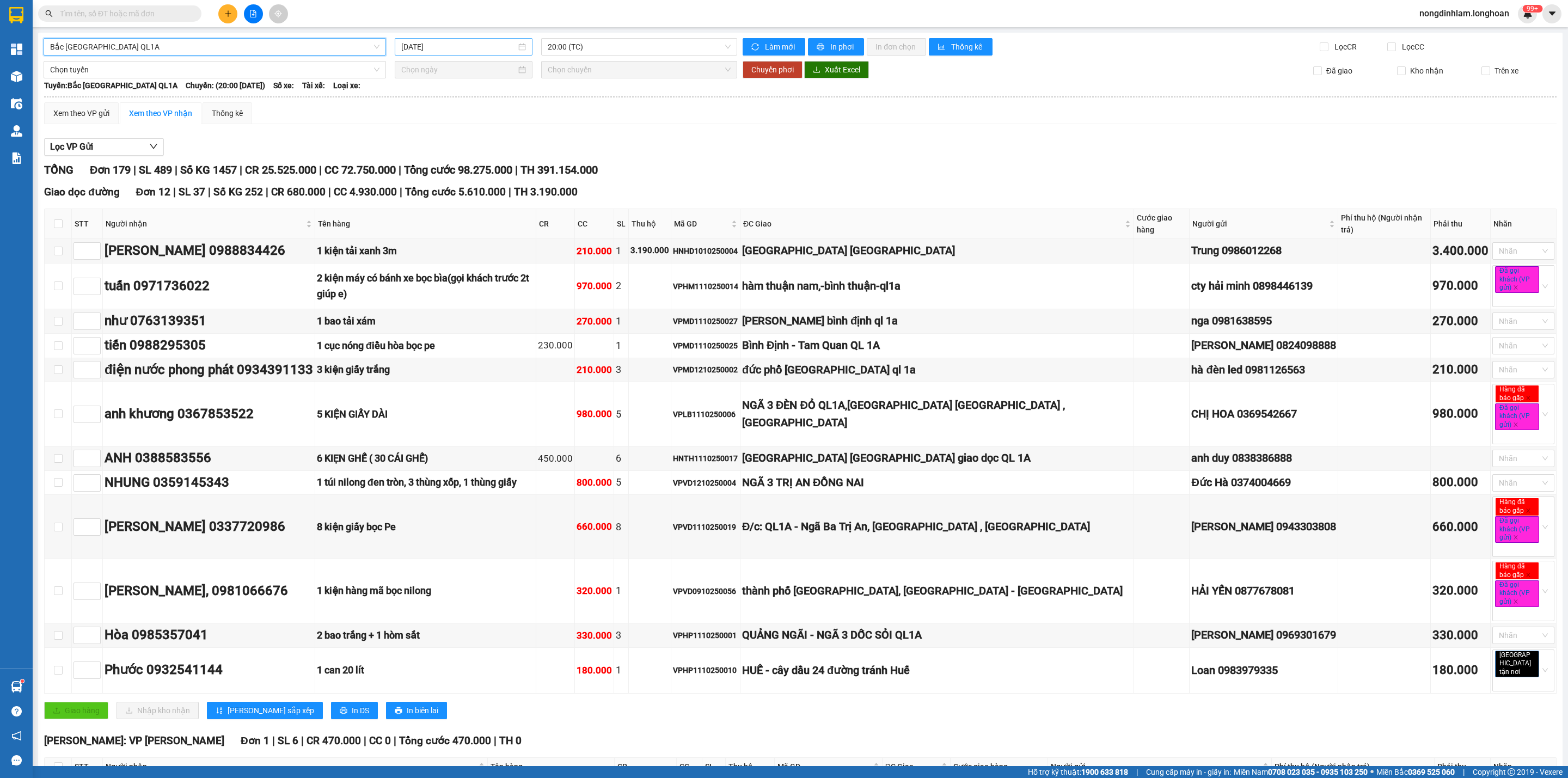
click at [445, 46] on input "[DATE]" at bounding box center [458, 47] width 115 height 12
click at [504, 127] on div "10" at bounding box center [506, 126] width 13 height 13
type input "[DATE]"
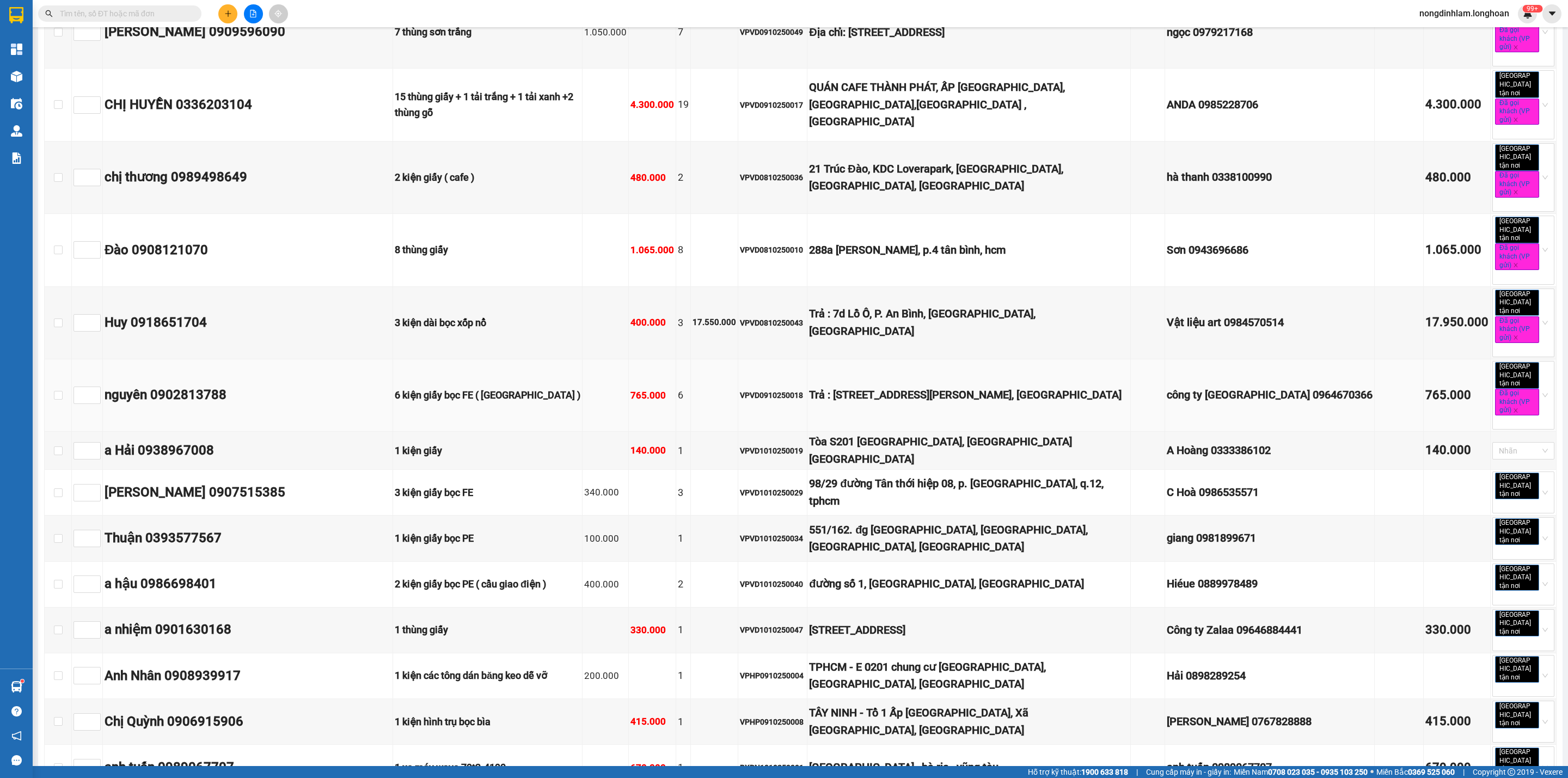
scroll to position [3757, 0]
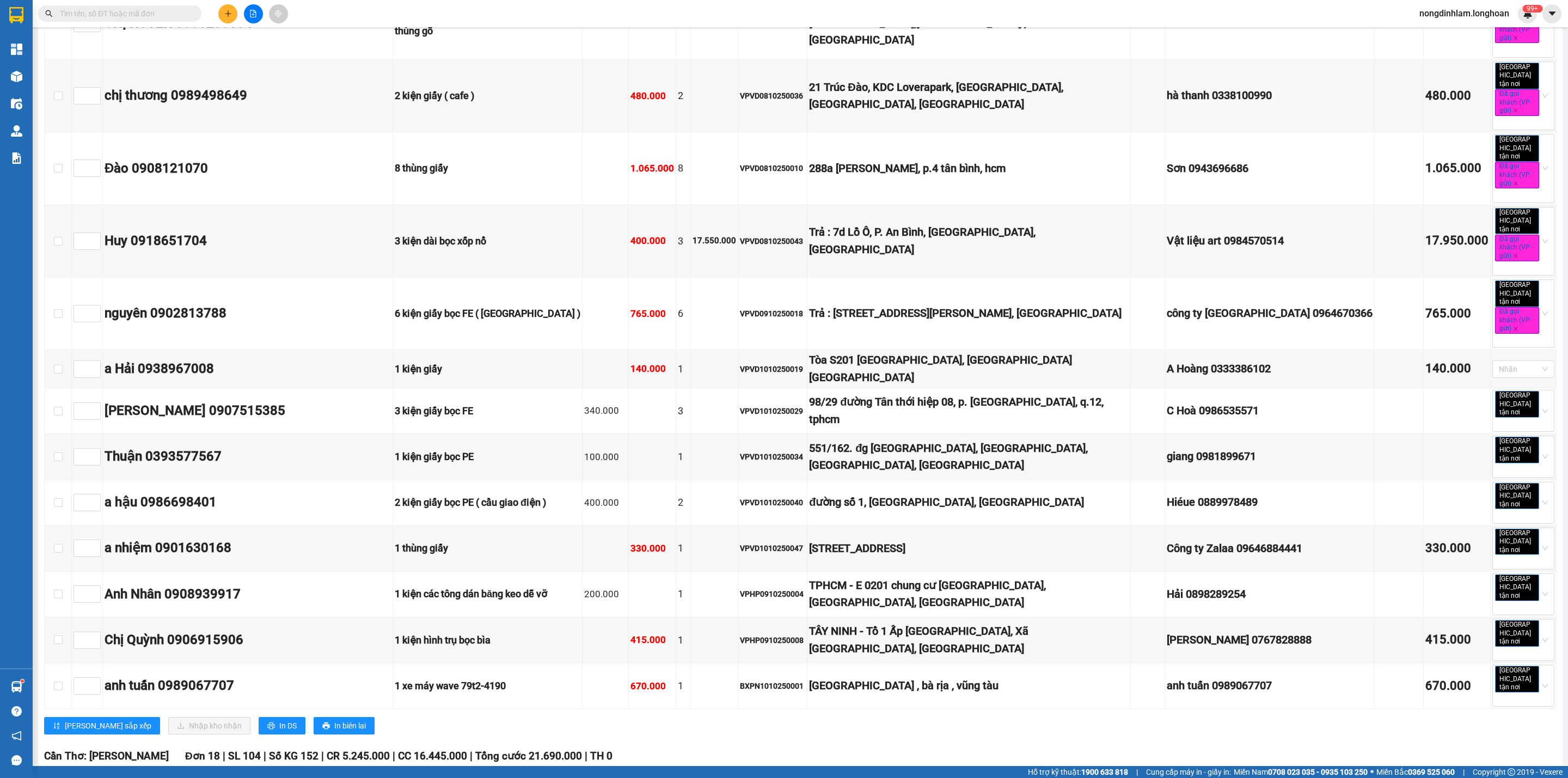
click at [61, 777] on label at bounding box center [58, 788] width 9 height 12
click at [61, 777] on input "checkbox" at bounding box center [58, 788] width 9 height 9
checkbox input "true"
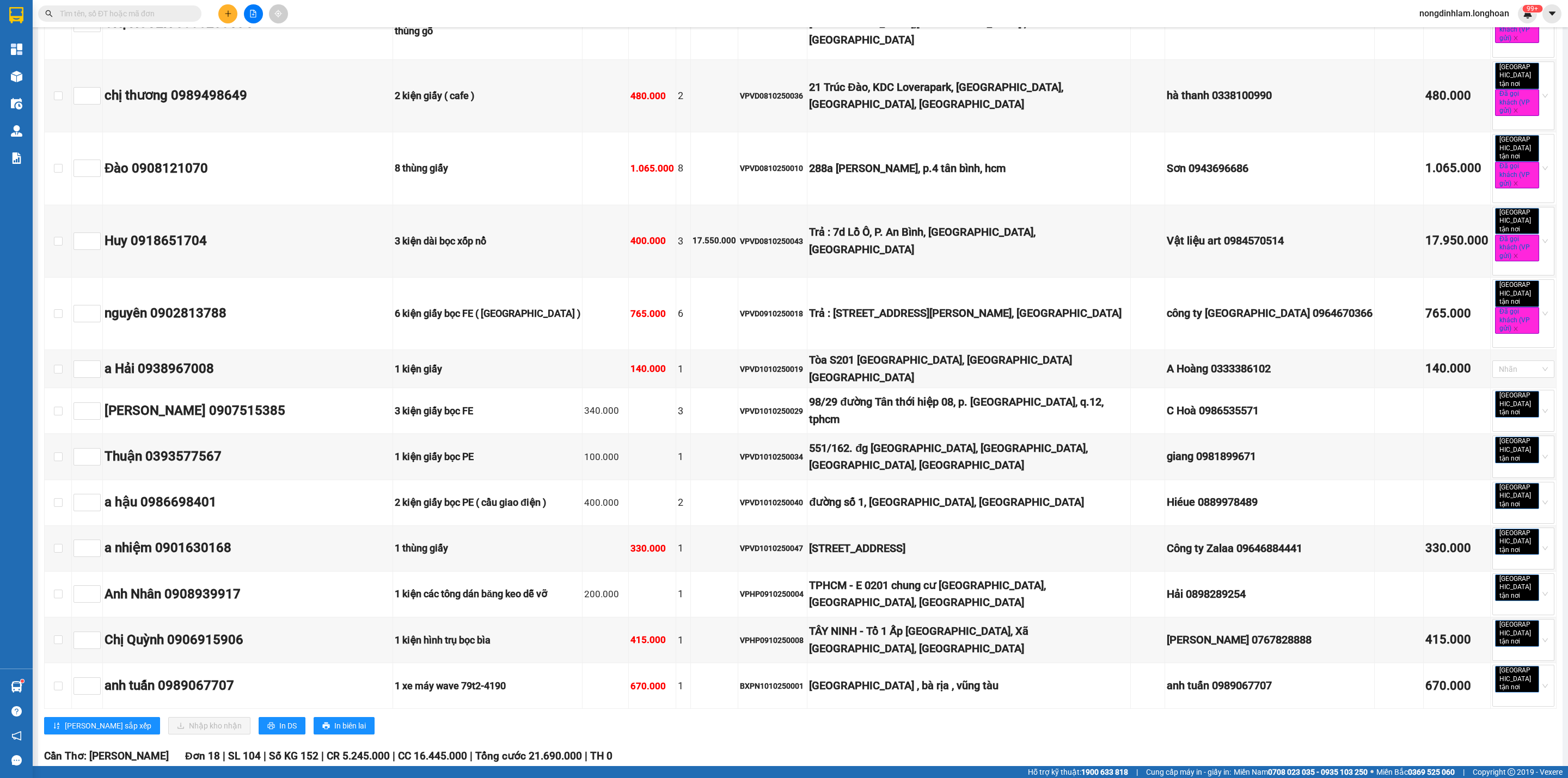
checkbox input "true"
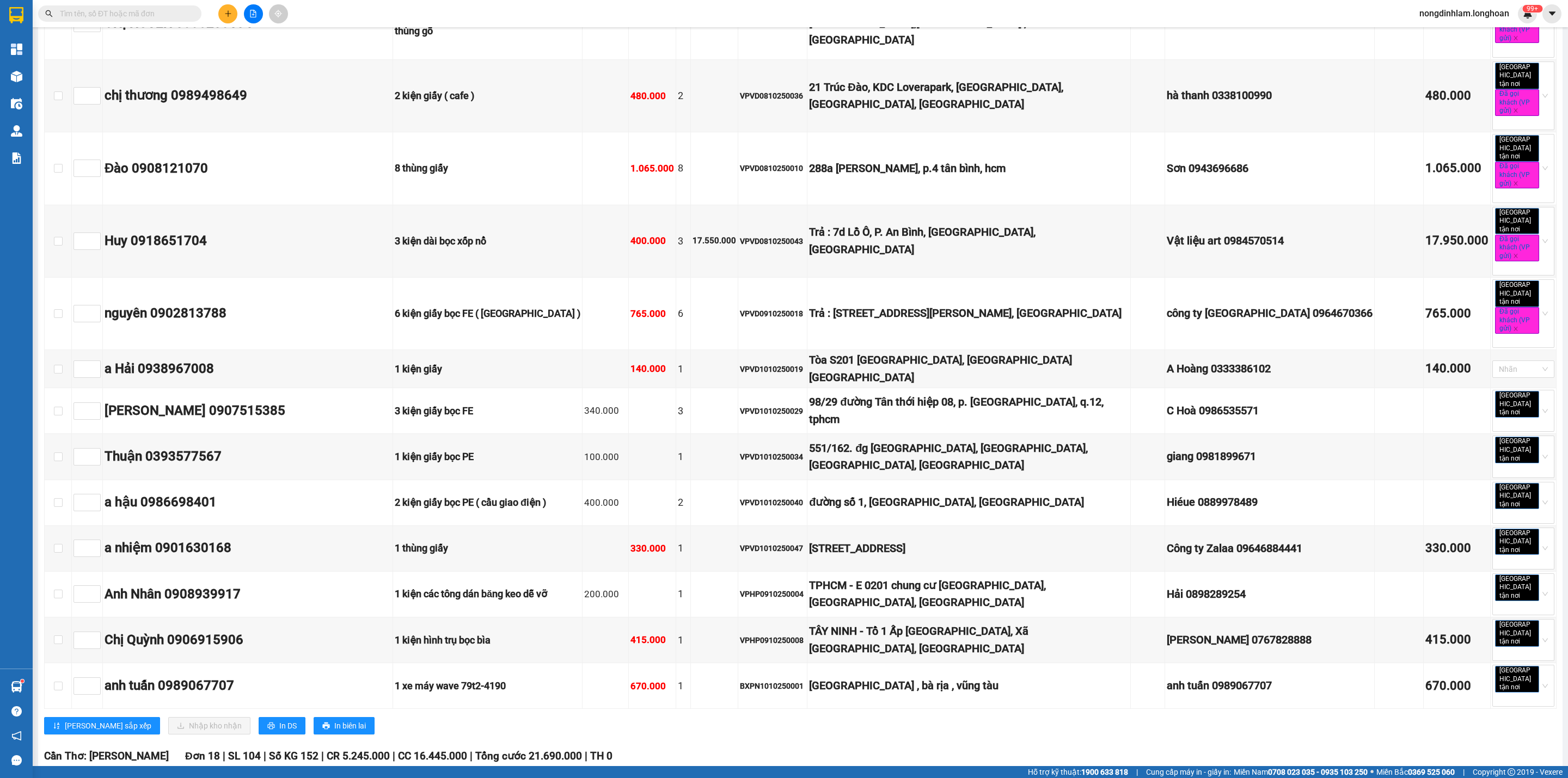
checkbox input "true"
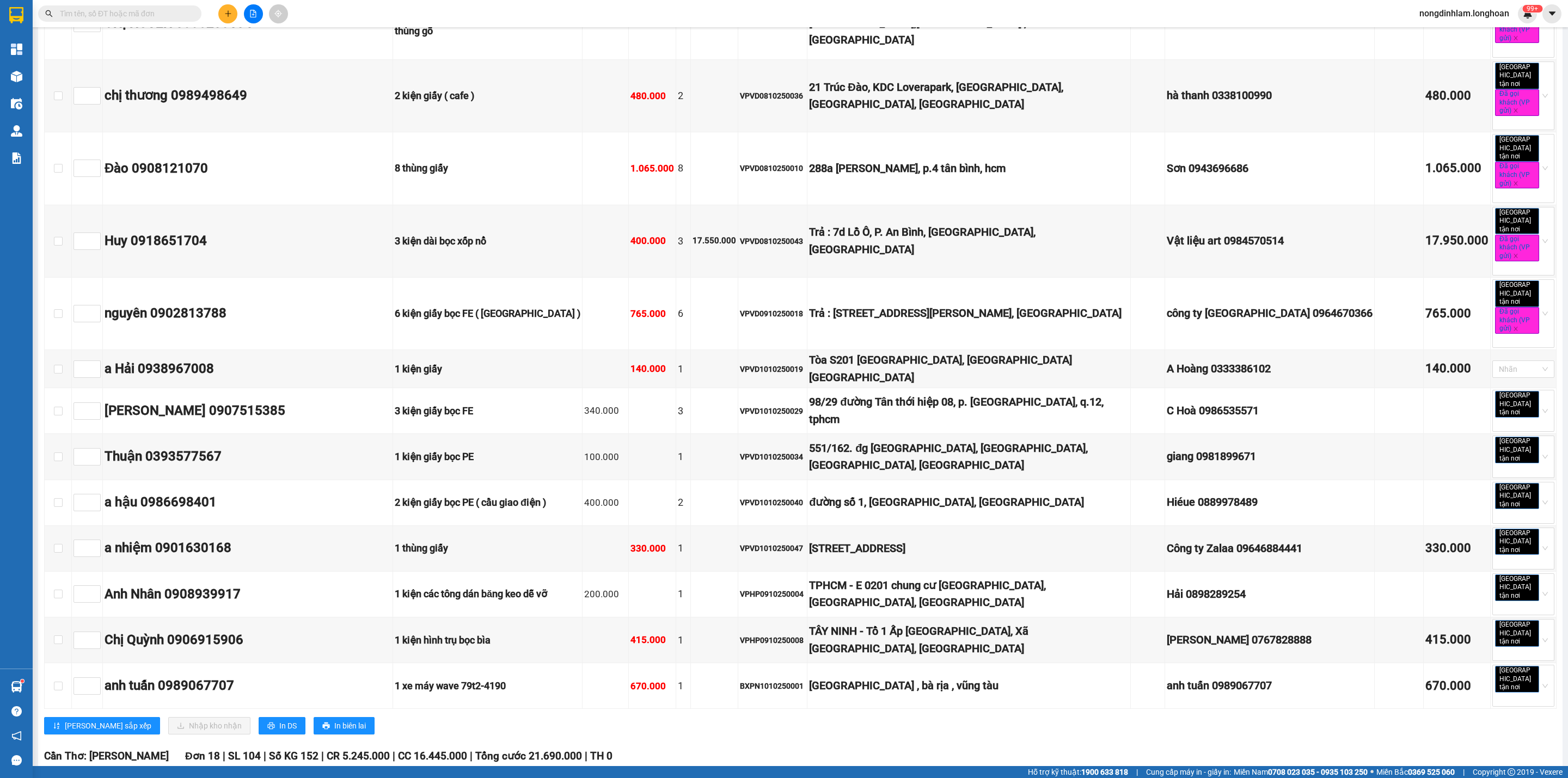
checkbox input "true"
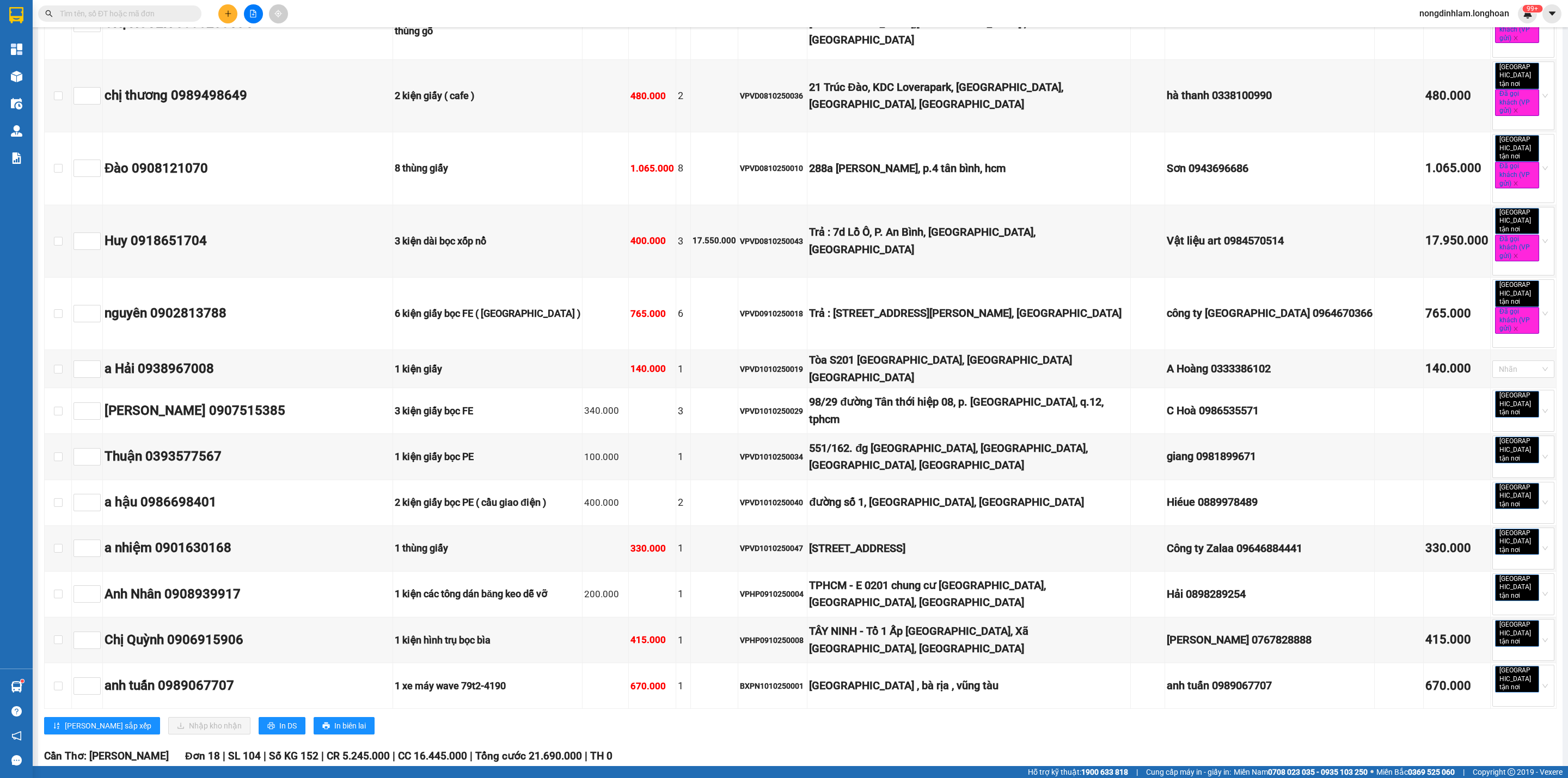
checkbox input "true"
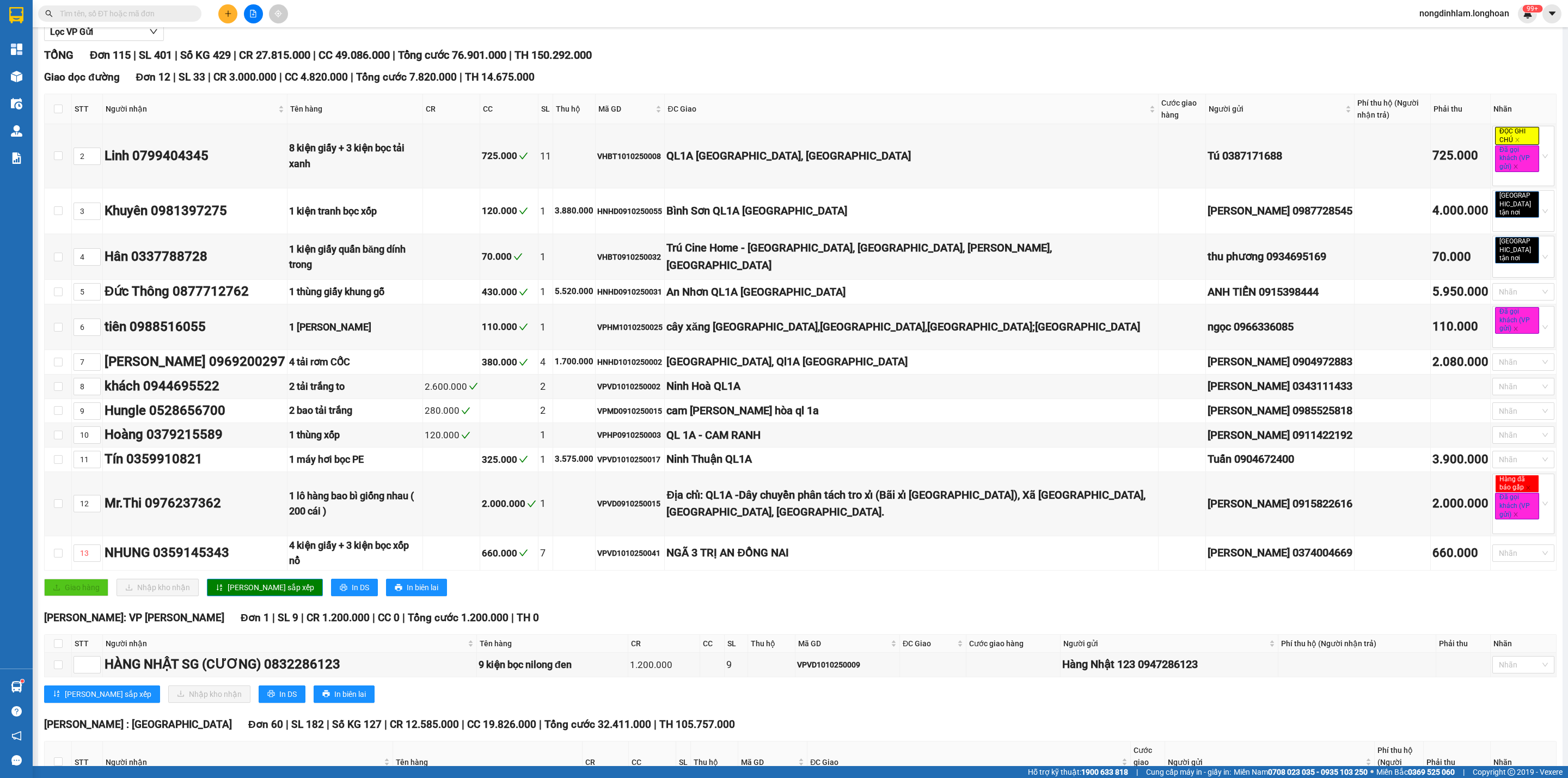
scroll to position [0, 0]
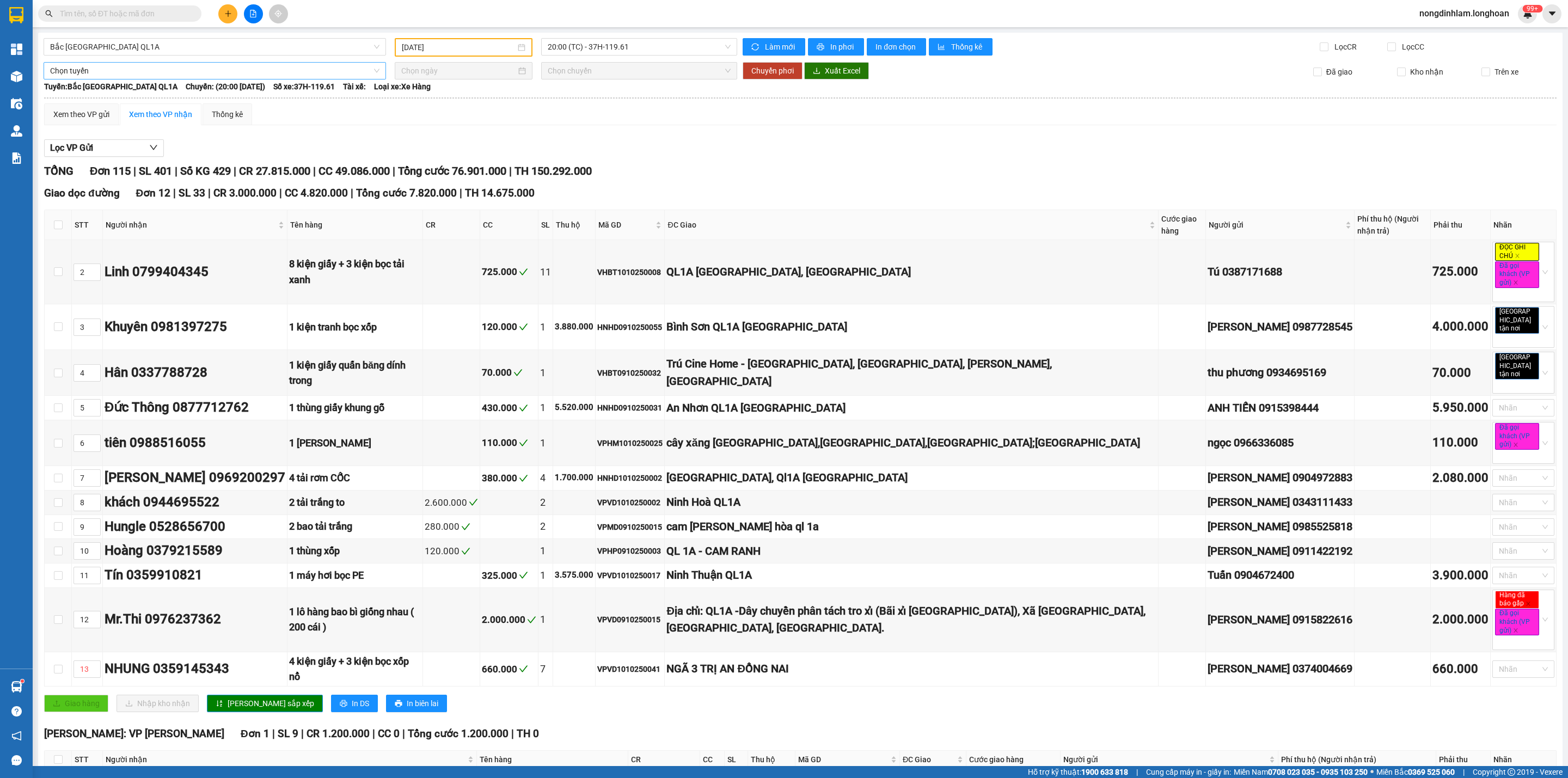
click at [186, 74] on span "Chọn tuyến" at bounding box center [214, 71] width 329 height 16
type input "cần"
click at [129, 121] on div "Kho HCM - Kho Cần Thơ" at bounding box center [213, 126] width 327 height 12
click at [474, 73] on input at bounding box center [458, 71] width 115 height 12
type input "[DATE]"
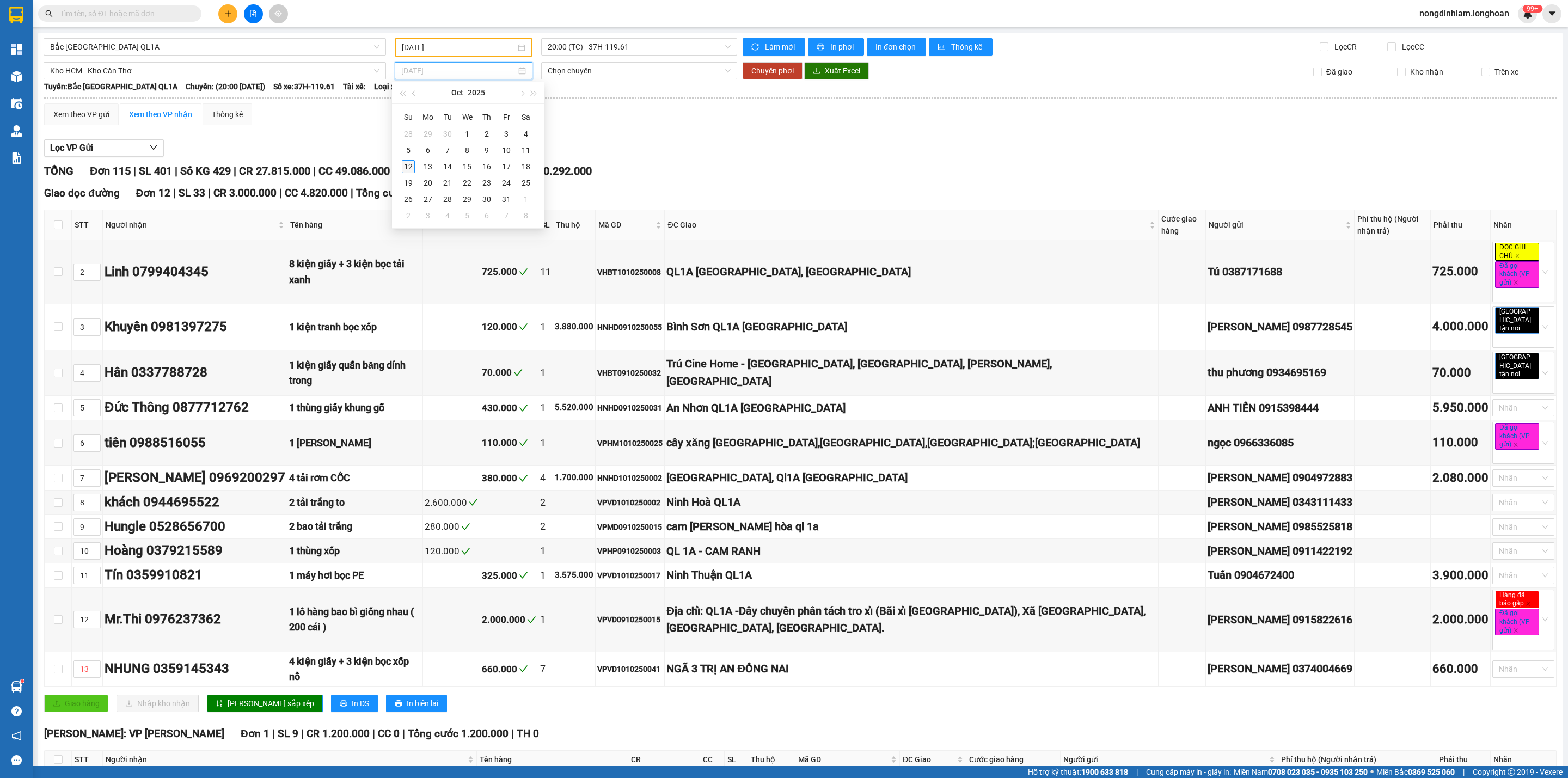
click at [411, 162] on div "12" at bounding box center [408, 166] width 13 height 13
type input "[DATE]"
click at [773, 74] on span "Chuyển phơi" at bounding box center [773, 71] width 42 height 12
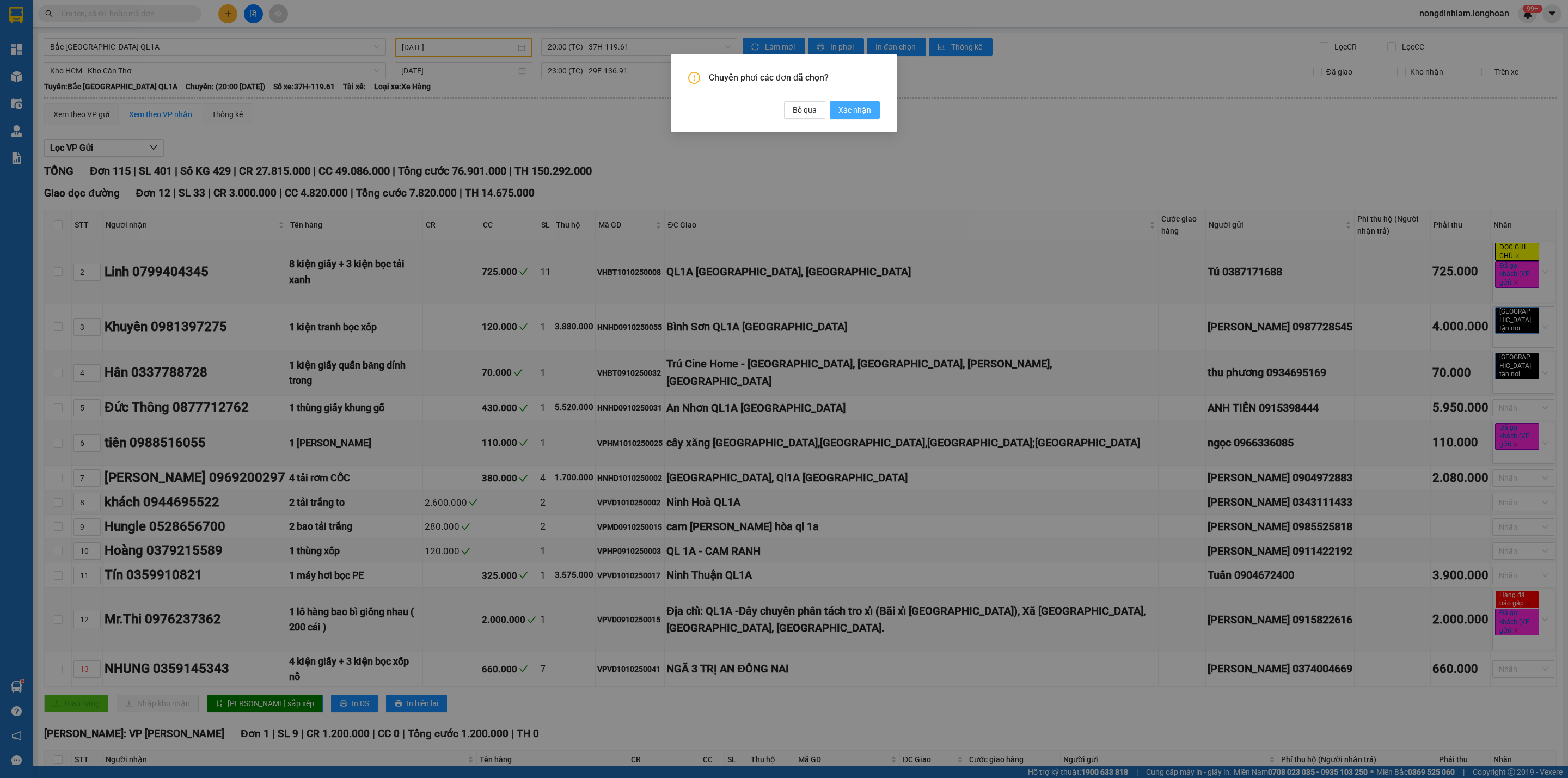
click at [856, 110] on span "Xác nhận" at bounding box center [854, 110] width 33 height 12
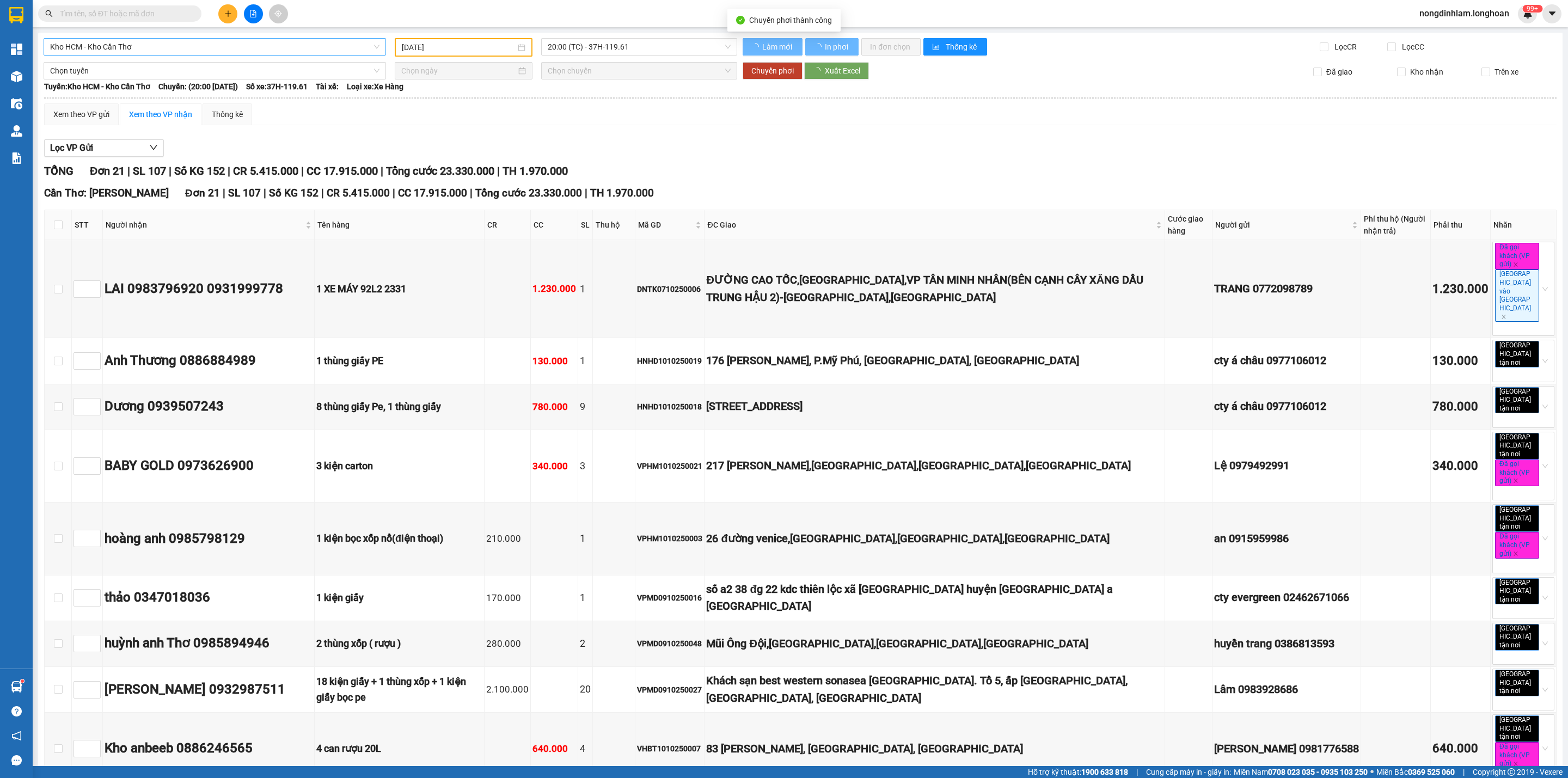
type input "[DATE]"
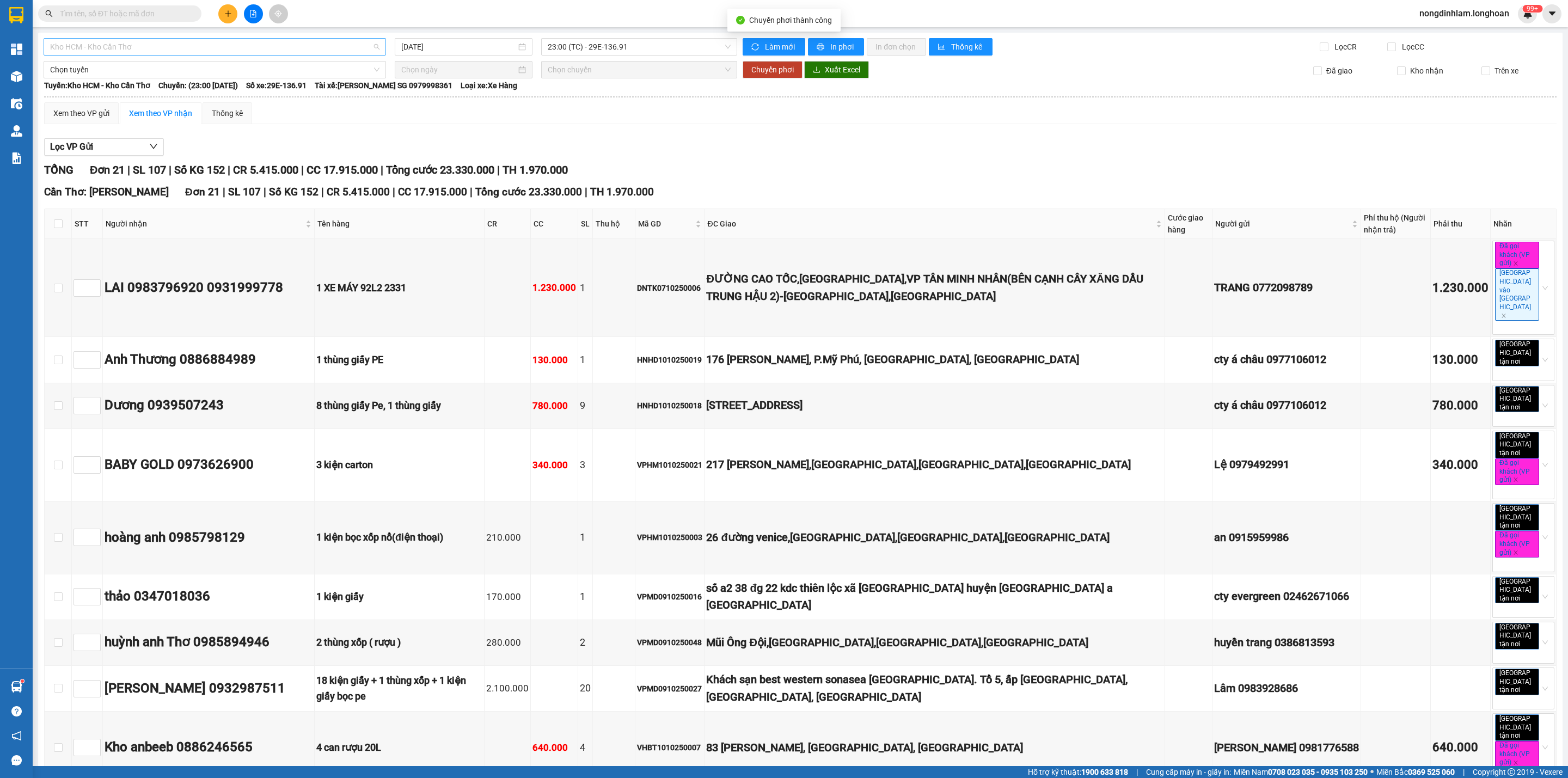
click at [139, 49] on span "Kho HCM - Kho Cần Thơ" at bounding box center [214, 46] width 329 height 16
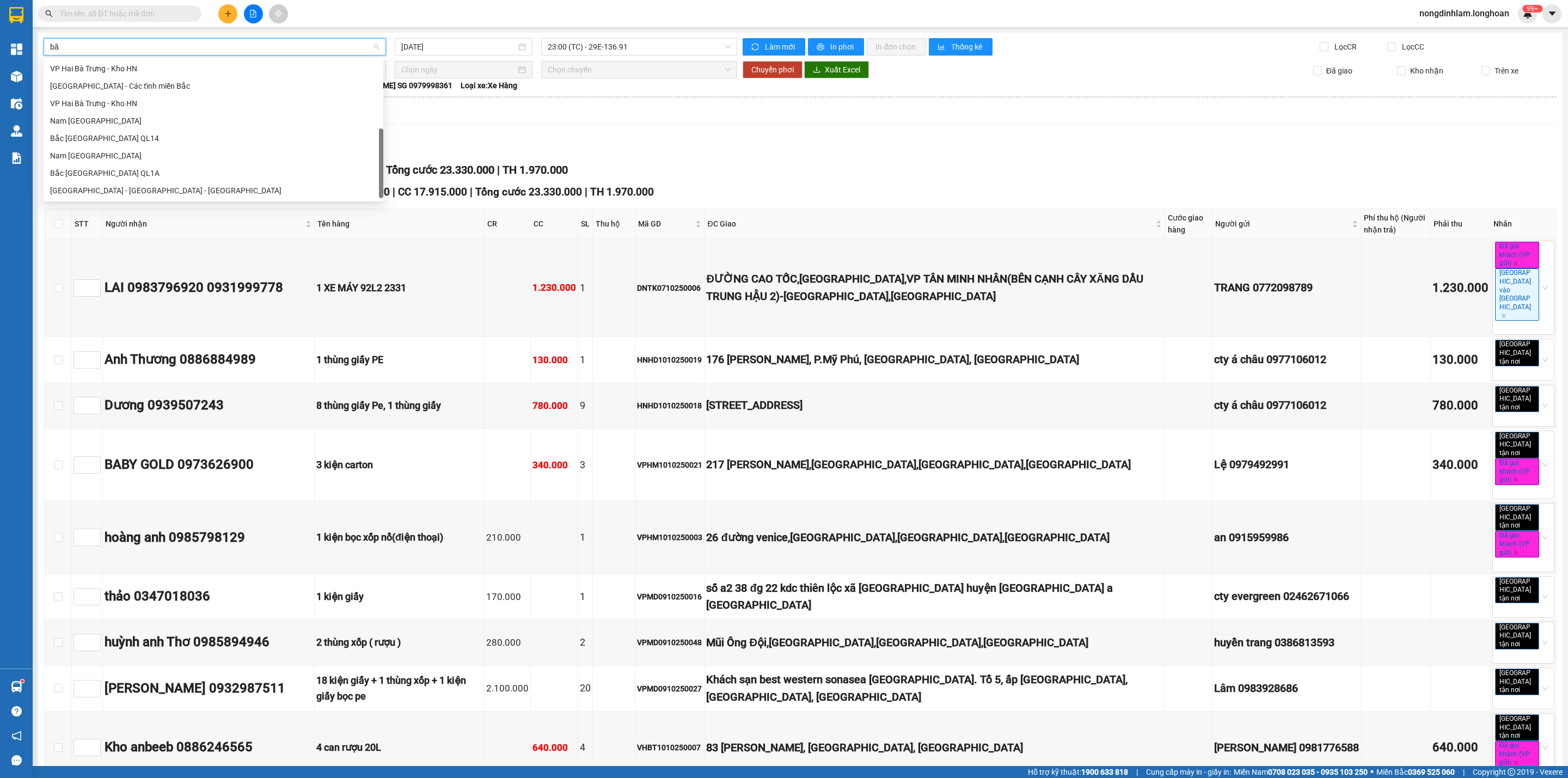
scroll to position [17, 0]
type input "bắc"
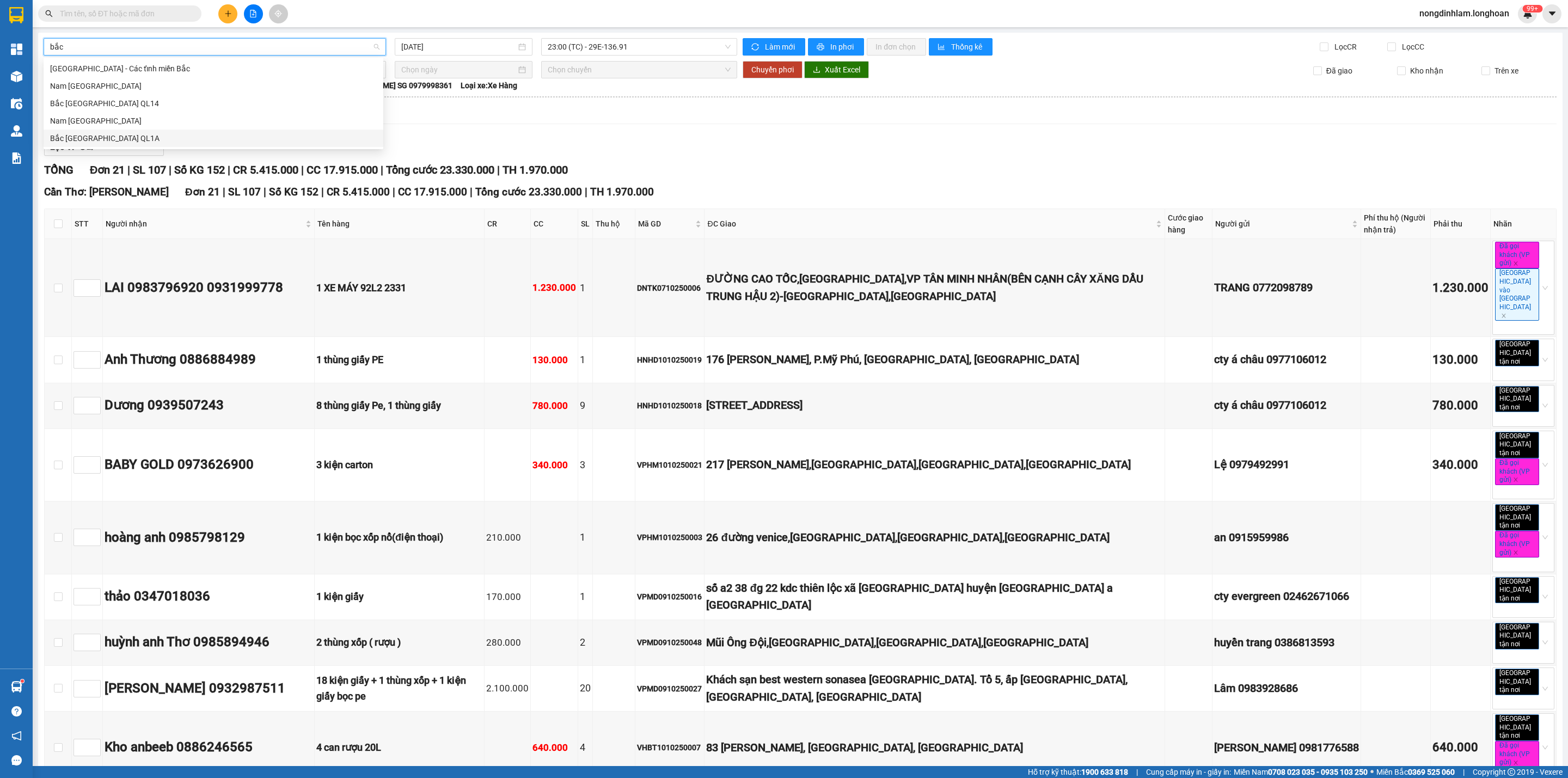
click at [127, 141] on div "Bắc [GEOGRAPHIC_DATA] QL1A" at bounding box center [213, 138] width 327 height 12
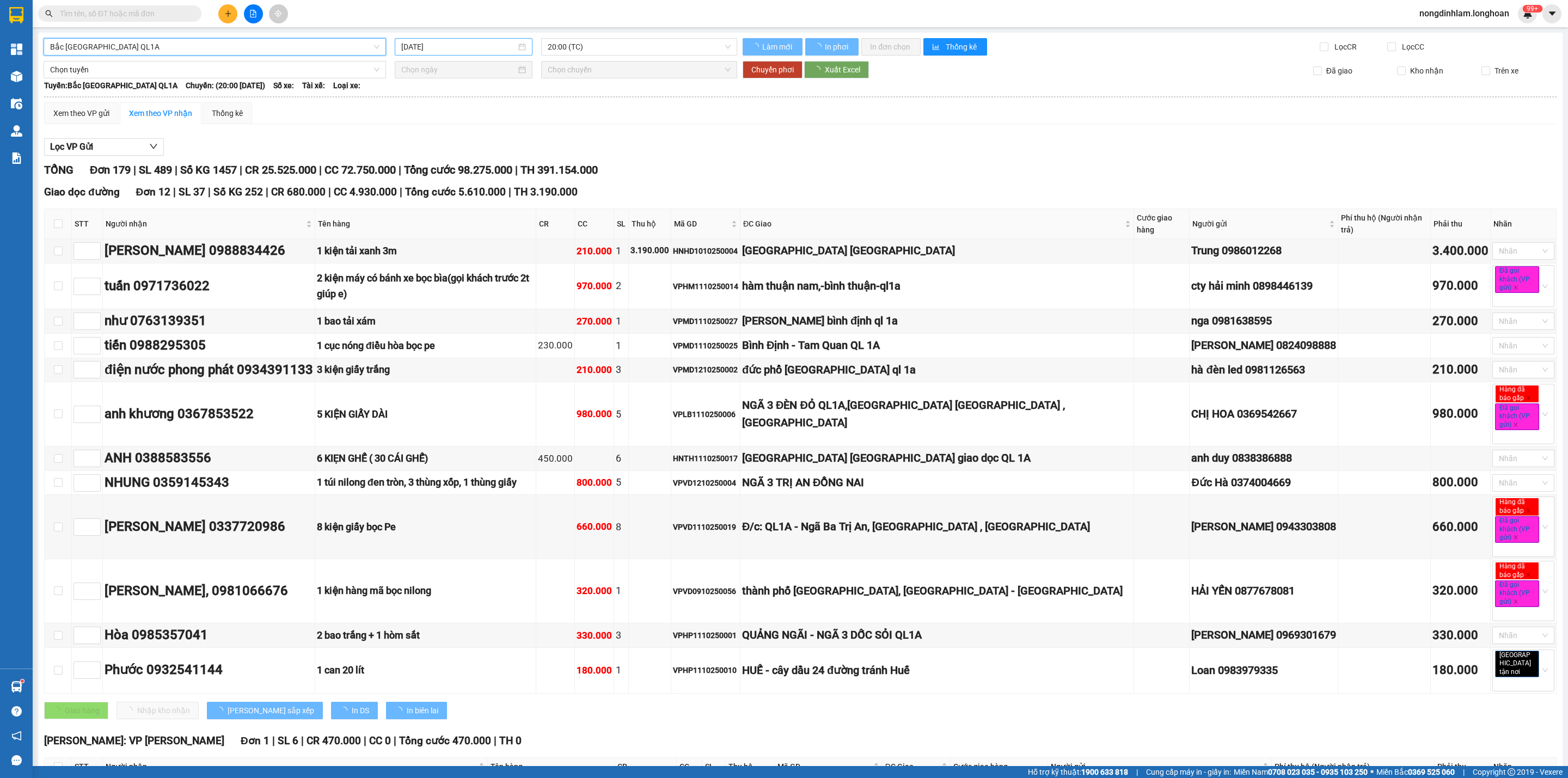
click at [435, 48] on input "[DATE]" at bounding box center [458, 47] width 115 height 12
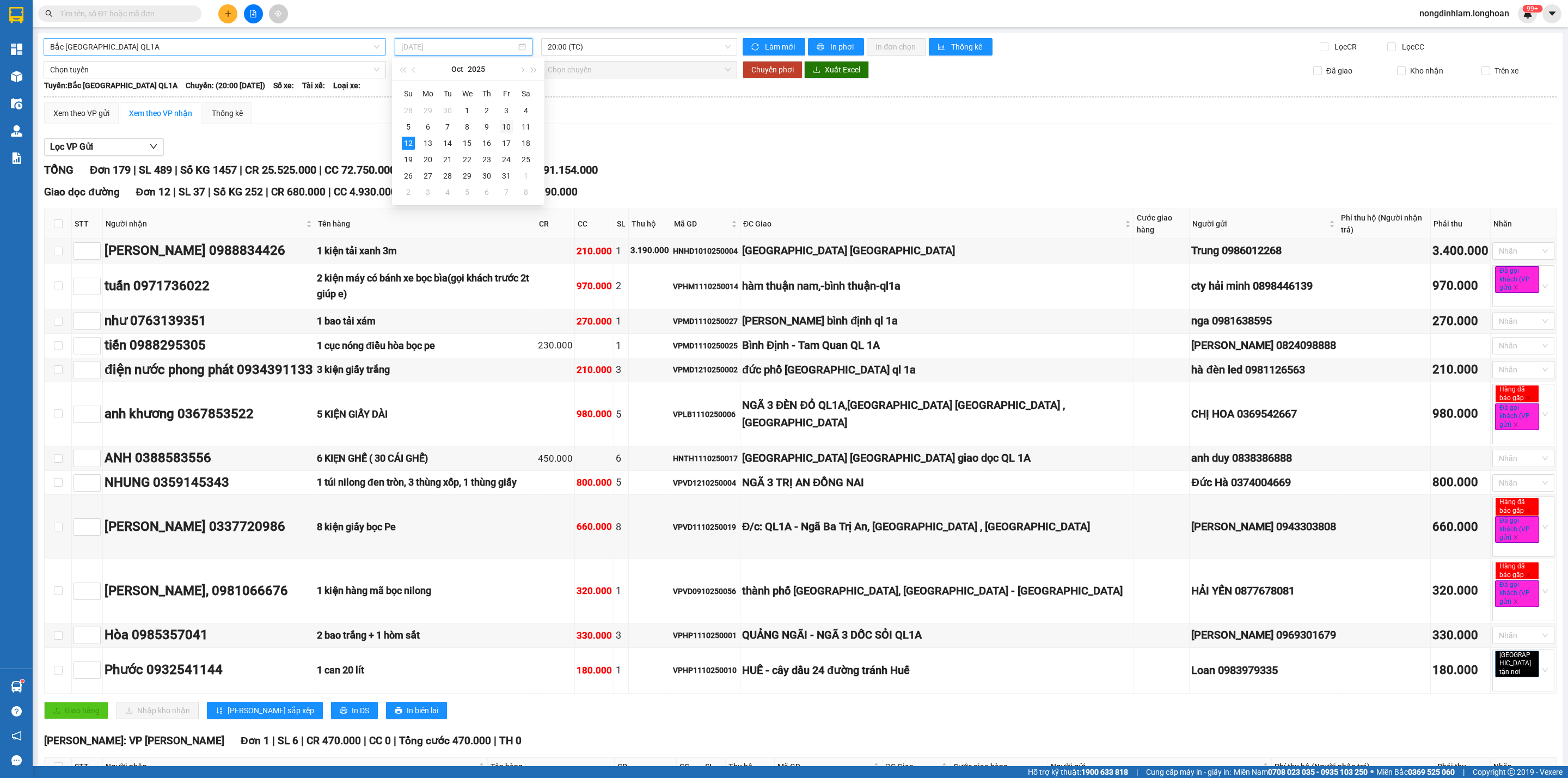
click at [510, 126] on div "10" at bounding box center [506, 126] width 13 height 13
type input "[DATE]"
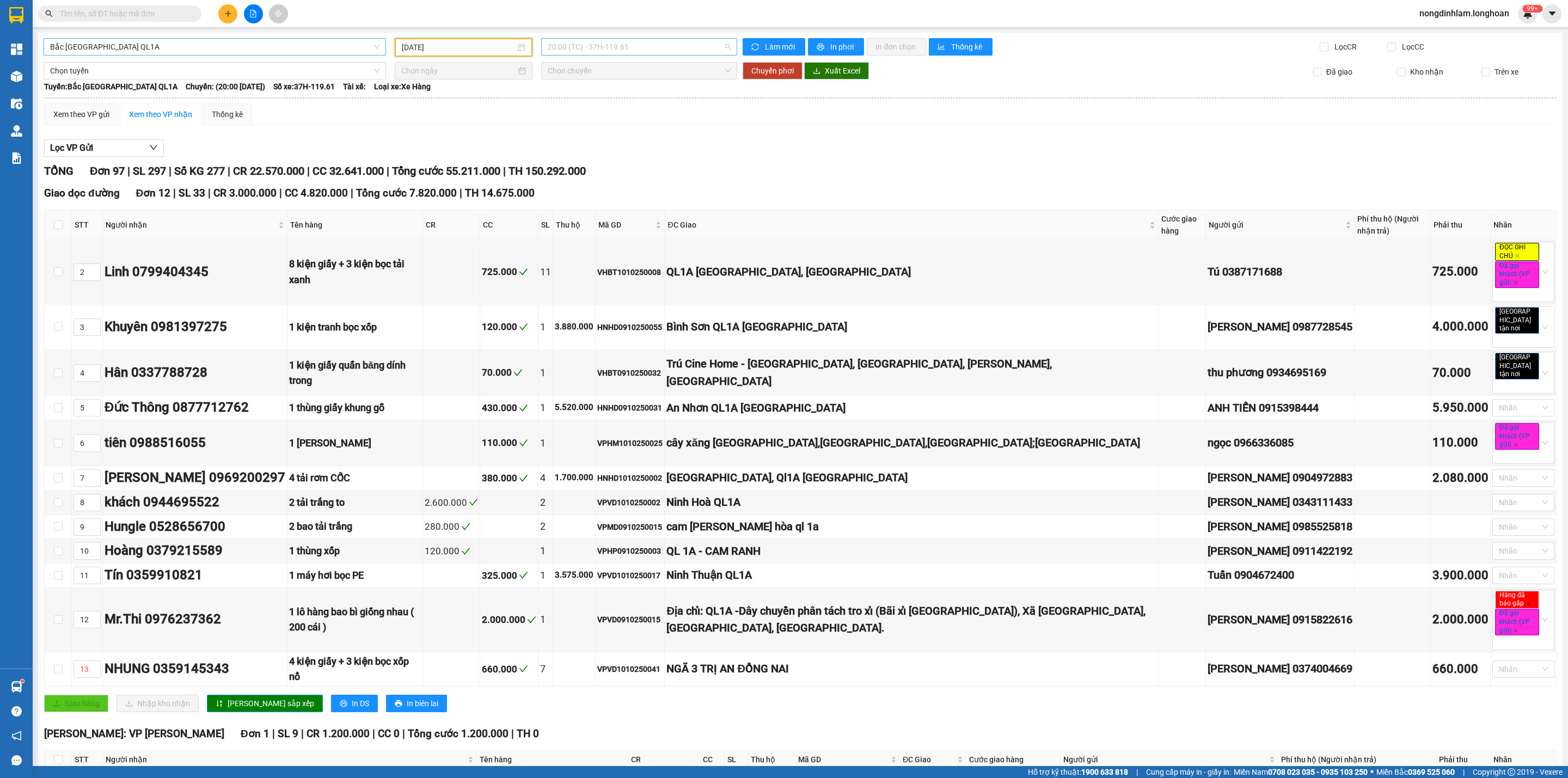
click at [564, 45] on span "20:00 (TC) - 37H-119.61" at bounding box center [639, 46] width 183 height 16
click at [591, 105] on div "23:00 (TC) - 29K-024.94" at bounding box center [586, 103] width 85 height 12
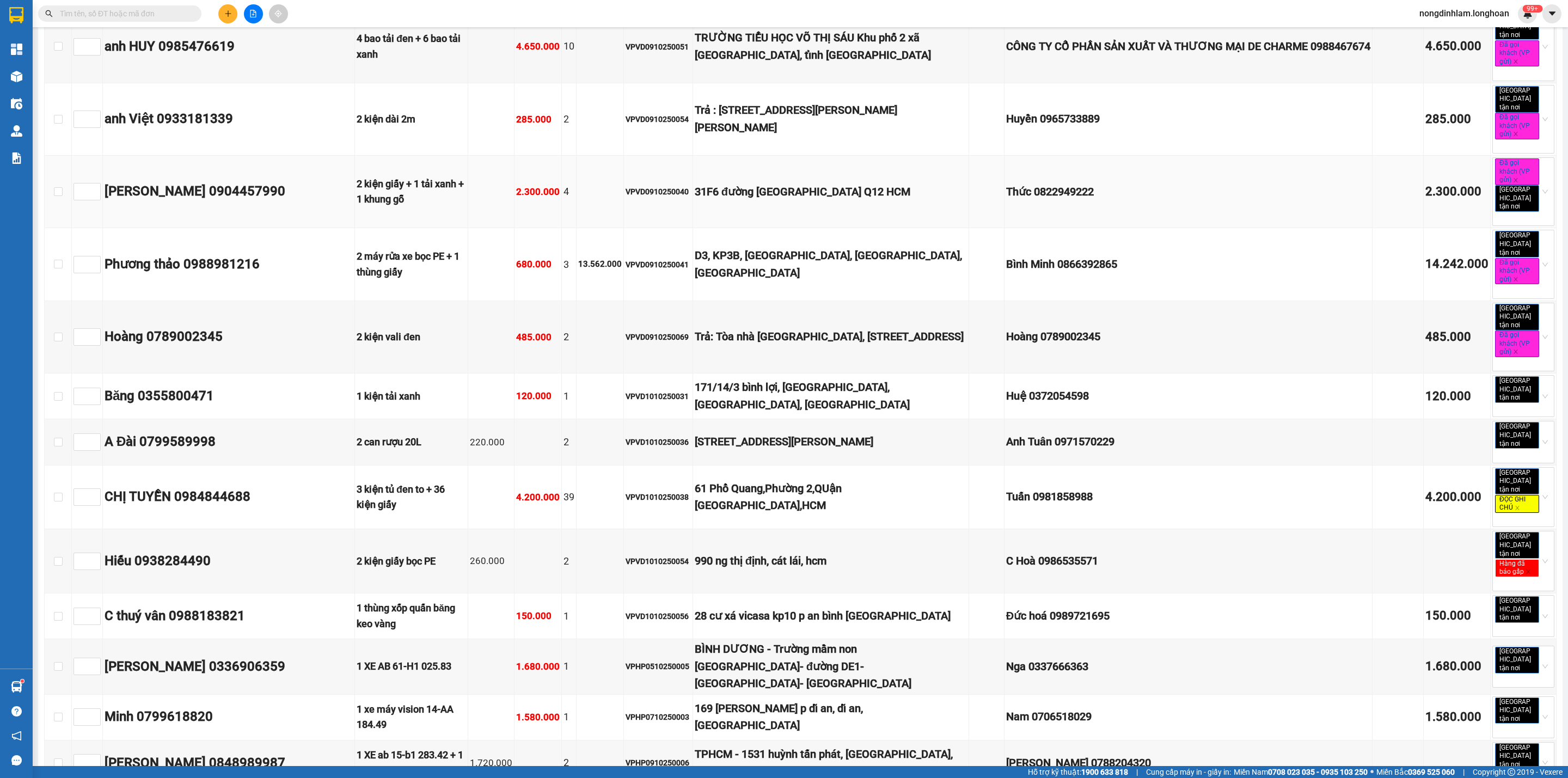
scroll to position [2695, 0]
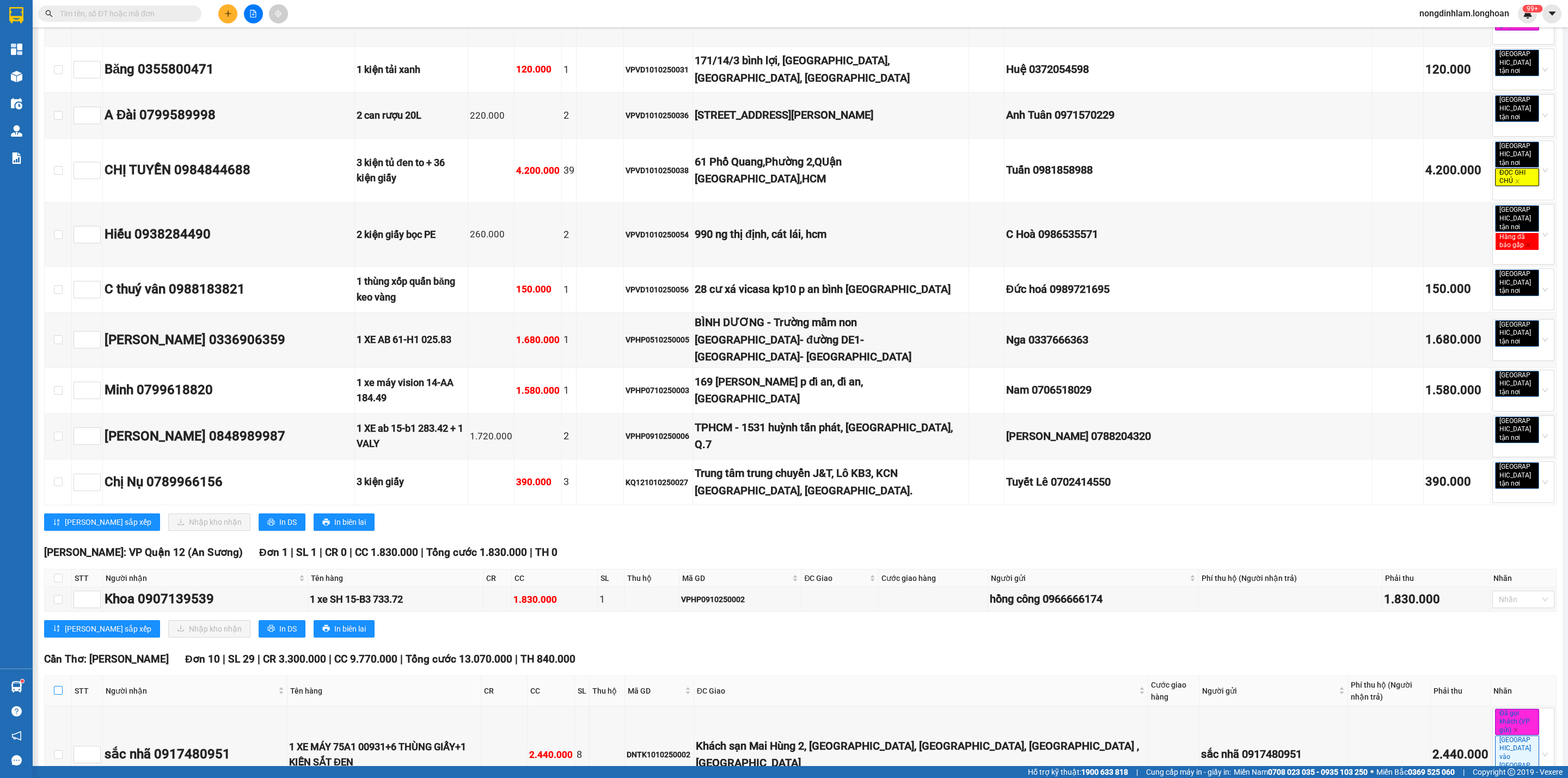
click at [59, 685] on label at bounding box center [58, 691] width 9 height 12
click at [59, 686] on input "checkbox" at bounding box center [58, 691] width 9 height 9
checkbox input "true"
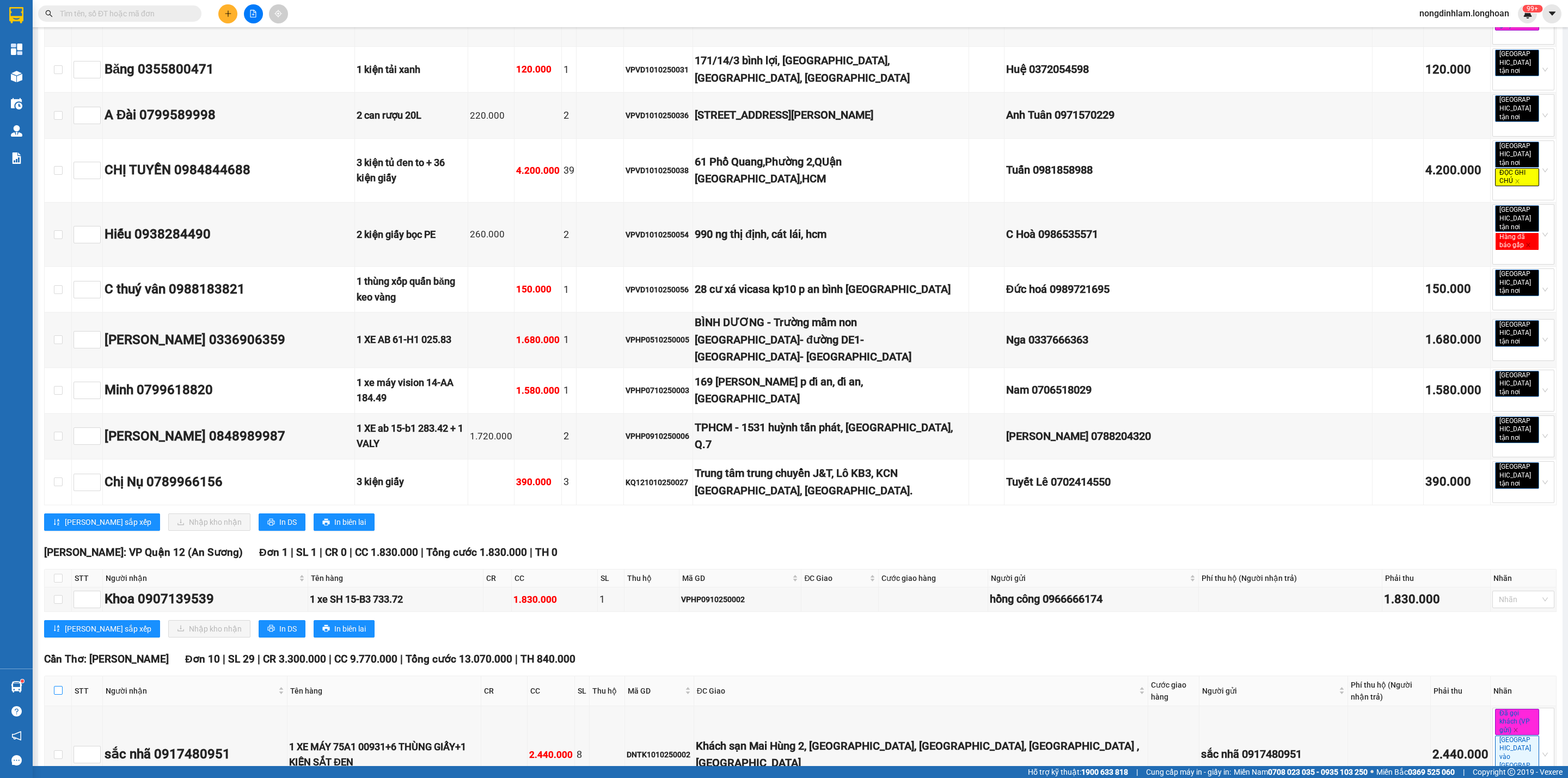
checkbox input "true"
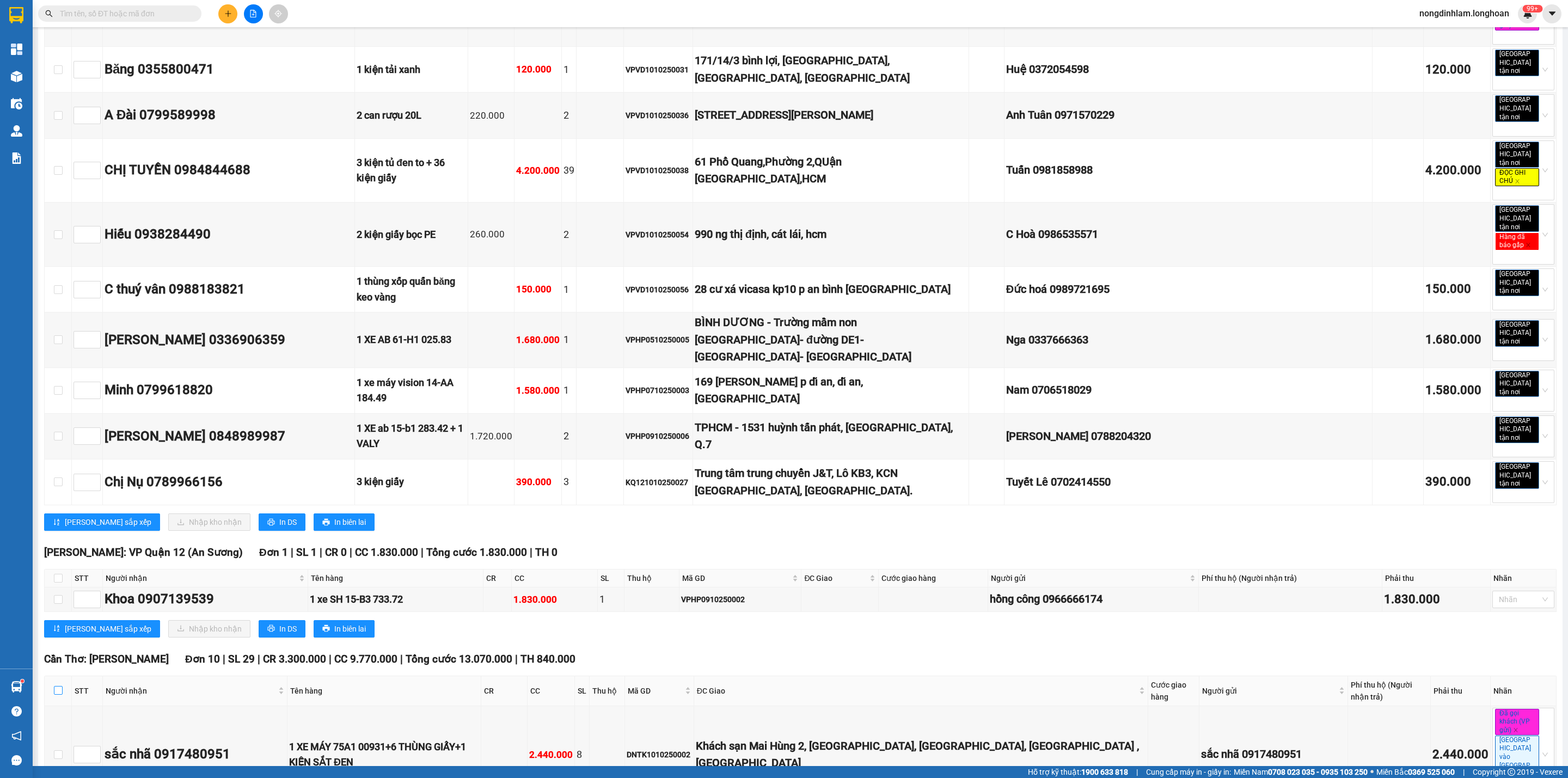
checkbox input "true"
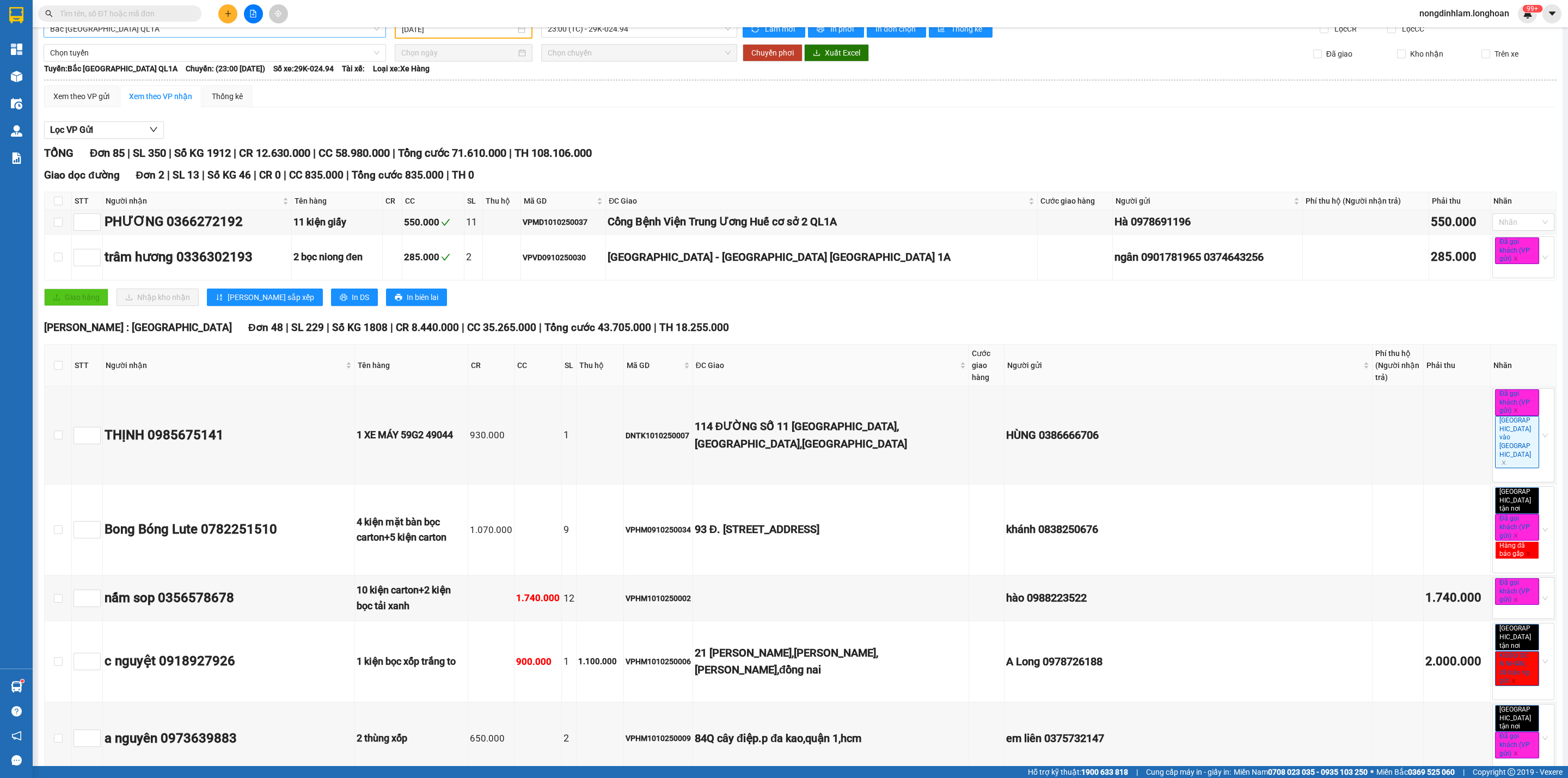
scroll to position [0, 0]
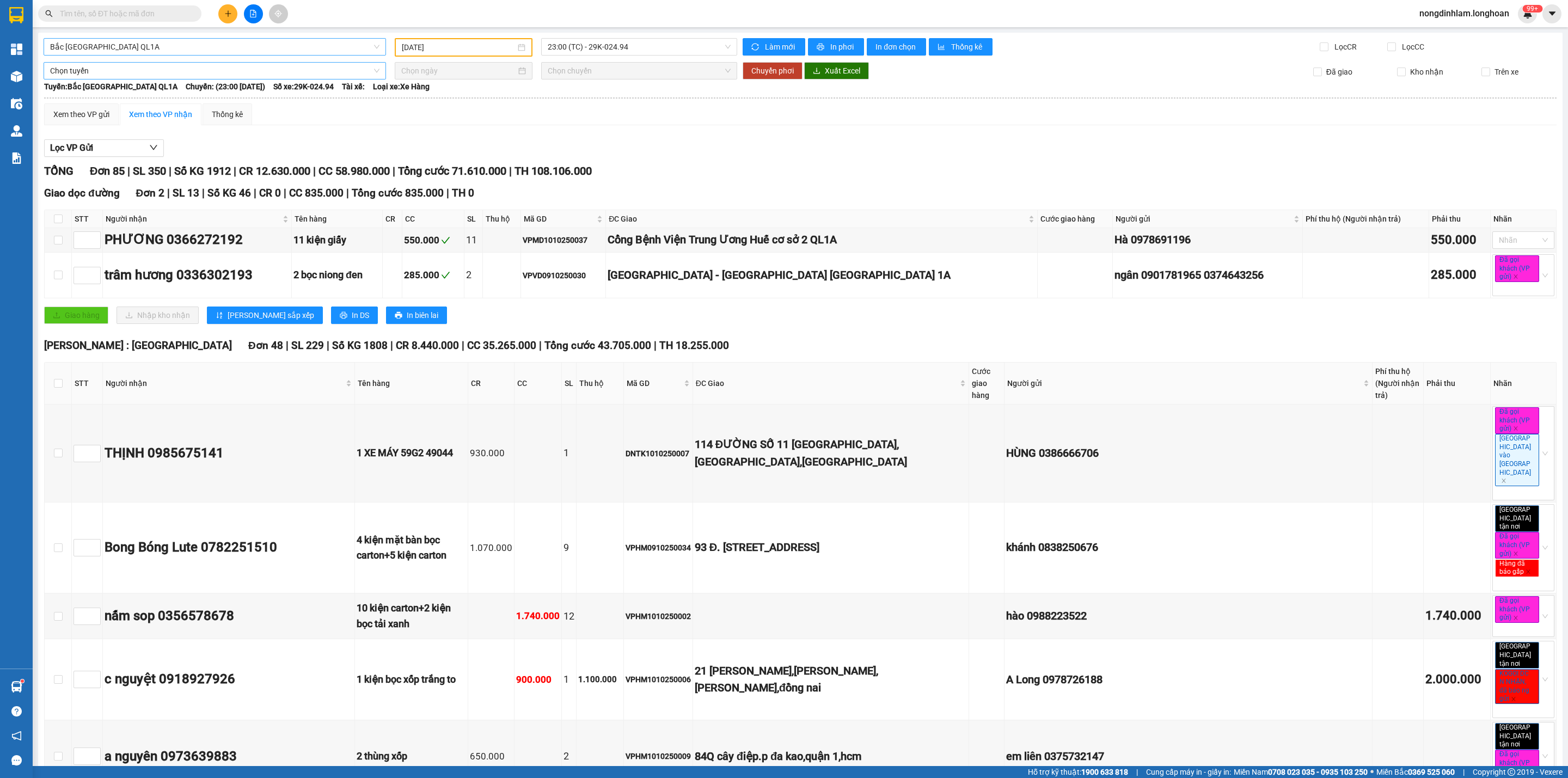
click at [245, 71] on span "Chọn tuyến" at bounding box center [214, 71] width 329 height 16
type input "cần"
click at [114, 125] on div "Kho HCM - Kho Cần Thơ" at bounding box center [213, 126] width 327 height 12
click at [422, 75] on input at bounding box center [458, 71] width 115 height 12
type input "[DATE]"
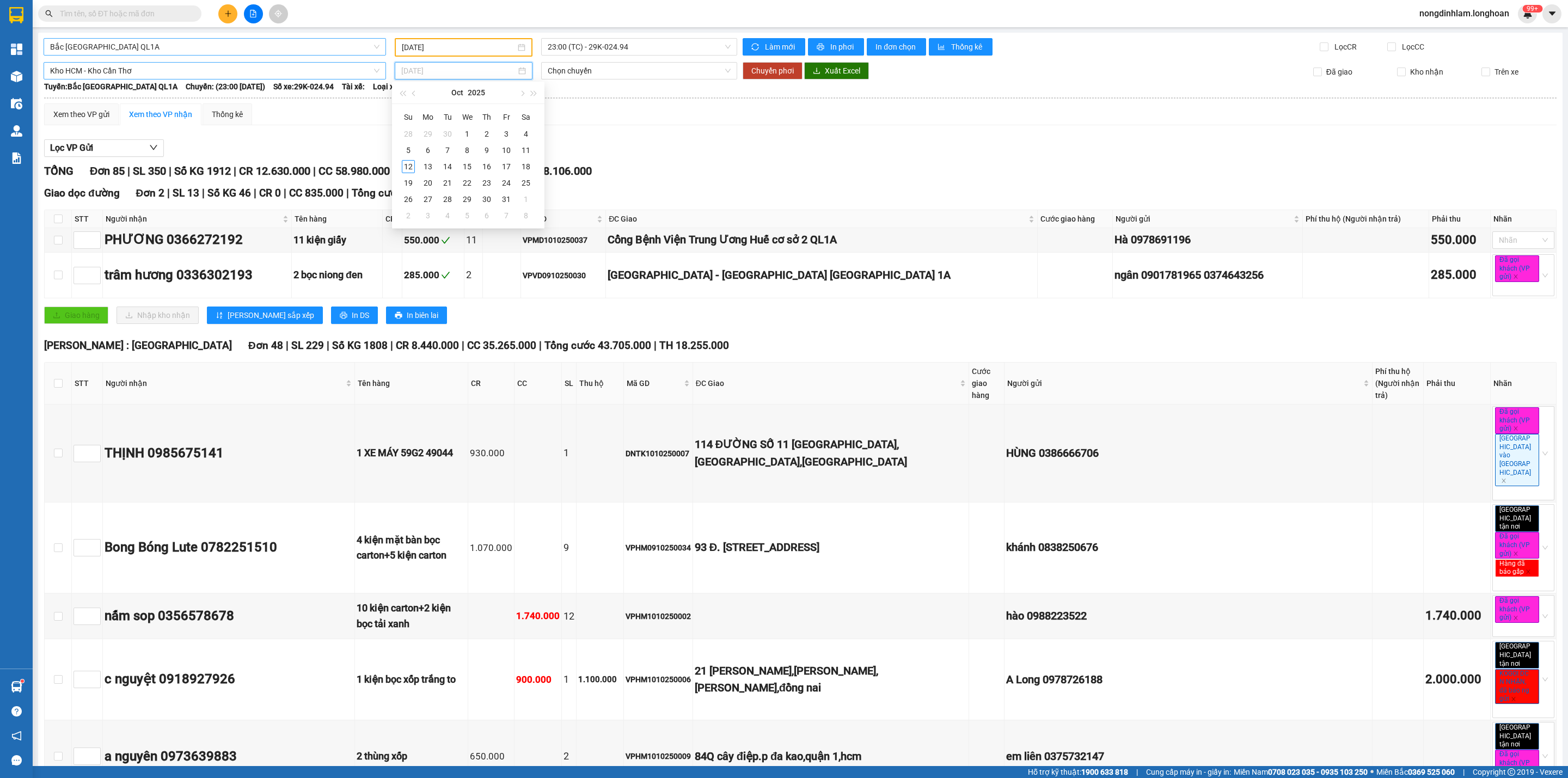
click at [411, 167] on div "12" at bounding box center [408, 166] width 13 height 13
type input "[DATE]"
click at [632, 69] on span "23:00 (TC) - 29E-136.91" at bounding box center [639, 71] width 183 height 16
click at [629, 110] on div "23:00 (TC) - 29E-136.91" at bounding box center [586, 109] width 98 height 17
click at [762, 67] on span "Chuyển phơi" at bounding box center [773, 71] width 42 height 12
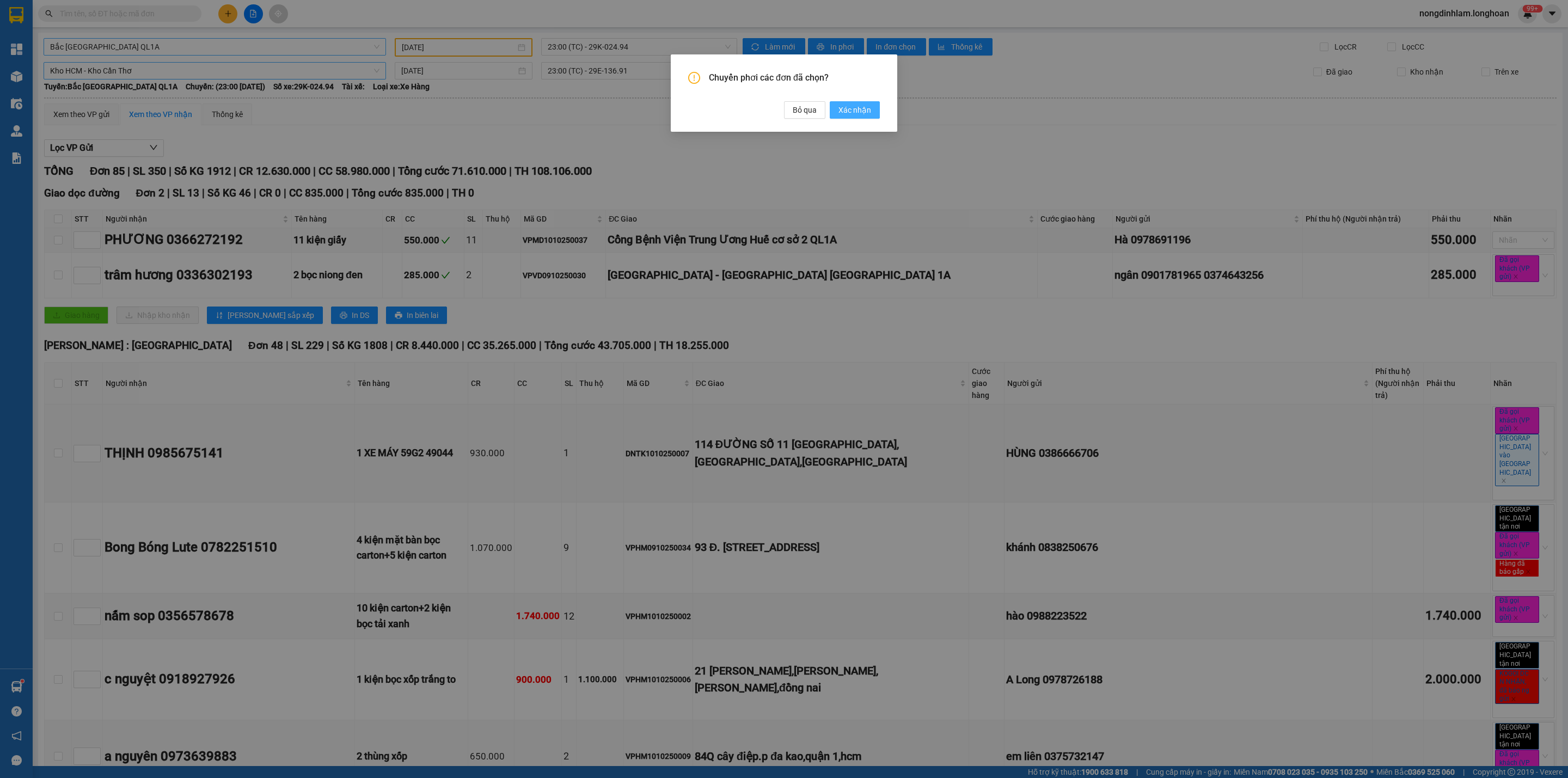
click at [861, 108] on span "Xác nhận" at bounding box center [854, 110] width 33 height 12
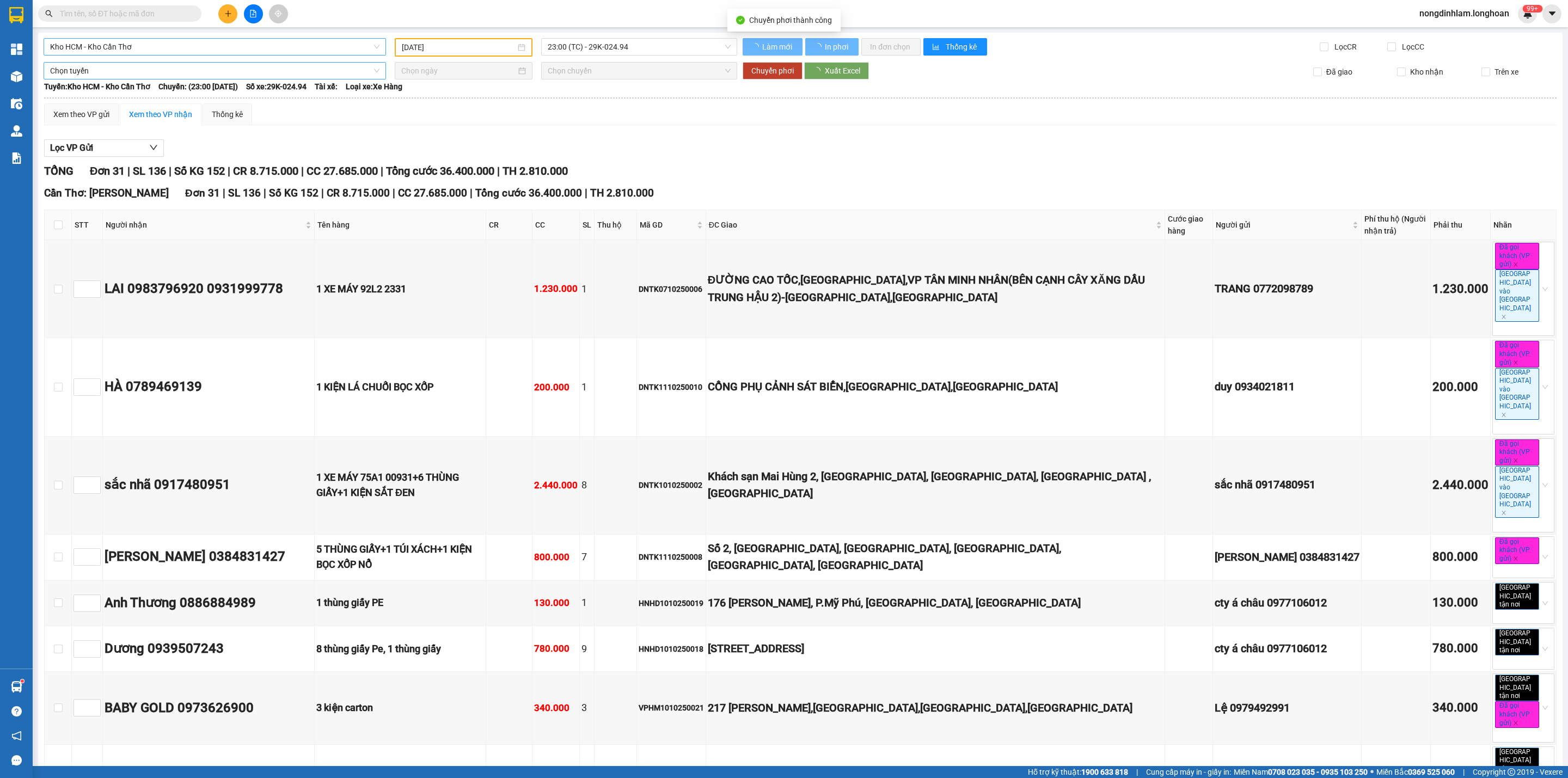
type input "[DATE]"
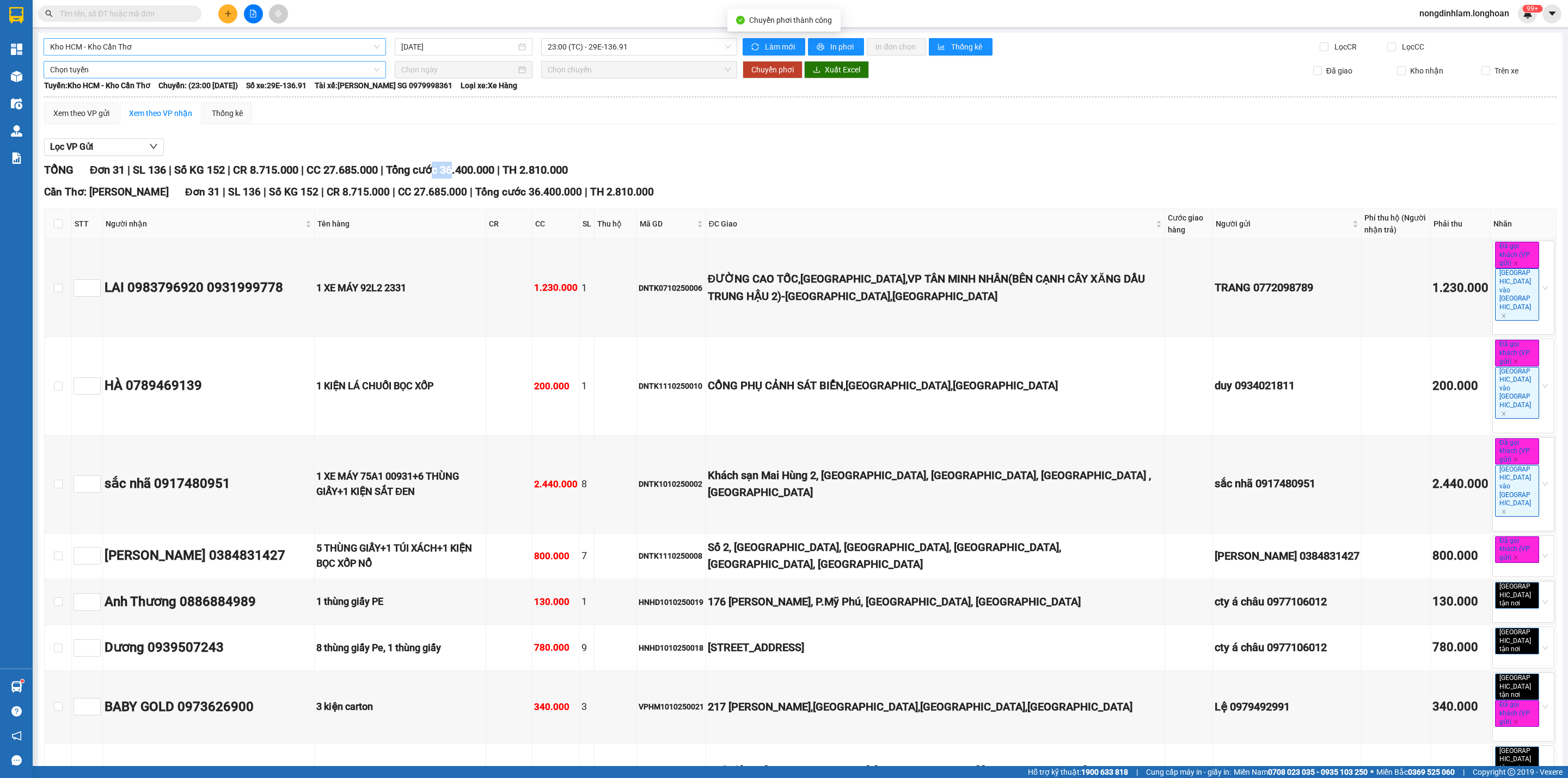
drag, startPoint x: 465, startPoint y: 171, endPoint x: 449, endPoint y: 173, distance: 16.1
click at [449, 173] on span "Tổng cước 36.400.000" at bounding box center [440, 169] width 108 height 13
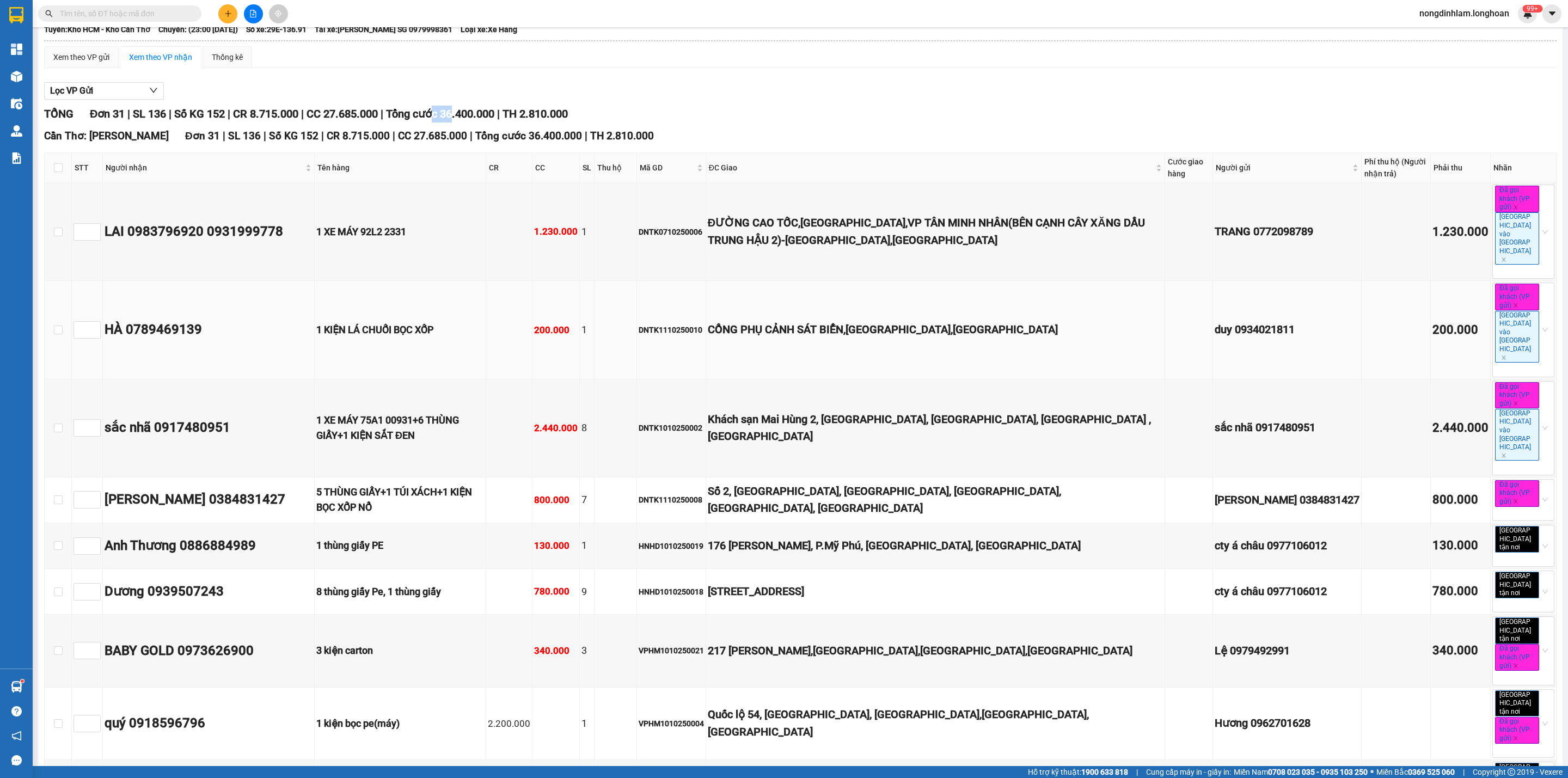
scroll to position [82, 0]
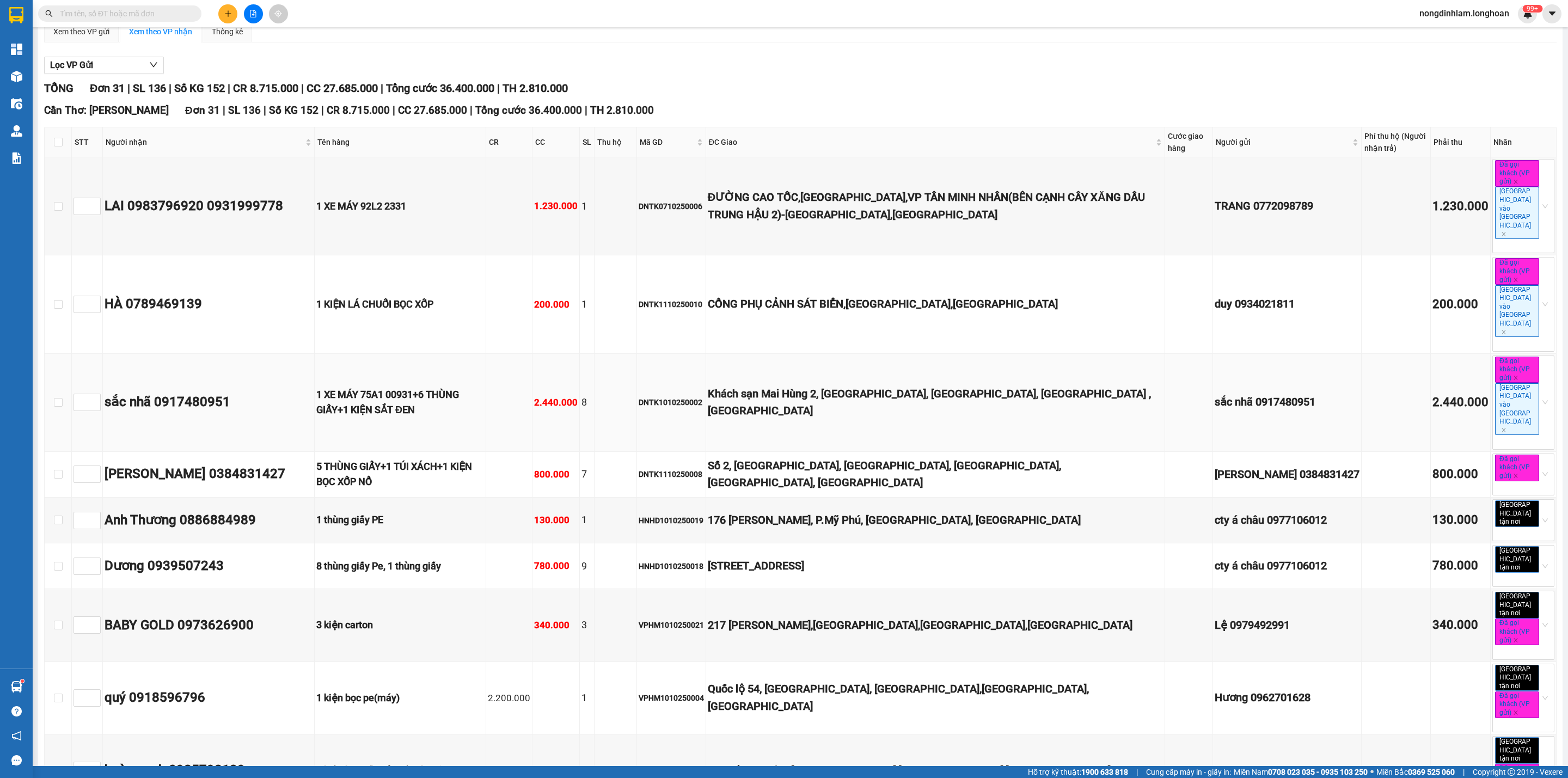
click at [678, 354] on td "DNTK1010250002" at bounding box center [671, 402] width 69 height 98
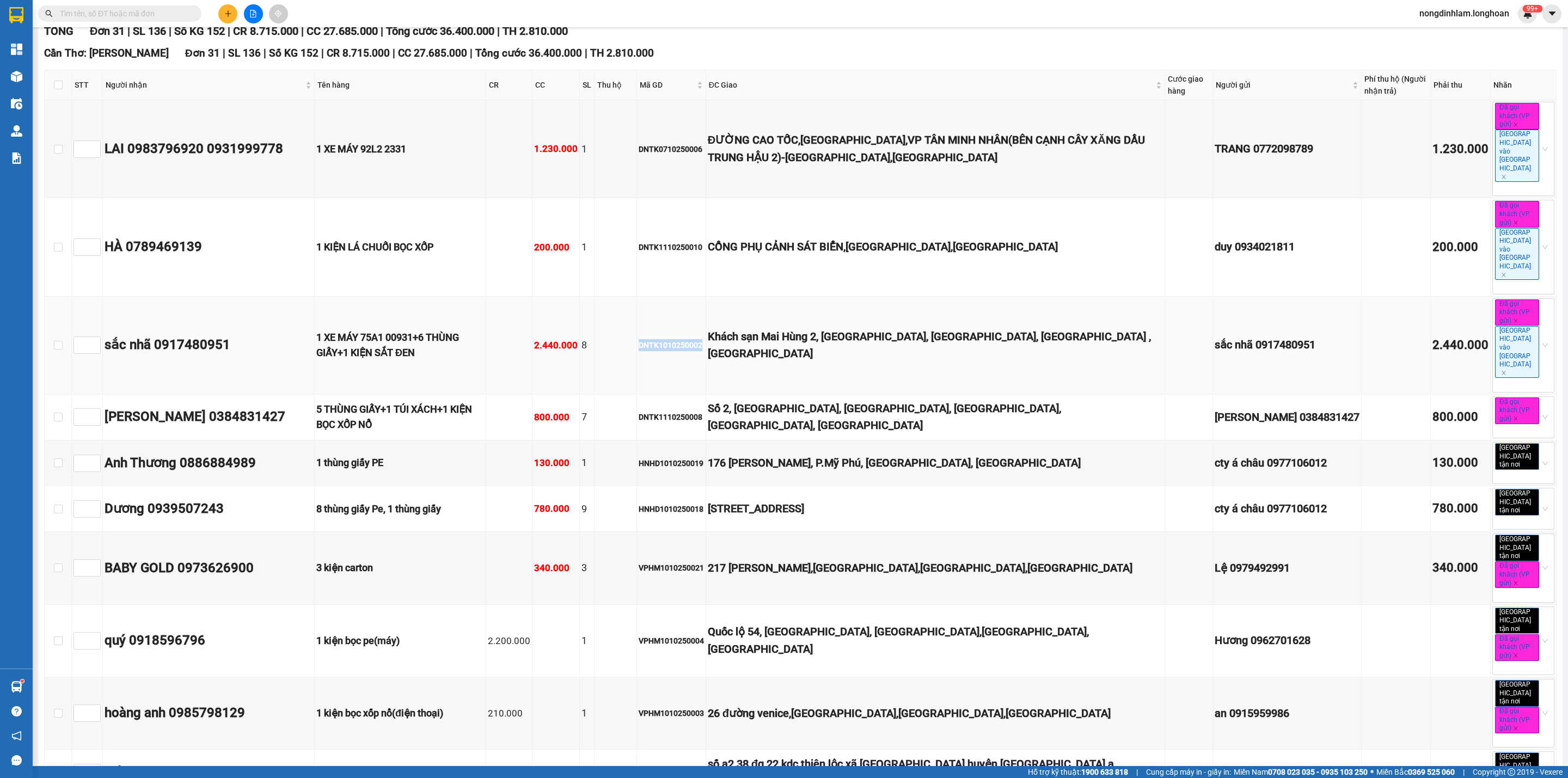
scroll to position [163, 0]
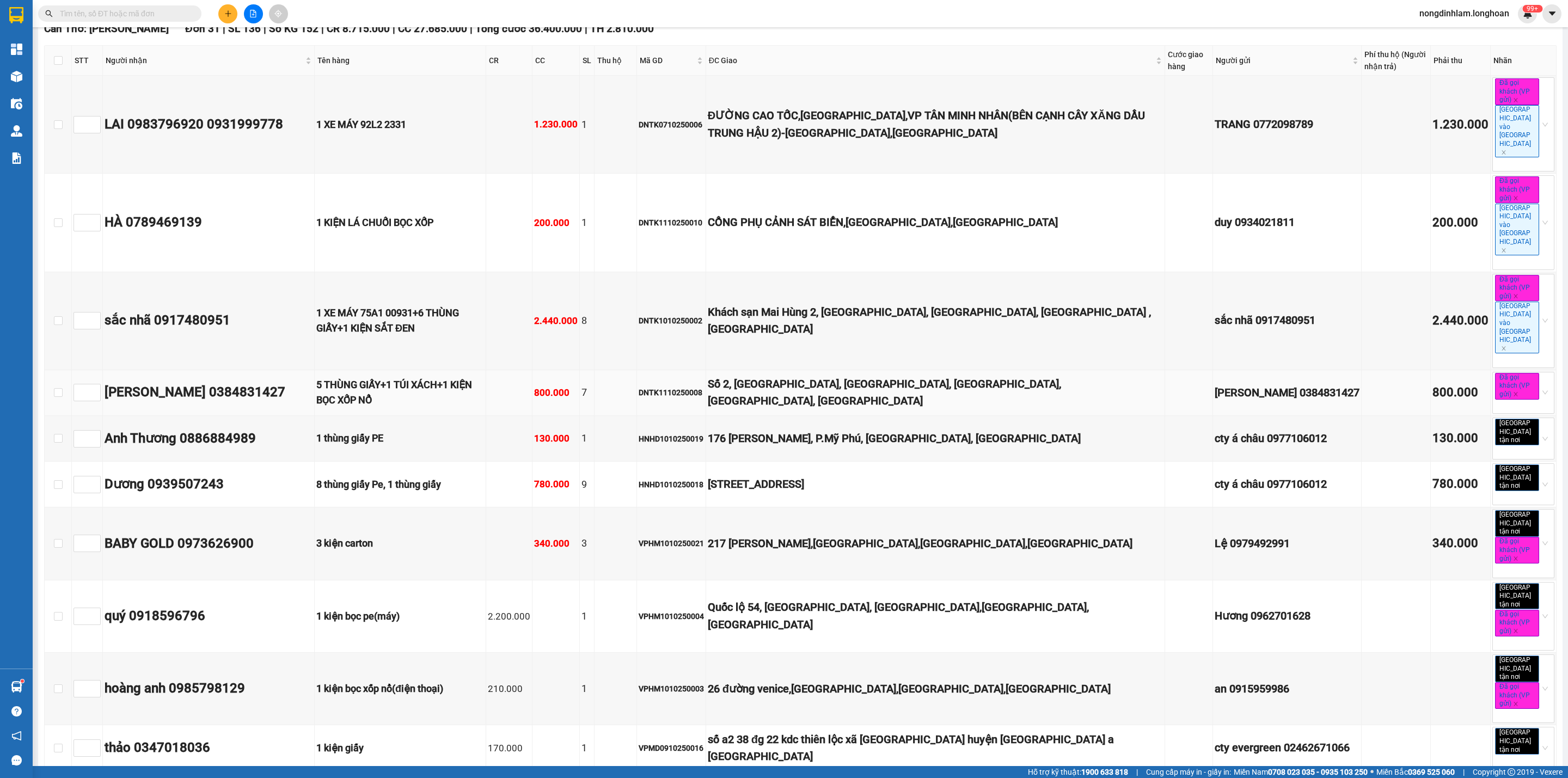
click at [756, 376] on div "Số 2, [GEOGRAPHIC_DATA], [GEOGRAPHIC_DATA], [GEOGRAPHIC_DATA], [GEOGRAPHIC_DATA…" at bounding box center [935, 392] width 455 height 34
drag, startPoint x: 895, startPoint y: 304, endPoint x: 961, endPoint y: 307, distance: 66.1
click at [961, 376] on div "Số 2, [GEOGRAPHIC_DATA], [GEOGRAPHIC_DATA], [GEOGRAPHIC_DATA], [GEOGRAPHIC_DATA…" at bounding box center [935, 392] width 455 height 34
click at [1035, 376] on div "Số 2, [GEOGRAPHIC_DATA], [GEOGRAPHIC_DATA], [GEOGRAPHIC_DATA], [GEOGRAPHIC_DATA…" at bounding box center [935, 392] width 455 height 34
drag, startPoint x: 727, startPoint y: 299, endPoint x: 1132, endPoint y: 299, distance: 405.0
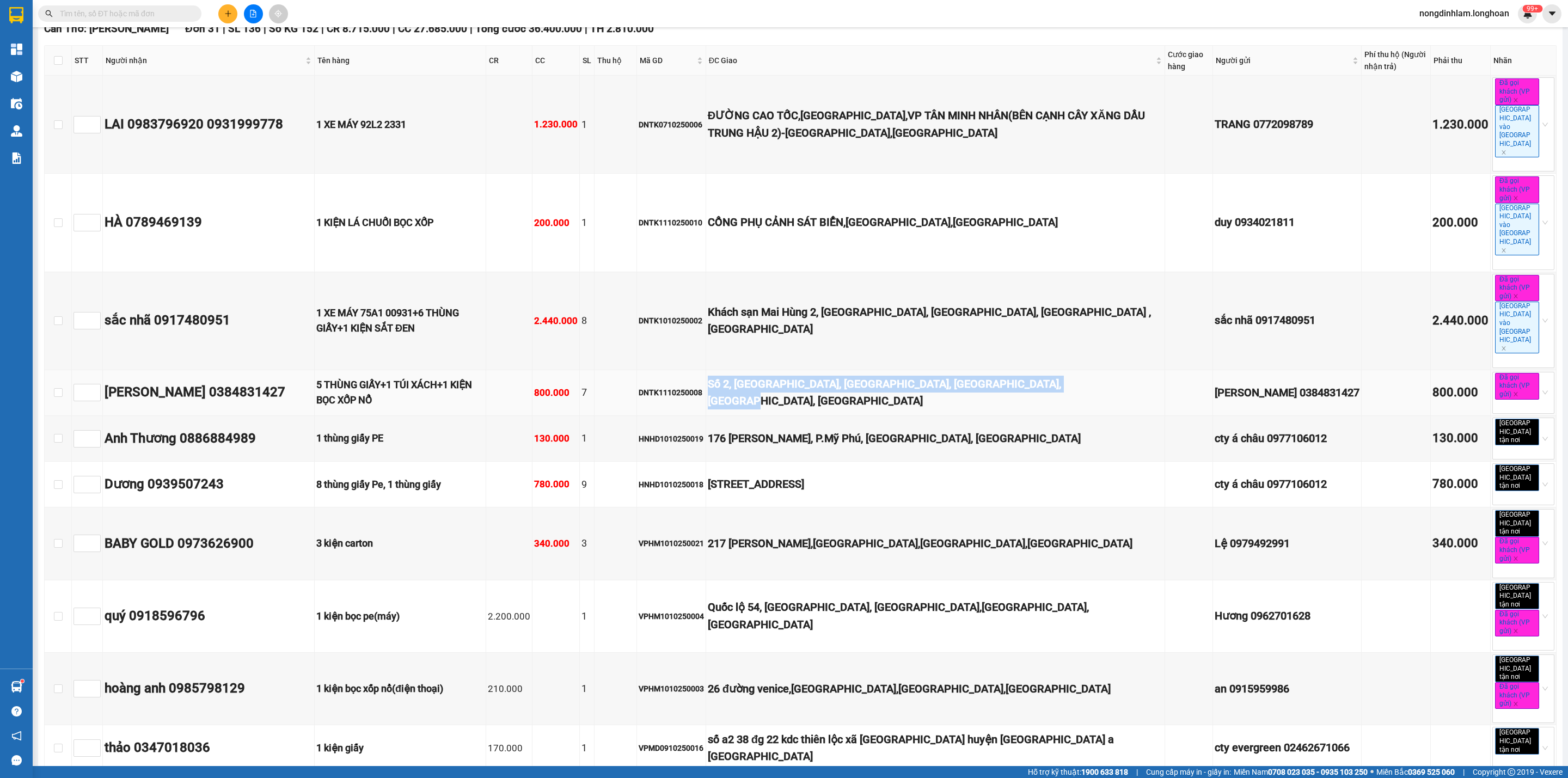
click at [1132, 376] on div "Số 2, [GEOGRAPHIC_DATA], [GEOGRAPHIC_DATA], [GEOGRAPHIC_DATA], [GEOGRAPHIC_DATA…" at bounding box center [935, 392] width 455 height 34
copy div "Số 2, [GEOGRAPHIC_DATA], [GEOGRAPHIC_DATA], [GEOGRAPHIC_DATA], [GEOGRAPHIC_DATA…"
click at [975, 430] on div "176 [PERSON_NAME], P.Mỹ Phú, [GEOGRAPHIC_DATA], [GEOGRAPHIC_DATA]" at bounding box center [935, 438] width 455 height 17
click at [678, 386] on div "DNTK1110250008" at bounding box center [671, 392] width 65 height 12
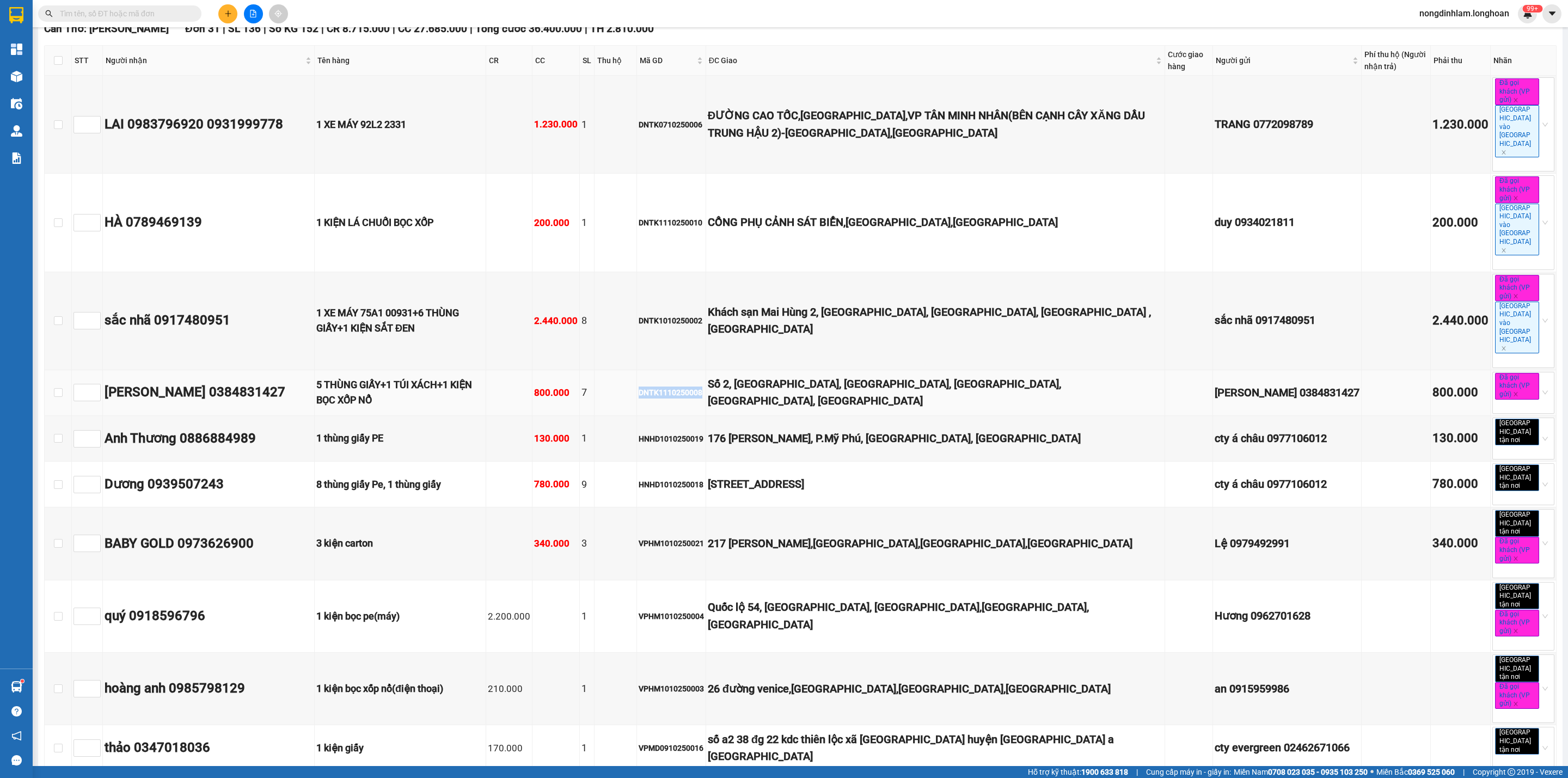
copy div "DNTK1110250008"
click at [165, 12] on input "text" at bounding box center [124, 13] width 128 height 12
paste input "DNTK1110250008"
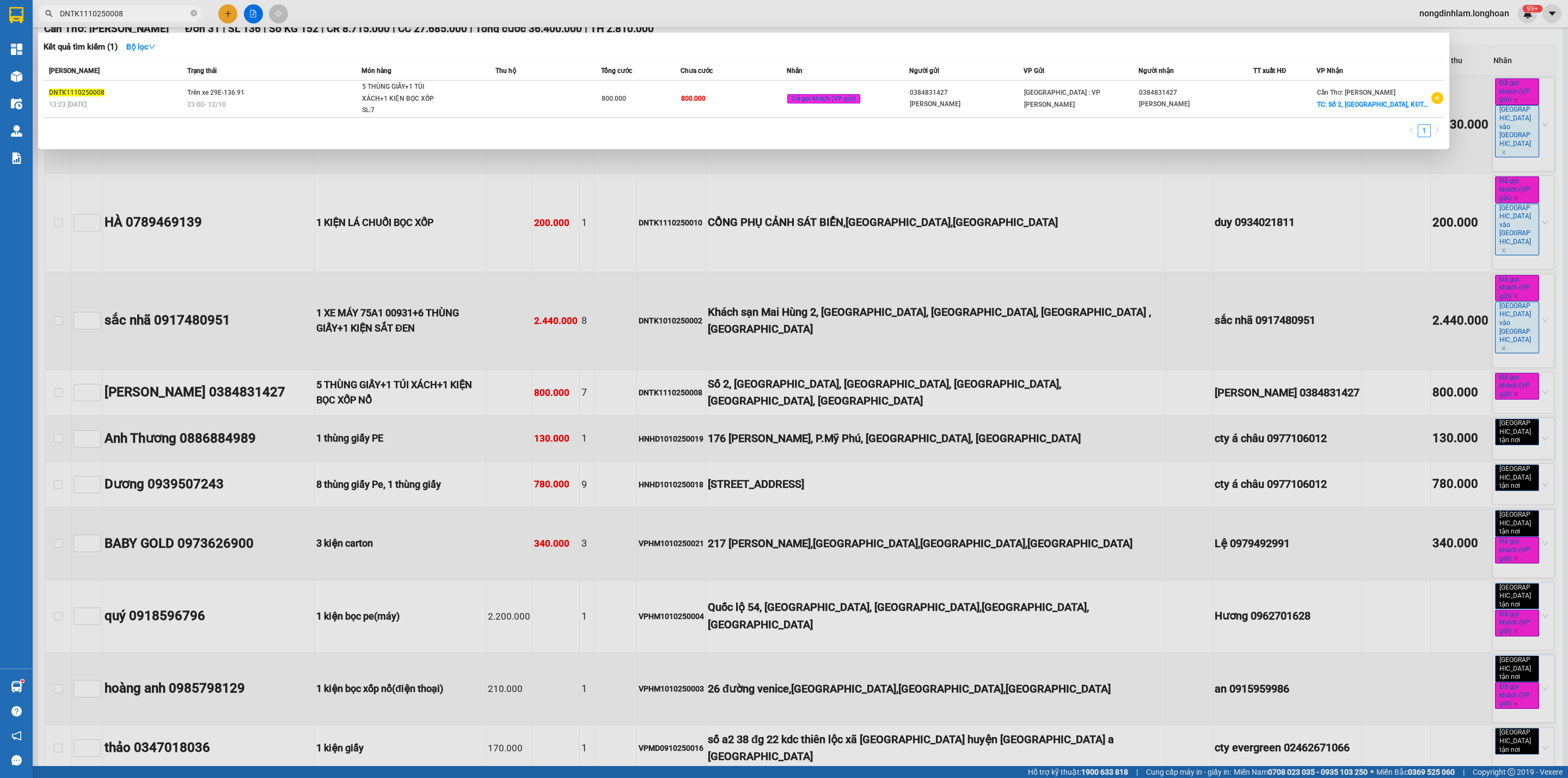
type input "DNTK1110250008"
click at [259, 101] on div "23:00 [DATE]" at bounding box center [274, 105] width 173 height 12
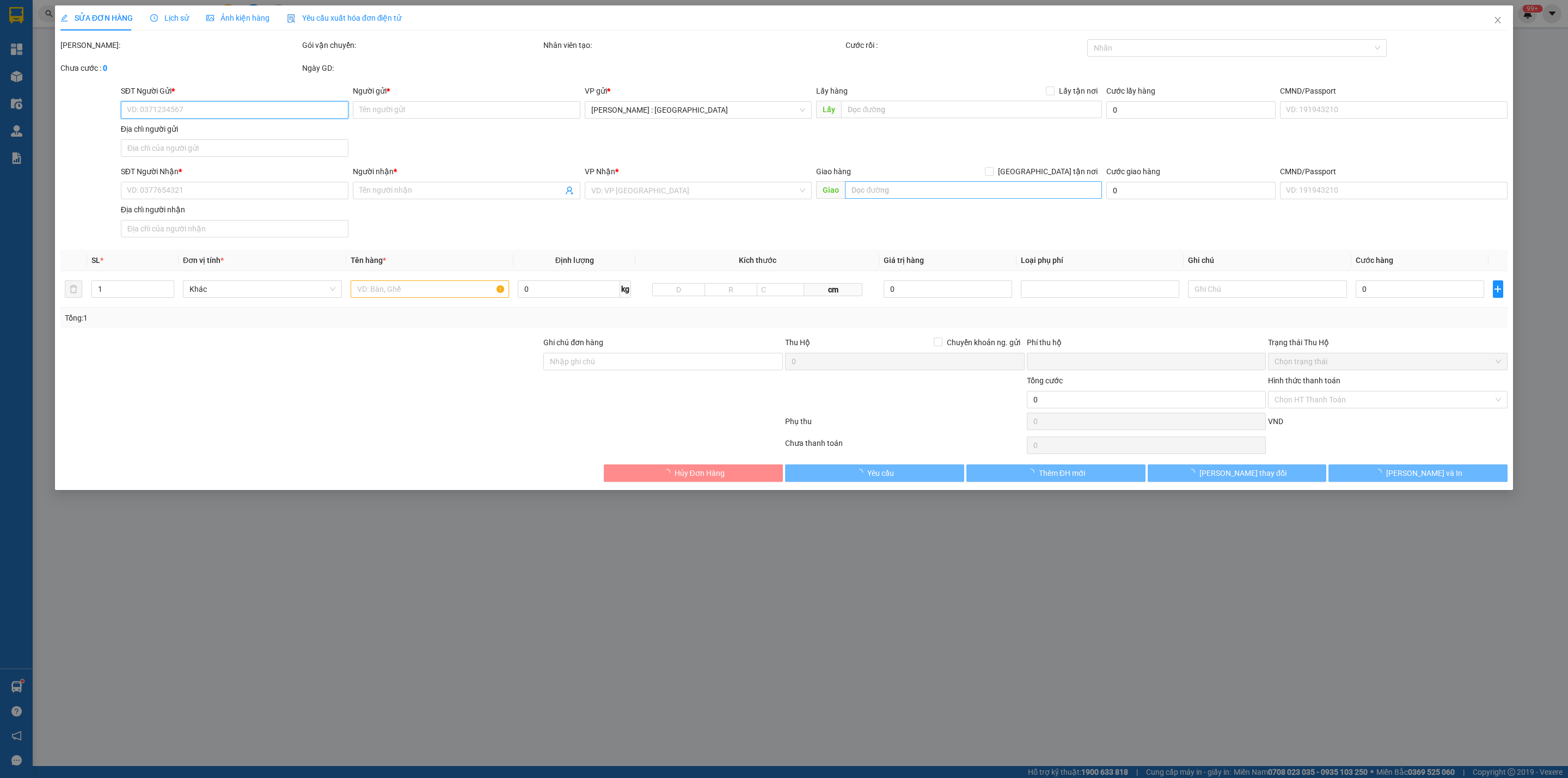
type input "0384831427"
type input "[PERSON_NAME]"
type input "0384831427"
type input "[PERSON_NAME]"
checkbox input "true"
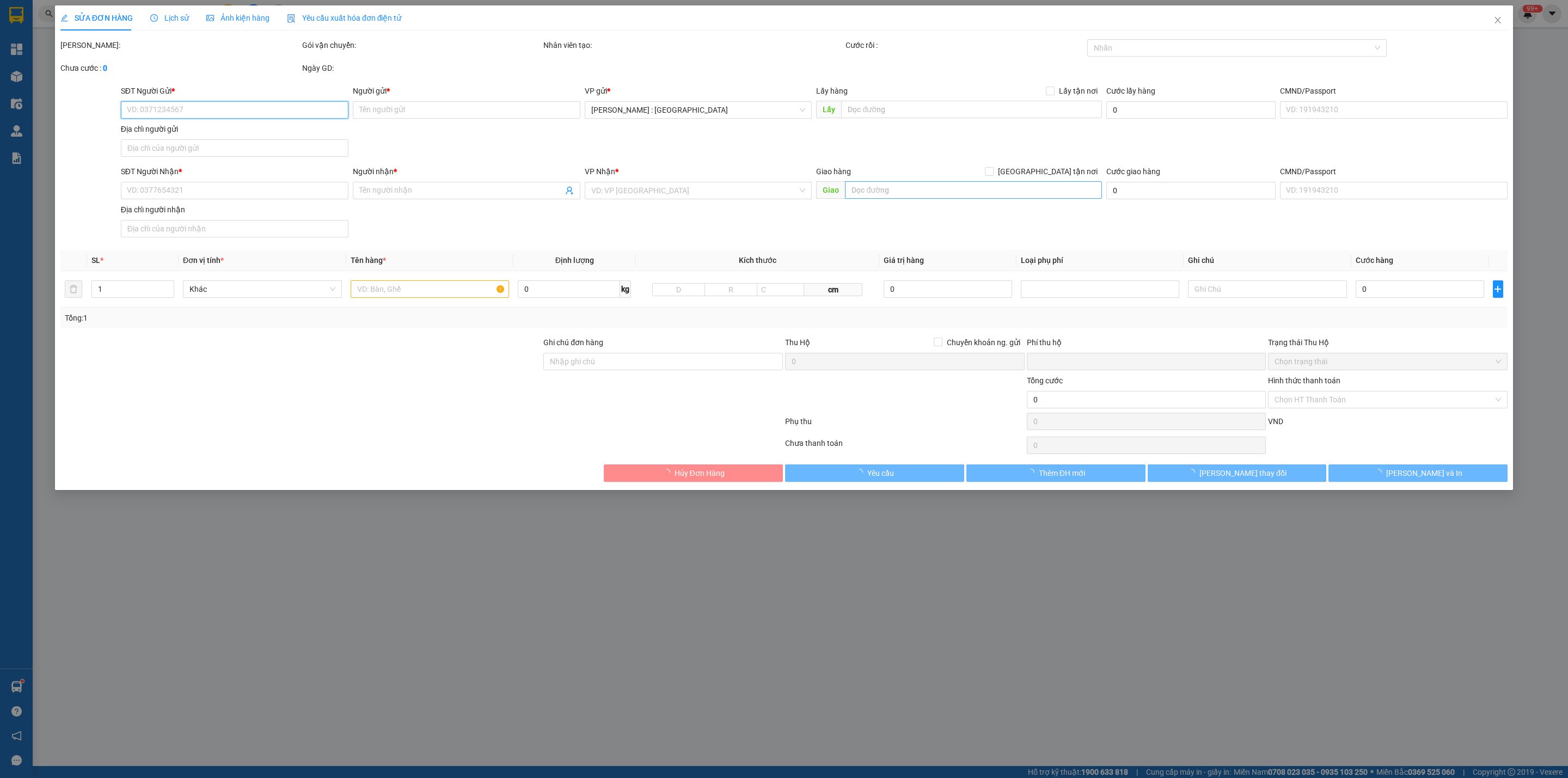
type input "Số 2, [GEOGRAPHIC_DATA], [GEOGRAPHIC_DATA], [GEOGRAPHIC_DATA], [GEOGRAPHIC_DATA…"
type input "KHÔNG BAO HƯ VỠ,MÓP MÉO"
type input "0"
type input "800.000"
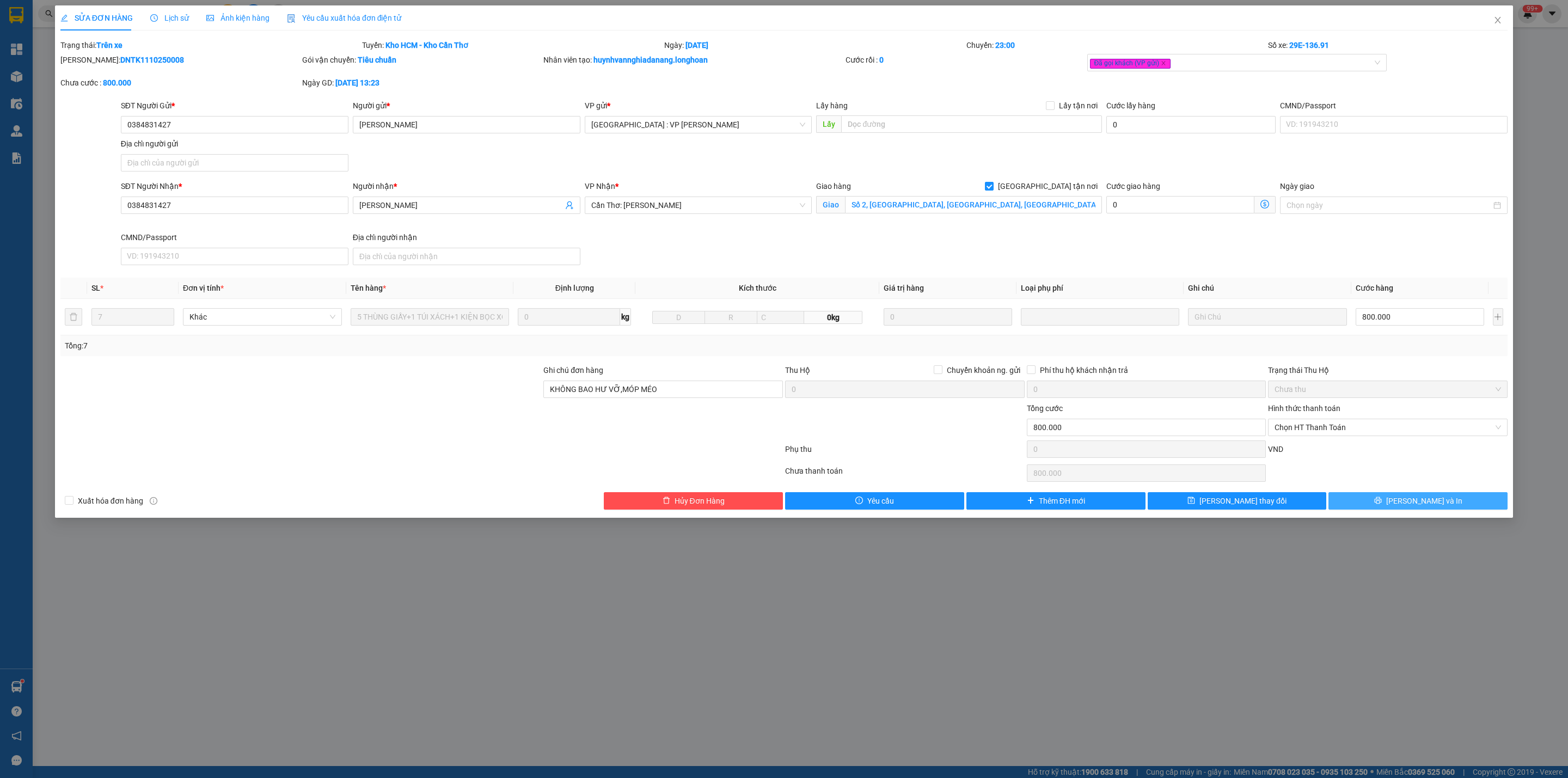
click at [1469, 503] on button "[PERSON_NAME] và In" at bounding box center [1418, 501] width 179 height 17
